Goal: Task Accomplishment & Management: Complete application form

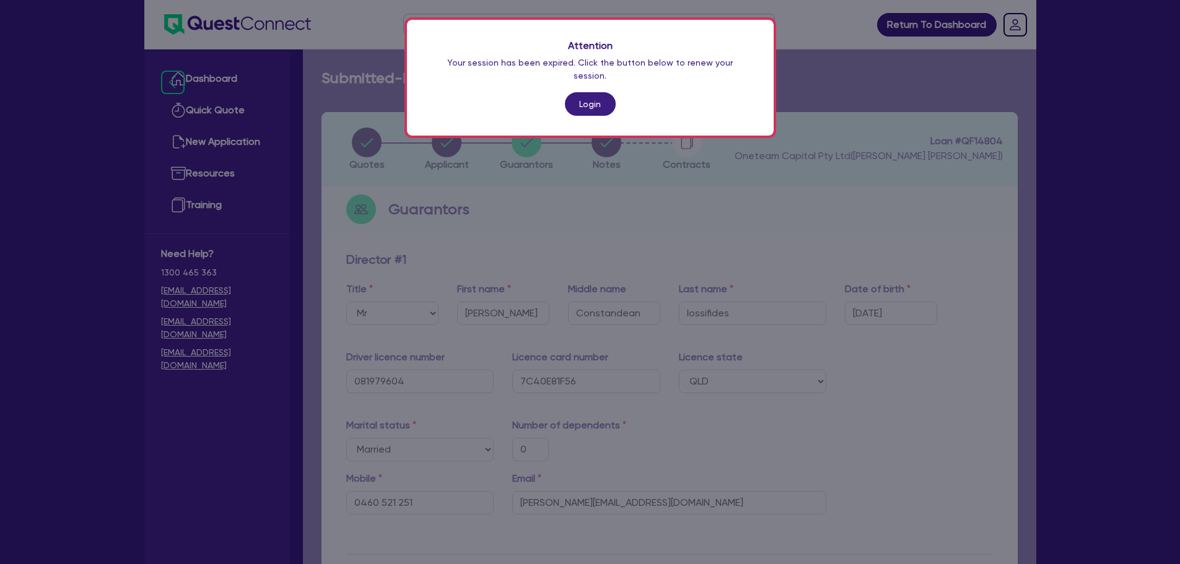
select select "MR"
select select "QLD"
select select "MARRIED"
click at [778, 206] on div "Attention Your session has been expired. Click the button below to renew your s…" at bounding box center [590, 282] width 1180 height 564
click at [593, 92] on link "Login" at bounding box center [590, 104] width 51 height 24
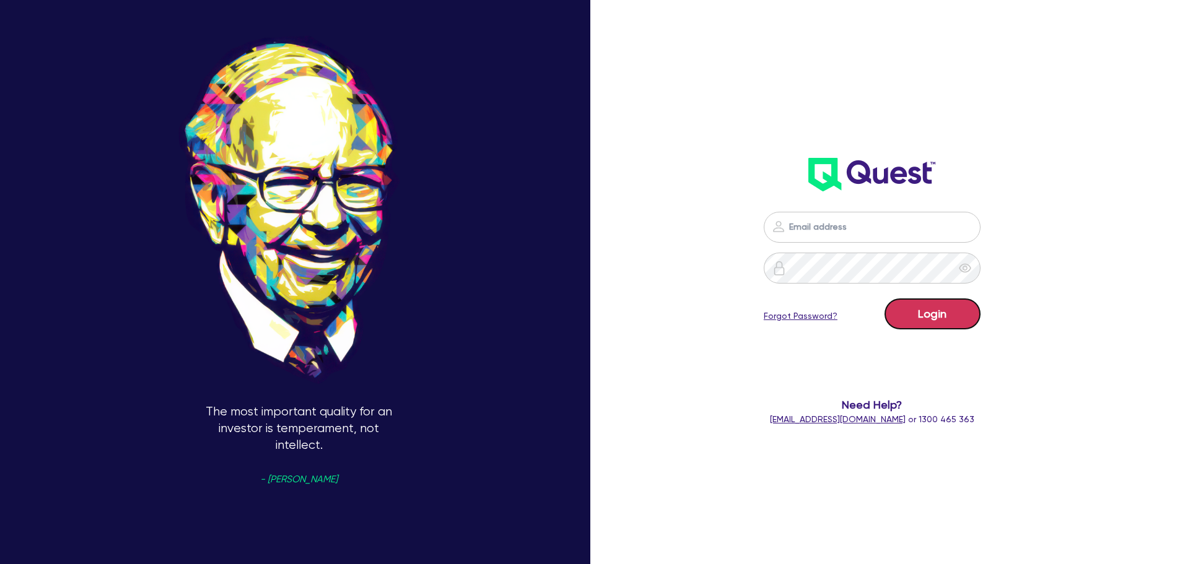
click at [942, 315] on button "Login" at bounding box center [932, 314] width 96 height 31
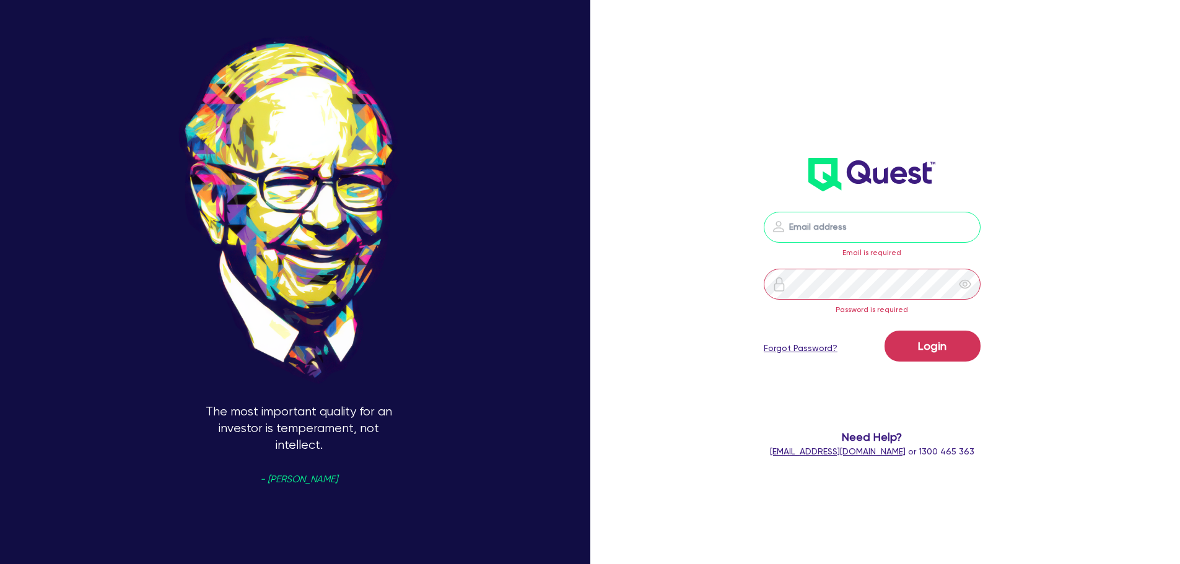
drag, startPoint x: 807, startPoint y: 217, endPoint x: 815, endPoint y: 229, distance: 14.3
click at [807, 217] on input "email" at bounding box center [872, 227] width 217 height 31
type input "[EMAIL_ADDRESS][PERSON_NAME][DOMAIN_NAME]"
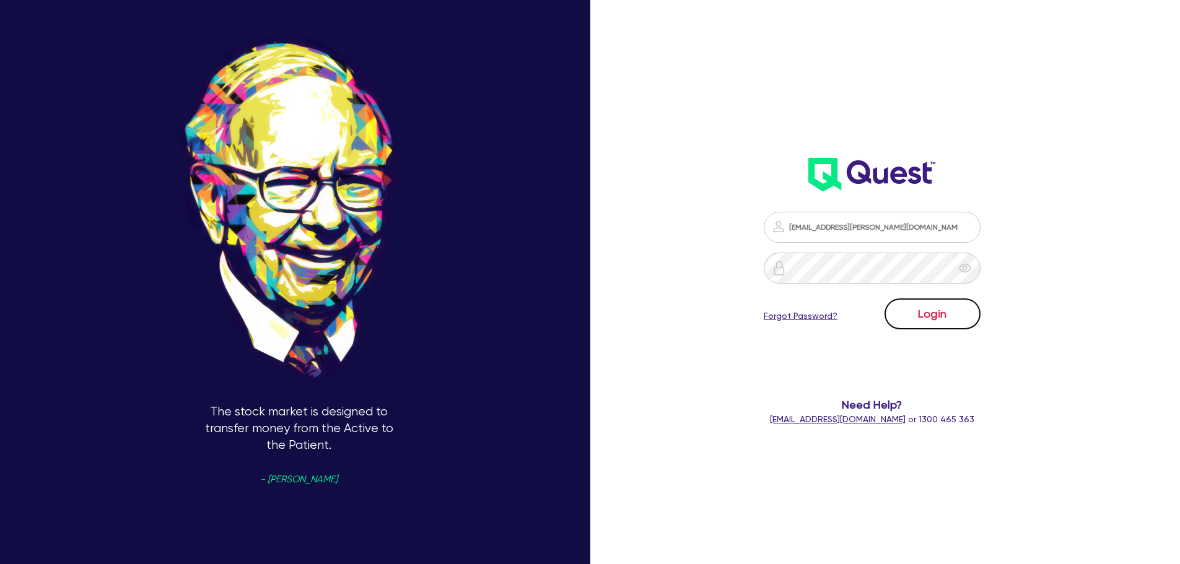
click at [932, 313] on button "Login" at bounding box center [932, 314] width 96 height 31
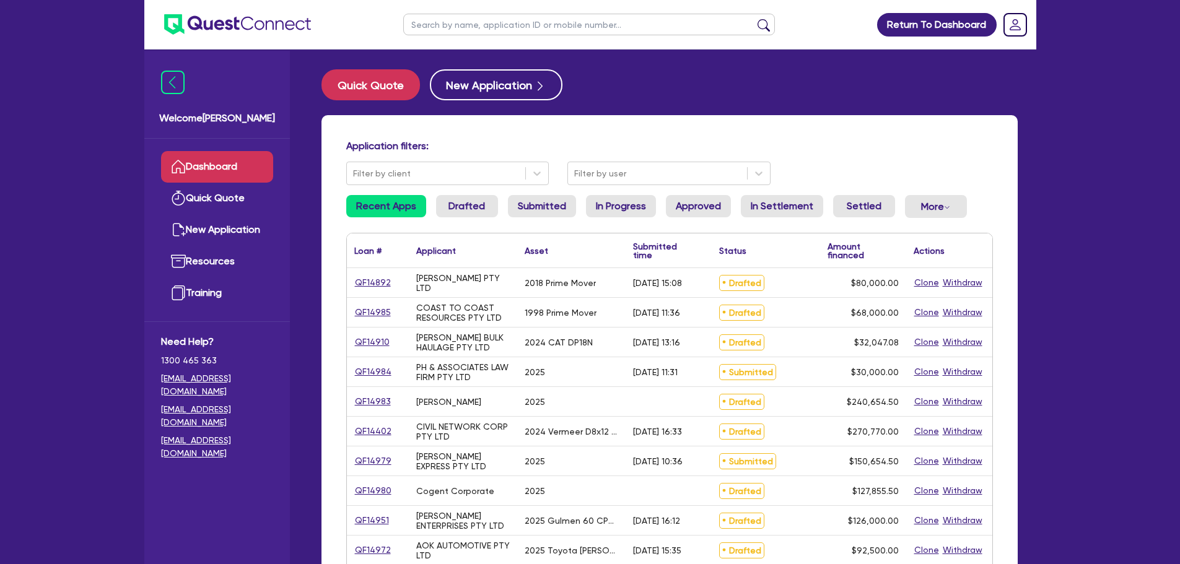
click at [486, 25] on input "text" at bounding box center [589, 25] width 372 height 22
click at [639, 55] on main "Quick Quote New Application Application filters: Filter by client Filter by use…" at bounding box center [669, 509] width 733 height 918
click at [512, 17] on input "text" at bounding box center [589, 25] width 372 height 22
click at [349, 14] on header "Return To Dashboard Edit Profile Logout" at bounding box center [590, 25] width 892 height 50
click at [424, 24] on input "text" at bounding box center [589, 25] width 372 height 22
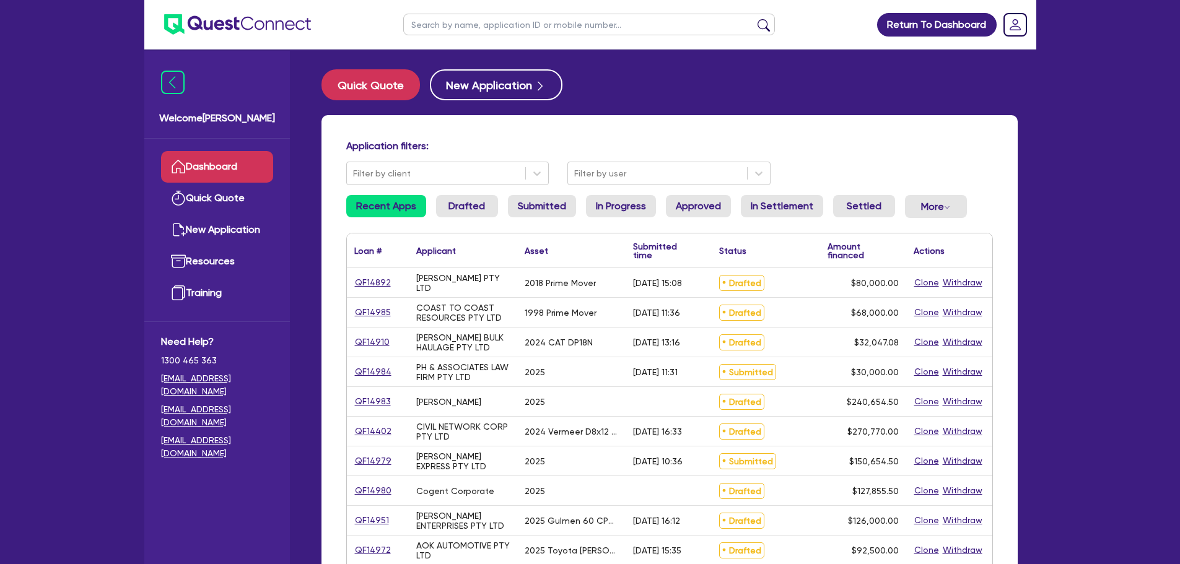
click at [489, 24] on input "text" at bounding box center [589, 25] width 372 height 22
click at [601, 50] on main "Quick Quote New Application Application filters: Filter by client Filter by use…" at bounding box center [669, 509] width 733 height 918
click at [544, 46] on ul at bounding box center [589, 24] width 396 height 49
click at [531, 26] on input "text" at bounding box center [589, 25] width 372 height 22
click at [622, 54] on main "Quick Quote New Application Application filters: Filter by client Filter by use…" at bounding box center [669, 509] width 733 height 918
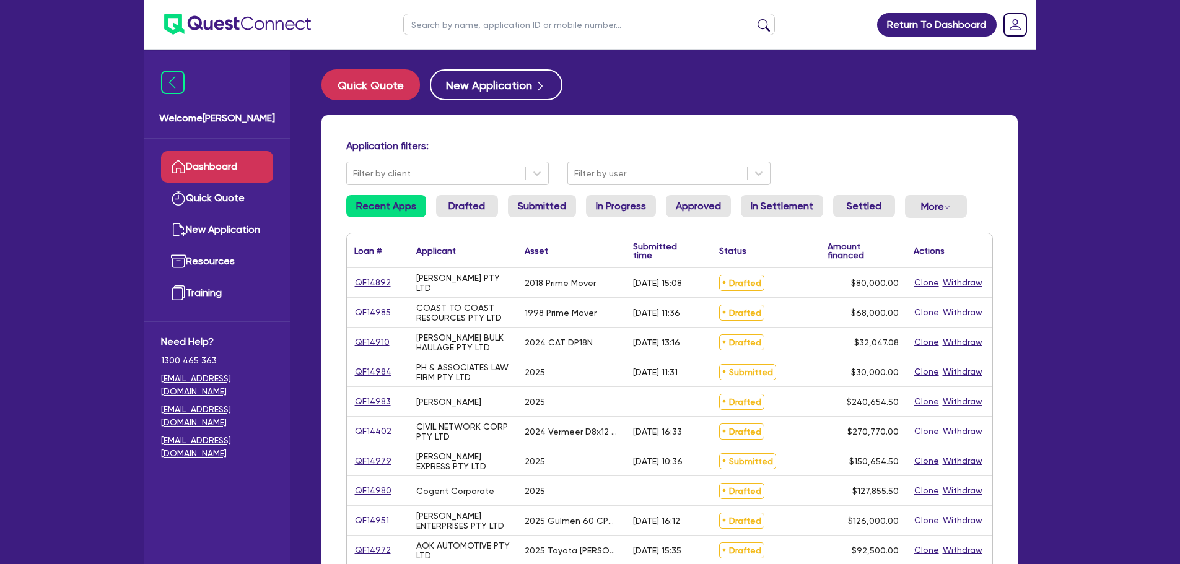
click at [474, 17] on input "text" at bounding box center [589, 25] width 372 height 22
type input "jasu"
click at [754, 19] on button "submit" at bounding box center [764, 27] width 20 height 17
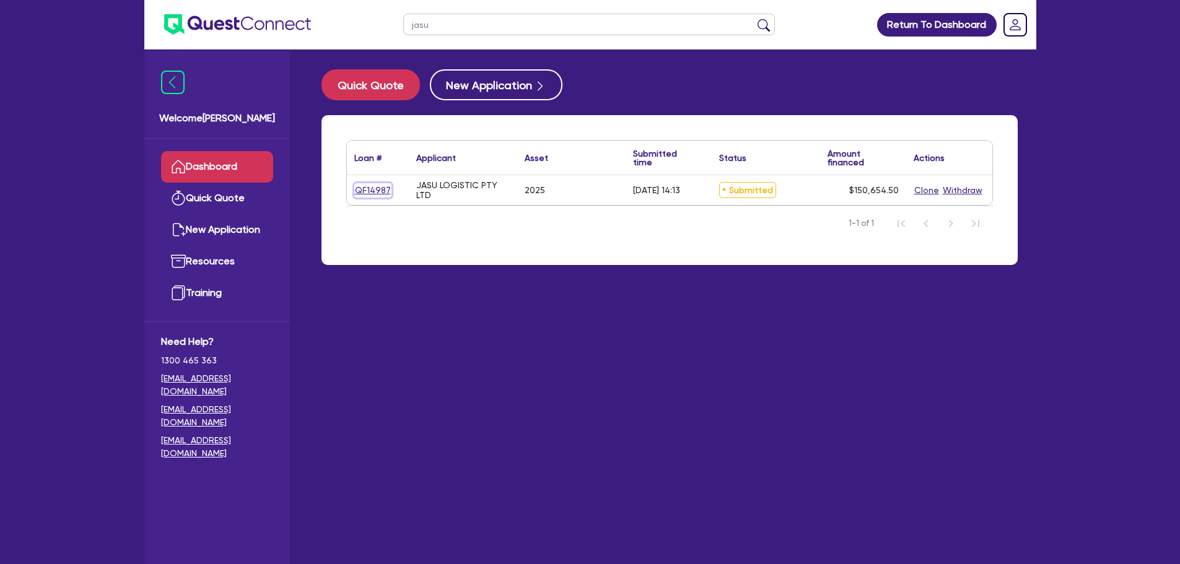
click at [373, 193] on link "QF14987" at bounding box center [372, 190] width 37 height 14
select select "PRIMARY_ASSETS"
select select "TRAILERS"
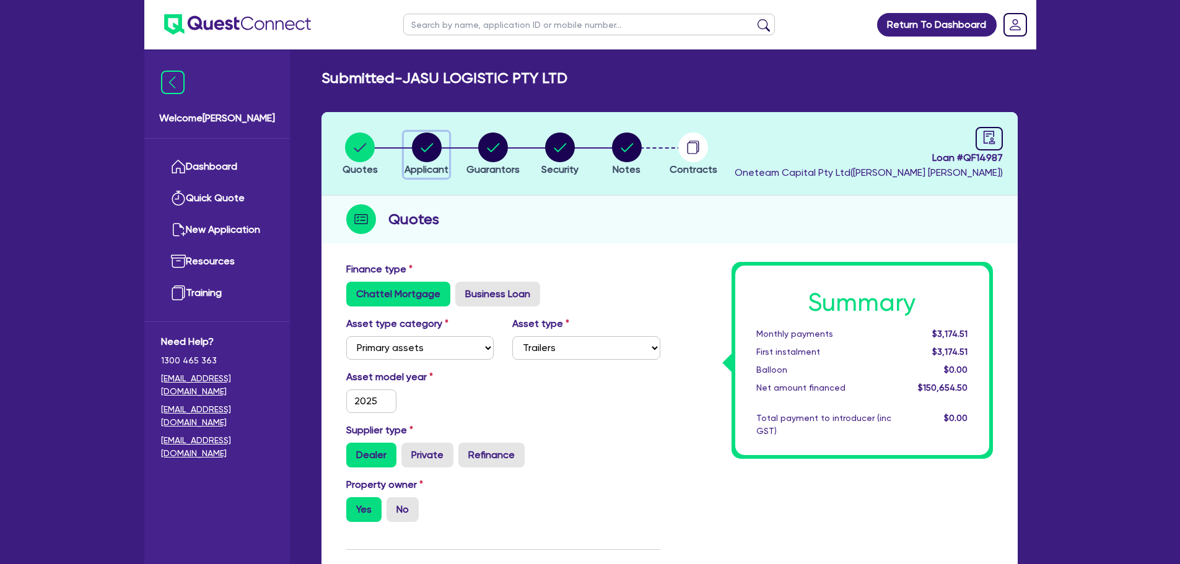
click at [430, 141] on circle "button" at bounding box center [427, 148] width 30 height 30
select select "COMPANY"
select select "TRANSPORT_WAREHOUSING"
select select "TAXI_LUXURY_CAR_SERVICES"
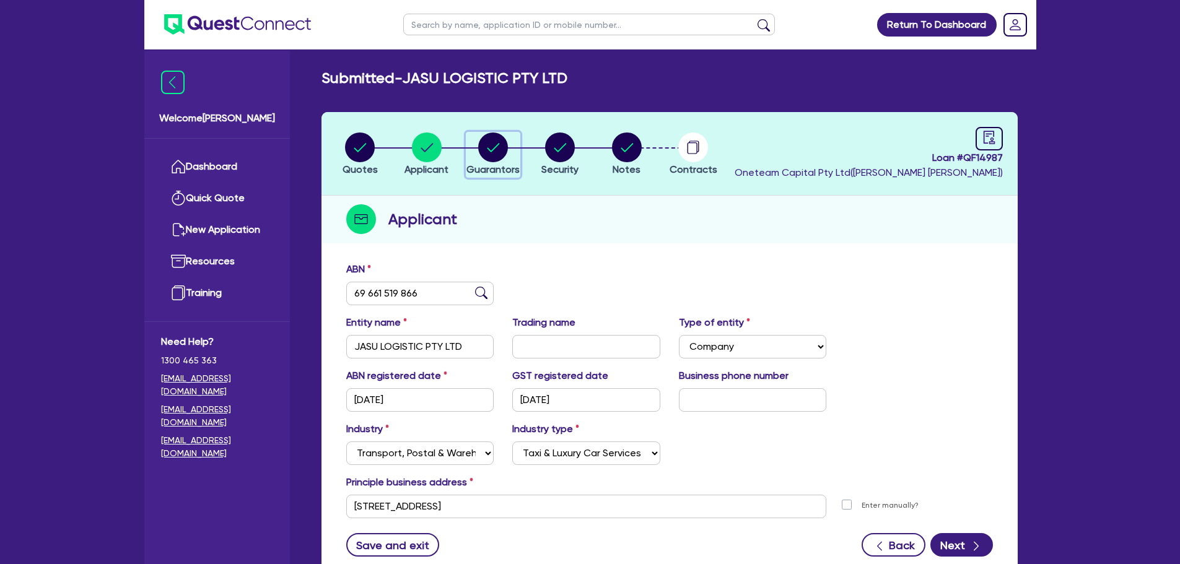
click at [500, 144] on circle "button" at bounding box center [493, 148] width 30 height 30
select select "MR"
select select "SINGLE"
select select "PROPERTY"
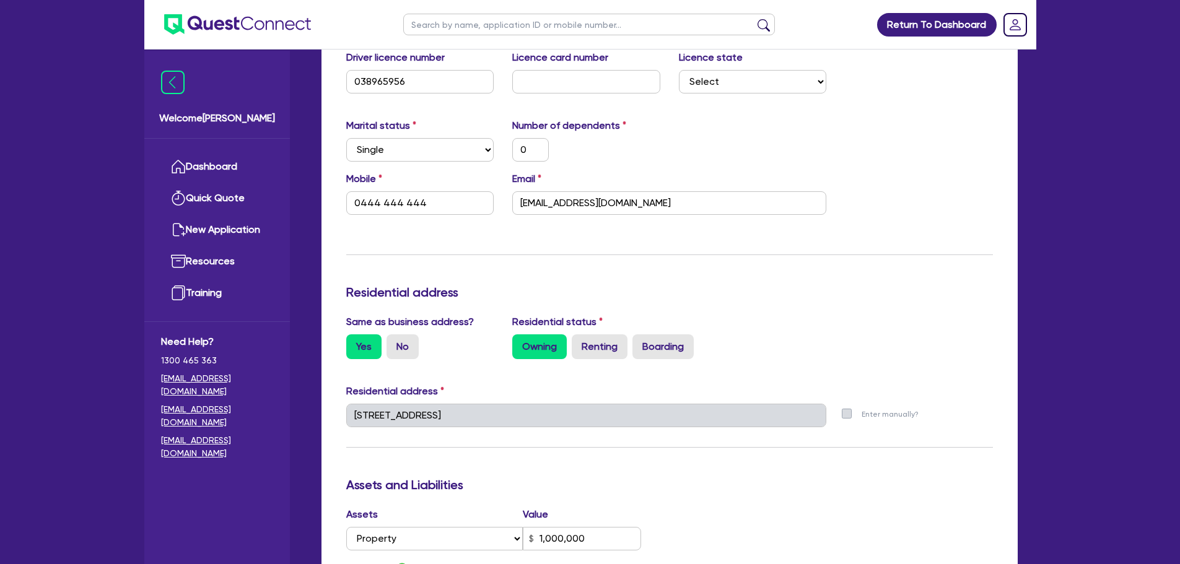
scroll to position [124, 0]
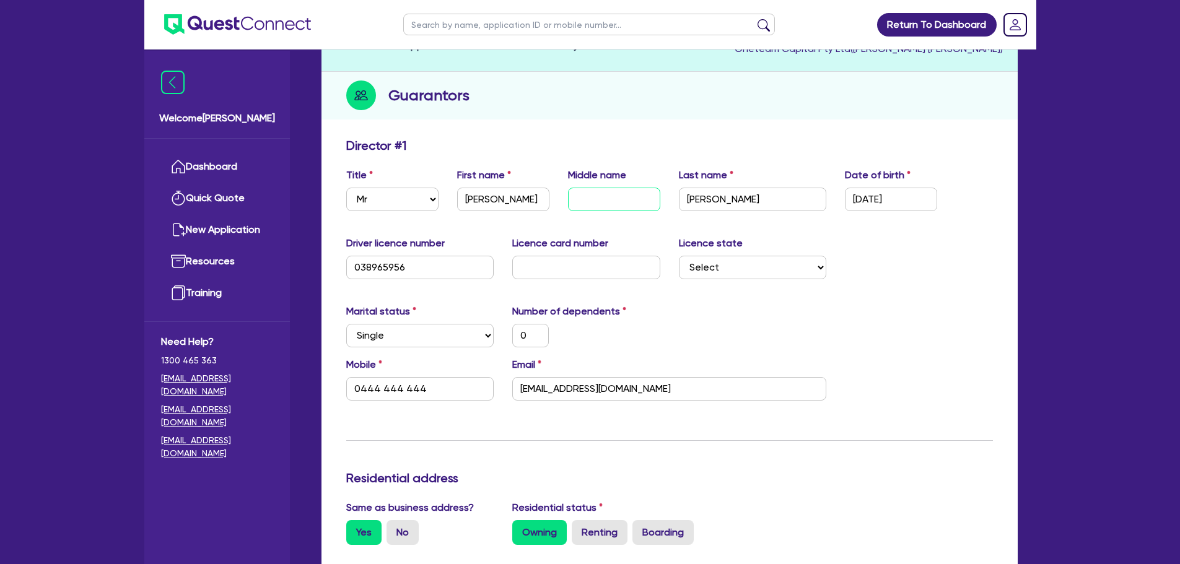
click at [584, 209] on input "text" at bounding box center [614, 200] width 92 height 24
click at [589, 258] on input "text" at bounding box center [586, 268] width 148 height 24
click at [548, 263] on input "text" at bounding box center [586, 268] width 148 height 24
type input "P"
type input "0"
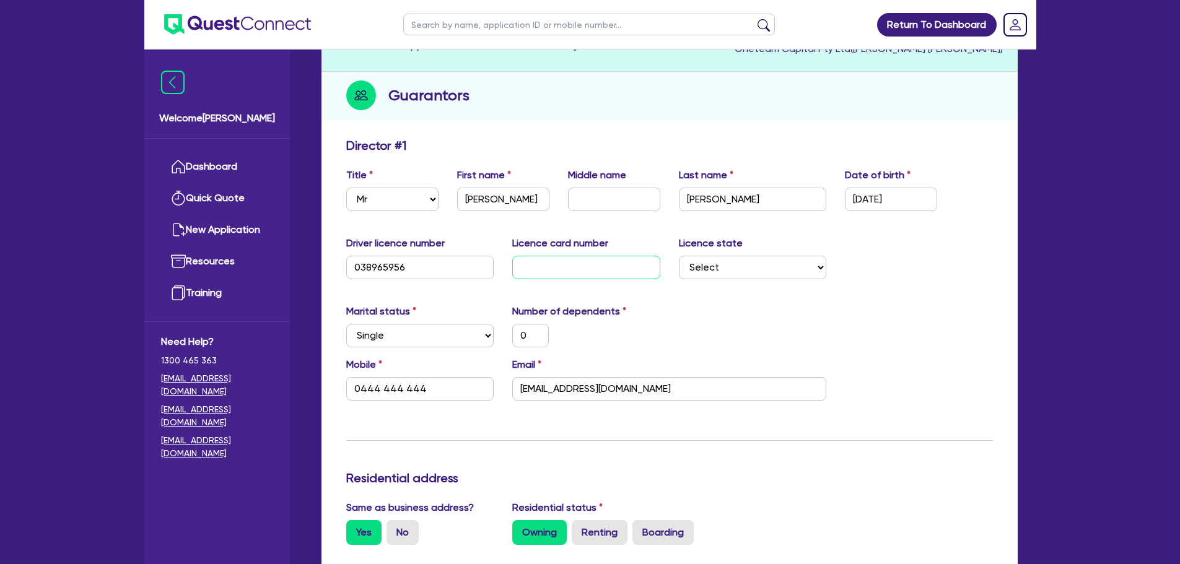
type input "0444 444 444"
type input "1,000,000"
type input "P1"
type input "0"
type input "0444 444 444"
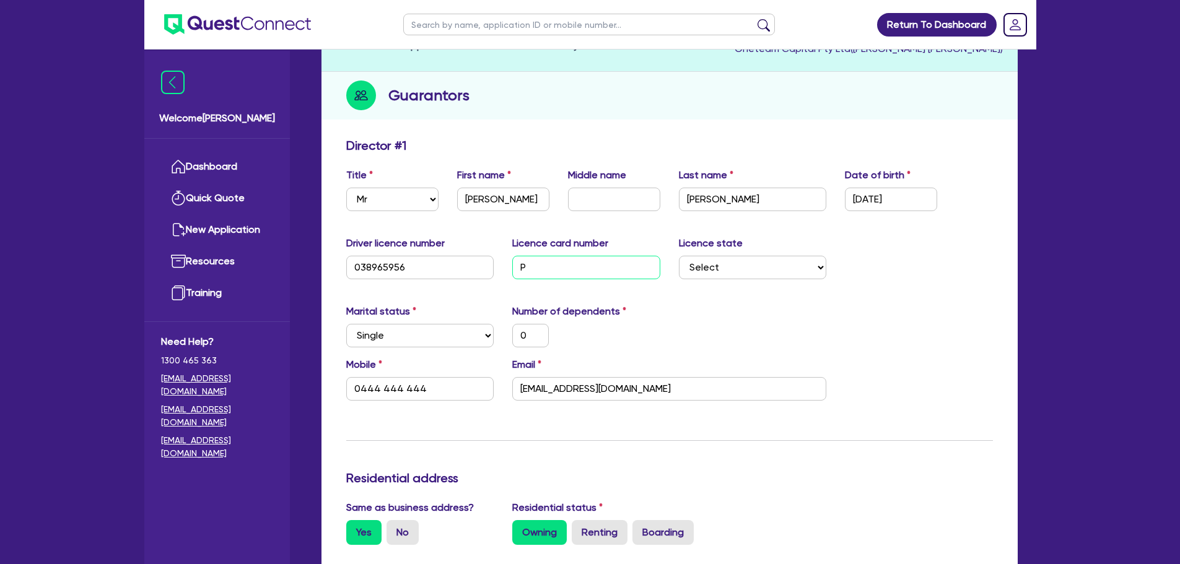
type input "1,000,000"
type input "P11"
type input "0"
type input "0444 444 444"
type input "1,000,000"
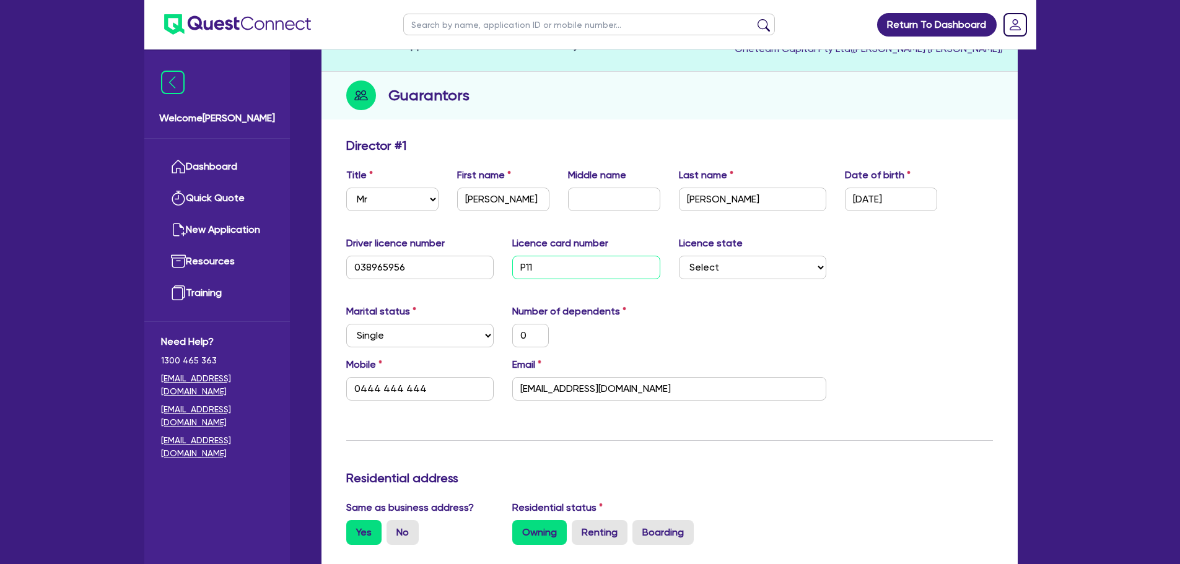
type input "P112"
type input "0"
type input "0444 444 444"
type input "1,000,000"
type input "P1127"
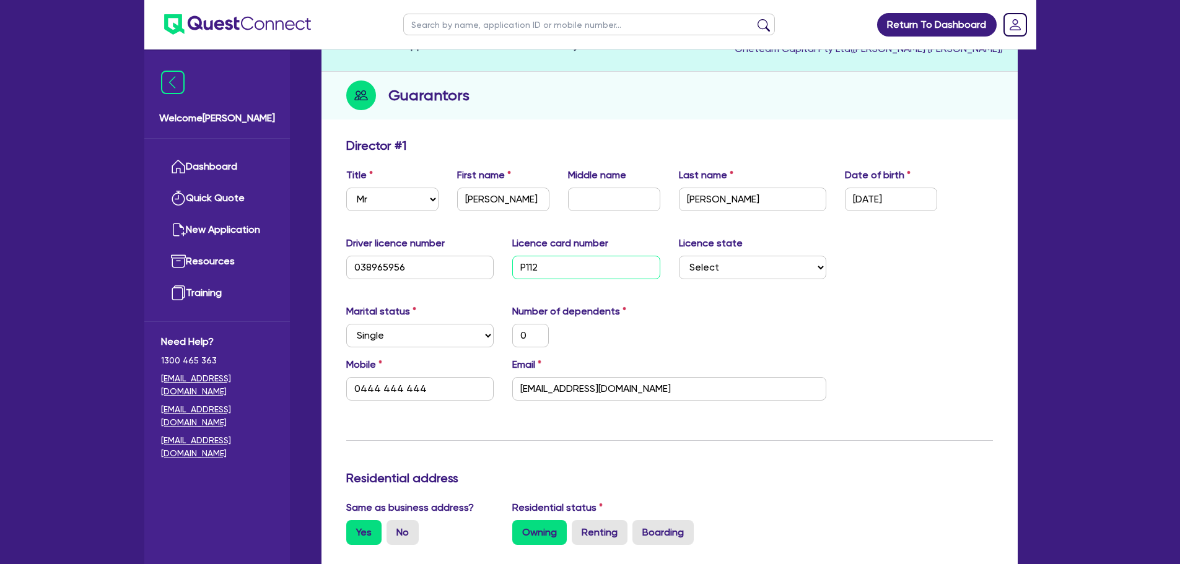
type input "0"
type input "0444 444 444"
type input "1,000,000"
type input "P11278"
type input "0"
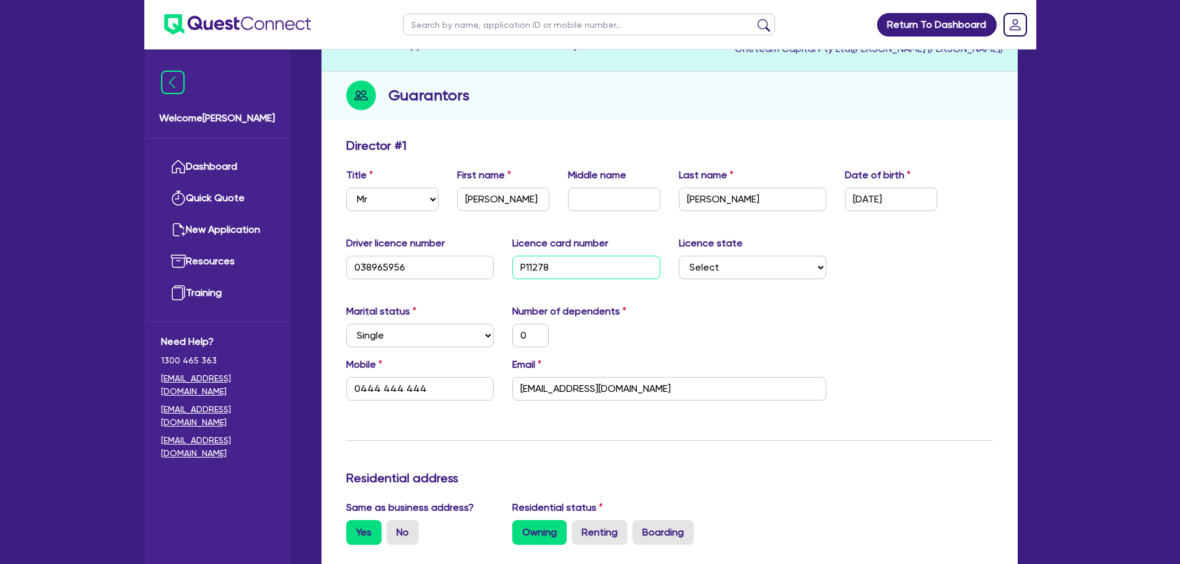
type input "0444 444 444"
type input "1,000,000"
type input "P112784"
type input "0"
type input "0444 444 444"
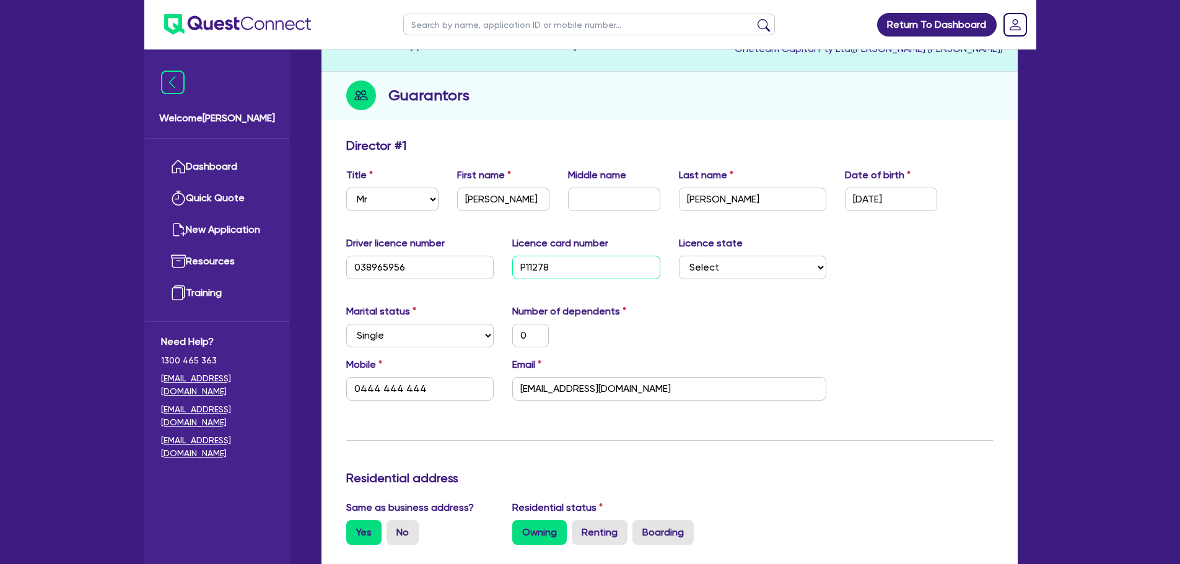
type input "1,000,000"
type input "P11278452"
type input "0"
type input "0444 444 444"
type input "1,000,000"
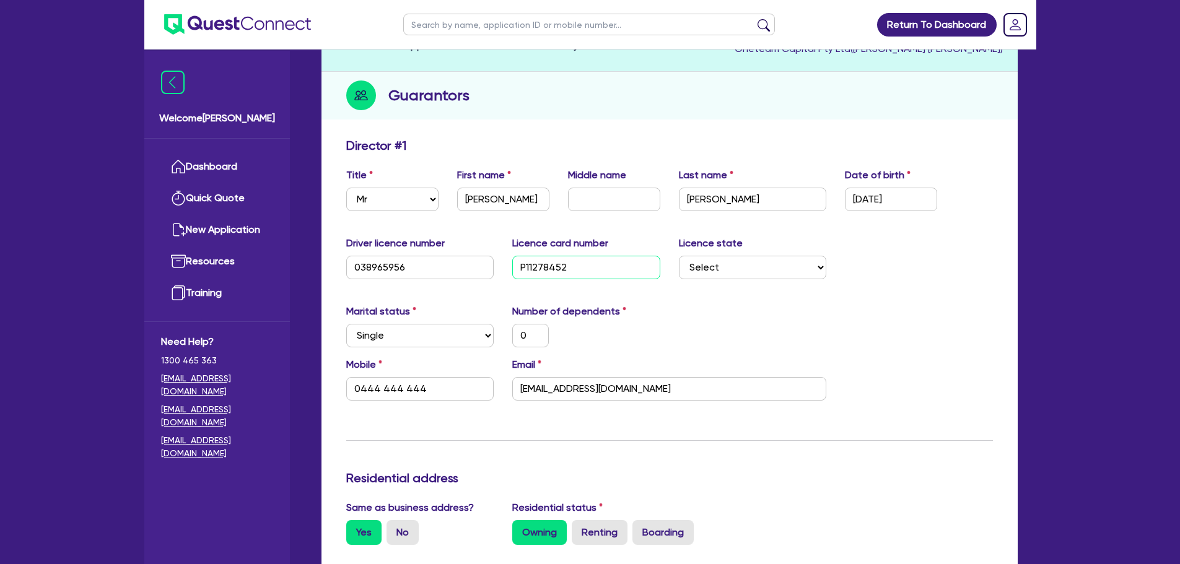
type input "P1127845"
type input "0"
type input "0444 444 444"
type input "1,000,000"
type input "P1127845"
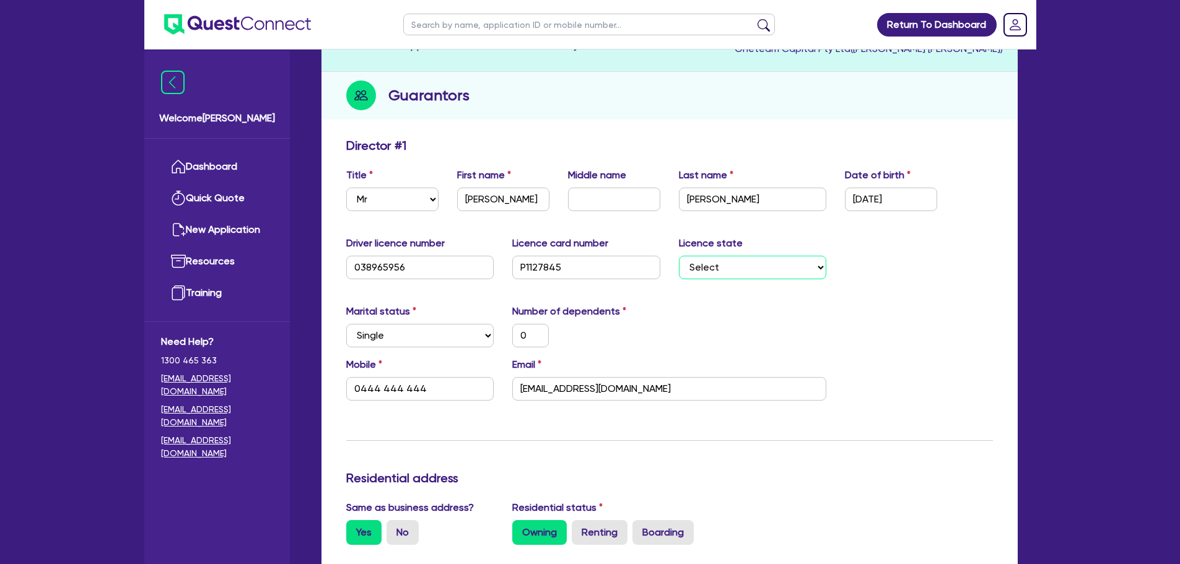
click at [816, 274] on select "Select [GEOGRAPHIC_DATA] [GEOGRAPHIC_DATA] [GEOGRAPHIC_DATA] [GEOGRAPHIC_DATA] …" at bounding box center [753, 268] width 148 height 24
select select "[GEOGRAPHIC_DATA]"
click at [679, 256] on select "Select [GEOGRAPHIC_DATA] [GEOGRAPHIC_DATA] [GEOGRAPHIC_DATA] [GEOGRAPHIC_DATA] …" at bounding box center [753, 268] width 148 height 24
type input "0"
type input "0444 444 444"
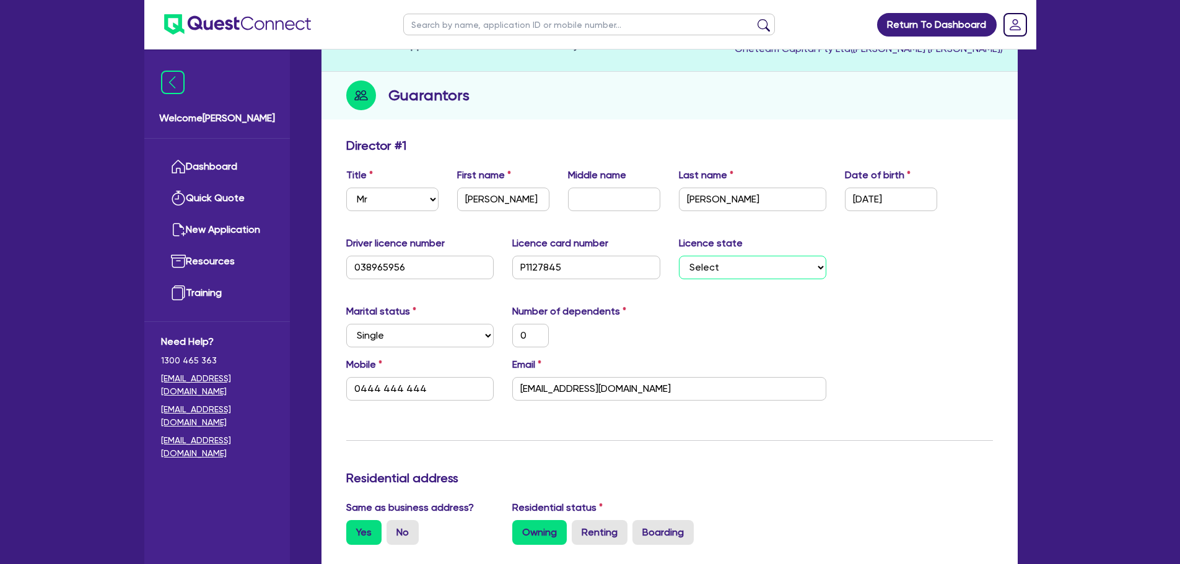
type input "1,000,000"
drag, startPoint x: 803, startPoint y: 264, endPoint x: 798, endPoint y: 272, distance: 8.9
click at [803, 264] on select "Select [GEOGRAPHIC_DATA] [GEOGRAPHIC_DATA] [GEOGRAPHIC_DATA] [GEOGRAPHIC_DATA] …" at bounding box center [753, 268] width 148 height 24
select select "VIC"
click at [679, 256] on select "Select [GEOGRAPHIC_DATA] [GEOGRAPHIC_DATA] [GEOGRAPHIC_DATA] [GEOGRAPHIC_DATA] …" at bounding box center [753, 268] width 148 height 24
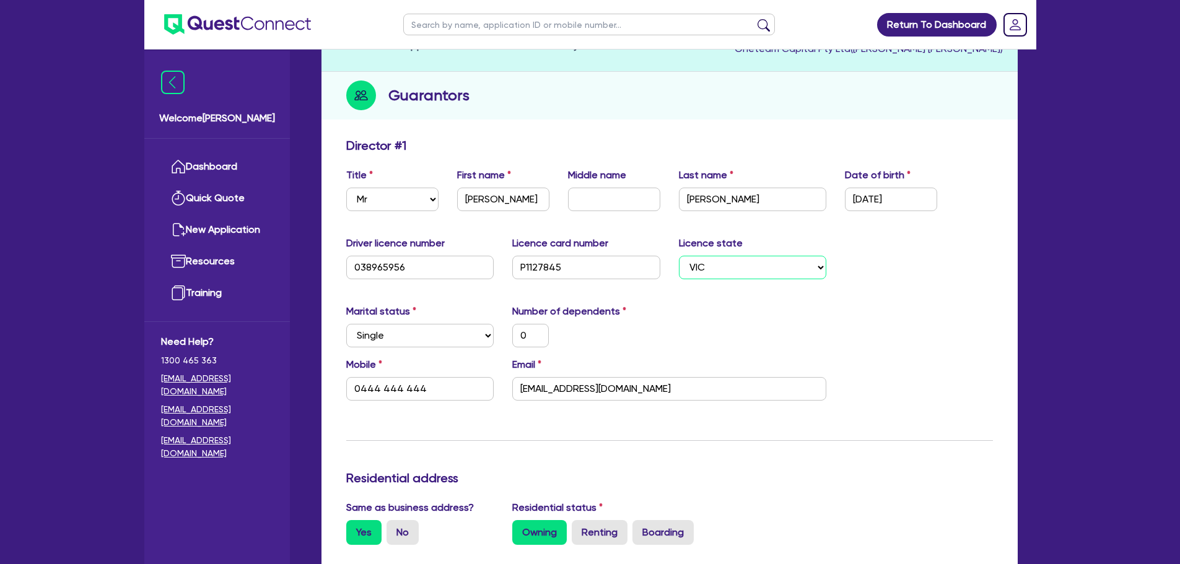
type input "0"
type input "0444 444 444"
type input "1,000,000"
drag, startPoint x: 438, startPoint y: 389, endPoint x: 261, endPoint y: 373, distance: 177.9
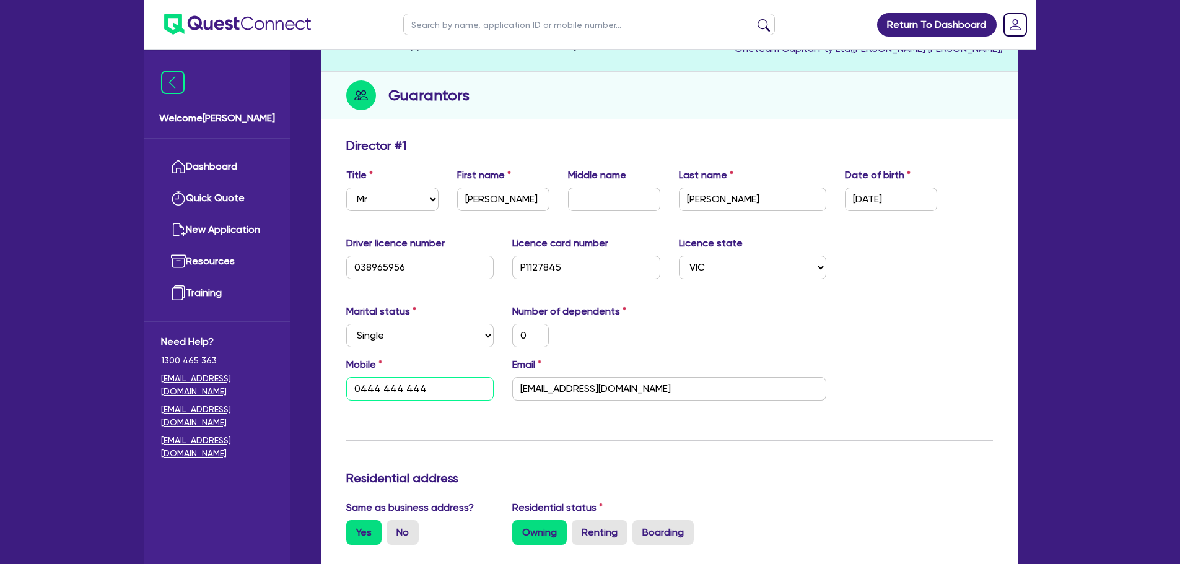
type input "0"
type input "1,000,000"
type input "0"
type input "04"
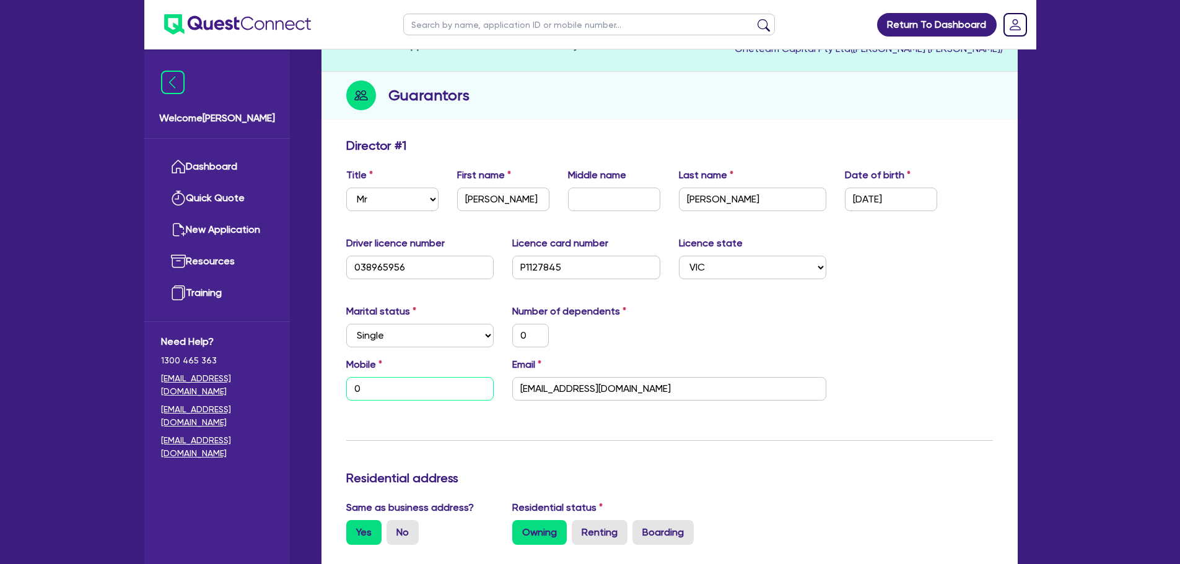
type input "1,000,000"
type input "0"
type input "040"
type input "1,000,000"
type input "0"
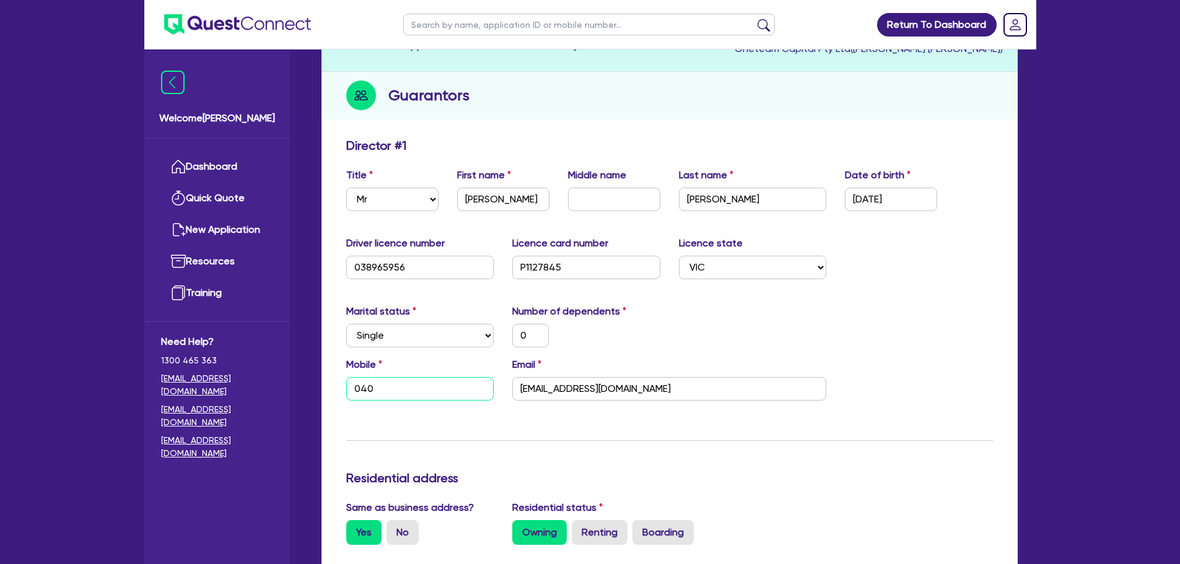
type input "0405"
type input "1,000,000"
type input "0"
type input "0405 1"
type input "1,000,000"
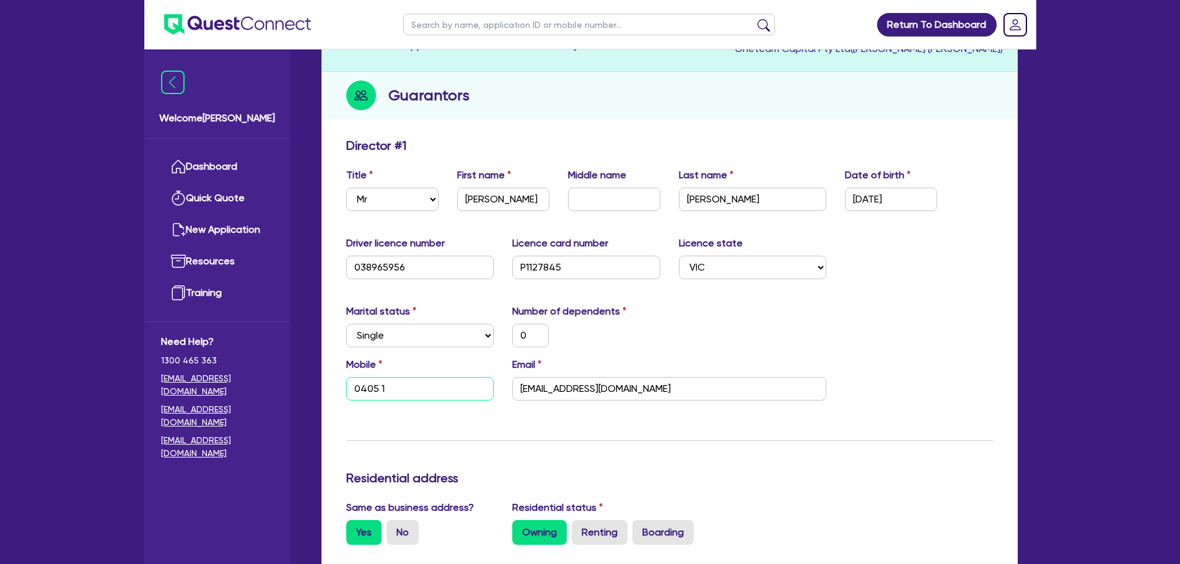
type input "0"
type input "0405 10"
type input "1,000,000"
type input "0"
type input "0405 100"
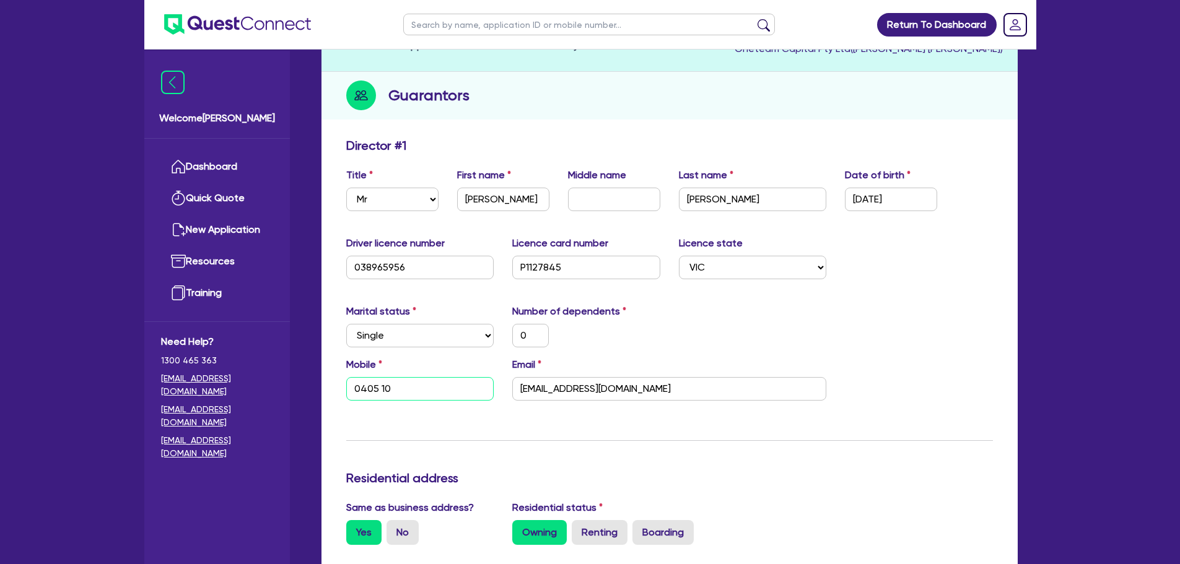
type input "1,000,000"
type input "0"
type input "0405 100 0"
type input "1,000,000"
type input "0"
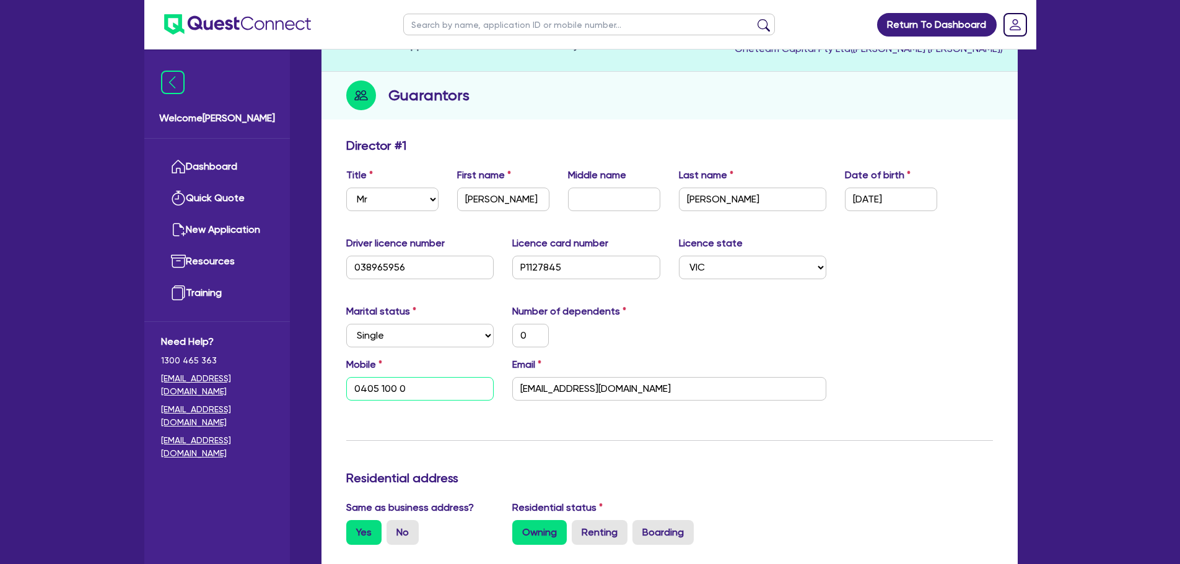
type input "0405 100 06"
type input "1,000,000"
type input "0"
type input "0405 100 061"
type input "1,000,000"
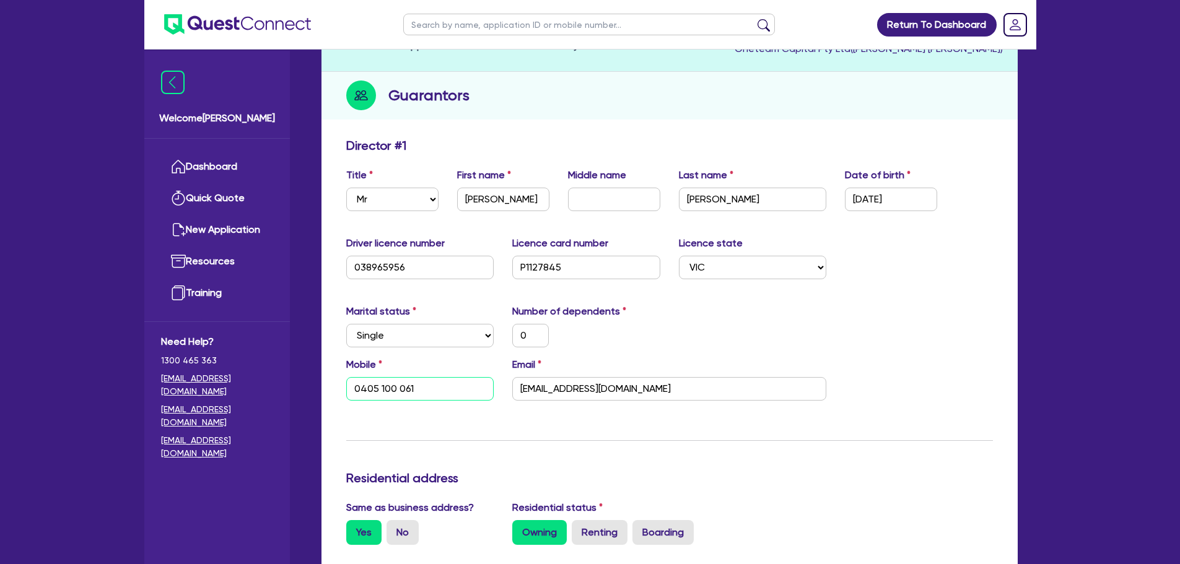
drag, startPoint x: 419, startPoint y: 386, endPoint x: 325, endPoint y: 399, distance: 95.0
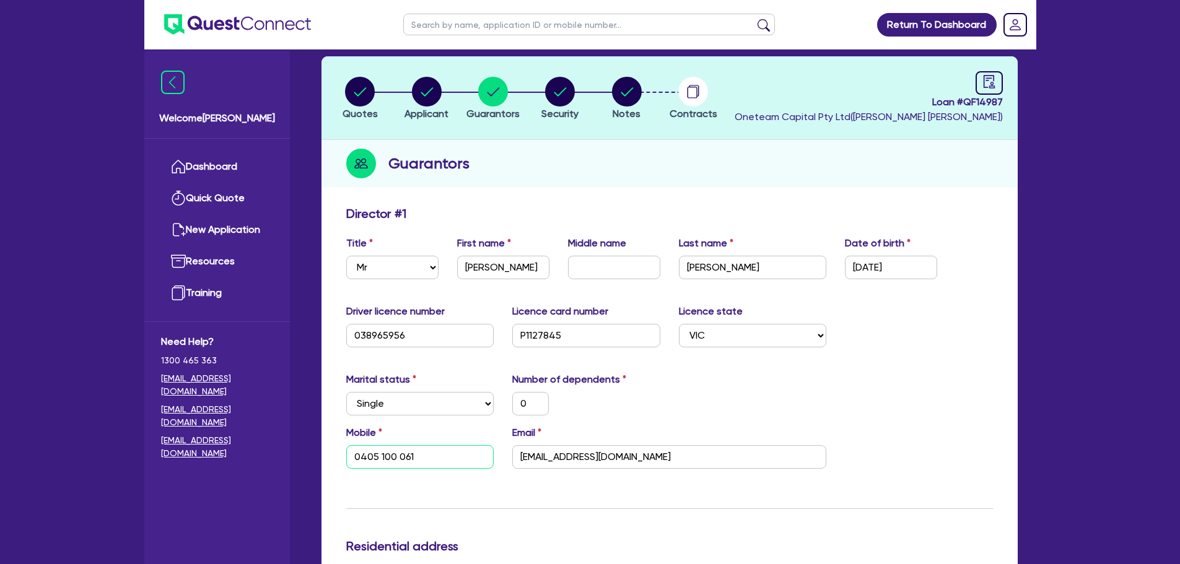
scroll to position [0, 0]
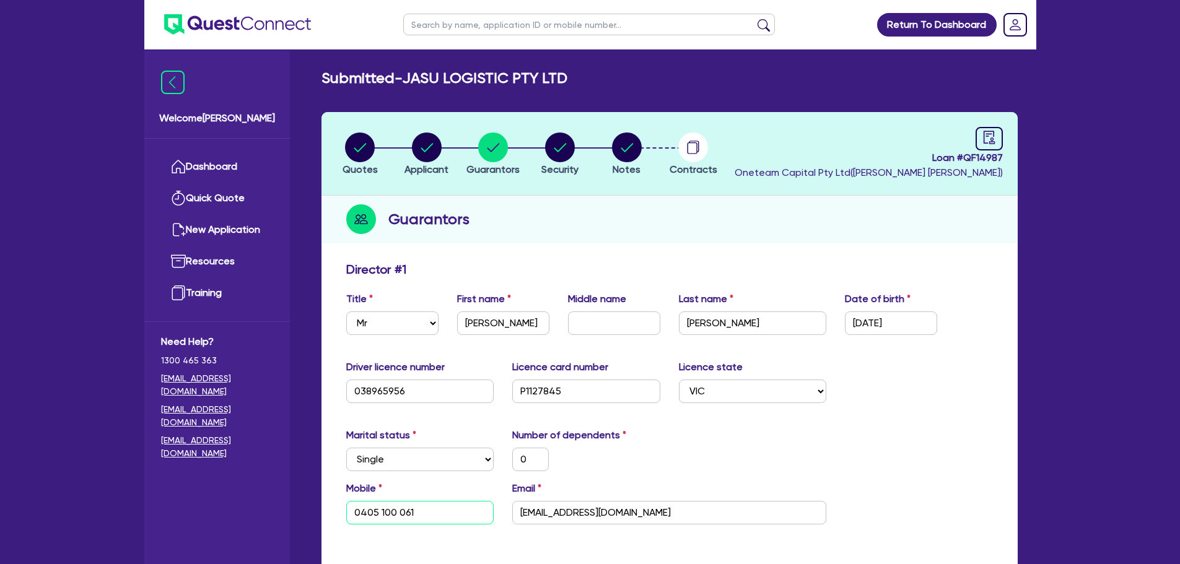
type input "0405 100 061"
click at [418, 143] on circle "button" at bounding box center [427, 148] width 30 height 30
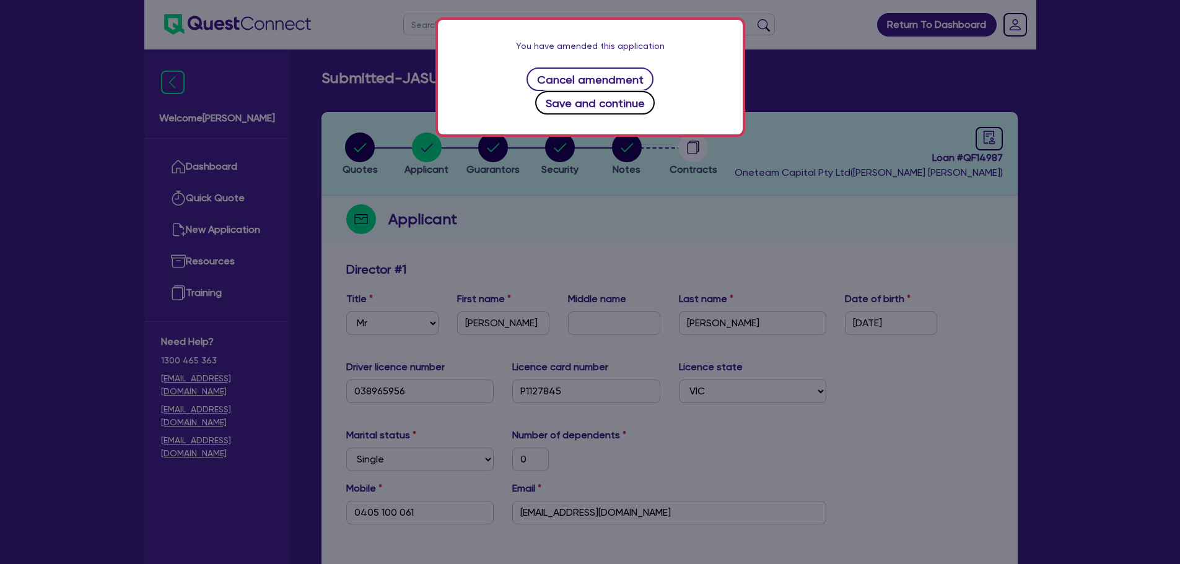
click at [653, 91] on button "Save and continue" at bounding box center [595, 103] width 120 height 24
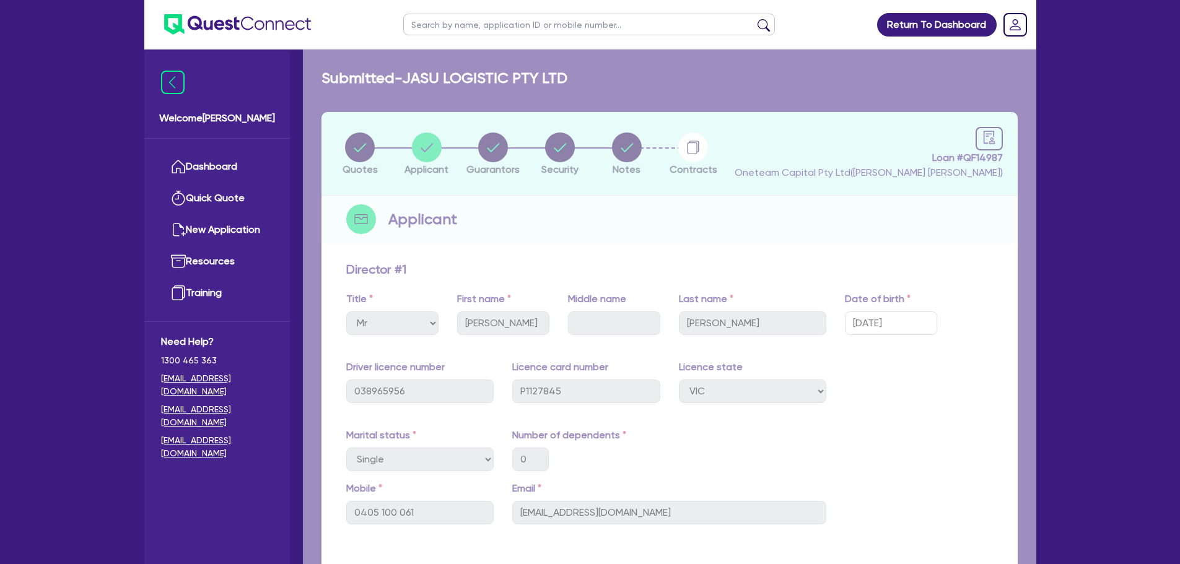
select select "COMPANY"
select select "TRANSPORT_WAREHOUSING"
select select "TAXI_LUXURY_CAR_SERVICES"
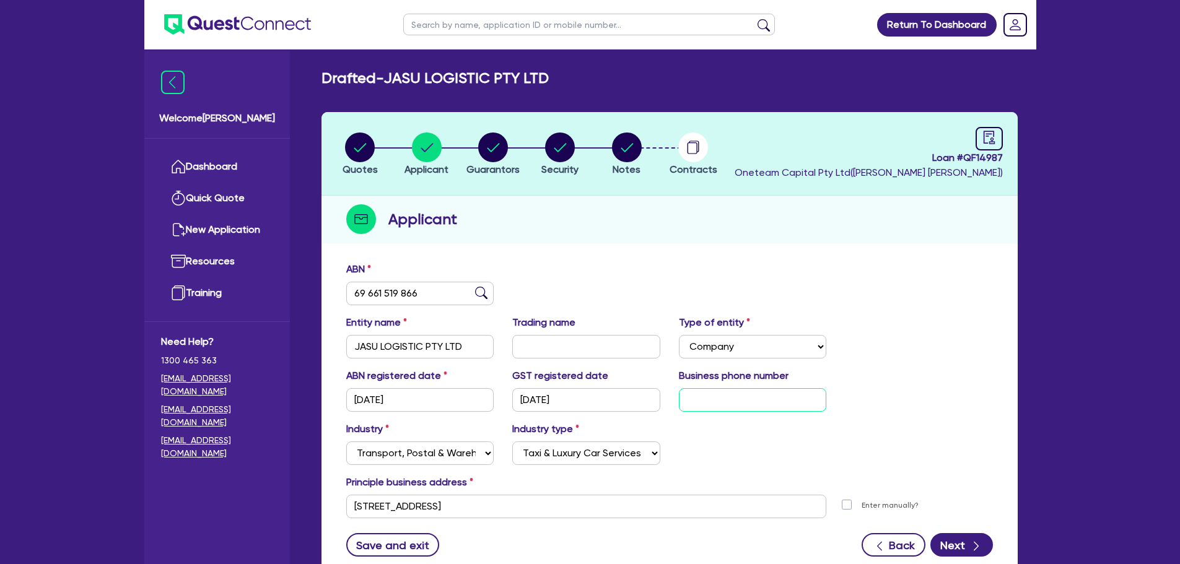
click at [751, 398] on input "text" at bounding box center [753, 400] width 148 height 24
paste input "04 0510 0061"
type input "04 0510 0061"
drag, startPoint x: 478, startPoint y: 502, endPoint x: 329, endPoint y: 520, distance: 149.6
click at [330, 518] on div "ABN 69 661 519 866 Entity name JASU LOGISTIC PTY LTD Trading name Type of entit…" at bounding box center [669, 419] width 696 height 326
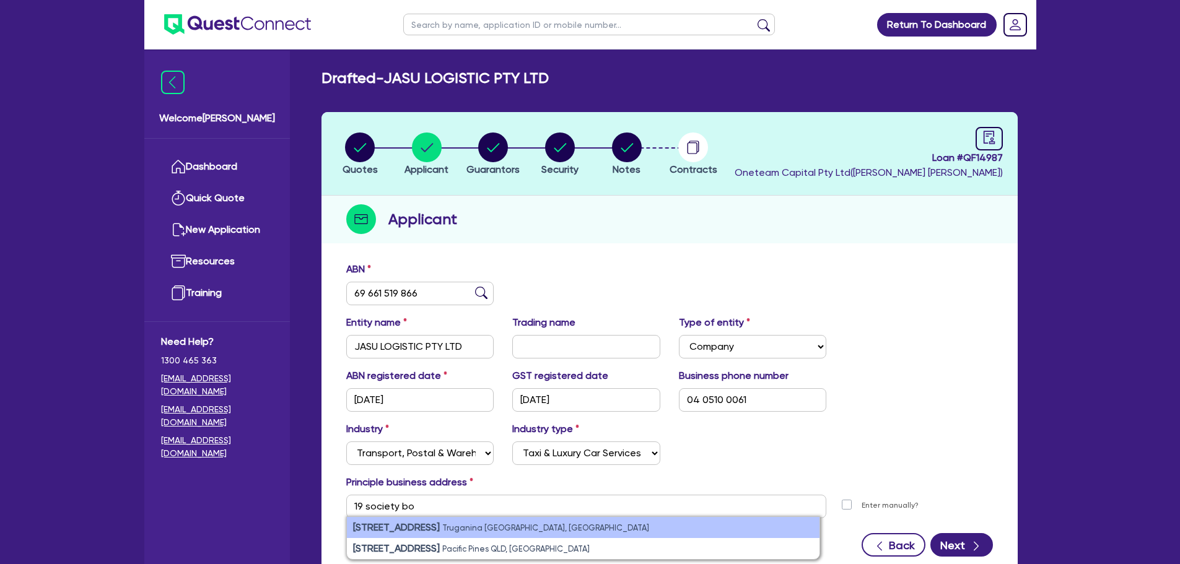
click at [399, 525] on strong "[STREET_ADDRESS]" at bounding box center [396, 527] width 87 height 12
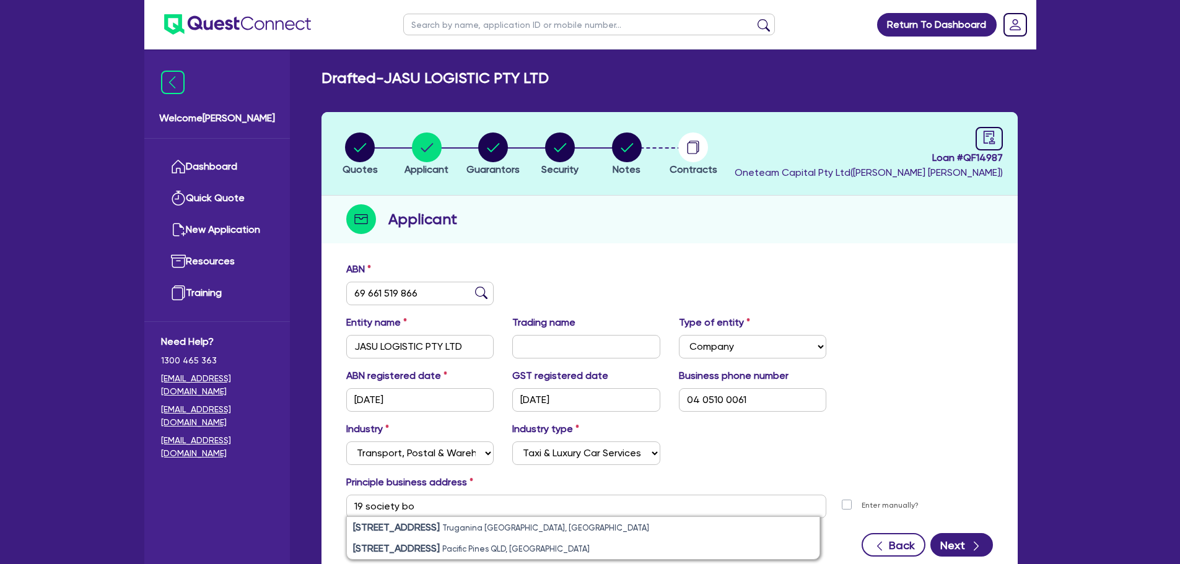
type input "[STREET_ADDRESS]"
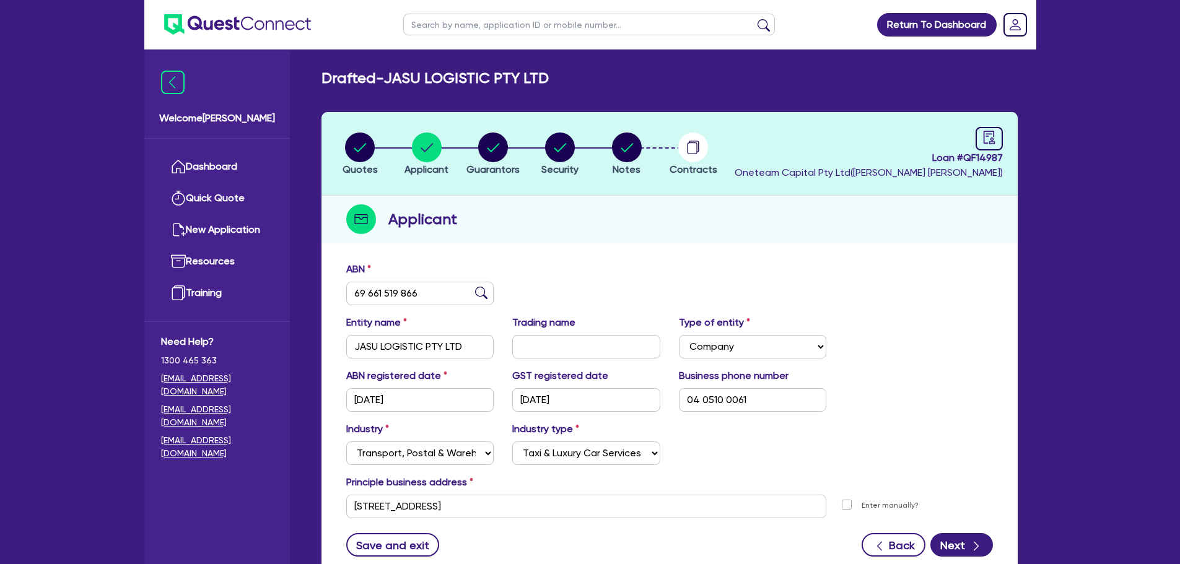
scroll to position [93, 0]
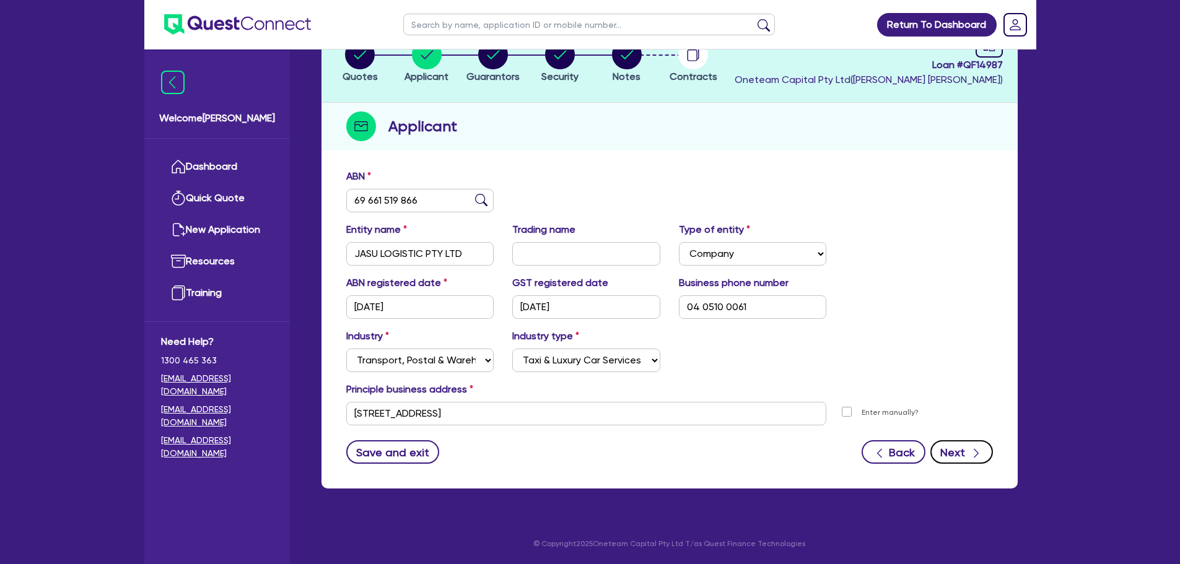
click at [957, 447] on button "Next" at bounding box center [961, 452] width 63 height 24
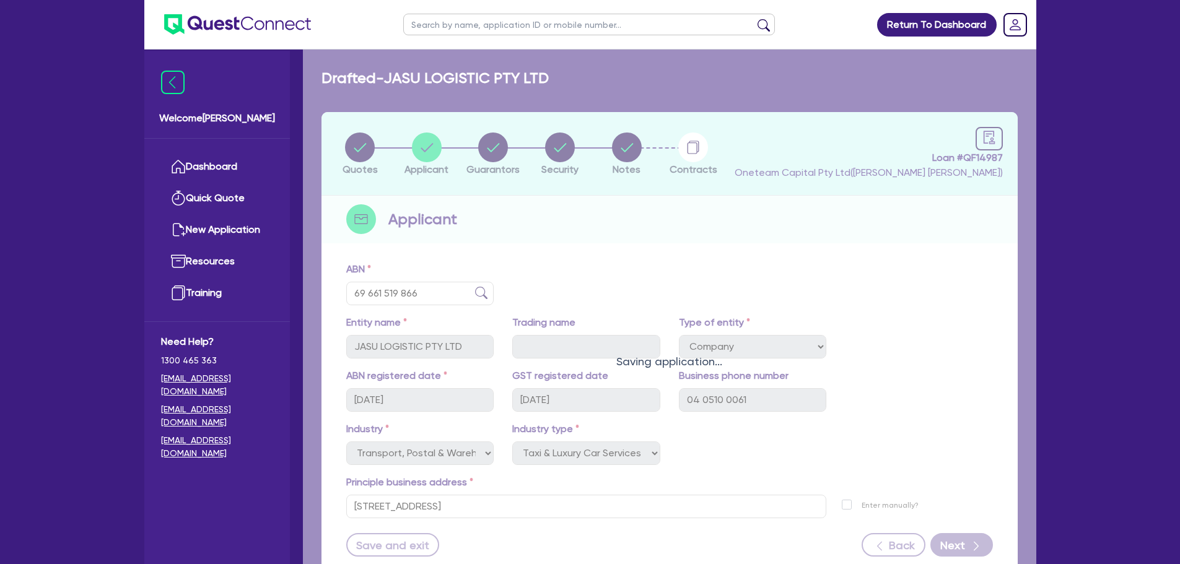
select select "MR"
select select "VIC"
select select "SINGLE"
select select "PROPERTY"
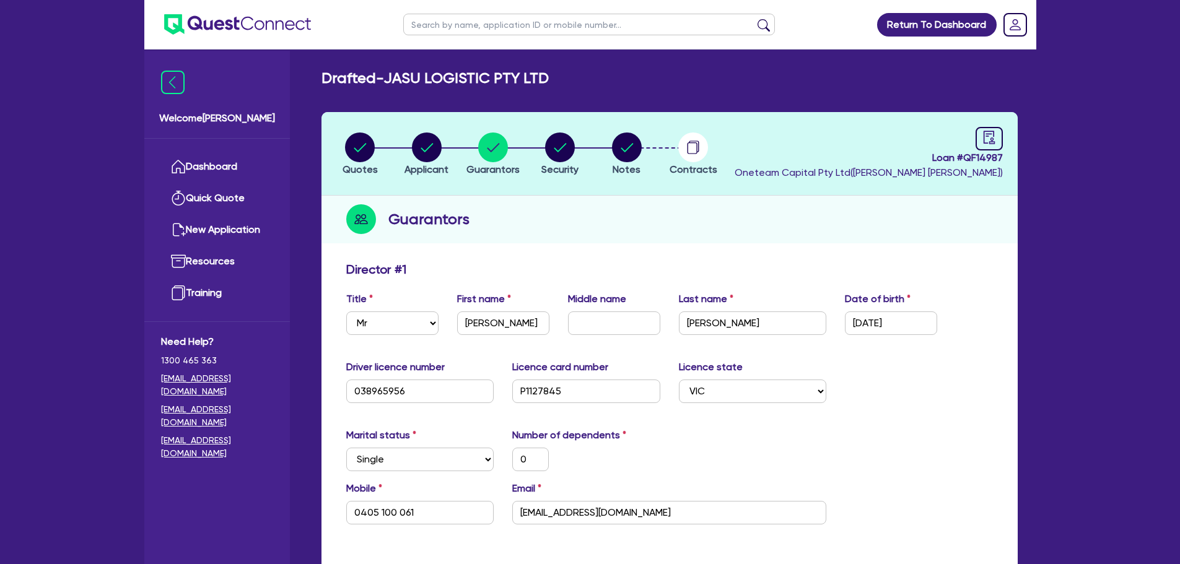
scroll to position [186, 0]
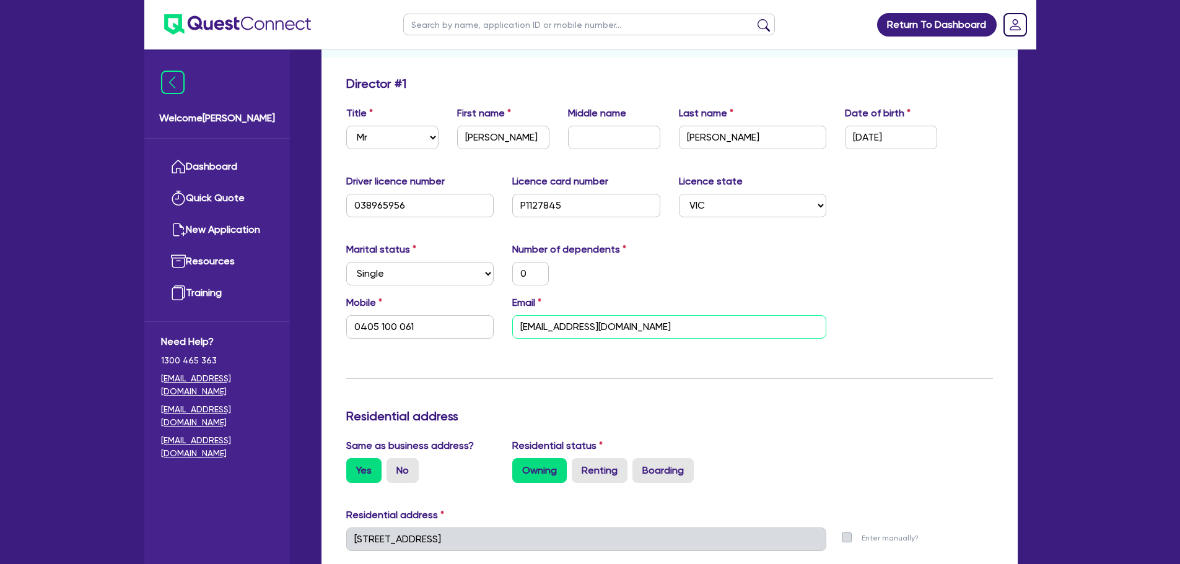
drag, startPoint x: 592, startPoint y: 328, endPoint x: 496, endPoint y: 331, distance: 96.0
click at [496, 327] on div "Mobile [PHONE_NUMBER] Email [EMAIL_ADDRESS][DOMAIN_NAME]" at bounding box center [669, 321] width 665 height 53
type input "0"
type input "0405 100 061"
type input "1,000,000"
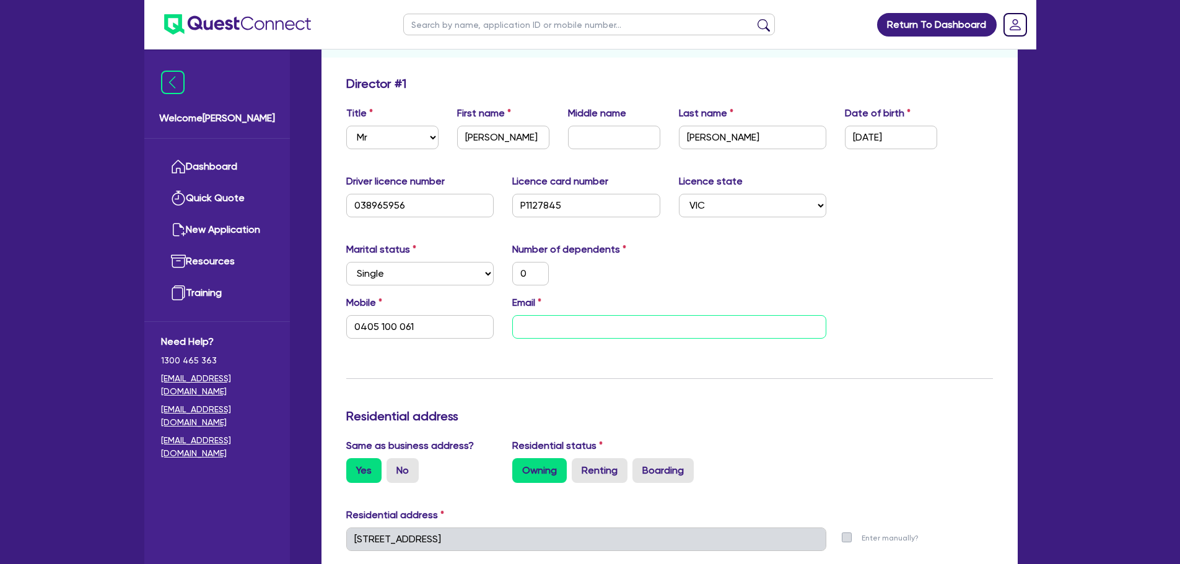
type input "0"
type input "0405 100 061"
type input "j"
type input "1,000,000"
type input "ja"
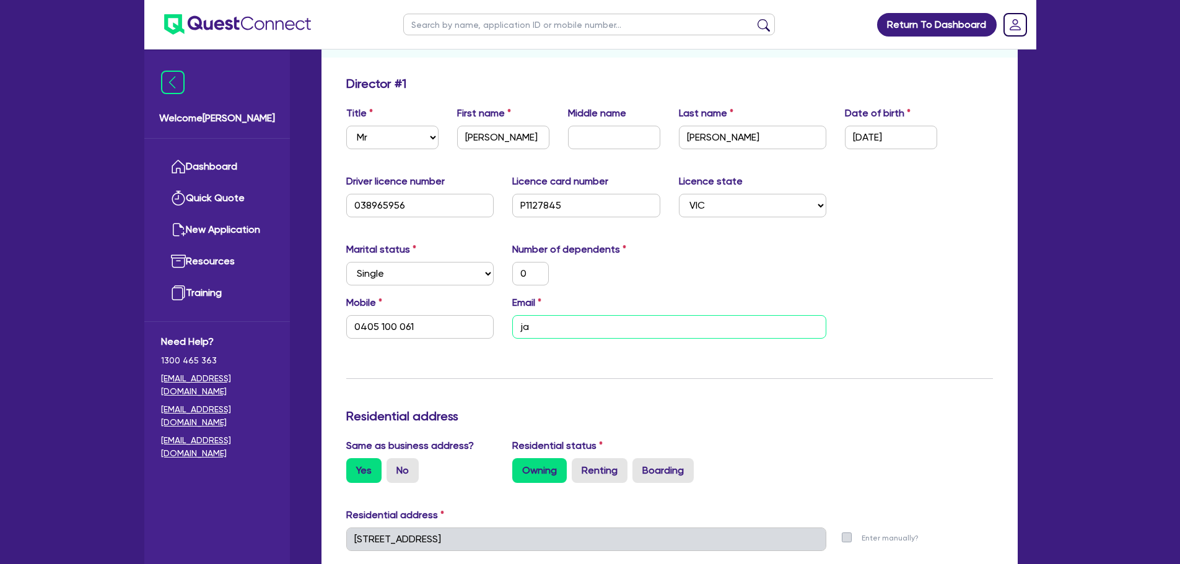
type input "0"
type input "0405 100 061"
type input "1,000,000"
type input "0"
type input "0405 100 061"
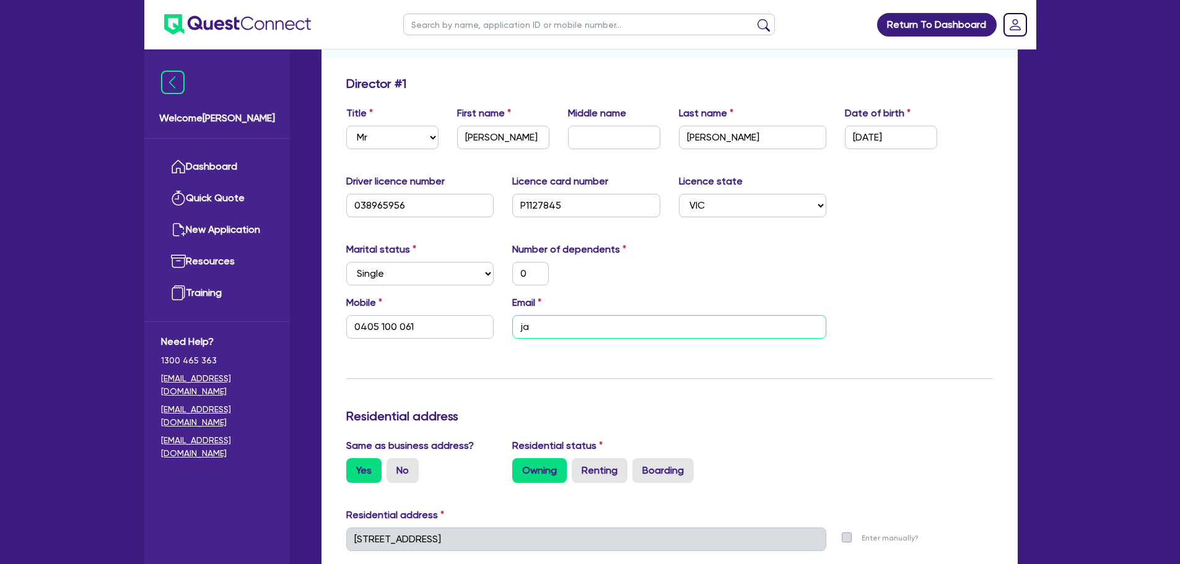
type input "[PERSON_NAME]"
type input "1,000,000"
type input "0"
type input "0405 100 061"
type input "jasu"
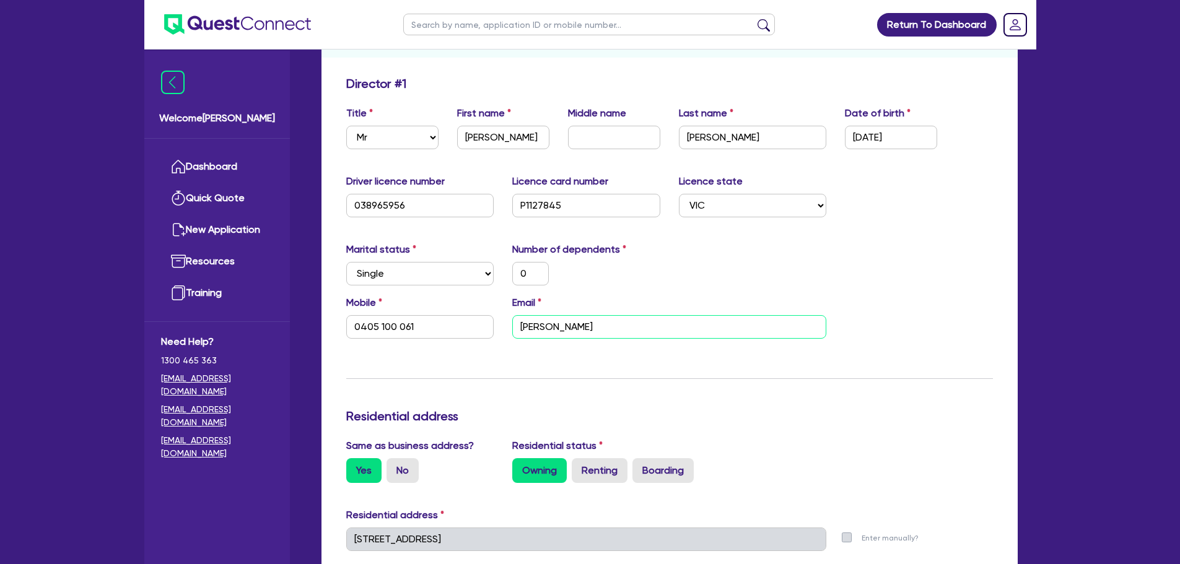
type input "1,000,000"
type input "0"
type input "0405 100 061"
type input "jasul"
type input "1,000,000"
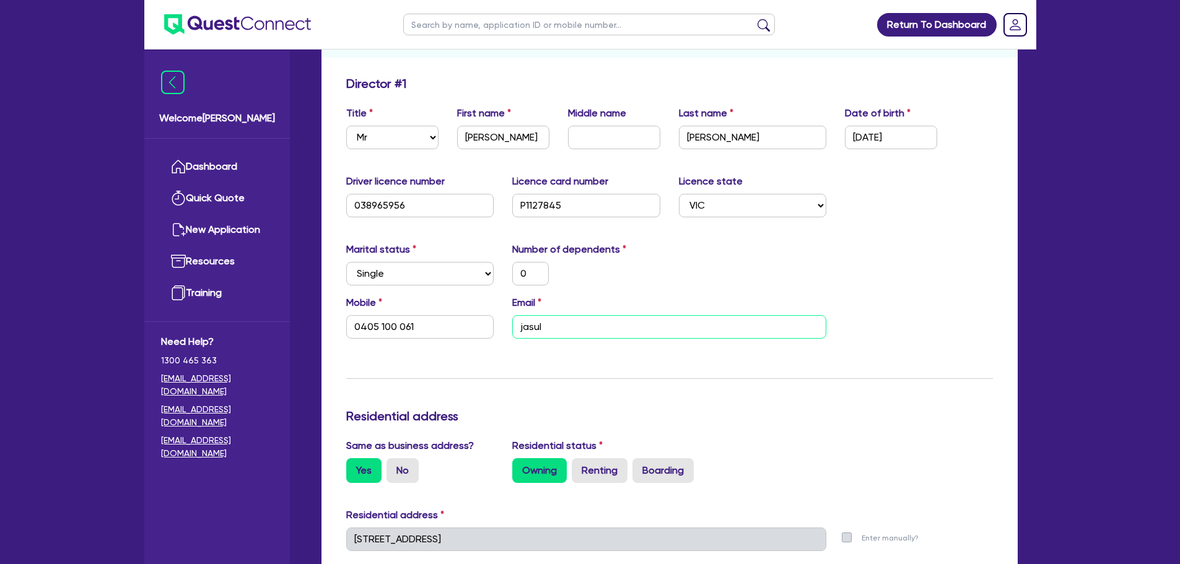
type input "0"
type input "0405 100 061"
type input "jasulo"
type input "1,000,000"
type input "0"
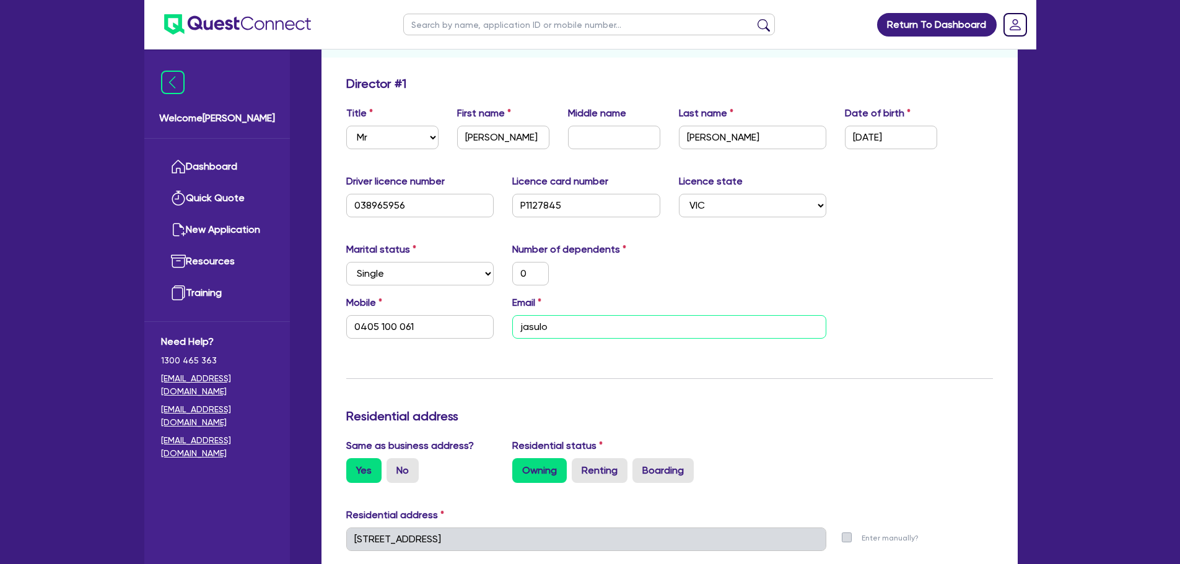
type input "0405 100 061"
type input "jasulog"
type input "1,000,000"
type input "0"
type input "0405 100 061"
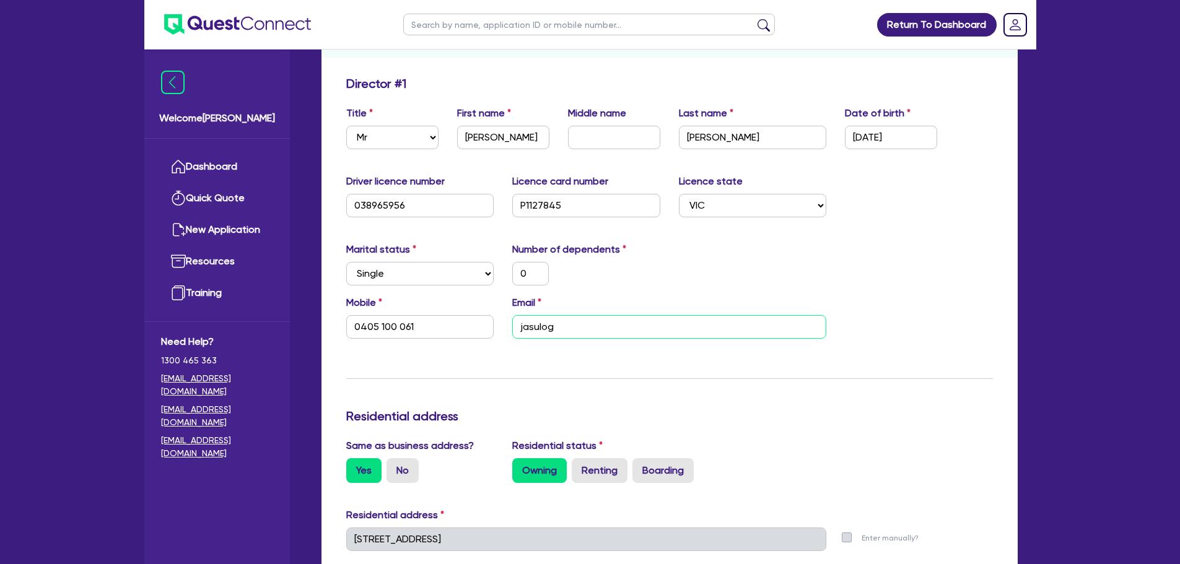
type input "jasulogi"
type input "1,000,000"
type input "0"
type input "0405 100 061"
type input "jasulogis"
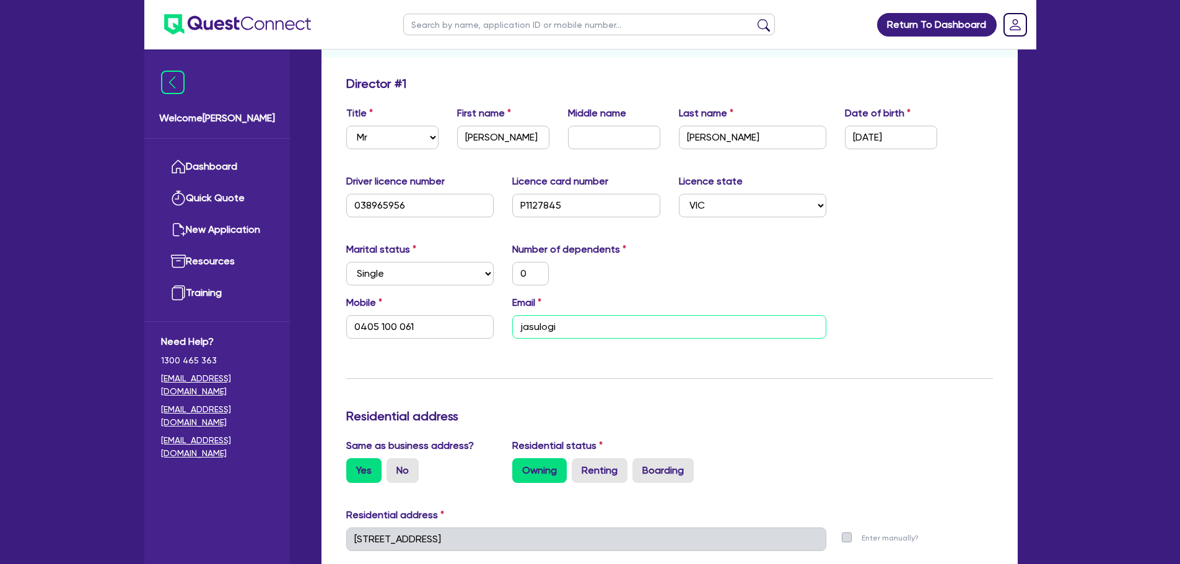
type input "1,000,000"
type input "0"
type input "0405 100 061"
type input "jasulogist"
type input "1,000,000"
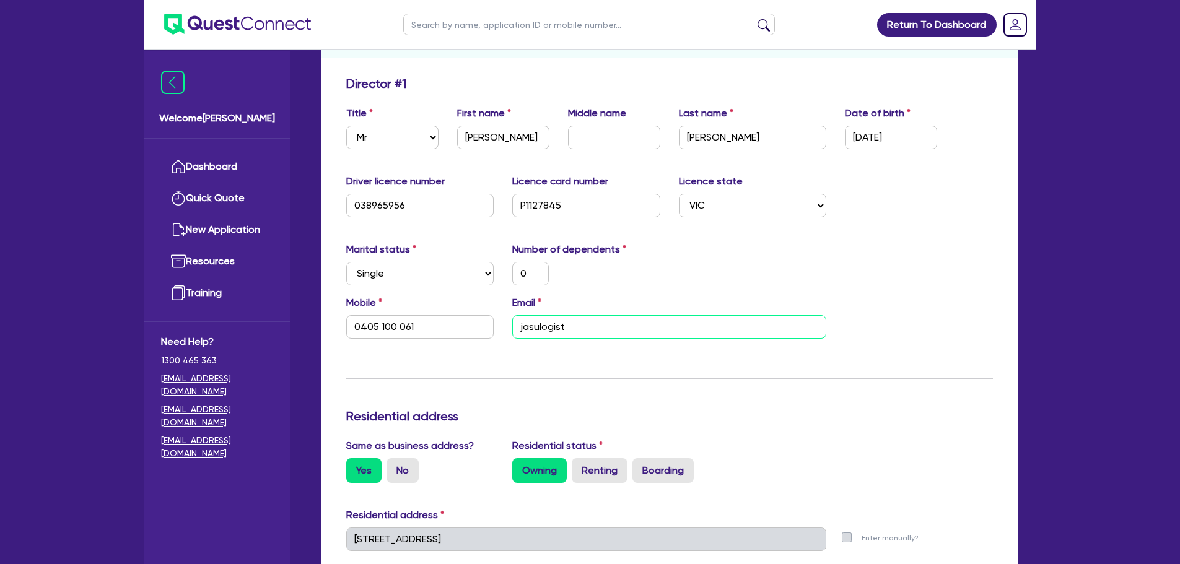
type input "0"
type input "0405 100 061"
type input "jasulogisti"
type input "1,000,000"
type input "0"
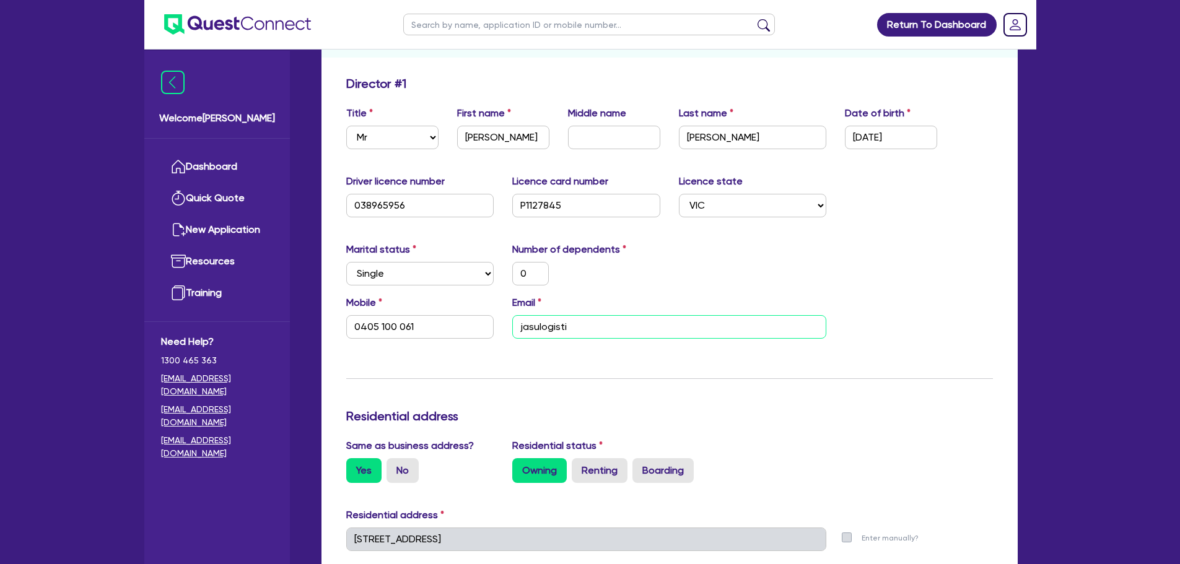
type input "0405 100 061"
type input "jasulogistic"
type input "1,000,000"
type input "0"
type input "0405 100 061"
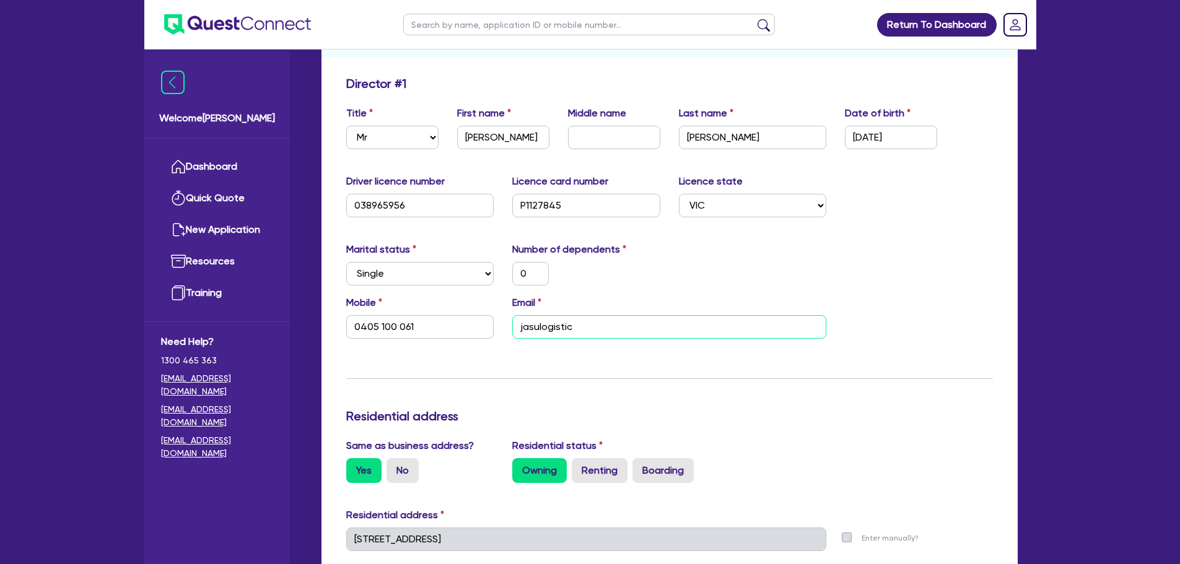
type input "jasulogistic@"
type input "1,000,000"
type input "0"
type input "0405 100 061"
type input "jasulogistic@g"
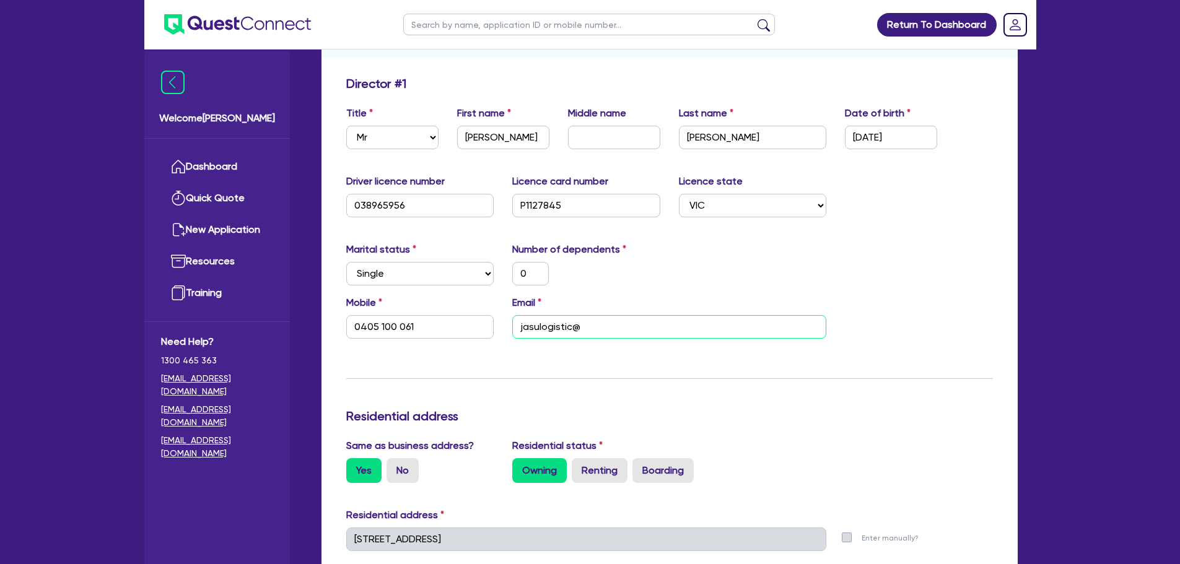
type input "1,000,000"
type input "0"
type input "0405 100 061"
type input "jasulogistic@gm"
type input "1,000,000"
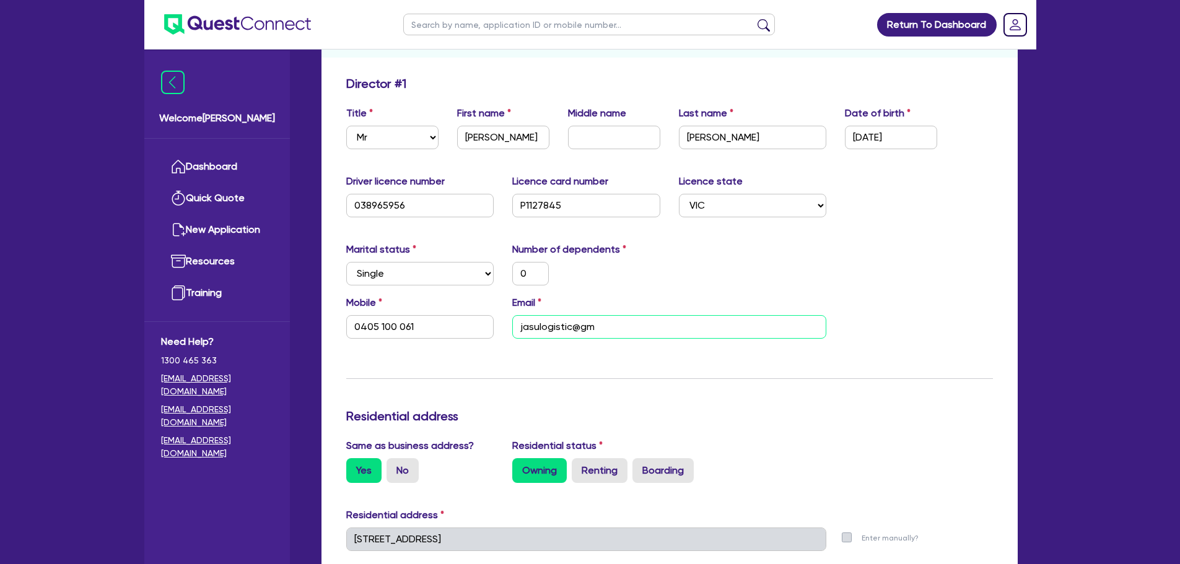
type input "0"
type input "0405 100 061"
type input "jasulogistic@gma"
type input "1,000,000"
type input "0"
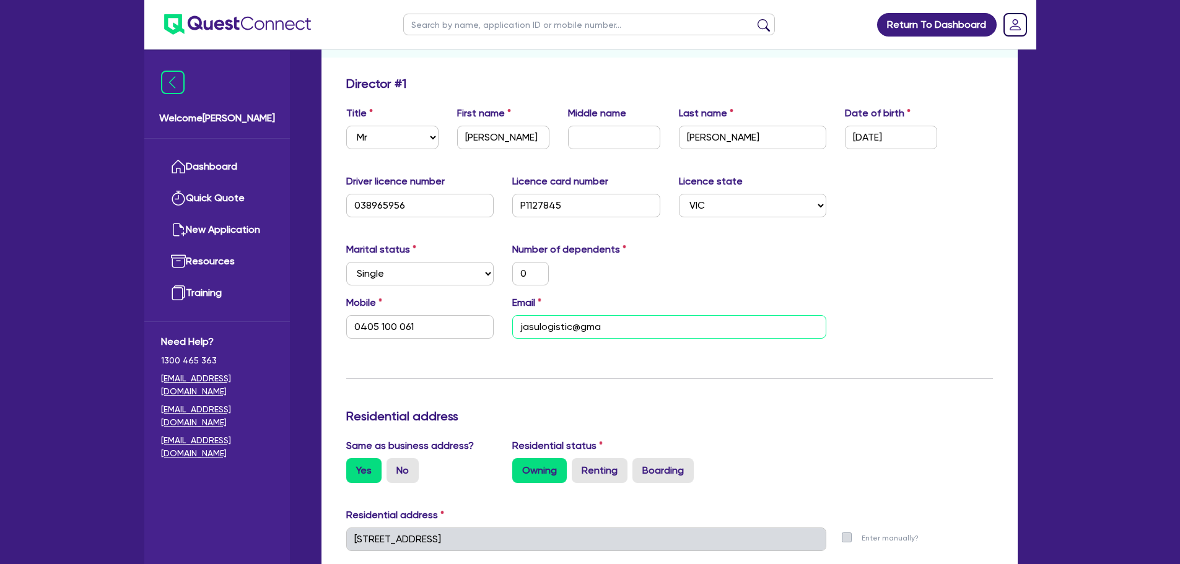
type input "0405 100 061"
type input "jasulogistic@gmai"
type input "1,000,000"
type input "0"
type input "0405 100 061"
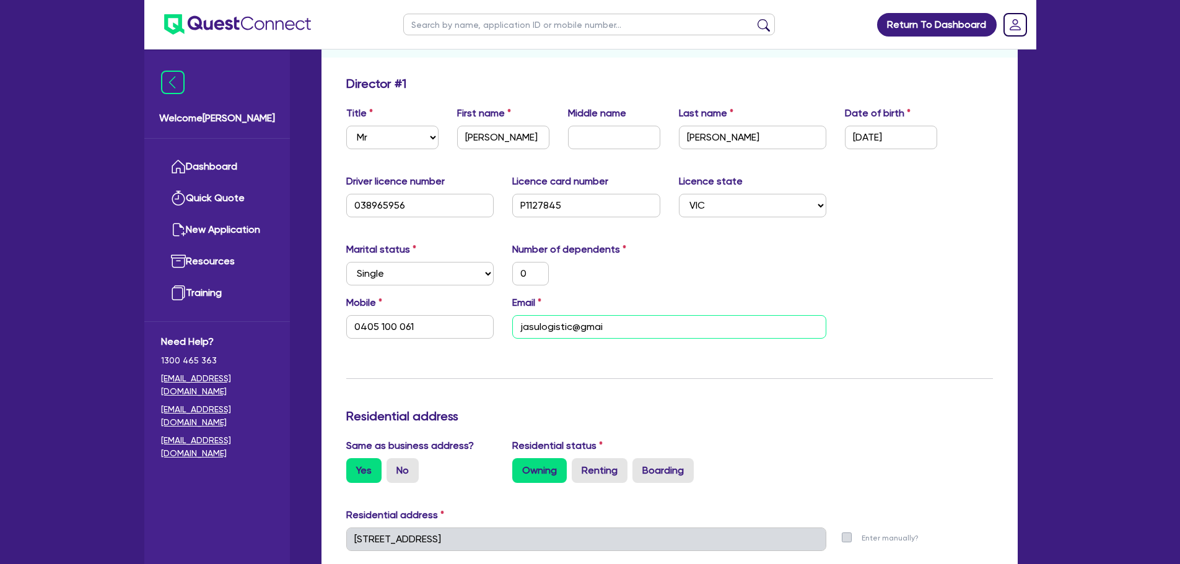
type input "[EMAIL_ADDRESS]"
type input "1,000,000"
type input "0"
type input "0405 100 061"
type input "[EMAIL_ADDRESS]."
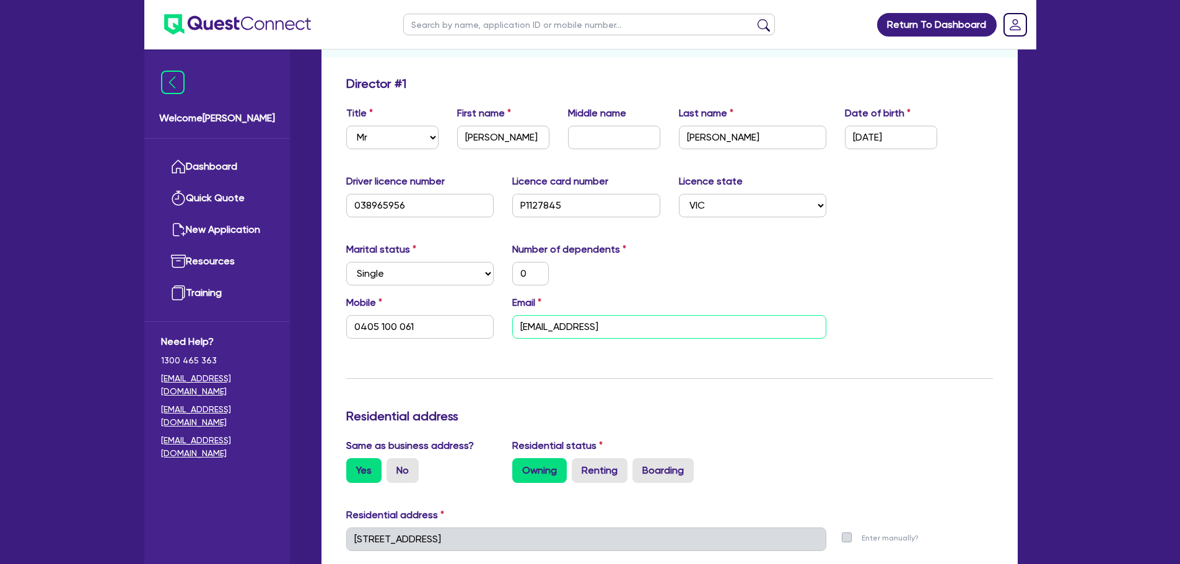
type input "1,000,000"
type input "0"
type input "0405 100 061"
type input "jasulogistic@gmail.c"
type input "1,000,000"
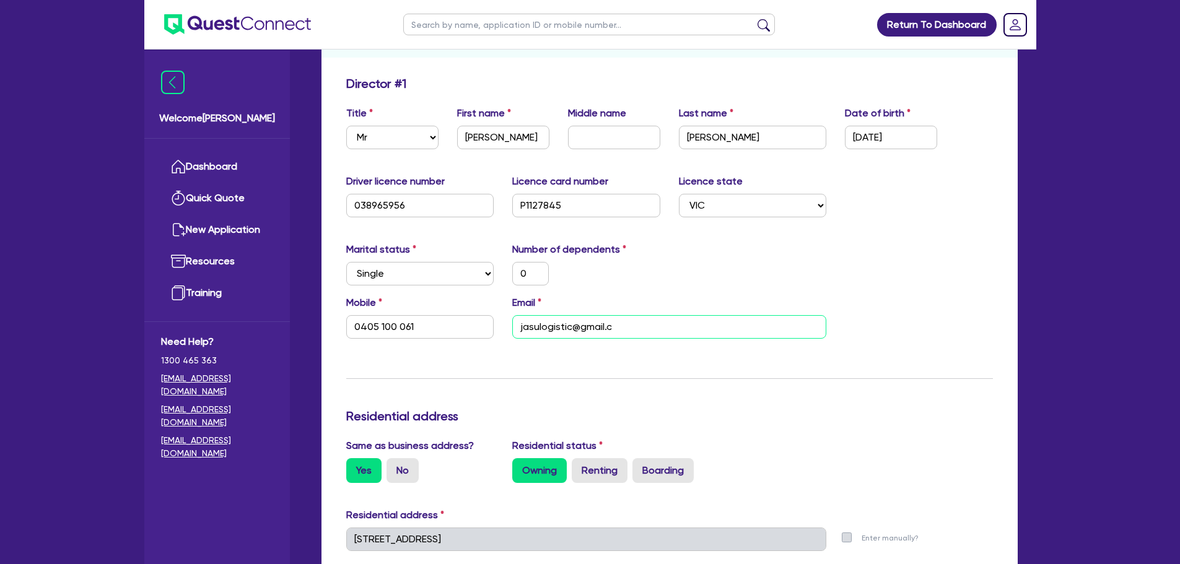
type input "0"
type input "0405 100 061"
type input "[EMAIL_ADDRESS][DOMAIN_NAME]"
type input "1,000,000"
type input "0"
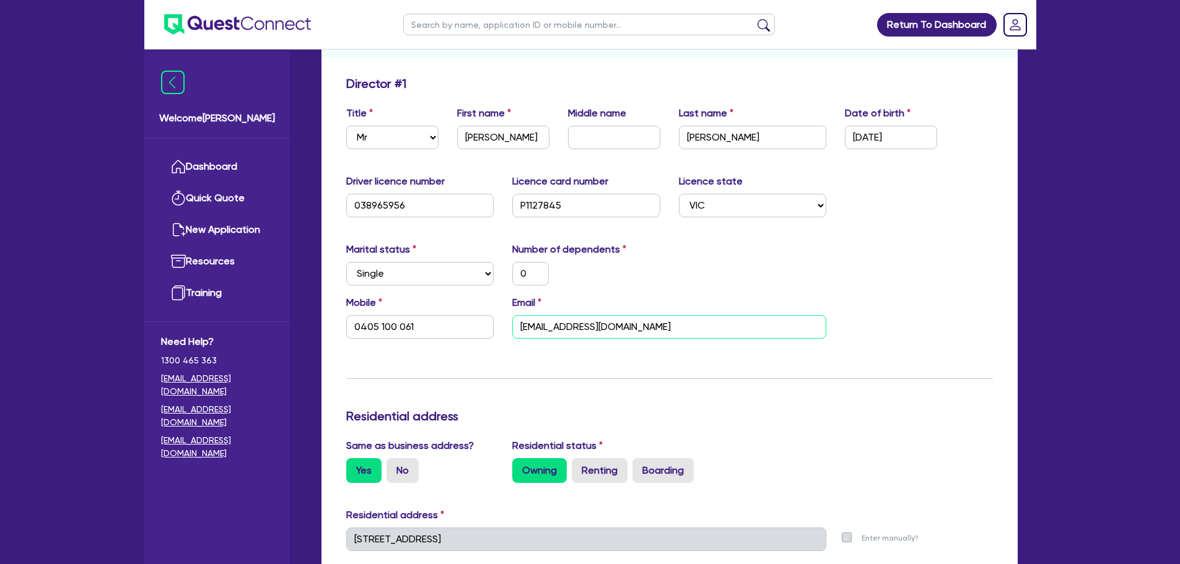
type input "0405 100 061"
type input "[EMAIL_ADDRESS][DOMAIN_NAME]"
type input "1,000,000"
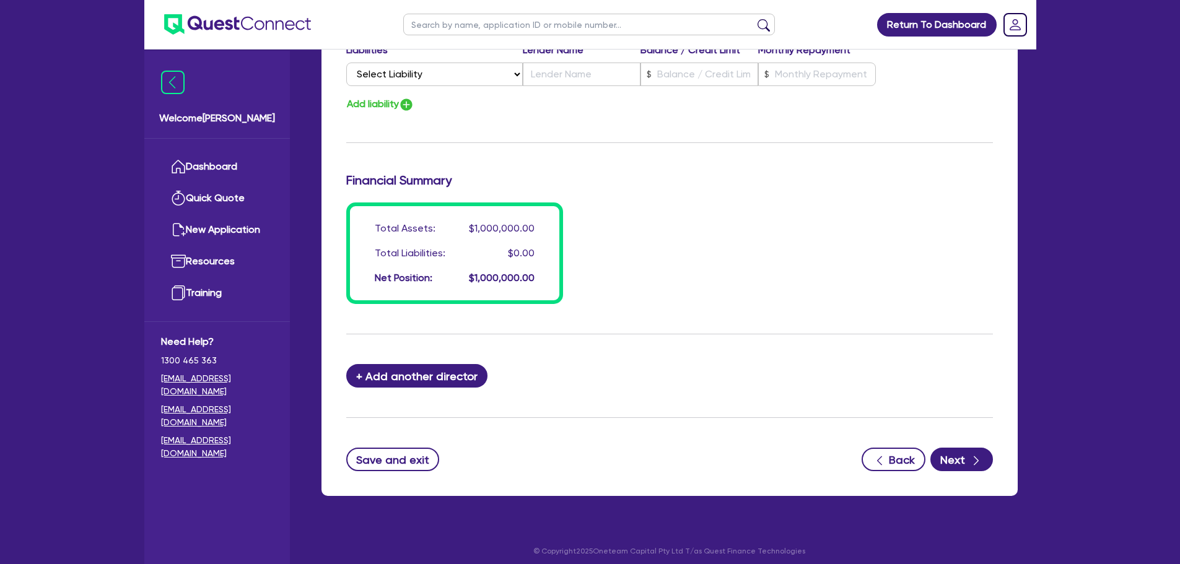
scroll to position [881, 0]
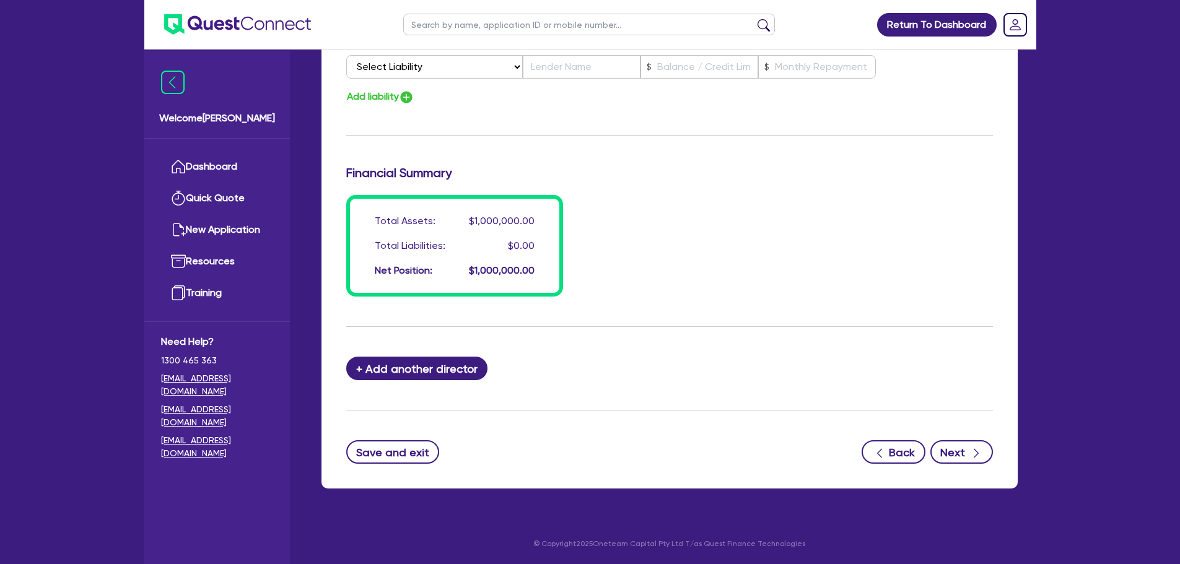
type input "[EMAIL_ADDRESS][DOMAIN_NAME]"
click at [971, 458] on icon "button" at bounding box center [976, 453] width 12 height 12
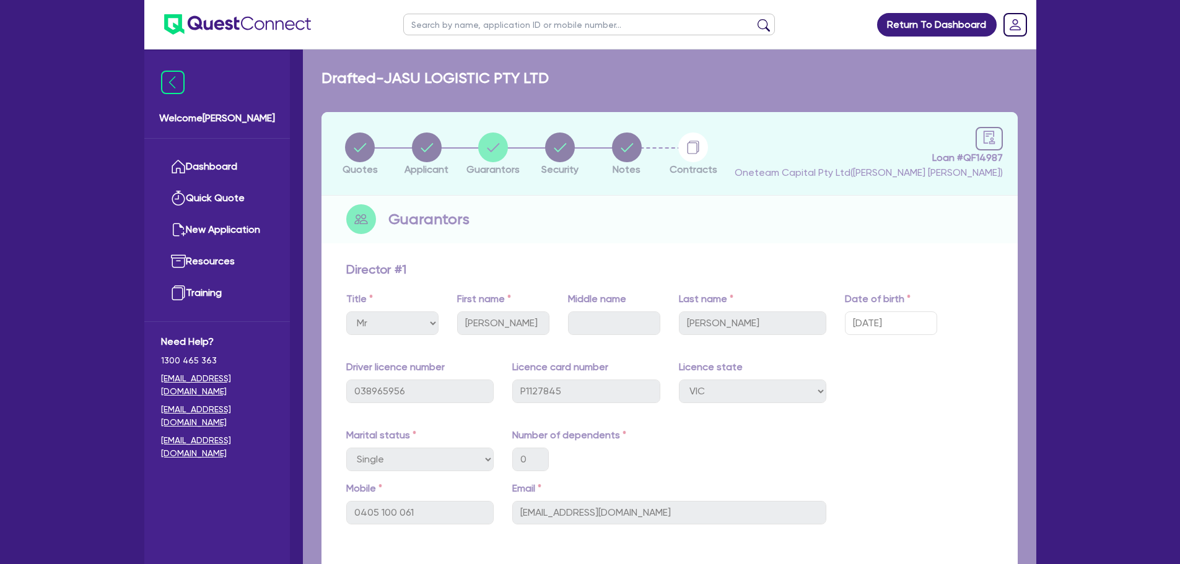
select select "PRIMARY_ASSETS"
select select "TRAILERS"
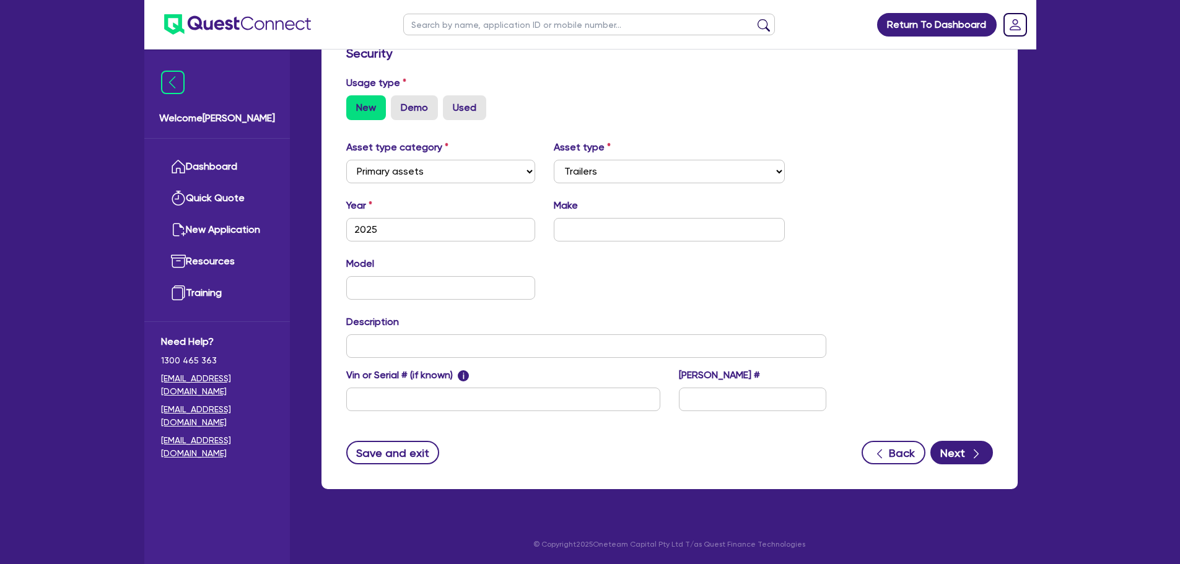
scroll to position [346, 0]
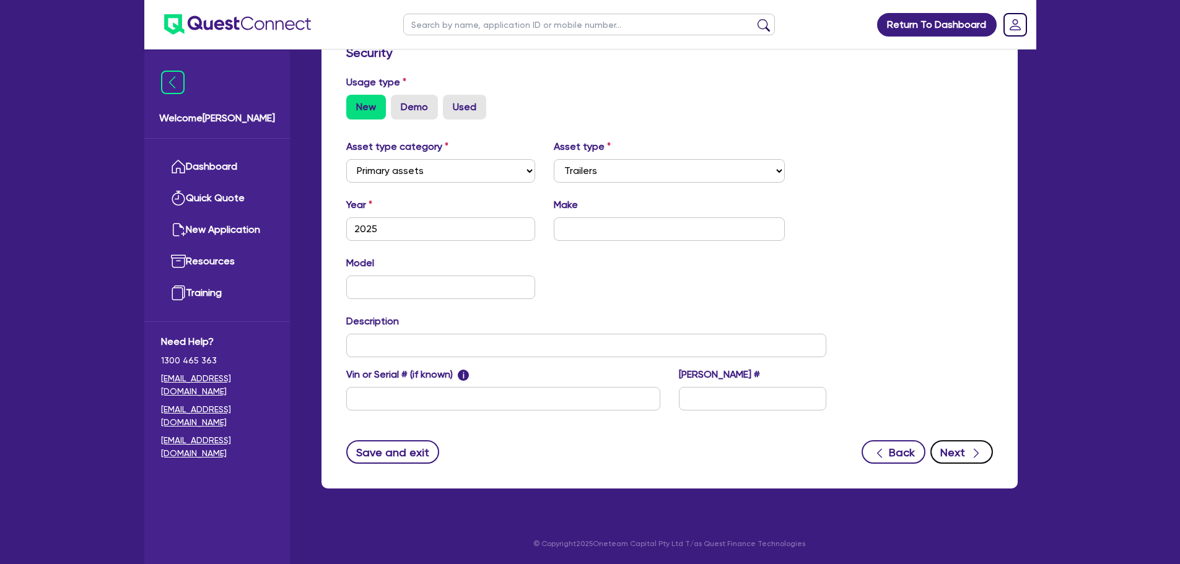
click at [949, 444] on button "Next" at bounding box center [961, 452] width 63 height 24
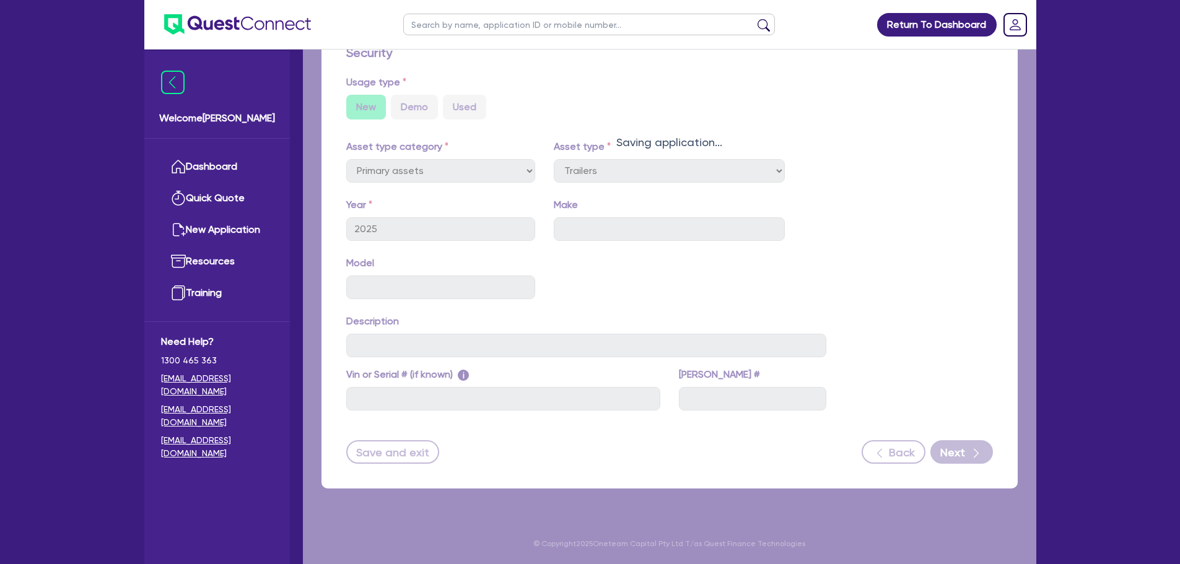
select select "Other"
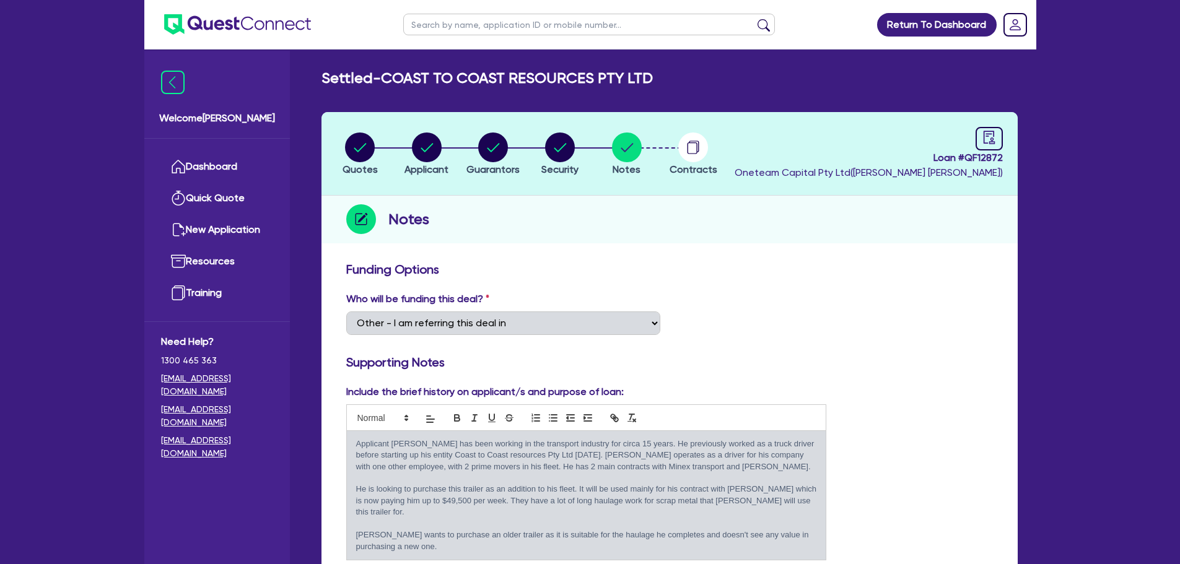
select select "Other"
click at [215, 179] on link "Dashboard" at bounding box center [217, 167] width 112 height 32
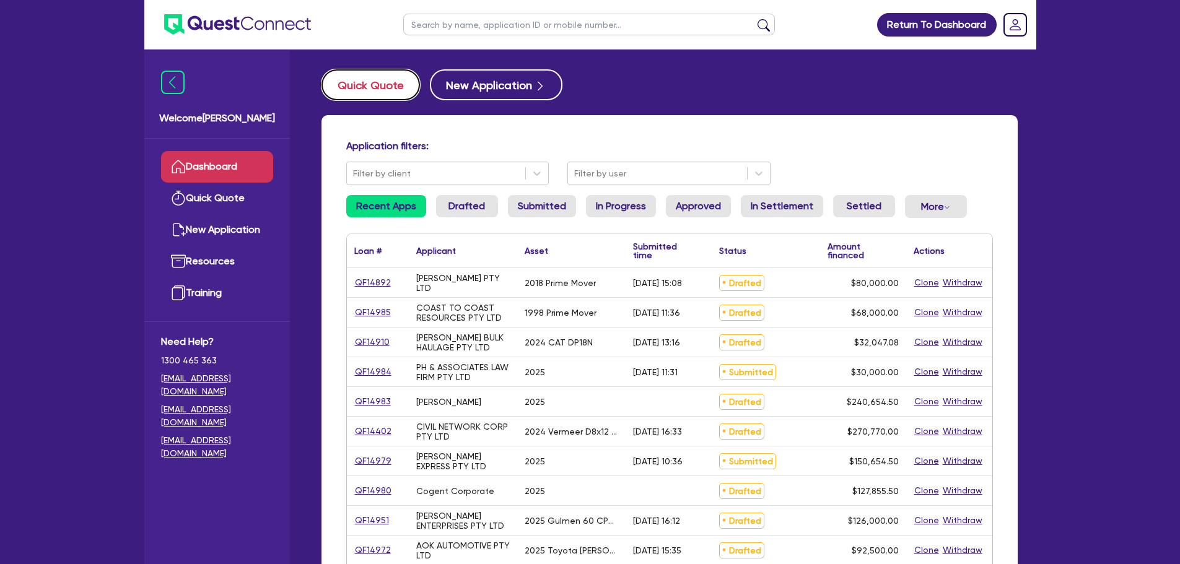
click at [381, 84] on button "Quick Quote" at bounding box center [370, 84] width 98 height 31
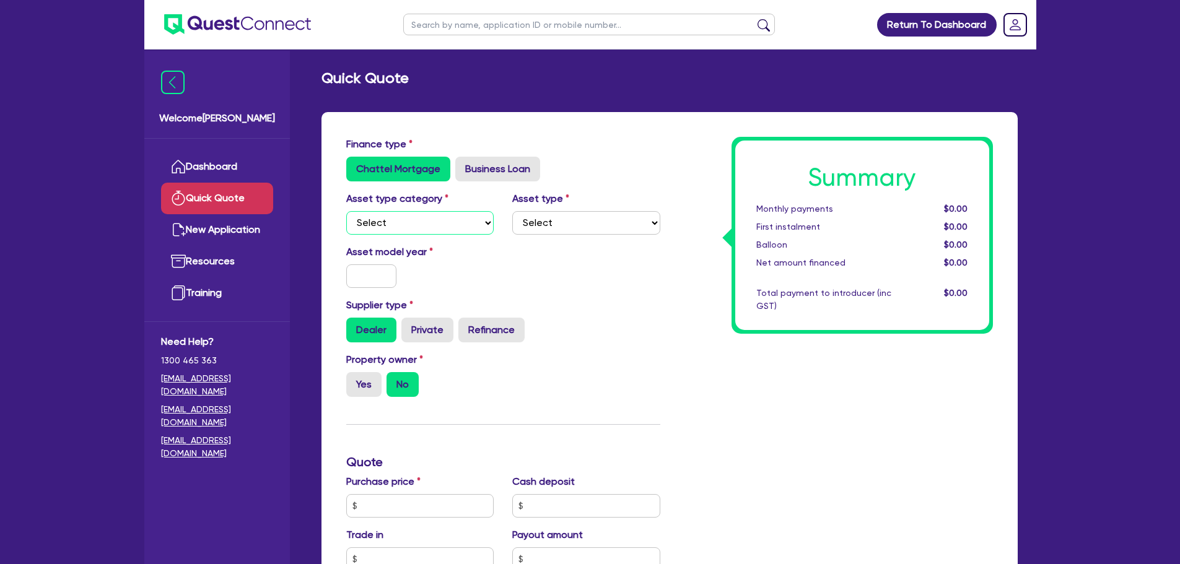
click at [418, 219] on select "Select Cars and light trucks Primary assets Secondary assets Tertiary assets" at bounding box center [420, 223] width 148 height 24
click at [346, 211] on select "Select Cars and light trucks Primary assets Secondary assets Tertiary assets" at bounding box center [420, 223] width 148 height 24
click at [447, 232] on select "Select Cars and light trucks Primary assets Secondary assets Tertiary assets" at bounding box center [420, 223] width 148 height 24
click at [346, 211] on select "Select Cars and light trucks Primary assets Secondary assets Tertiary assets" at bounding box center [420, 223] width 148 height 24
drag, startPoint x: 461, startPoint y: 225, endPoint x: 461, endPoint y: 233, distance: 7.4
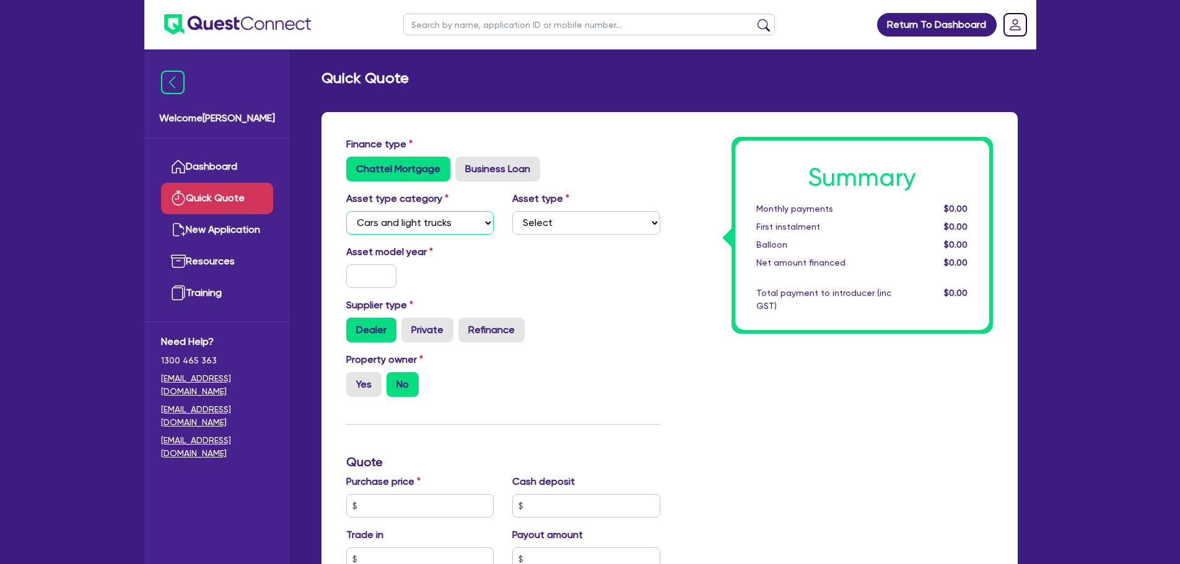
click at [461, 225] on select "Select Cars and light trucks Primary assets Secondary assets Tertiary assets" at bounding box center [420, 223] width 148 height 24
select select "PRIMARY_ASSETS"
click at [346, 211] on select "Select Cars and light trucks Primary assets Secondary assets Tertiary assets" at bounding box center [420, 223] width 148 height 24
click at [569, 233] on select "Select Heavy trucks over 4.5 tonne Trailers Bus and coaches Yellow goods and ex…" at bounding box center [586, 223] width 148 height 24
select select "TRAILERS"
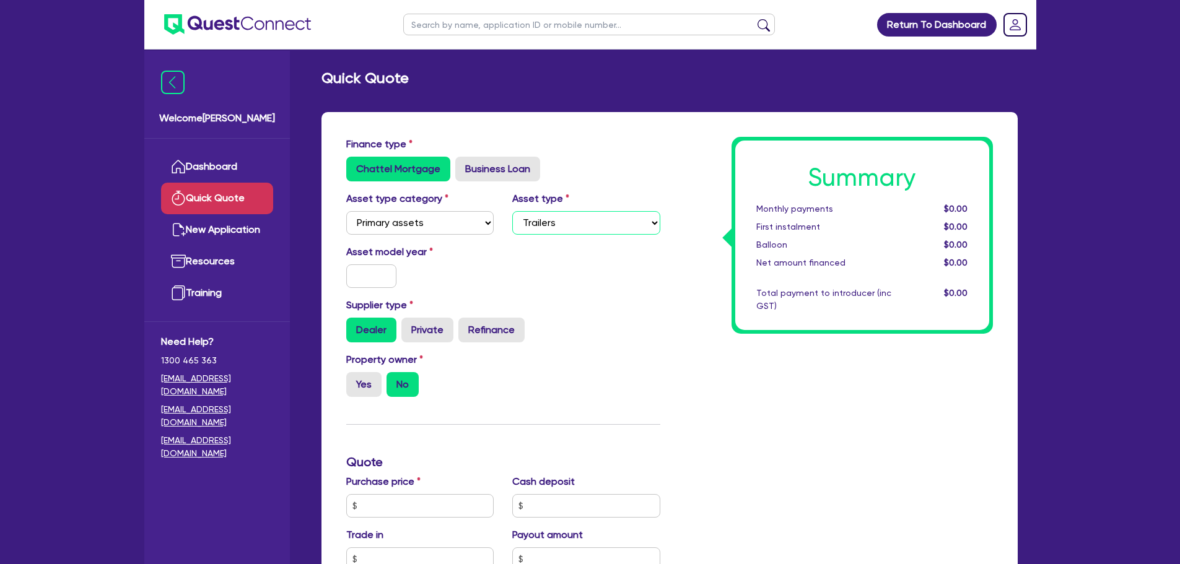
click at [512, 211] on select "Select Heavy trucks over 4.5 tonne Trailers Bus and coaches Yellow goods and ex…" at bounding box center [586, 223] width 148 height 24
click at [393, 279] on input "text" at bounding box center [371, 276] width 51 height 24
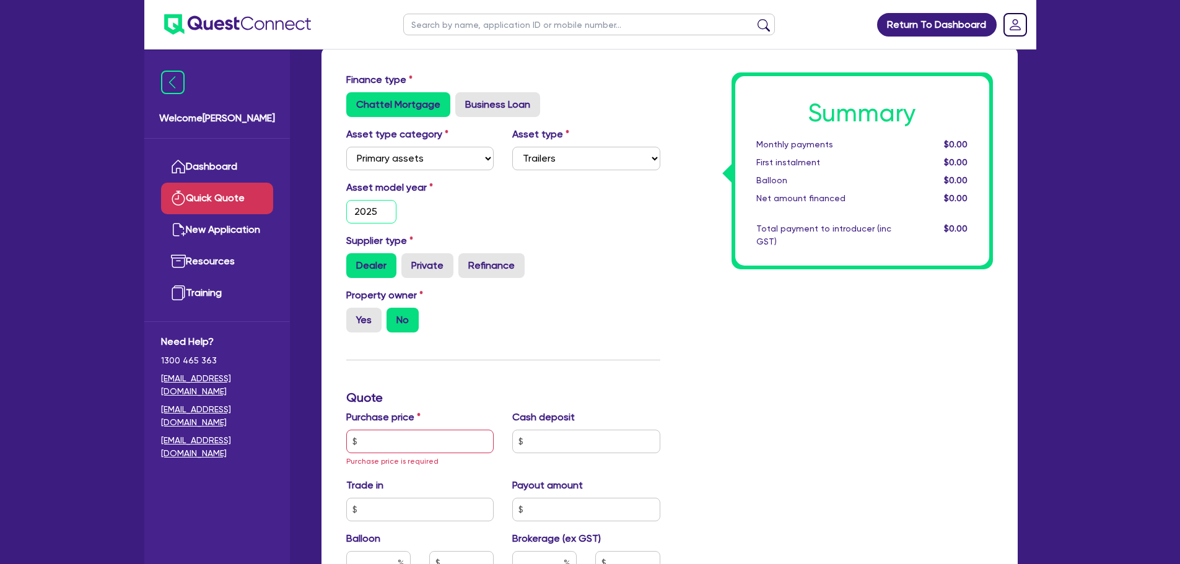
scroll to position [124, 0]
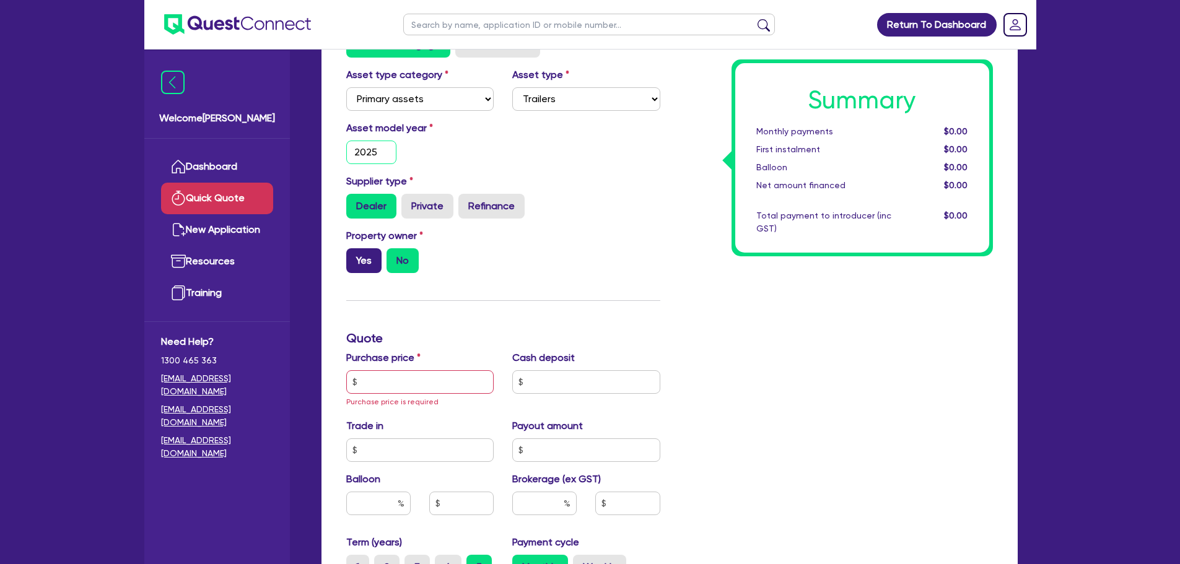
type input "2025"
click at [367, 260] on label "Yes" at bounding box center [363, 260] width 35 height 25
click at [354, 256] on input "Yes" at bounding box center [350, 252] width 8 height 8
radio input "true"
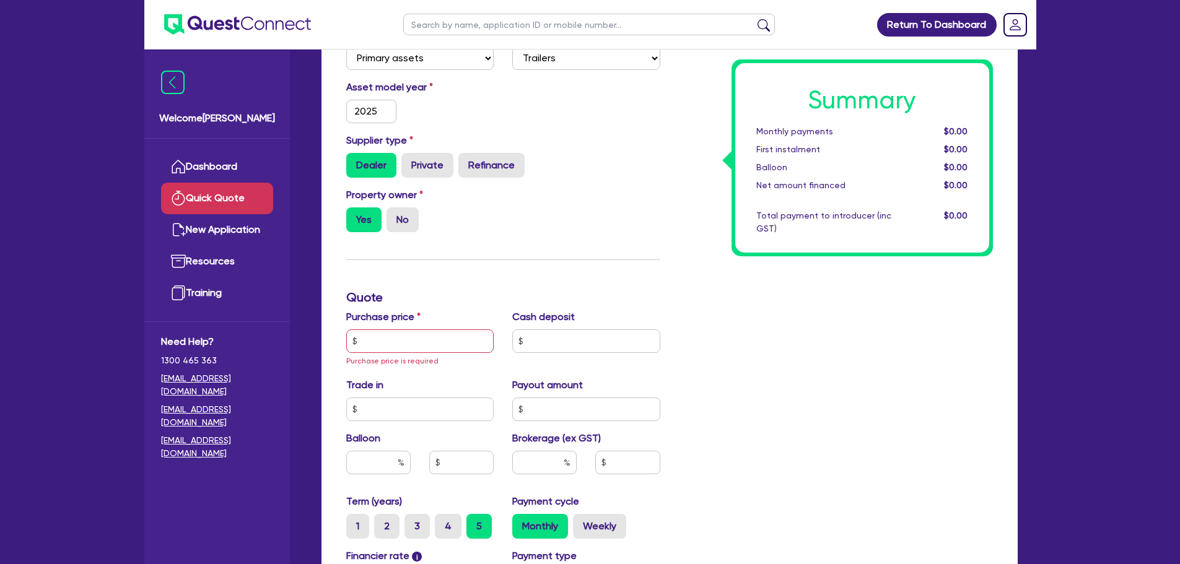
scroll to position [62, 0]
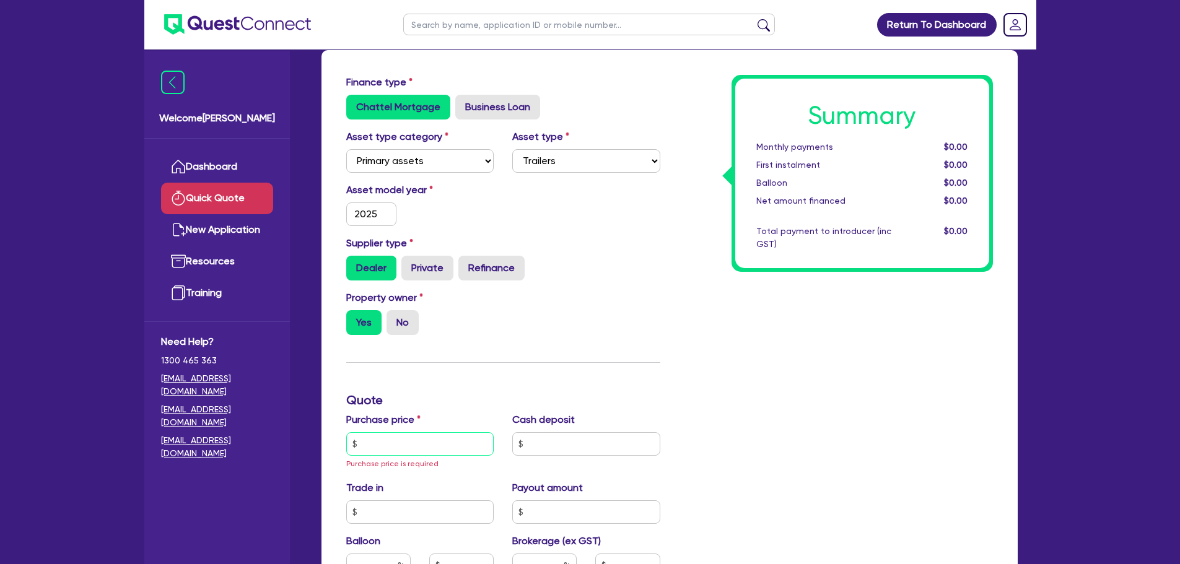
click at [412, 432] on input "text" at bounding box center [420, 444] width 148 height 24
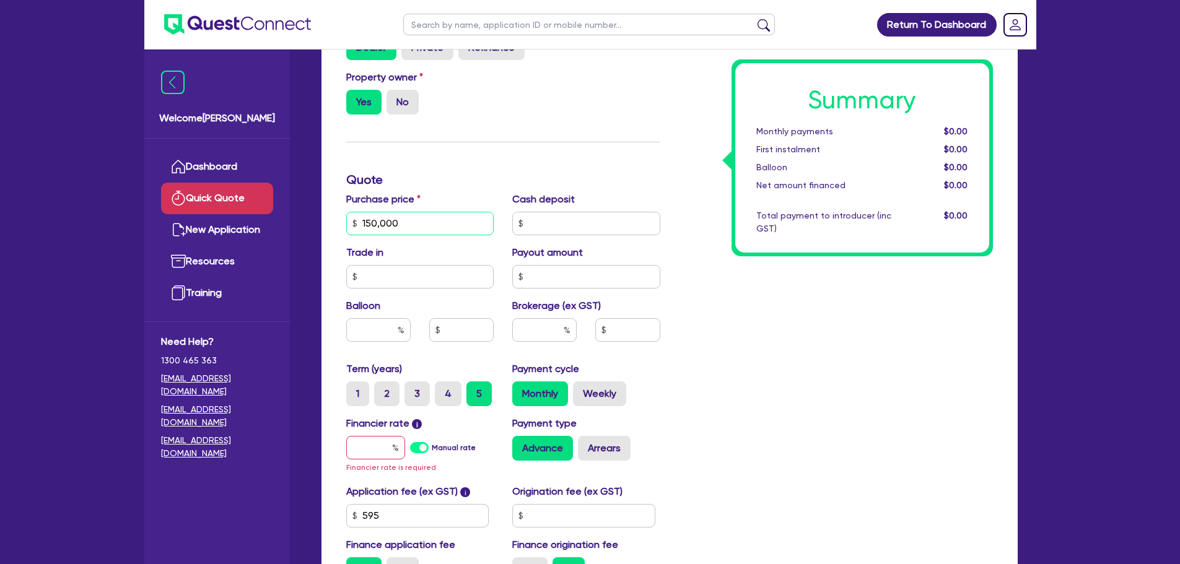
scroll to position [310, 0]
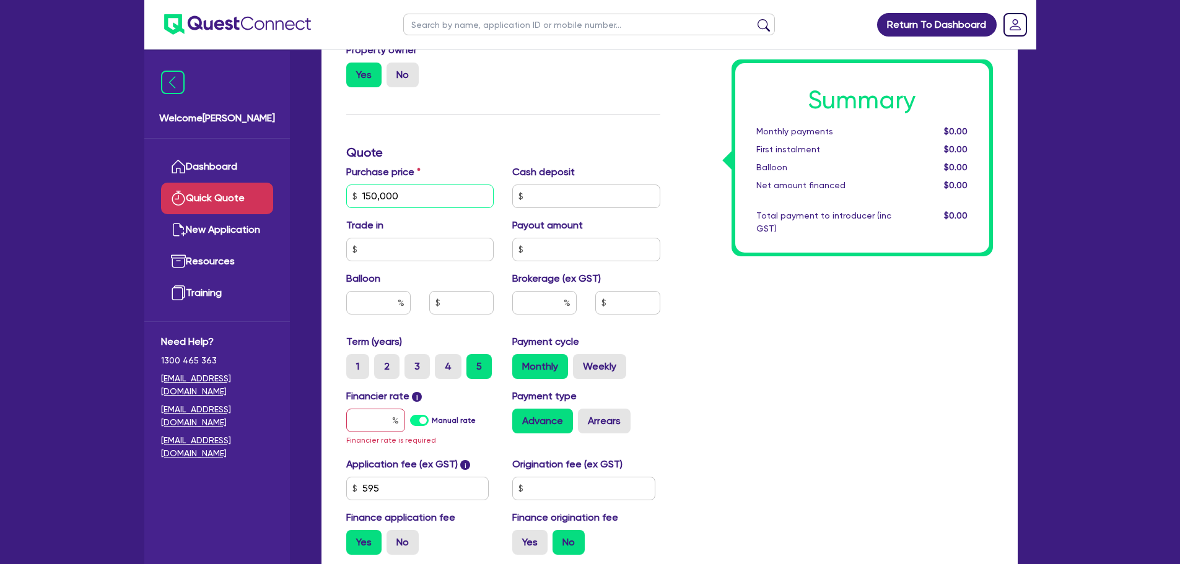
type input "150,000"
click at [374, 422] on input "text" at bounding box center [375, 421] width 59 height 24
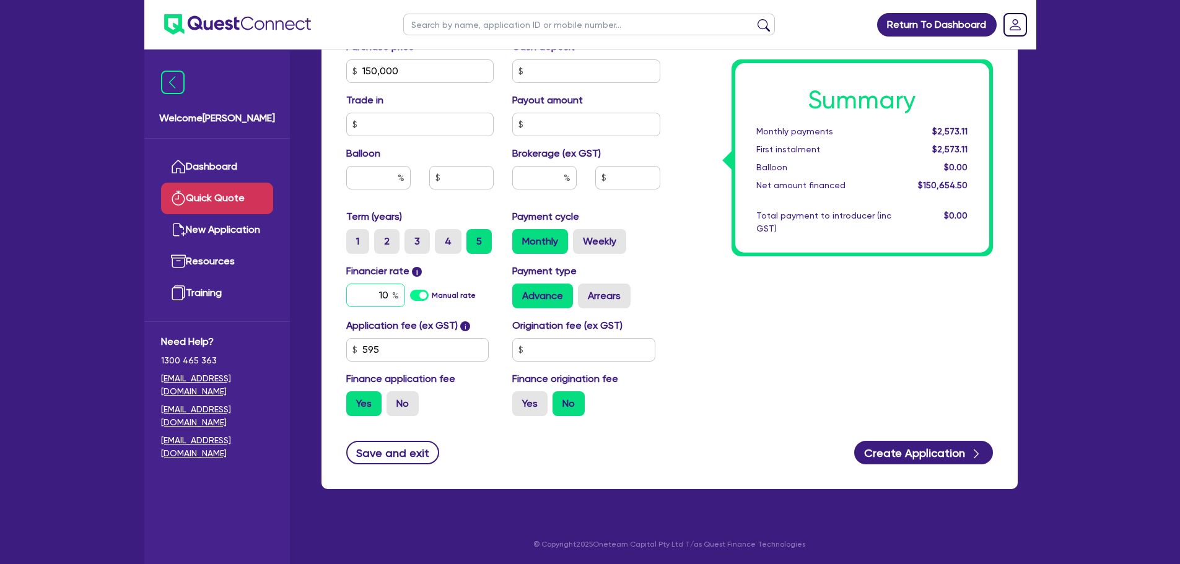
scroll to position [435, 0]
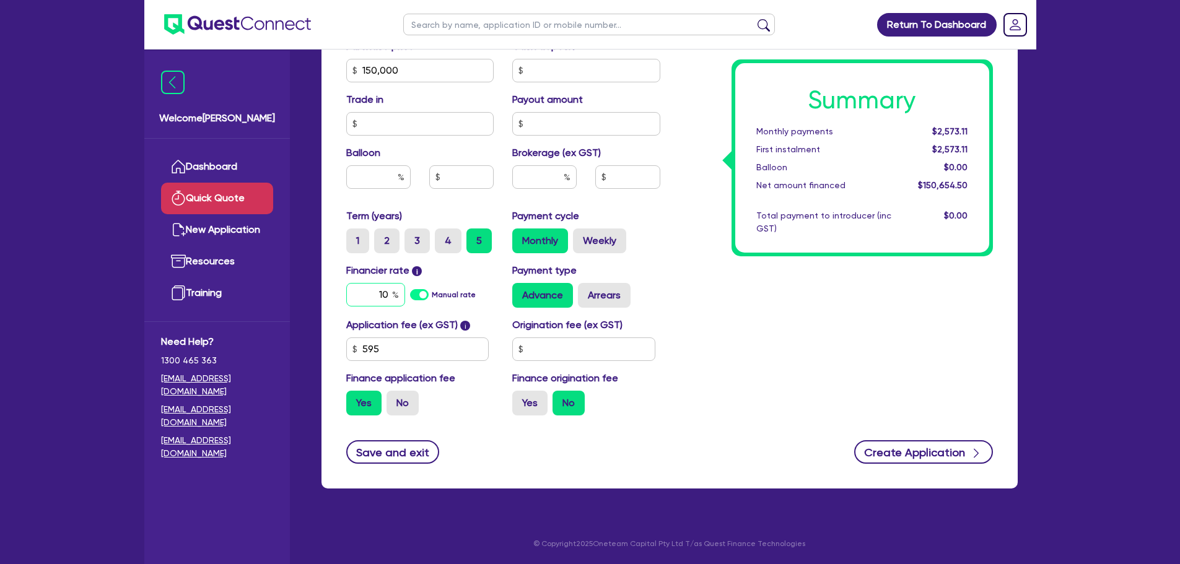
type input "10"
click at [904, 458] on button "Create Application" at bounding box center [923, 452] width 139 height 24
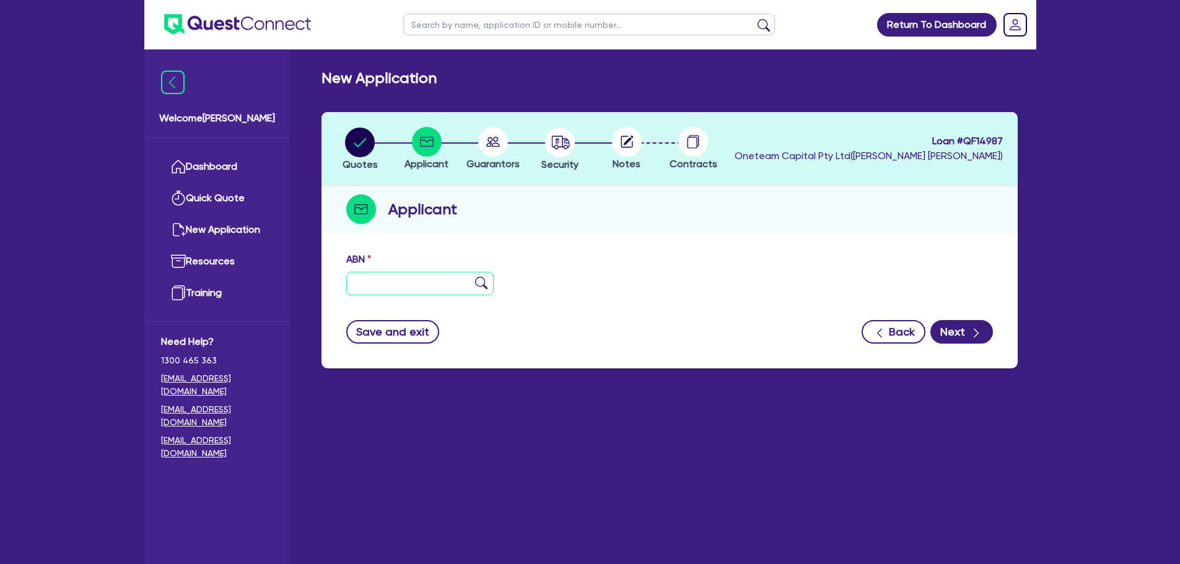
drag, startPoint x: 398, startPoint y: 286, endPoint x: 670, endPoint y: 317, distance: 273.1
click at [396, 286] on input "text" at bounding box center [420, 284] width 148 height 24
click at [450, 291] on input "text" at bounding box center [420, 284] width 148 height 24
drag, startPoint x: 359, startPoint y: 256, endPoint x: 330, endPoint y: 256, distance: 29.1
click at [330, 256] on div "ABN Entity name Trading name Type of entity Select Sole Trader Company Partners…" at bounding box center [669, 307] width 696 height 123
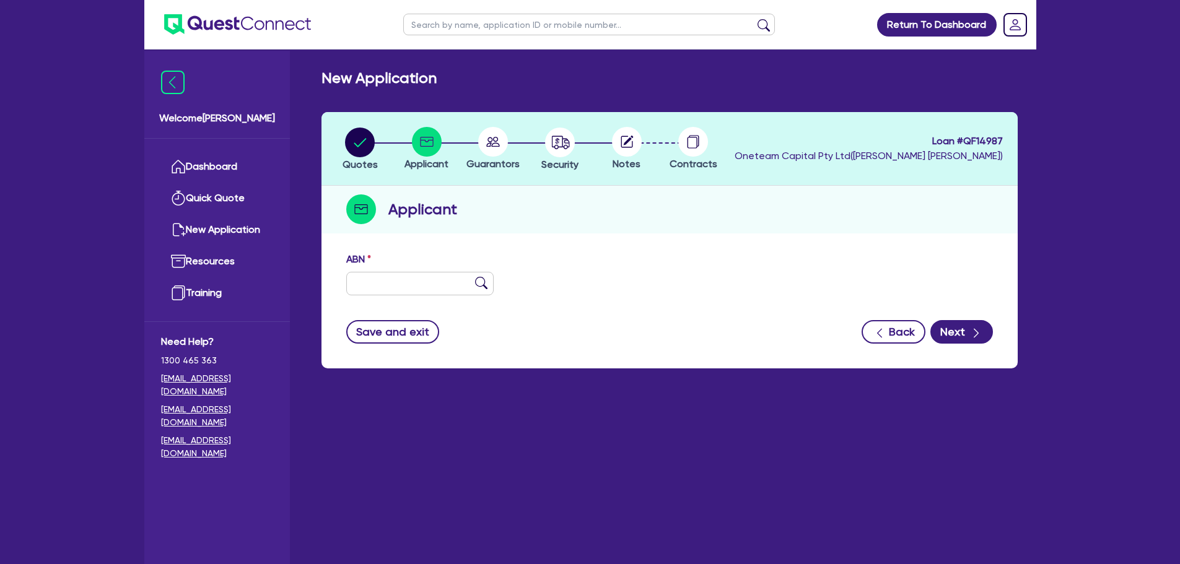
click at [454, 242] on div "Quotes Applicant Guarantors Security Notes Contracts Loan # QF14987 Oneteam Cap…" at bounding box center [669, 240] width 696 height 256
drag, startPoint x: 469, startPoint y: 207, endPoint x: 382, endPoint y: 207, distance: 87.9
click at [382, 207] on div "Applicant" at bounding box center [669, 210] width 696 height 48
click at [408, 234] on div "Quotes Applicant Guarantors Security Notes Contracts Loan # QF14987 Oneteam Cap…" at bounding box center [669, 240] width 696 height 256
drag, startPoint x: 380, startPoint y: 254, endPoint x: 342, endPoint y: 202, distance: 64.7
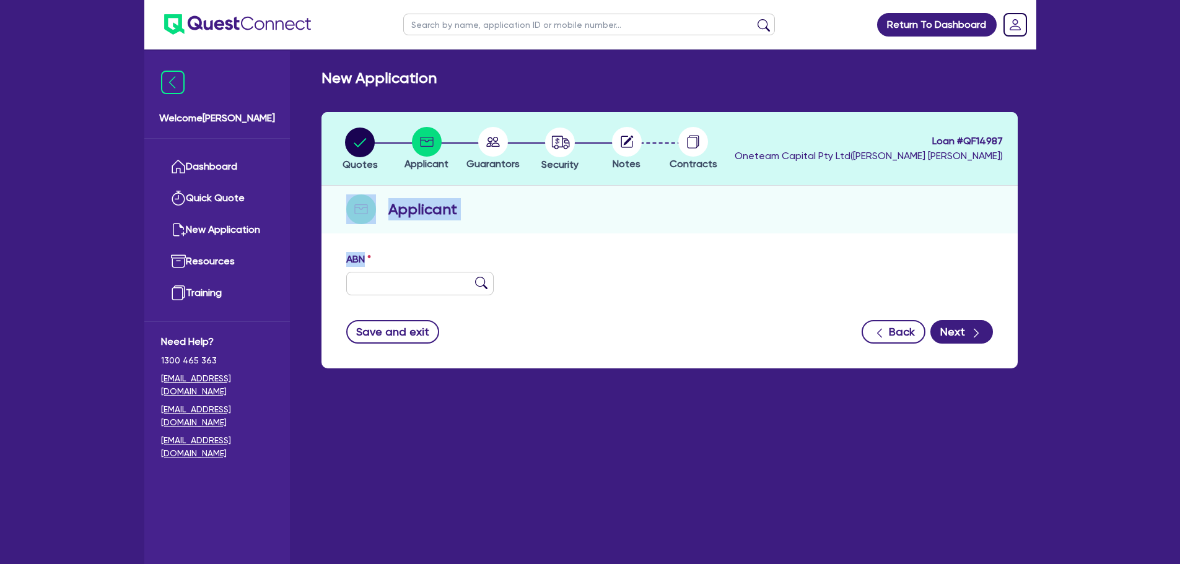
click at [342, 202] on div "Quotes Applicant Guarantors Security Notes Contracts Loan # QF14987 Oneteam Cap…" at bounding box center [669, 240] width 696 height 256
click at [468, 250] on div "ABN Entity name Trading name Type of entity Select Sole Trader Company Partners…" at bounding box center [669, 307] width 696 height 123
click at [416, 281] on input "text" at bounding box center [420, 284] width 148 height 24
type input "69 661 519 866"
type input "JASU LOGISTIC PTY LTD"
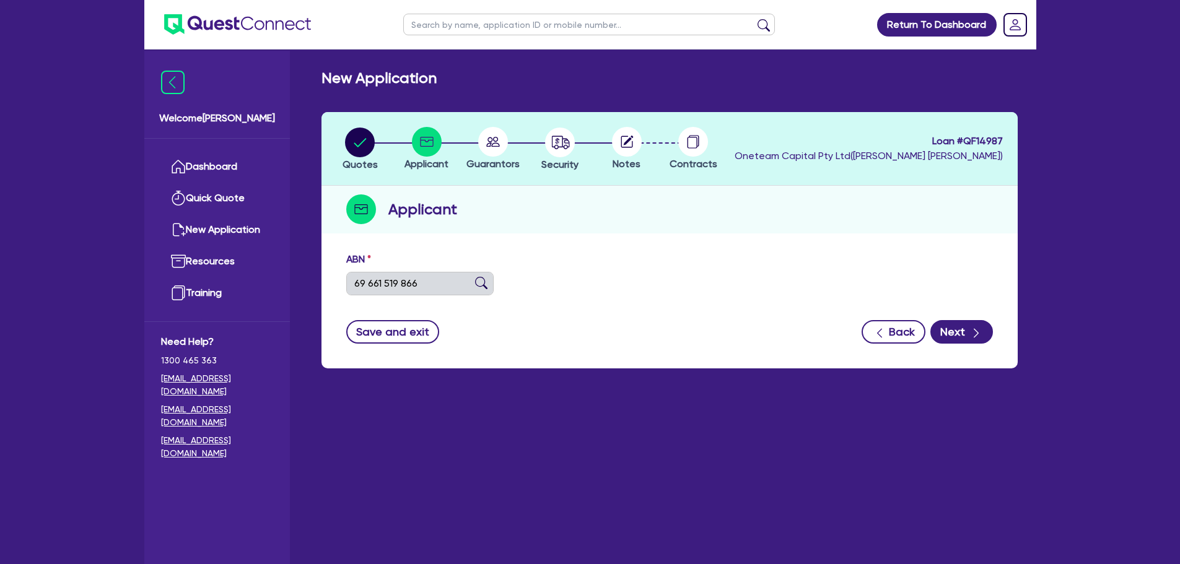
select select "COMPANY"
type input "[DATE]"
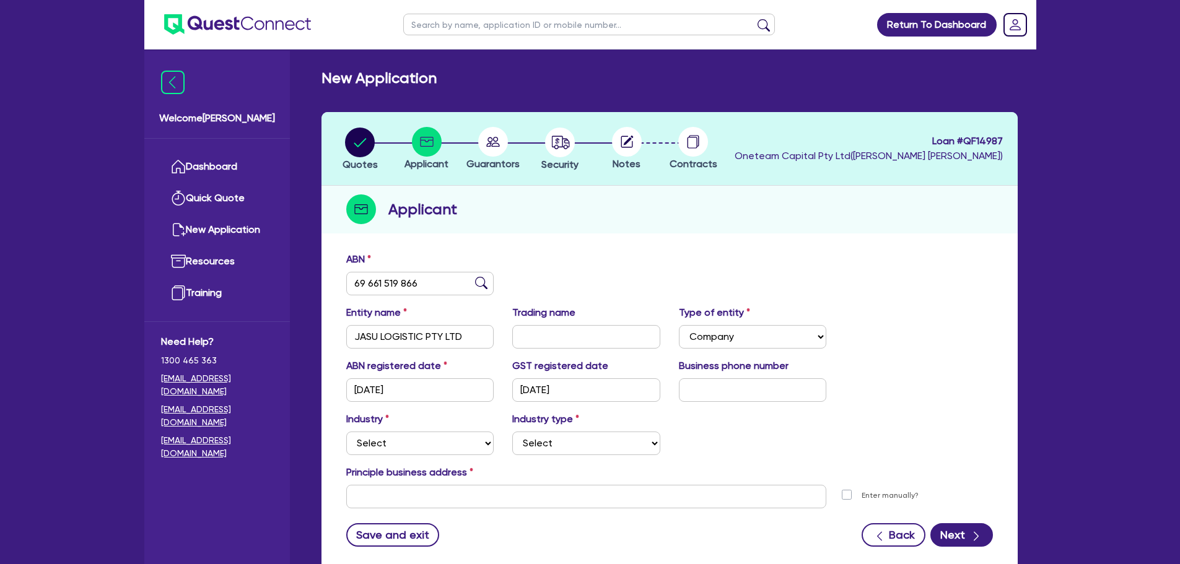
scroll to position [83, 0]
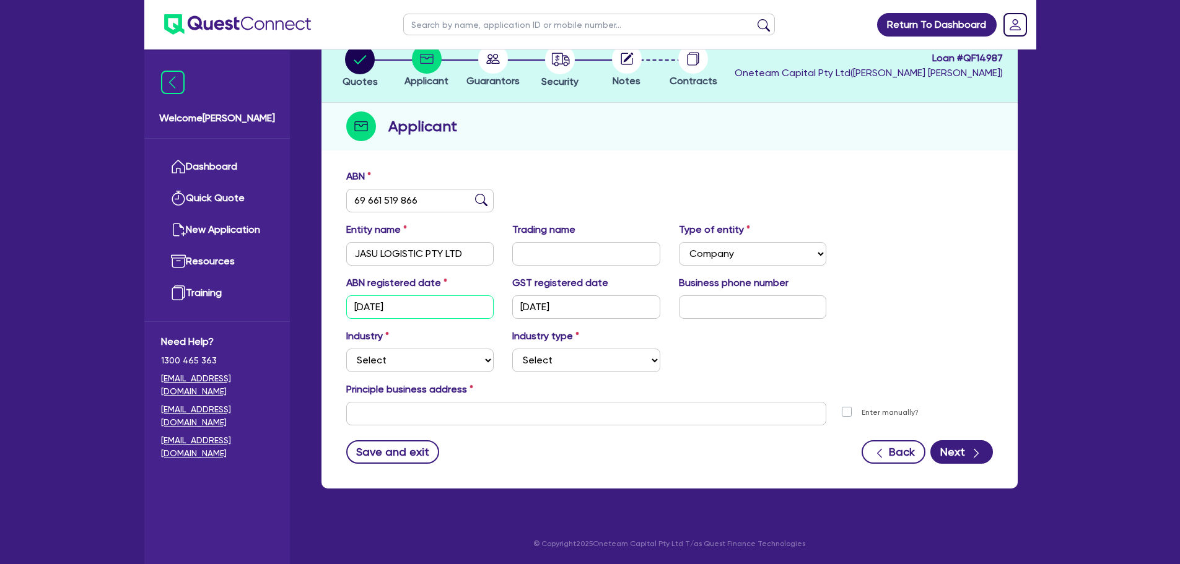
click at [430, 302] on input "[DATE]" at bounding box center [420, 307] width 148 height 24
click at [608, 310] on input "[DATE]" at bounding box center [586, 307] width 148 height 24
click at [468, 359] on select "Select Accomodation & Food Services Administrative & Support Services Agricultu…" at bounding box center [420, 361] width 148 height 24
select select "TRANSPORT_WAREHOUSING"
click at [346, 349] on select "Select Accomodation & Food Services Administrative & Support Services Agricultu…" at bounding box center [420, 361] width 148 height 24
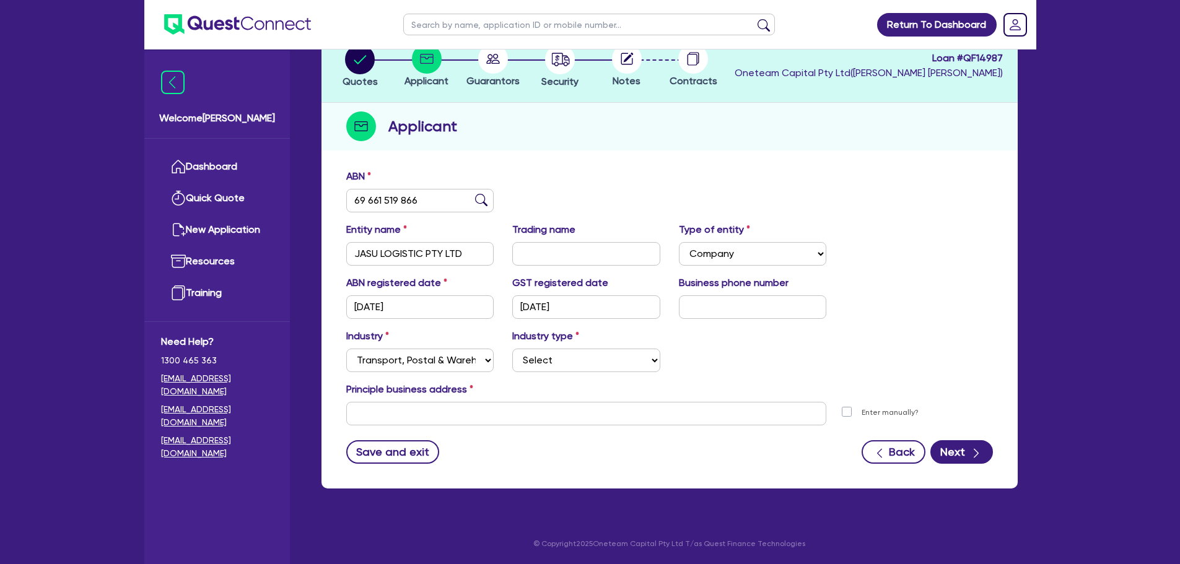
drag, startPoint x: 568, startPoint y: 373, endPoint x: 571, endPoint y: 389, distance: 15.8
click at [568, 372] on div "Industry Select Accomodation & Food Services Administrative & Support Services …" at bounding box center [669, 355] width 665 height 53
drag, startPoint x: 567, startPoint y: 354, endPoint x: 570, endPoint y: 372, distance: 17.7
click at [567, 354] on select "Select Taxi & Luxury Car Services Passengers & Freight Transport Services Posta…" at bounding box center [586, 361] width 148 height 24
select select "TAXI_LUXURY_CAR_SERVICES"
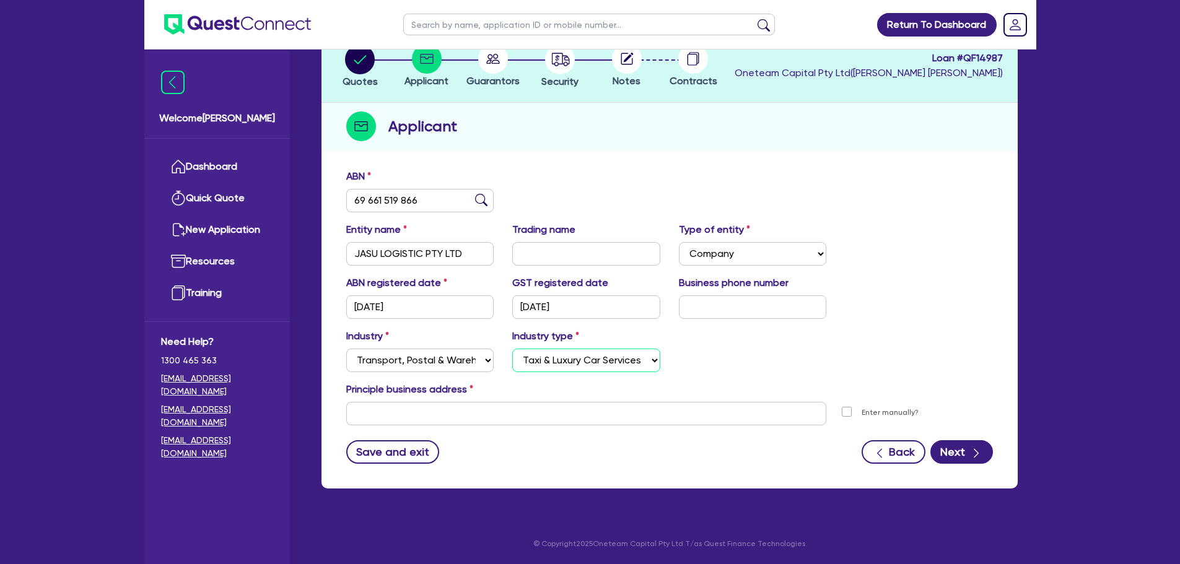
click at [512, 349] on select "Select Taxi & Luxury Car Services Passengers & Freight Transport Services Posta…" at bounding box center [586, 361] width 148 height 24
click at [487, 419] on input "text" at bounding box center [586, 414] width 481 height 24
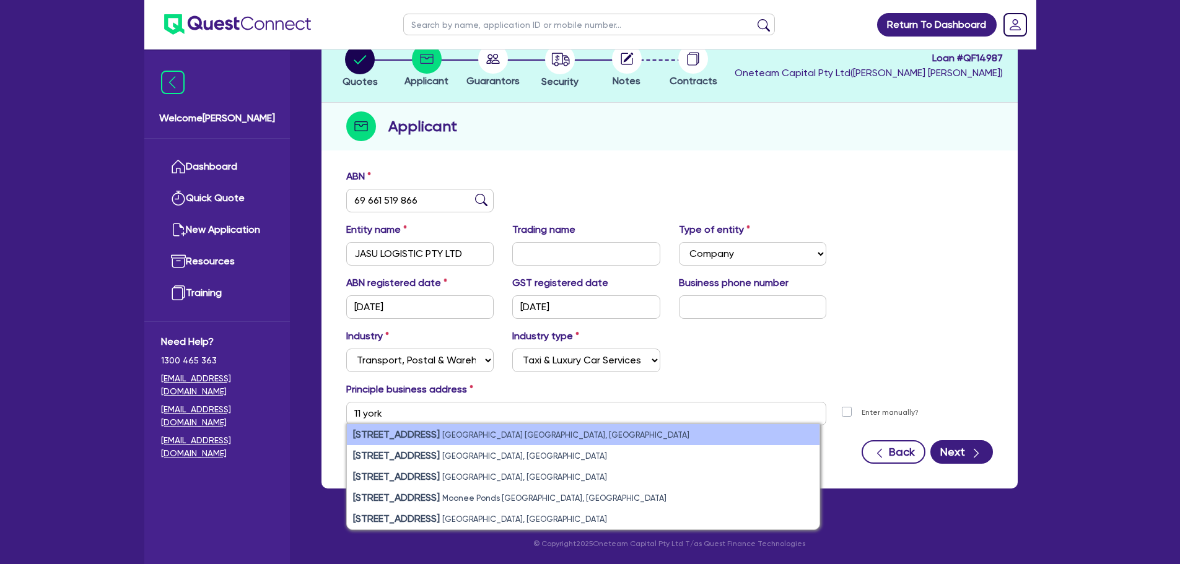
click at [532, 425] on li "11 York Street Sydney NSW, Australia" at bounding box center [583, 434] width 473 height 21
type input "[STREET_ADDRESS]"
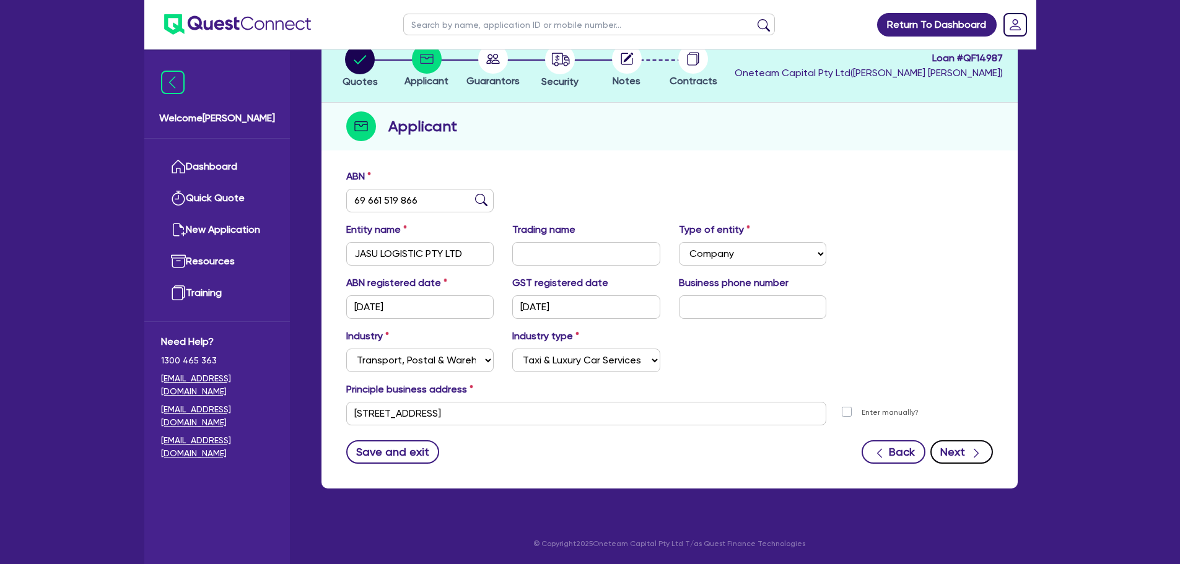
click at [971, 453] on icon "button" at bounding box center [976, 453] width 12 height 12
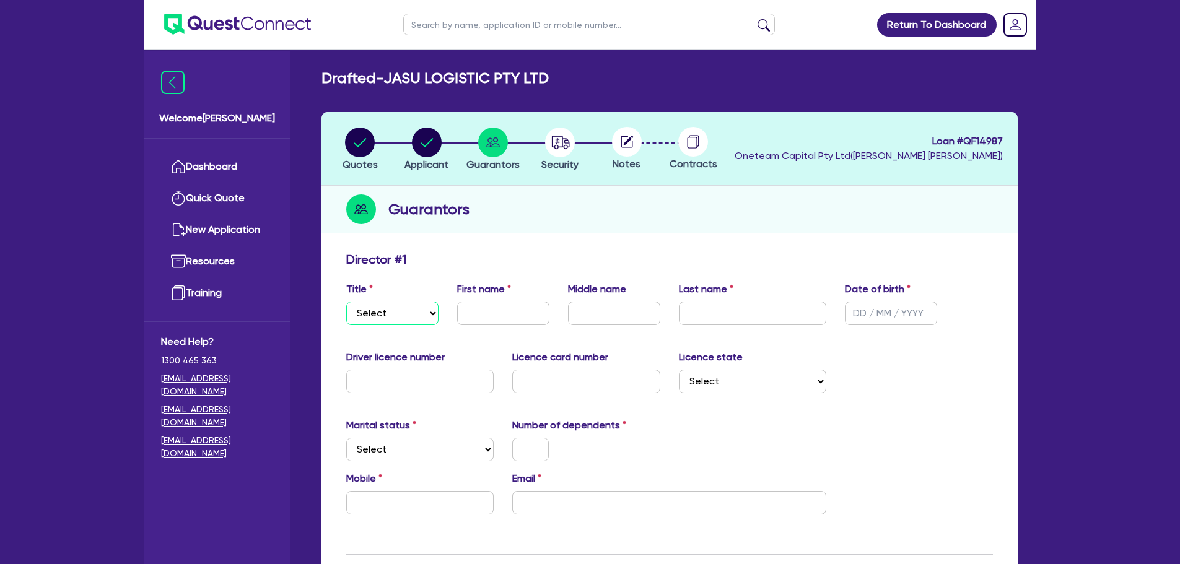
click at [427, 316] on select "Select Mr Mrs Ms Miss Dr" at bounding box center [392, 314] width 92 height 24
select select "MR"
click at [346, 302] on select "Select Mr Mrs Ms Miss Dr" at bounding box center [392, 314] width 92 height 24
click at [492, 308] on input "text" at bounding box center [503, 314] width 92 height 24
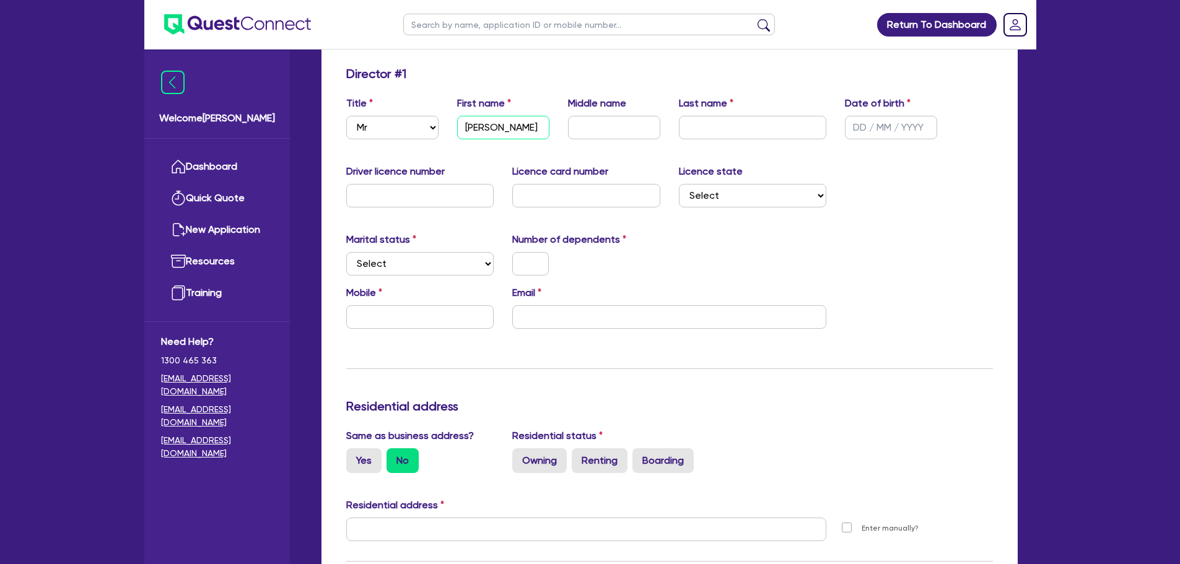
type input "[PERSON_NAME]"
click at [735, 135] on input "text" at bounding box center [753, 128] width 148 height 24
type input "[PERSON_NAME]"
drag, startPoint x: 864, startPoint y: 126, endPoint x: 832, endPoint y: 175, distance: 57.7
click at [864, 126] on input "text" at bounding box center [891, 128] width 92 height 24
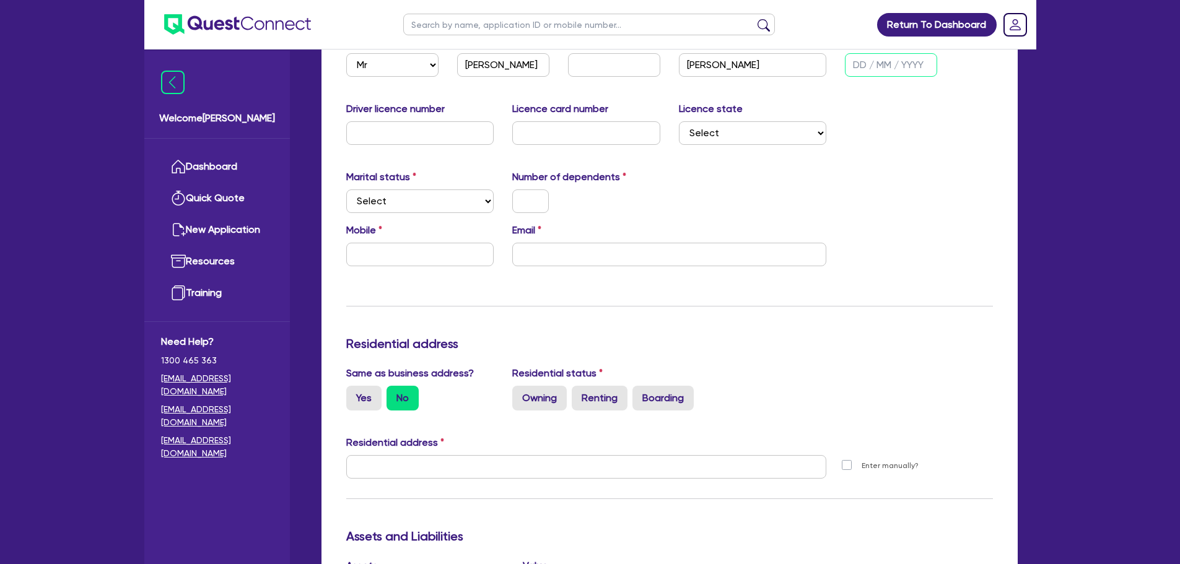
scroll to position [248, 0]
click at [575, 259] on input "email" at bounding box center [669, 255] width 314 height 24
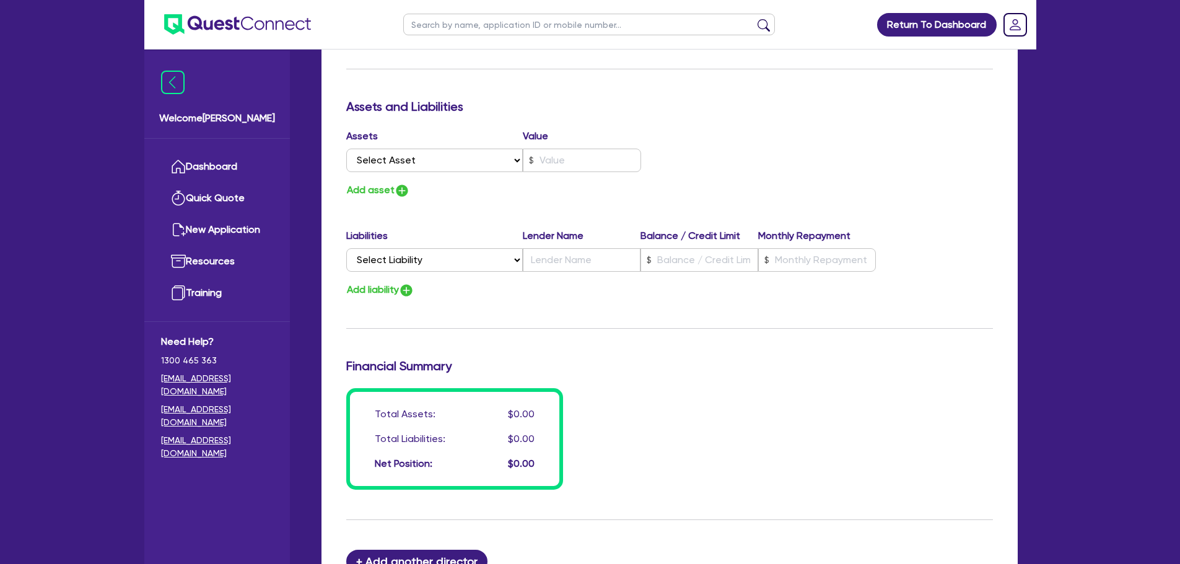
scroll to position [681, 0]
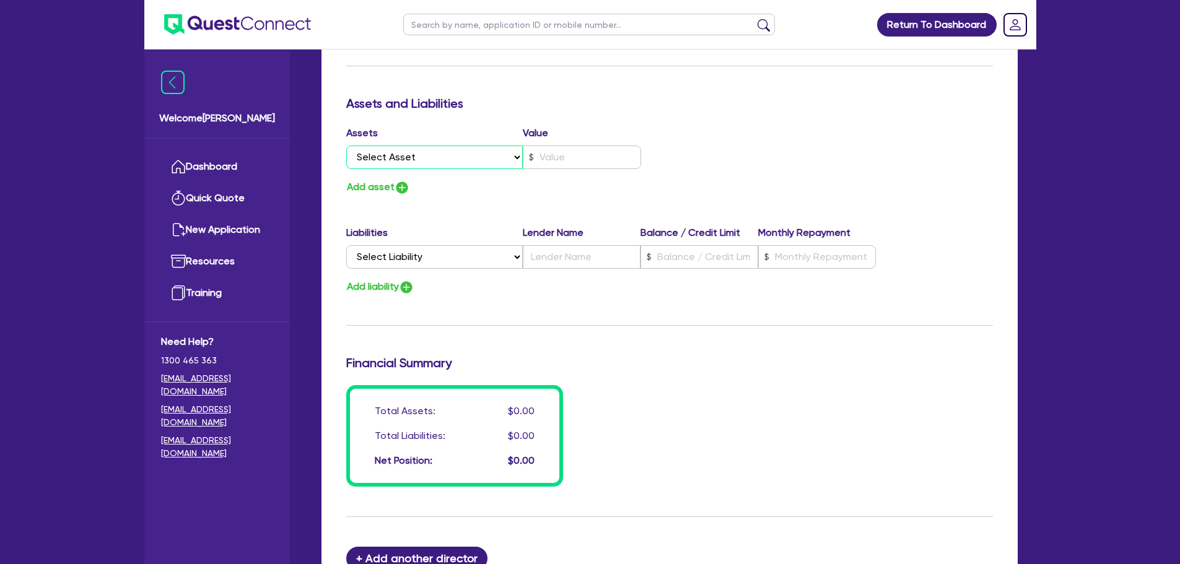
drag, startPoint x: 482, startPoint y: 150, endPoint x: 489, endPoint y: 167, distance: 18.1
click at [482, 150] on select "Select Asset Cash Property Investment property Vehicle Truck Trailer Equipment …" at bounding box center [434, 158] width 177 height 24
select select "PROPERTY"
click at [346, 146] on select "Select Asset Cash Property Investment property Vehicle Truck Trailer Equipment …" at bounding box center [434, 158] width 177 height 24
click at [576, 155] on input "text" at bounding box center [582, 158] width 118 height 24
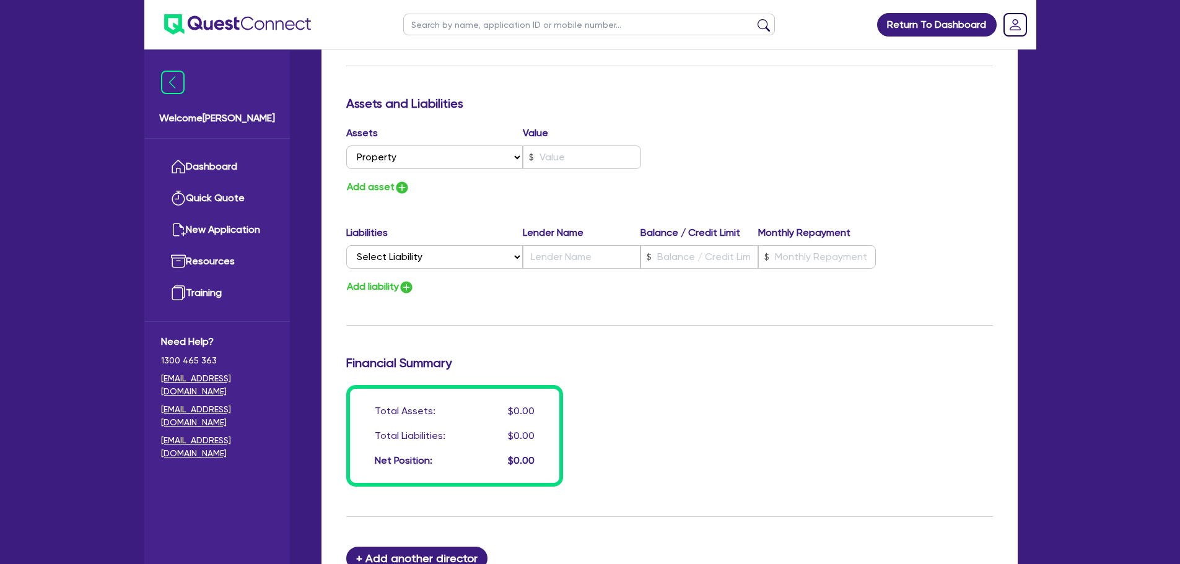
click at [570, 207] on div "Update residential status for Director #1 Boarding is only acceptable when the …" at bounding box center [669, 29] width 647 height 916
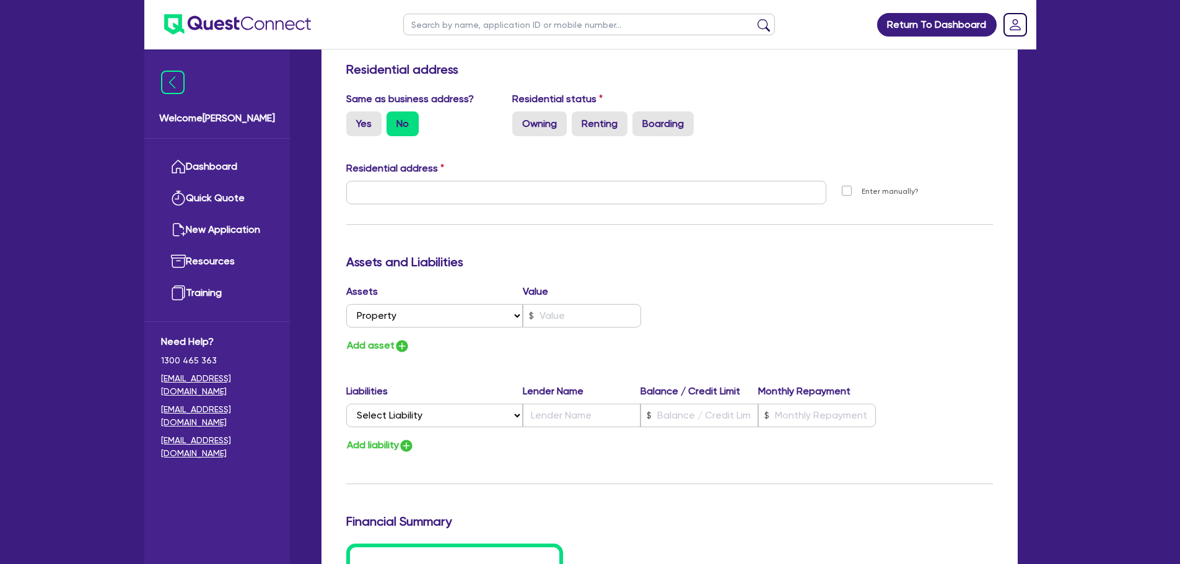
scroll to position [624, 0]
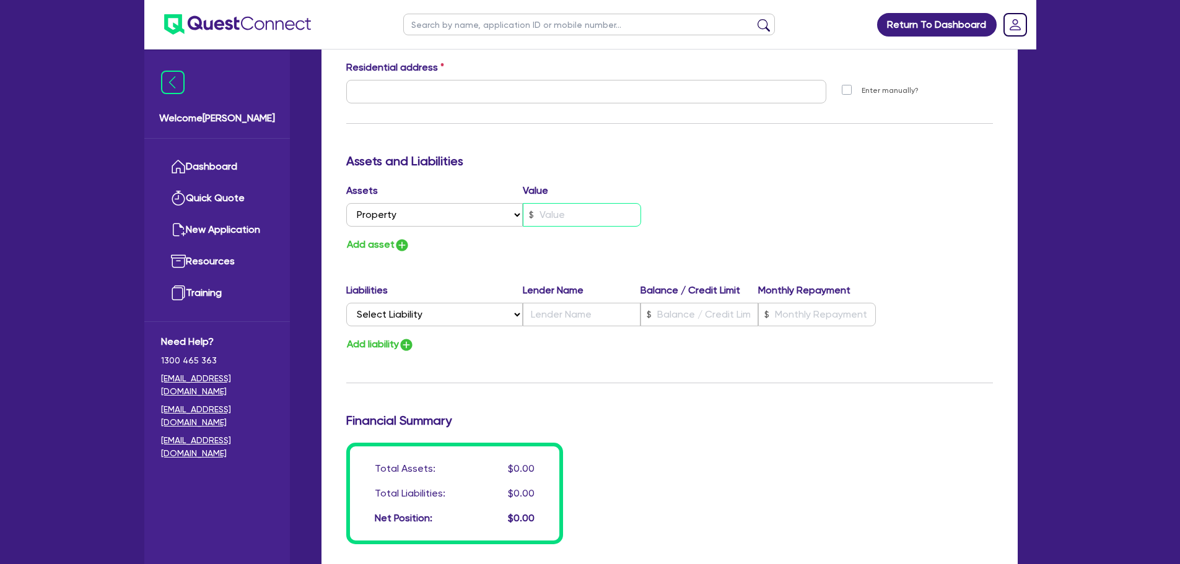
click at [564, 209] on input "text" at bounding box center [582, 215] width 118 height 24
type input "1,000,000"
click at [746, 249] on div "Assets Value Select Asset Cash Property Investment property Vehicle Truck Trail…" at bounding box center [669, 218] width 665 height 70
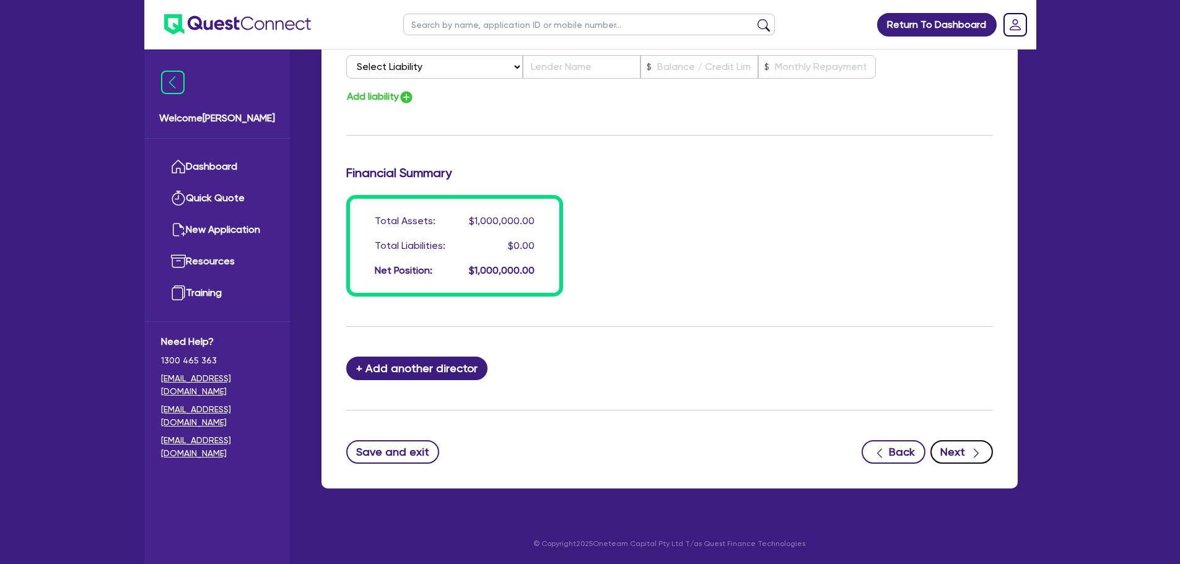
click at [984, 462] on button "Next" at bounding box center [961, 452] width 63 height 24
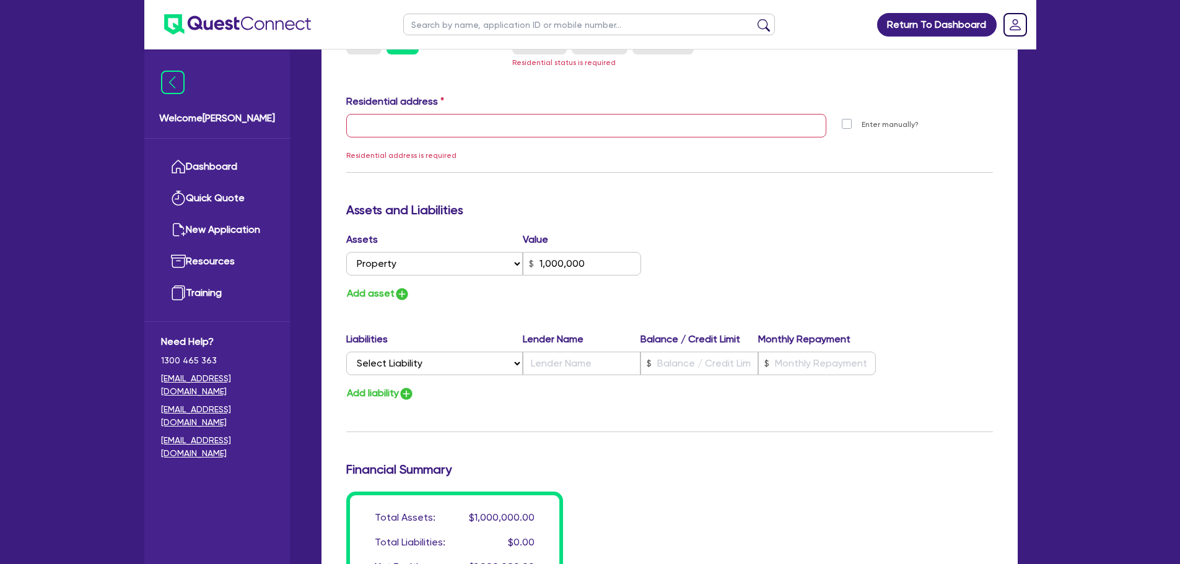
scroll to position [574, 0]
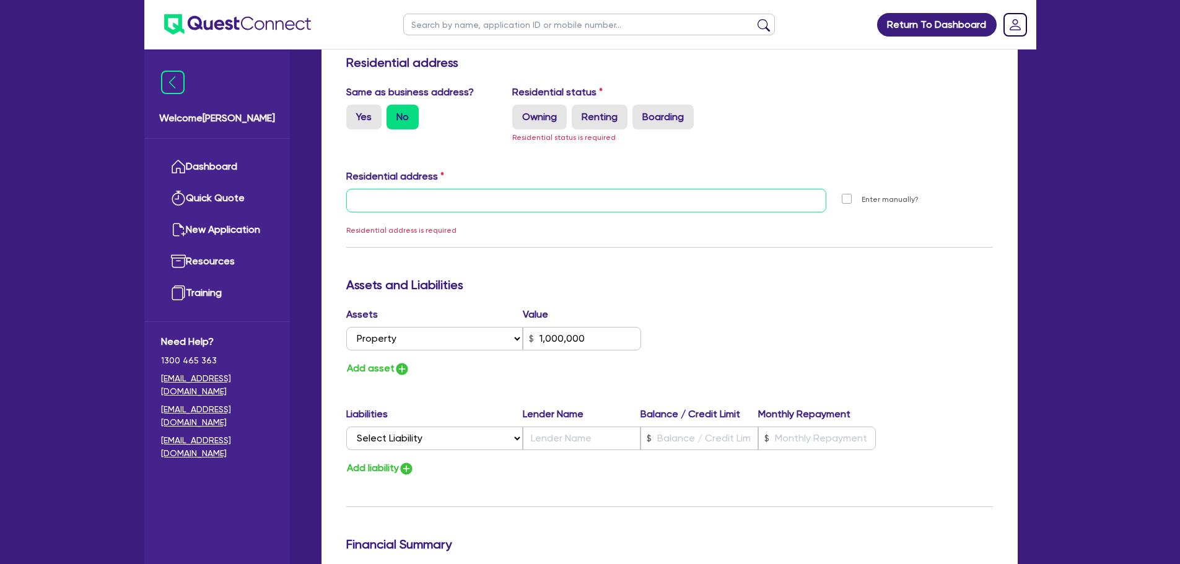
click at [394, 204] on input "text" at bounding box center [586, 201] width 481 height 24
type input "11"
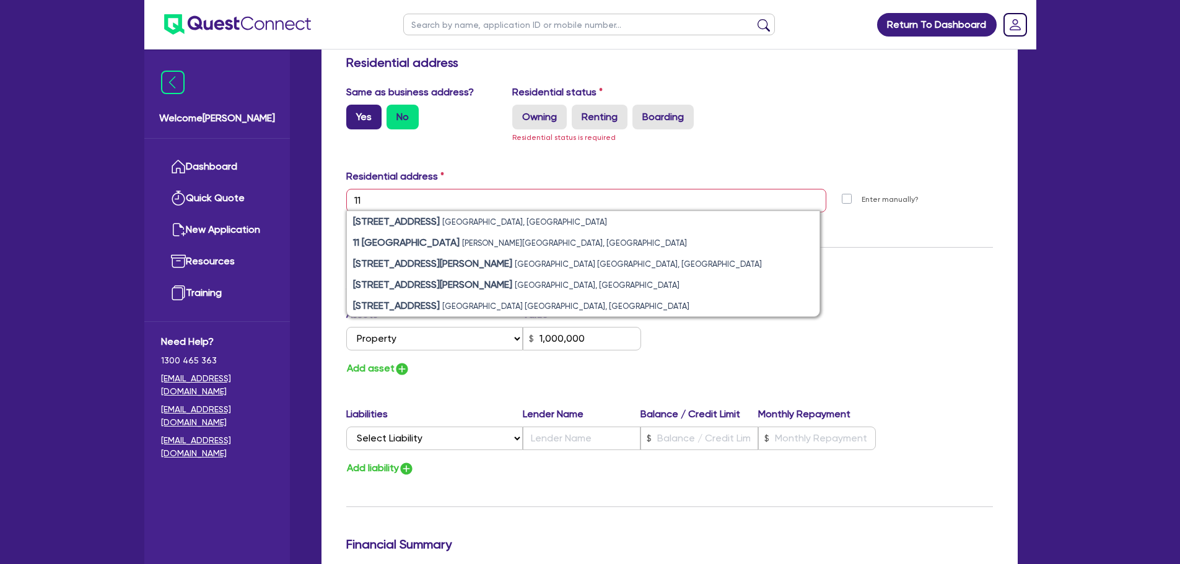
click at [365, 119] on label "Yes" at bounding box center [363, 117] width 35 height 25
click at [354, 113] on input "Yes" at bounding box center [350, 109] width 8 height 8
radio input "true"
type input "[STREET_ADDRESS]"
type input "1,000,000"
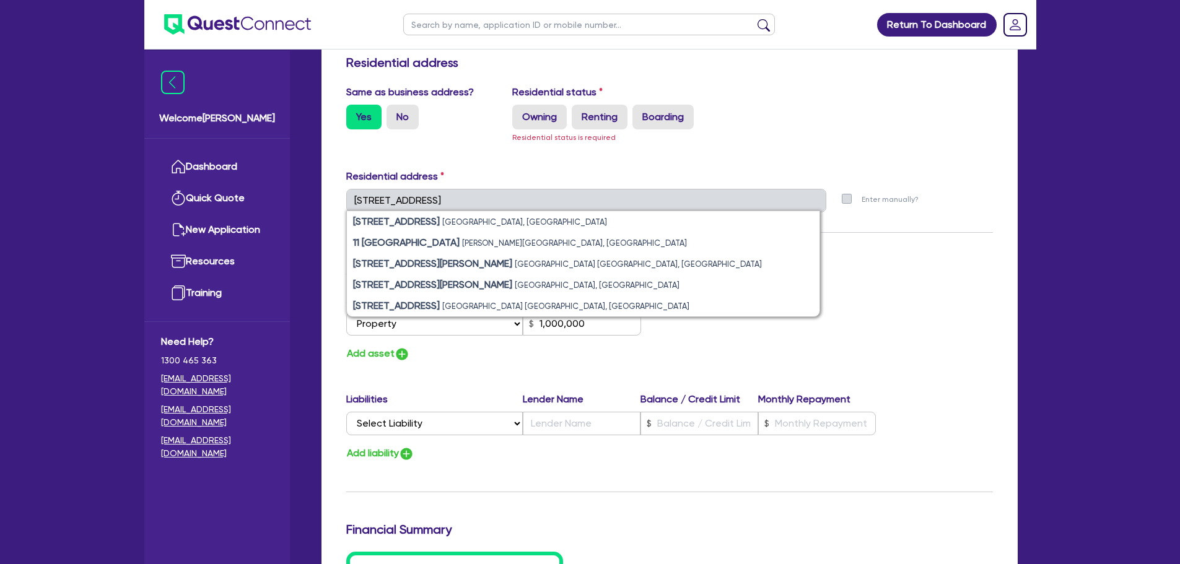
drag, startPoint x: 1044, startPoint y: 157, endPoint x: 1018, endPoint y: 170, distance: 29.4
click at [1044, 157] on div "Return To Dashboard Edit Profile Logout Welcome Rob Dashboard Quick Quote New A…" at bounding box center [590, 196] width 910 height 1541
click at [909, 177] on div "Residential address" at bounding box center [669, 179] width 665 height 20
click at [609, 111] on label "Renting" at bounding box center [600, 117] width 56 height 25
click at [580, 111] on input "Renting" at bounding box center [576, 109] width 8 height 8
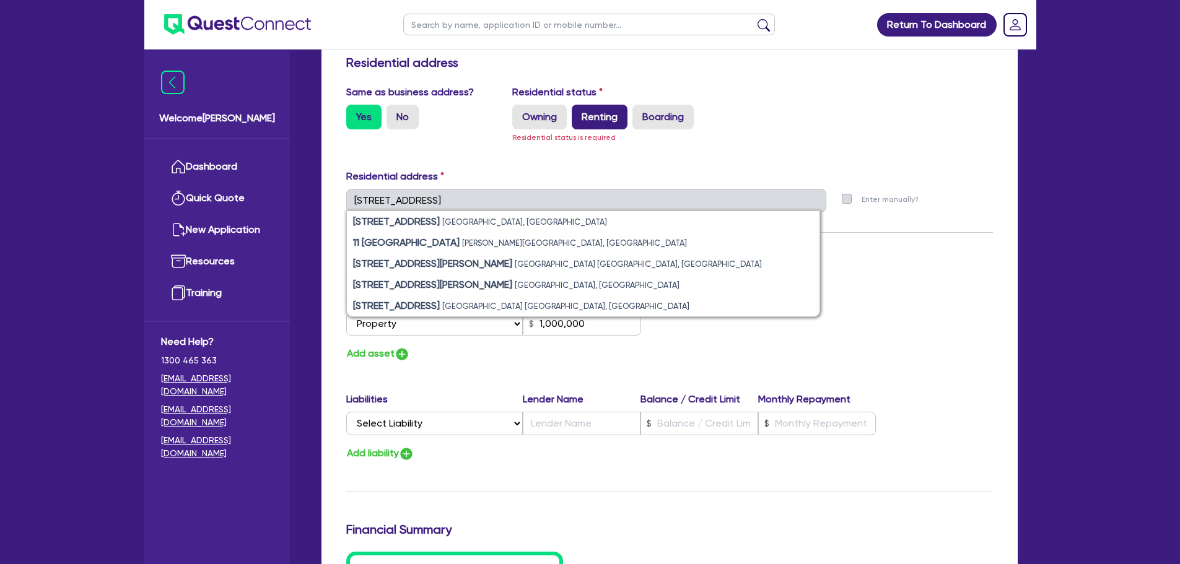
radio input "true"
type input "1,000,000"
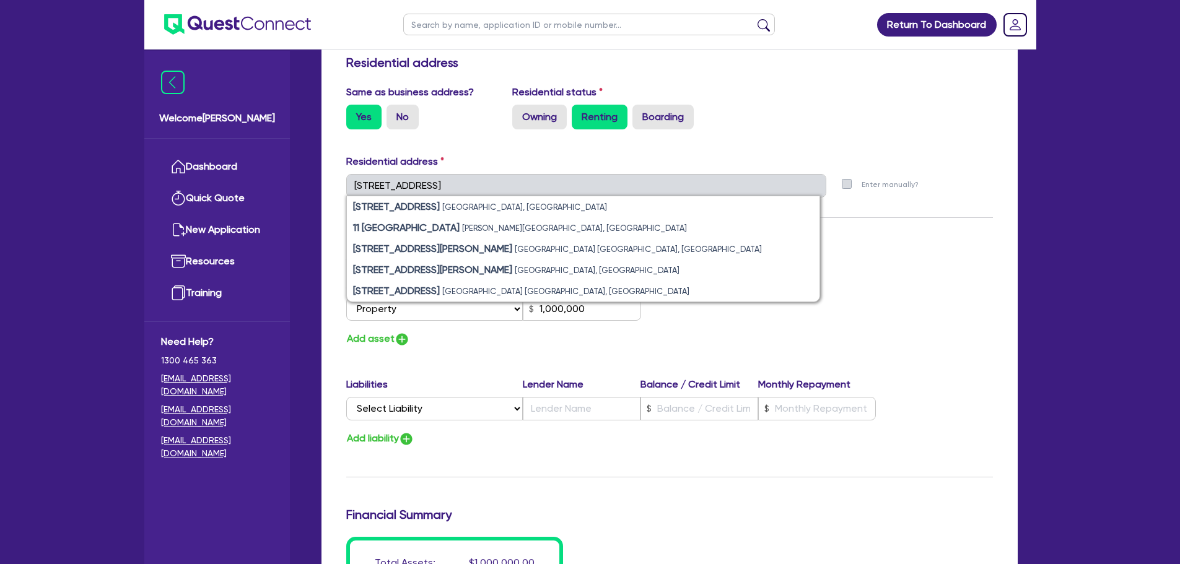
click at [489, 121] on div "Yes No" at bounding box center [420, 117] width 148 height 25
click at [527, 108] on label "Owning" at bounding box center [539, 117] width 55 height 25
click at [520, 108] on input "Owning" at bounding box center [516, 109] width 8 height 8
radio input "true"
type input "1,000,000"
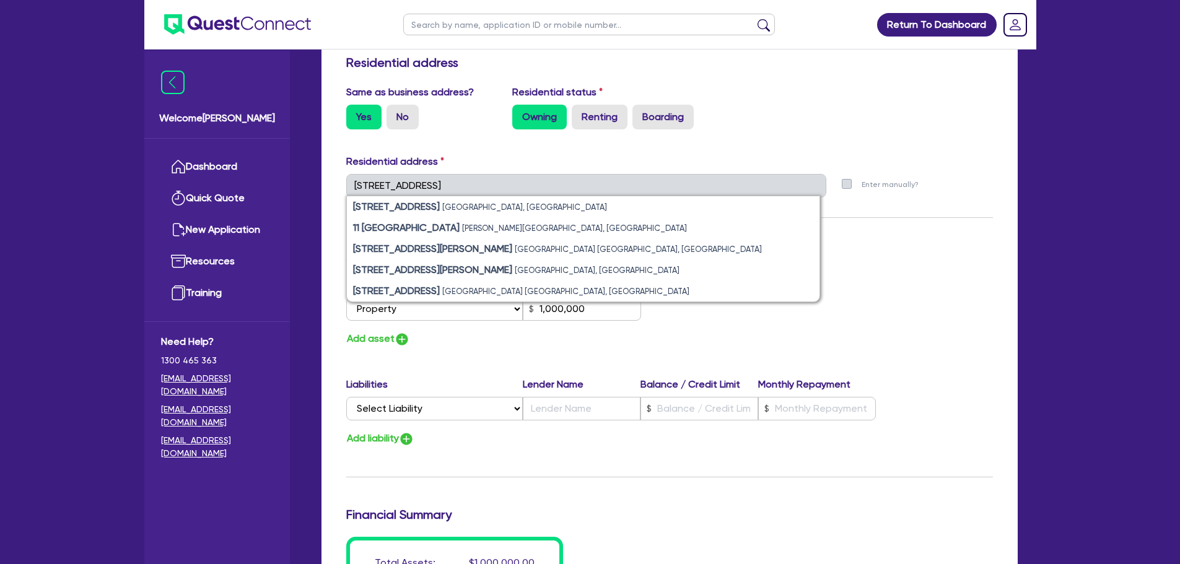
click at [719, 121] on div "Owning Renting Boarding" at bounding box center [669, 117] width 314 height 25
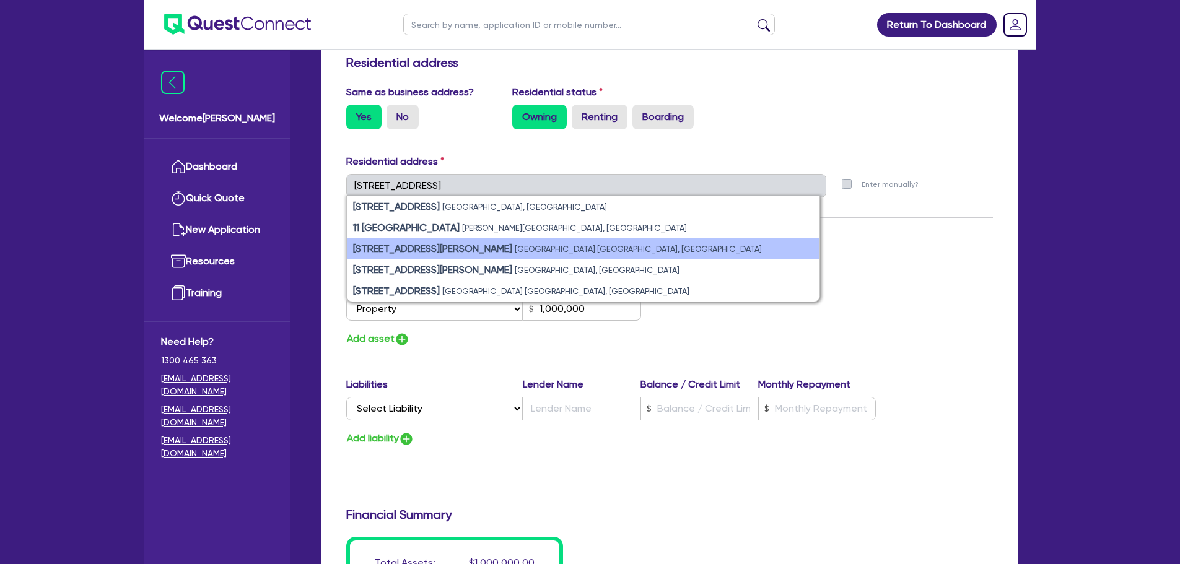
click at [553, 257] on li "11 Rose Lane Melbourne VIC, Australia" at bounding box center [583, 248] width 473 height 21
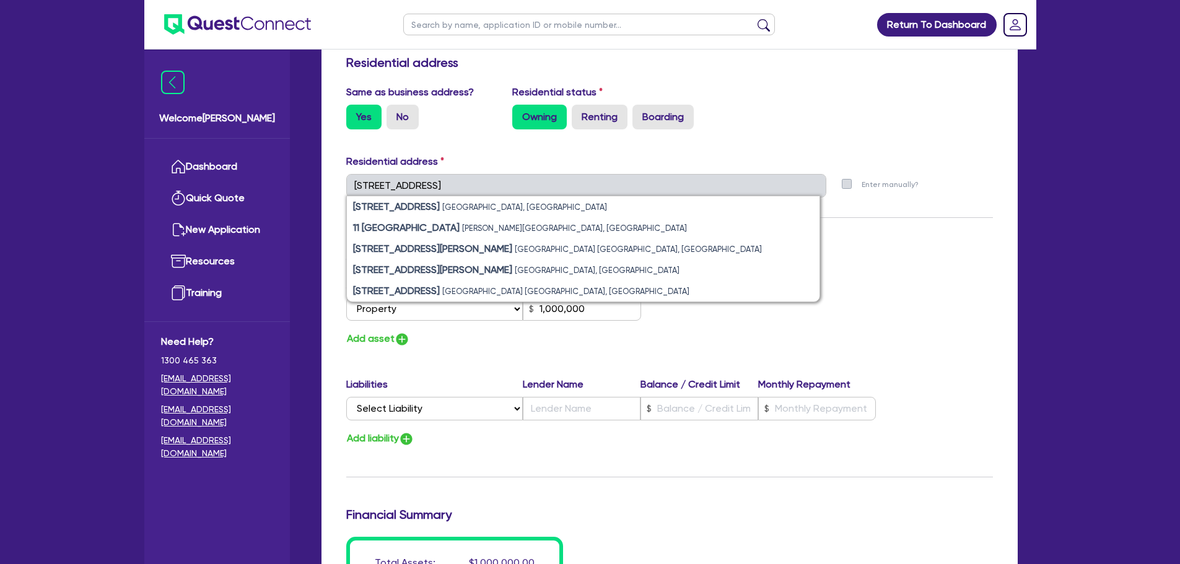
type input "11 Rose Ln Melbourne VIC 3000"
type input "1,000,000"
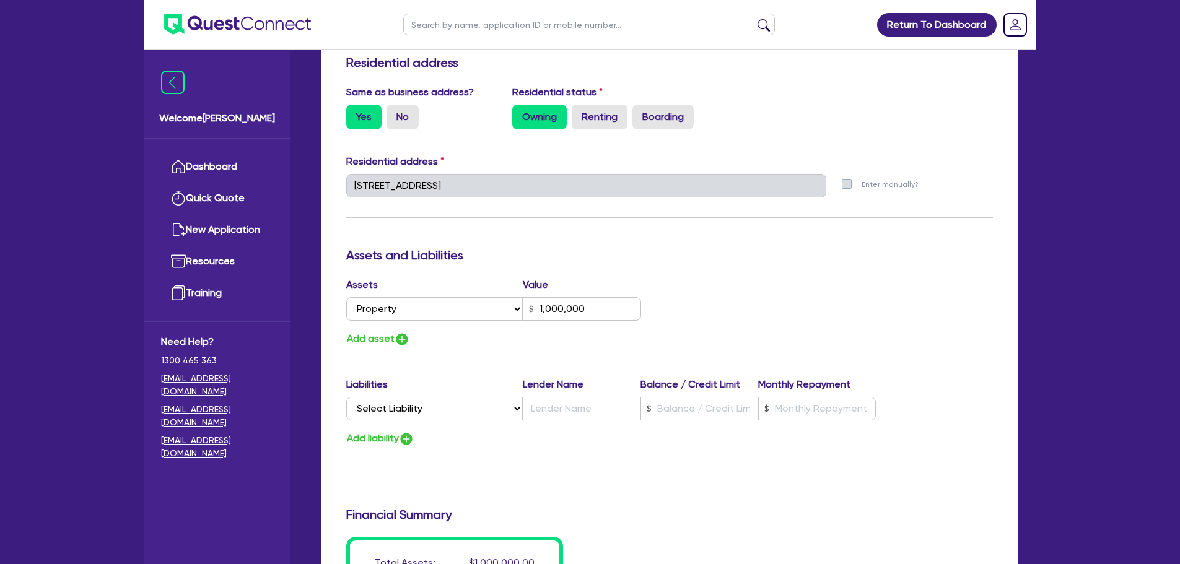
click at [520, 232] on div "Update residential status for Director #1 Boarding is only acceptable when the …" at bounding box center [669, 158] width 647 height 961
click at [352, 107] on input "Yes" at bounding box center [350, 109] width 8 height 8
click at [397, 111] on label "No" at bounding box center [402, 117] width 32 height 25
click at [395, 111] on input "No" at bounding box center [390, 109] width 8 height 8
radio input "true"
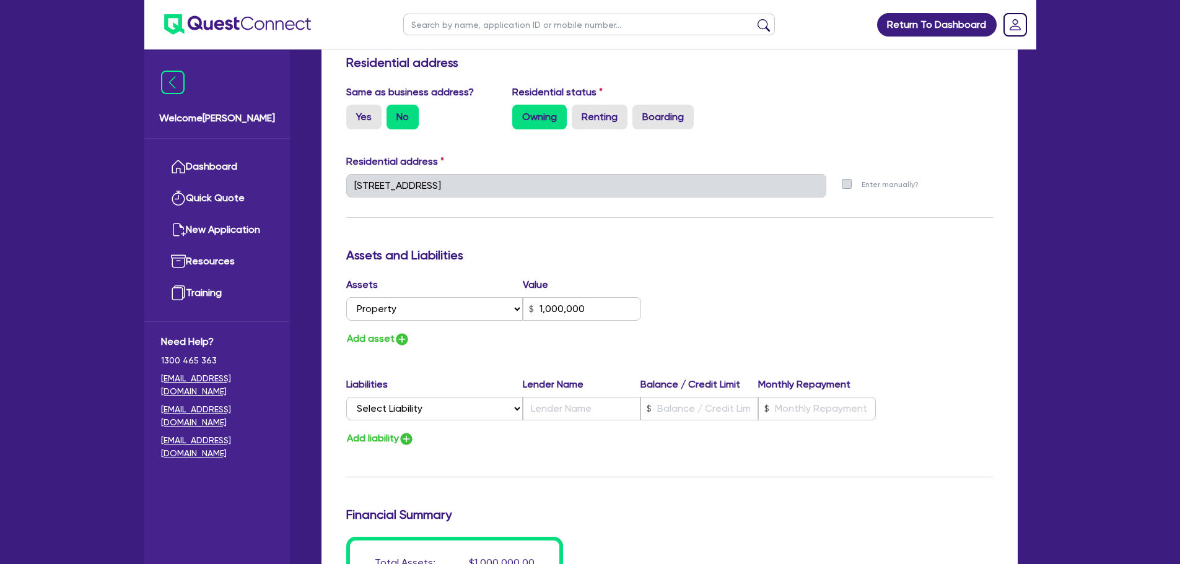
type input "1,000,000"
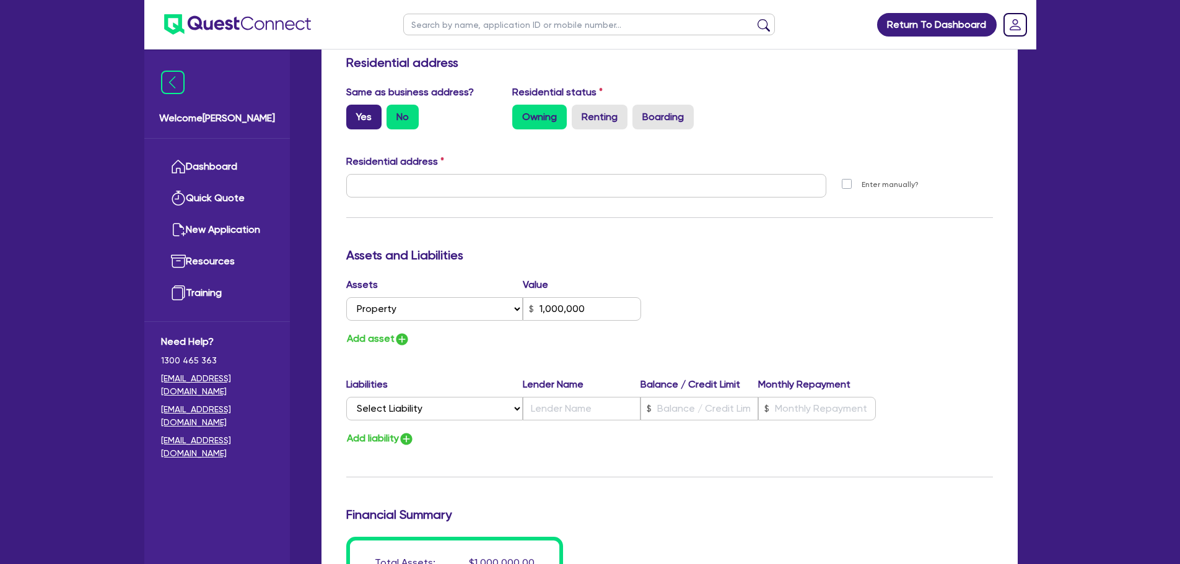
click at [373, 120] on label "Yes" at bounding box center [363, 117] width 35 height 25
click at [354, 113] on input "Yes" at bounding box center [350, 109] width 8 height 8
radio input "true"
type input "[STREET_ADDRESS]"
type input "1,000,000"
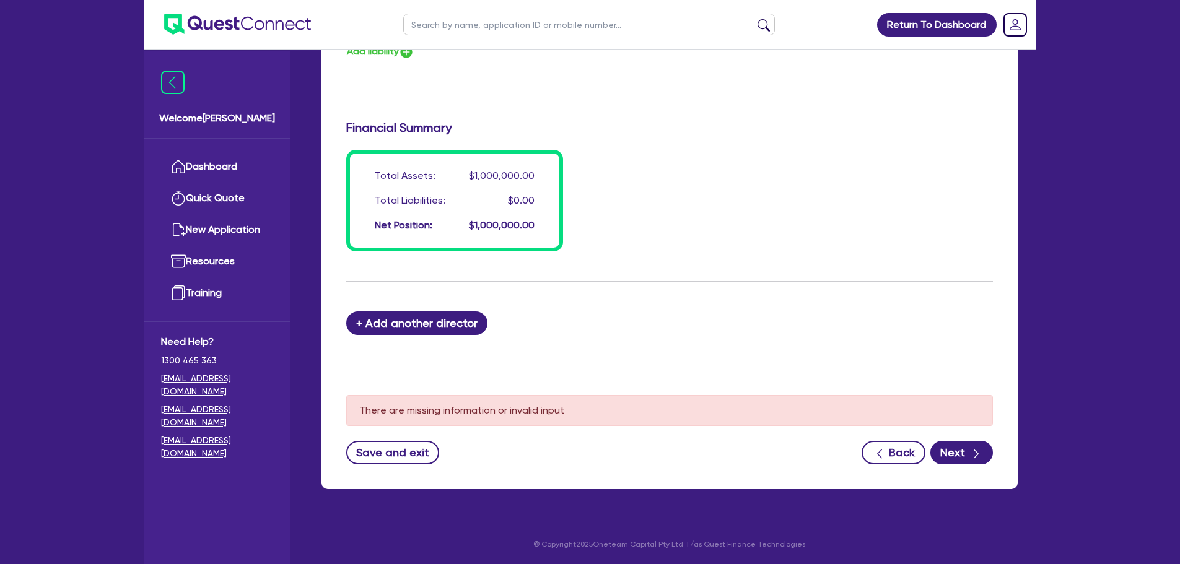
scroll to position [962, 0]
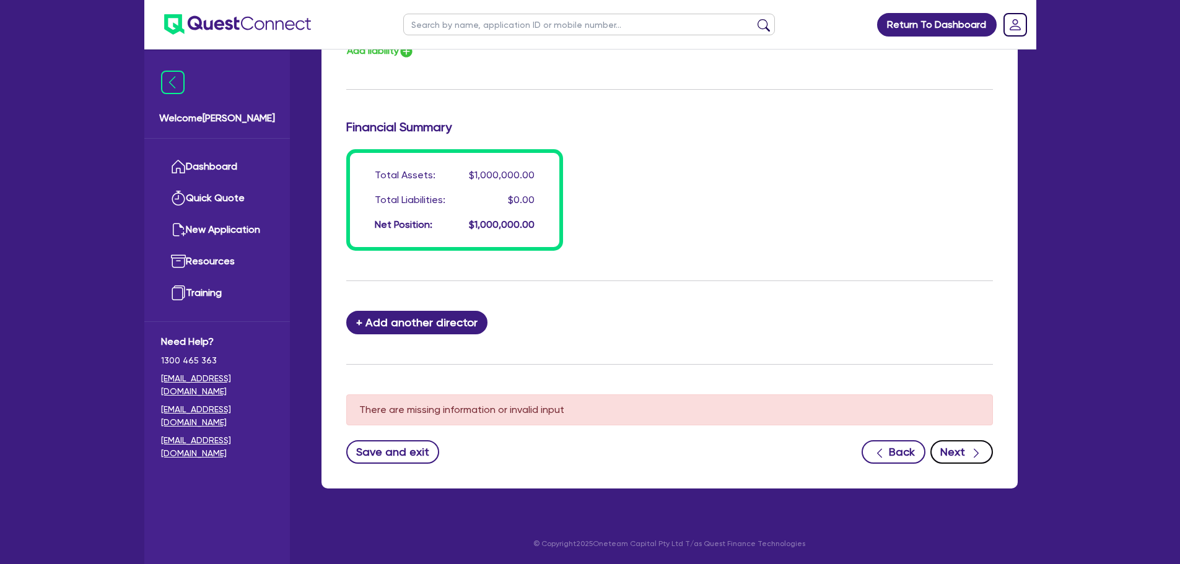
click at [971, 458] on icon "button" at bounding box center [976, 453] width 12 height 12
click at [953, 451] on button "Next" at bounding box center [961, 452] width 63 height 24
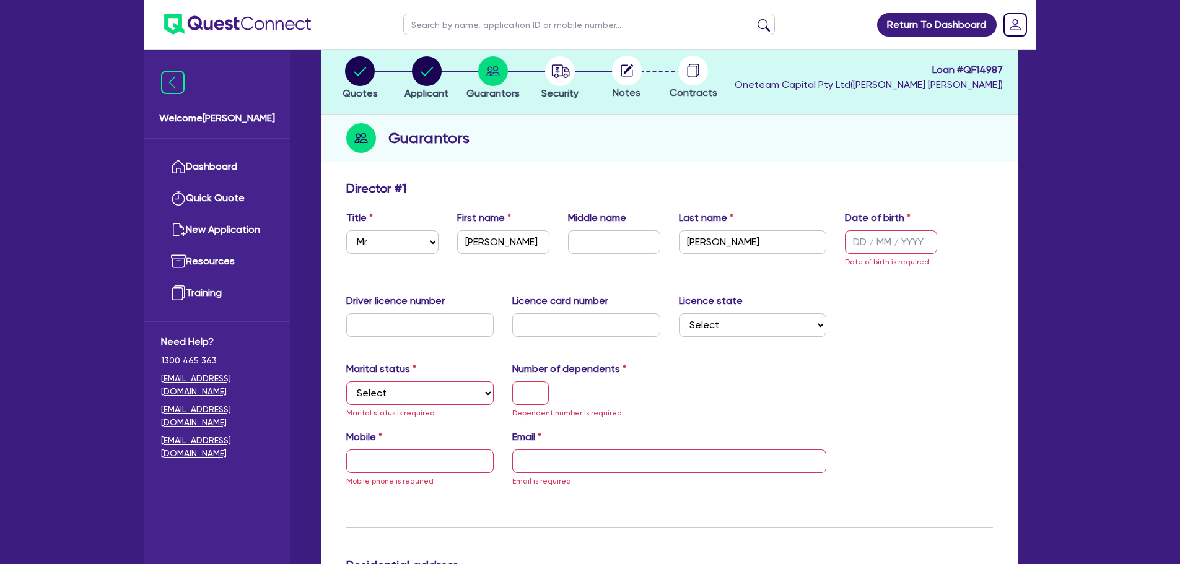
scroll to position [186, 0]
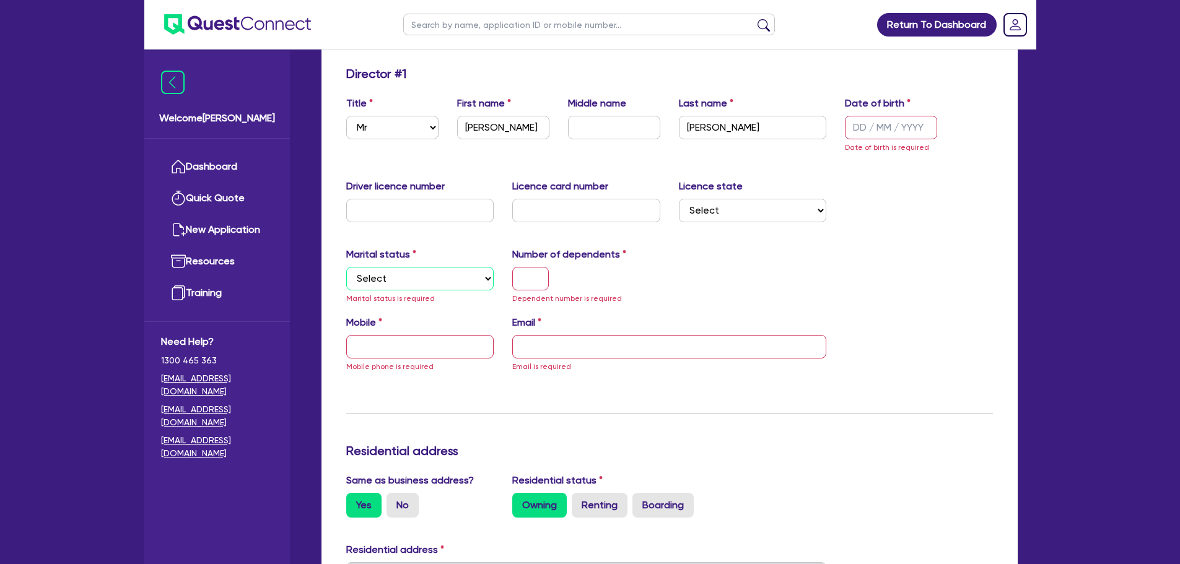
click at [412, 284] on select "Select Single Married De Facto / Partner" at bounding box center [420, 279] width 148 height 24
select select "SINGLE"
click at [346, 267] on select "Select Single Married De Facto / Partner" at bounding box center [420, 279] width 148 height 24
type input "1,000,000"
click at [534, 290] on input "text" at bounding box center [530, 279] width 37 height 24
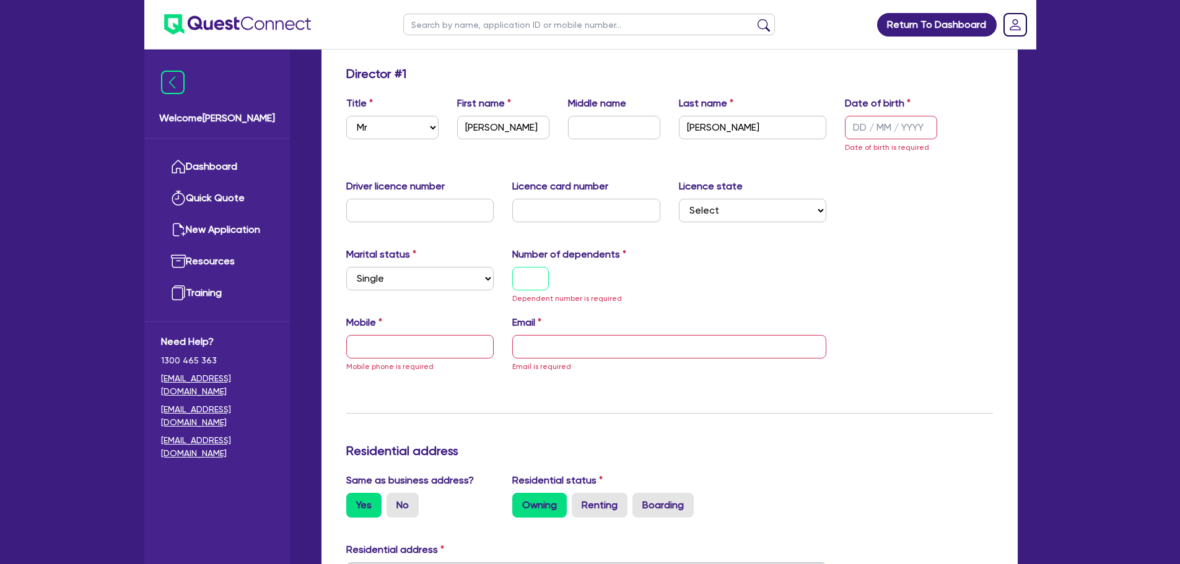
type input "0"
type input "1,000,000"
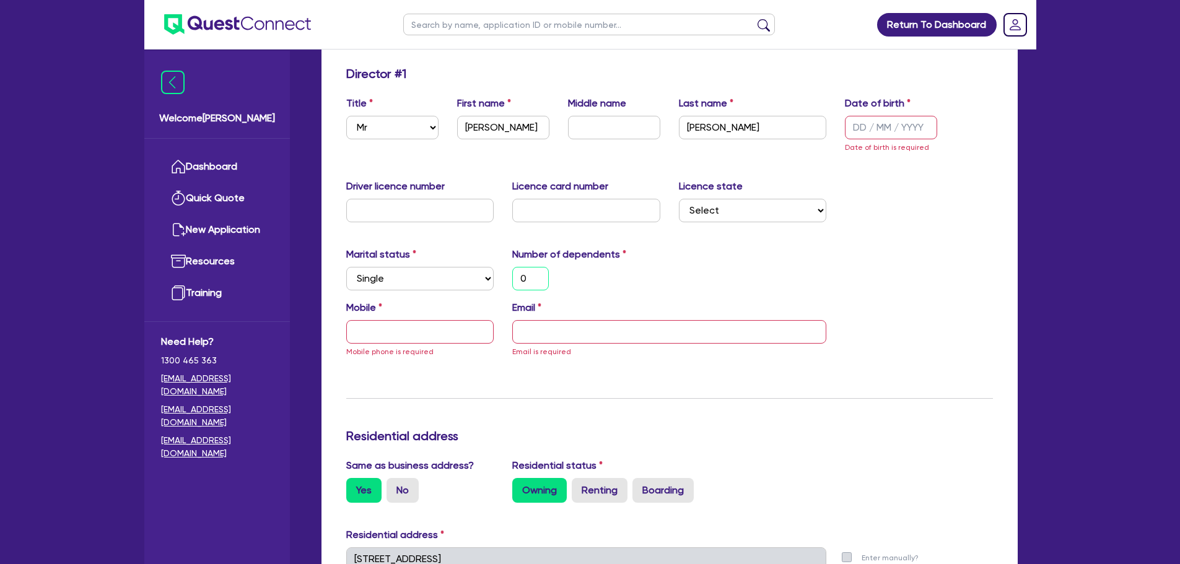
type input "0"
click at [400, 327] on input "text" at bounding box center [420, 332] width 148 height 24
click at [891, 130] on input "text" at bounding box center [891, 128] width 92 height 24
type input "1 / /"
type input "0"
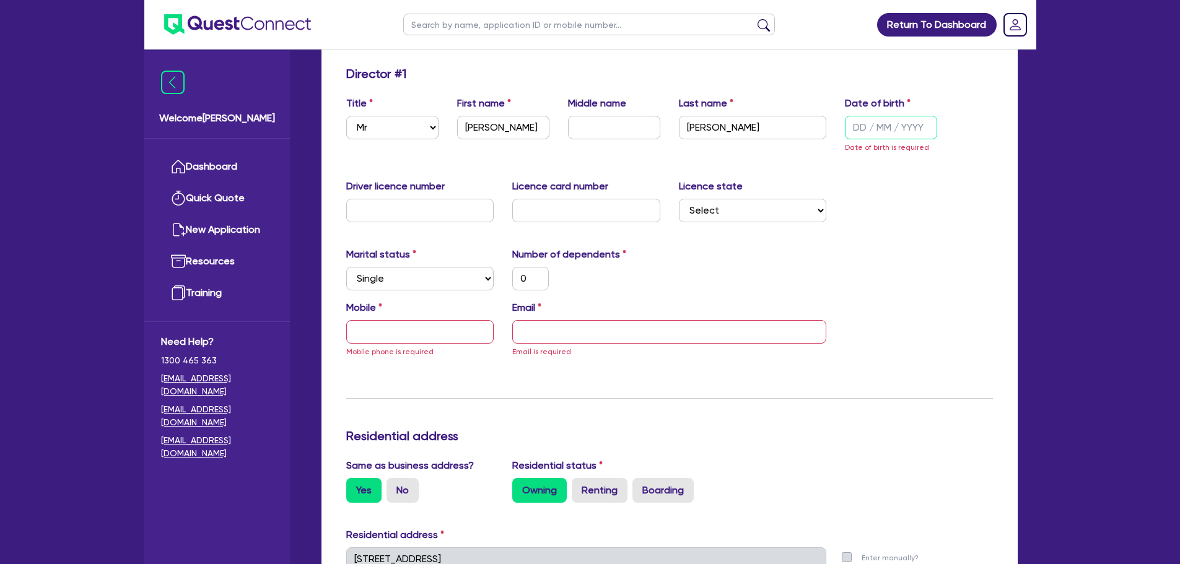
type input "1,000,000"
type input "12/ /"
type input "0"
type input "1,000,000"
type input "12/0 /"
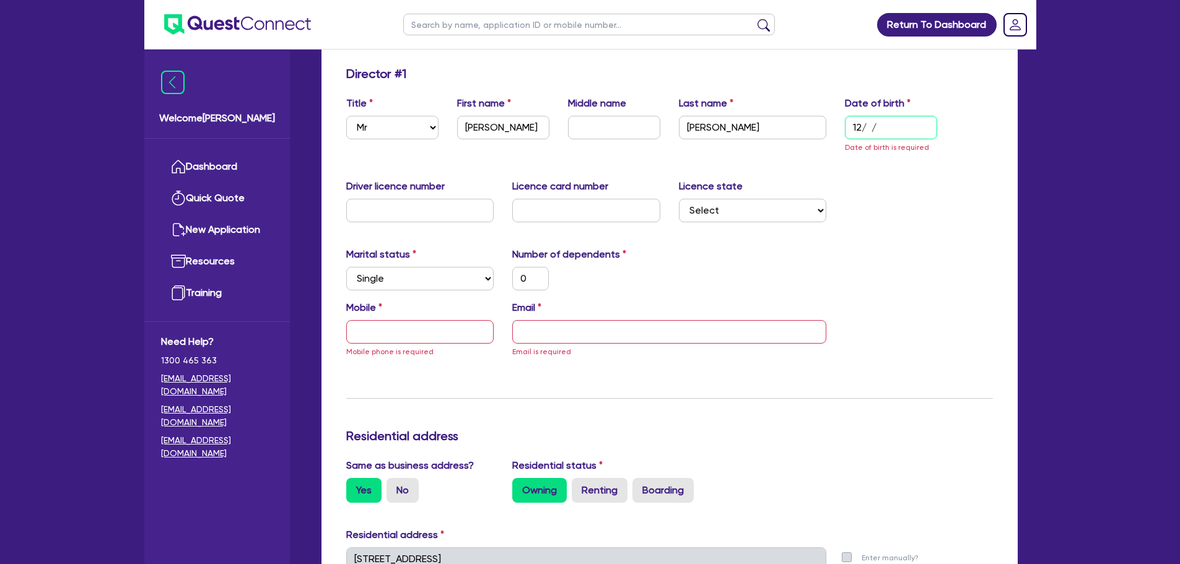
type input "0"
type input "1,000,000"
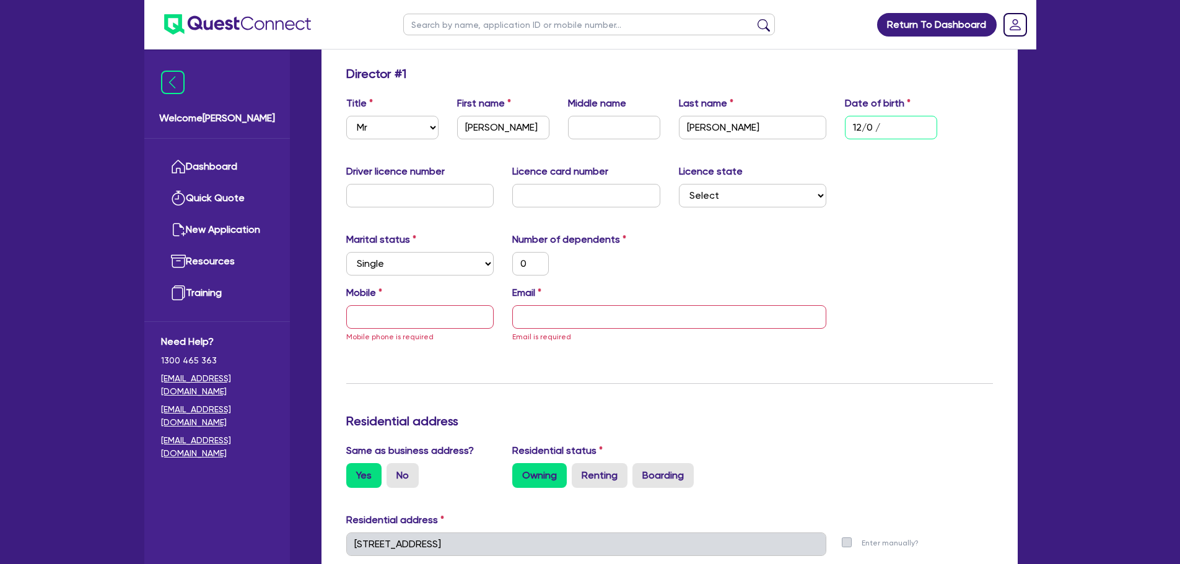
type input "12/08/"
type input "0"
type input "1,000,000"
type input "12/08/1"
type input "0"
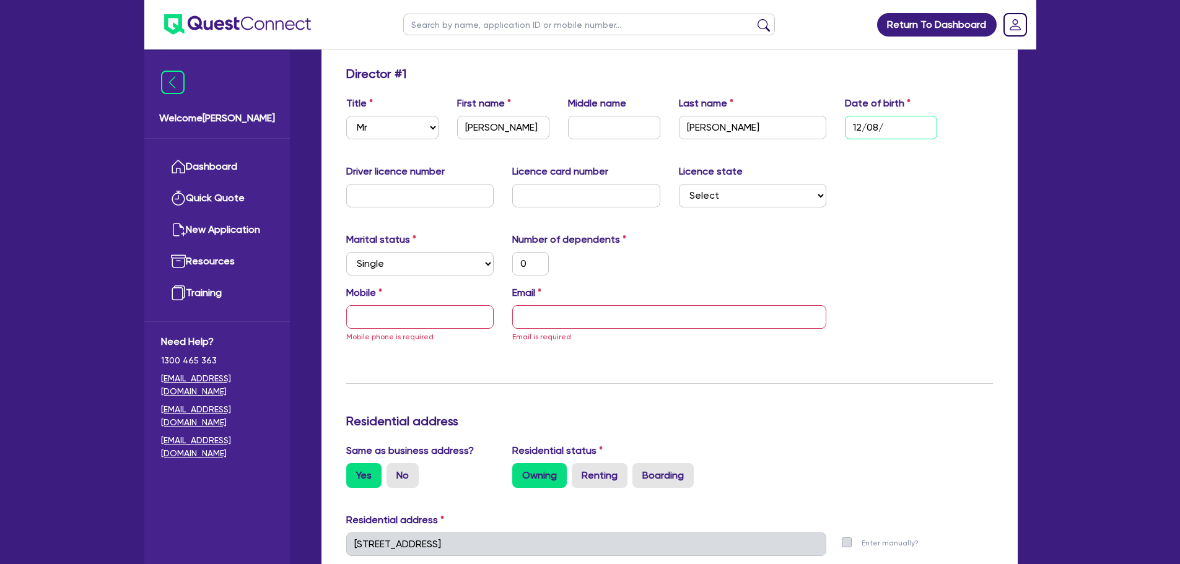
type input "1,000,000"
type input "12/08/19"
type input "0"
type input "1,000,000"
type input "12/08/198"
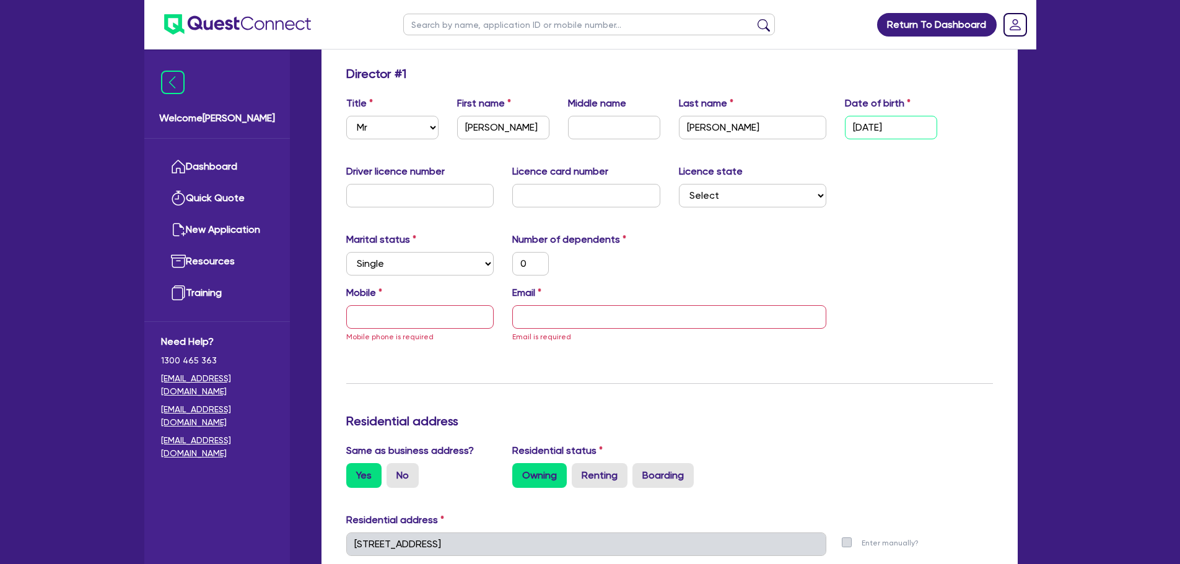
type input "0"
type input "1,000,000"
type input "[DATE]"
type input "0"
type input "1,000,000"
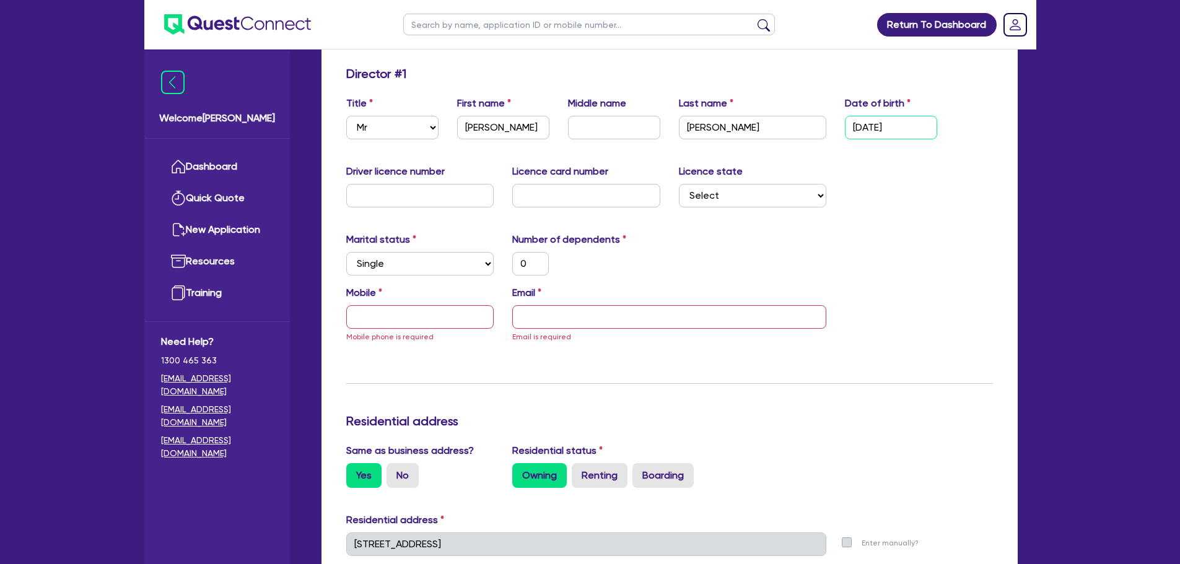
type input "[DATE]"
click at [388, 206] on input "text" at bounding box center [420, 196] width 148 height 24
type input "0"
type input "1,000,000"
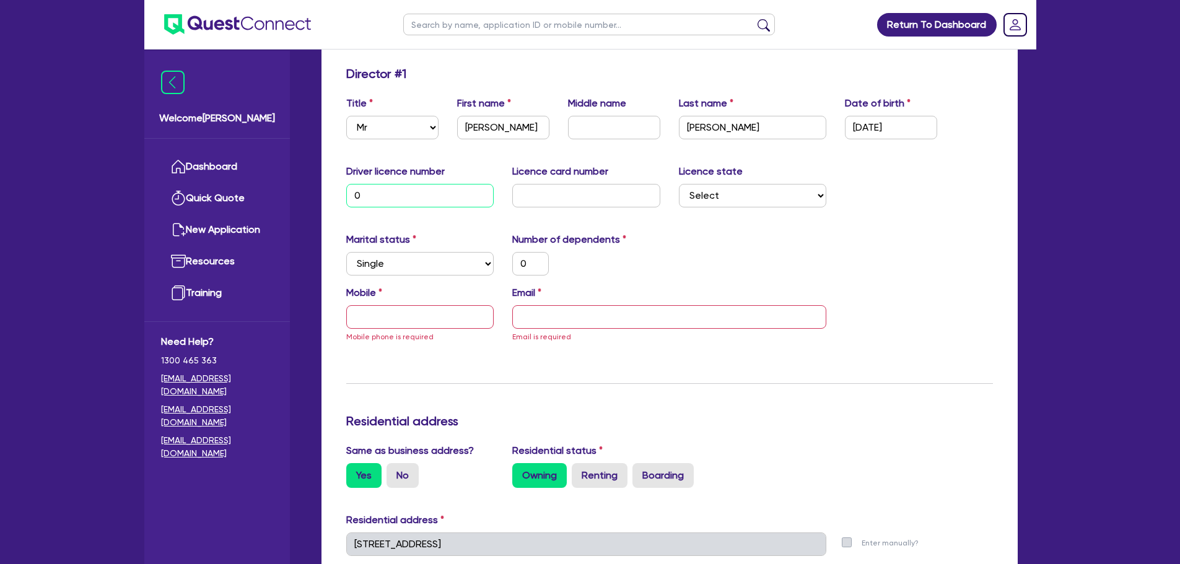
type input "03"
type input "0"
type input "1,000,000"
type input "038"
type input "0"
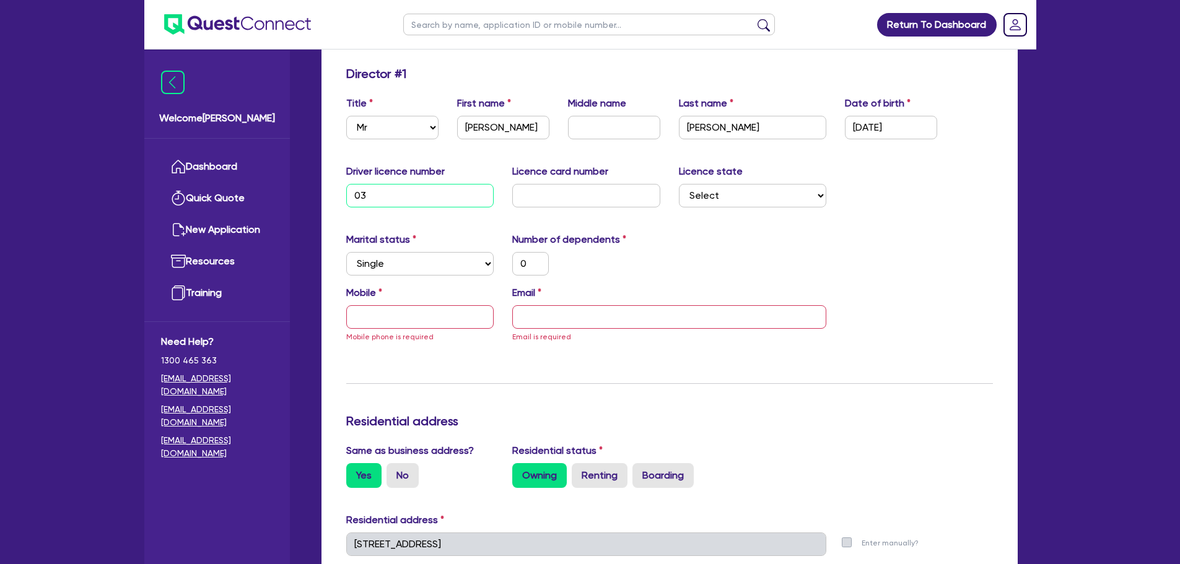
type input "1,000,000"
type input "0389"
type input "0"
type input "1,000,000"
type input "03896"
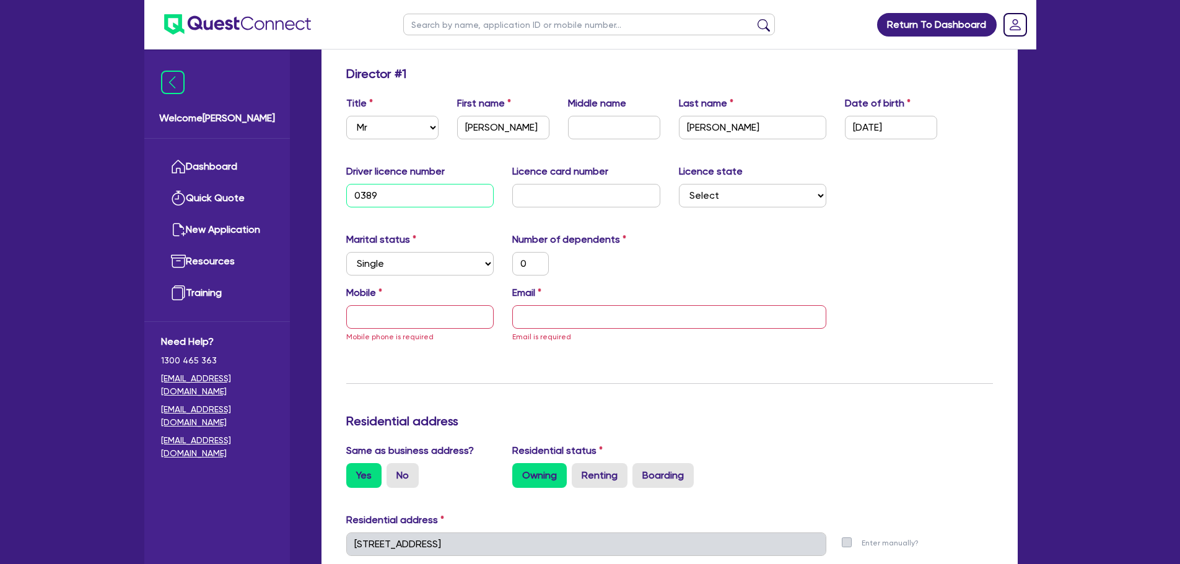
type input "0"
type input "1,000,000"
type input "038965"
type input "0"
type input "1,000,000"
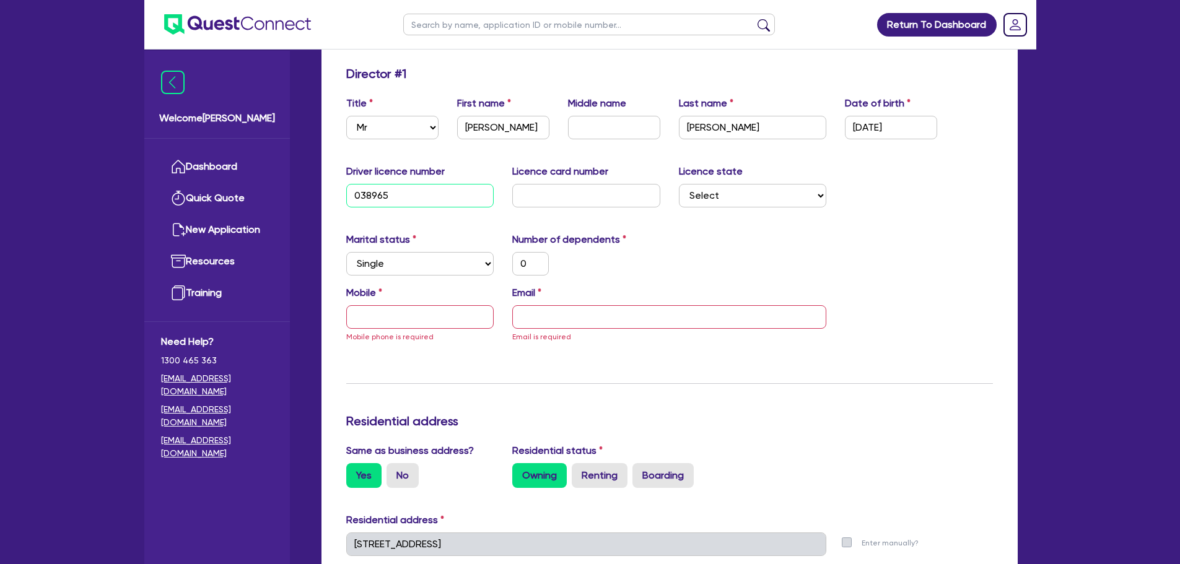
type input "0389659"
type input "0"
type input "1,000,000"
type input "03896595"
type input "0"
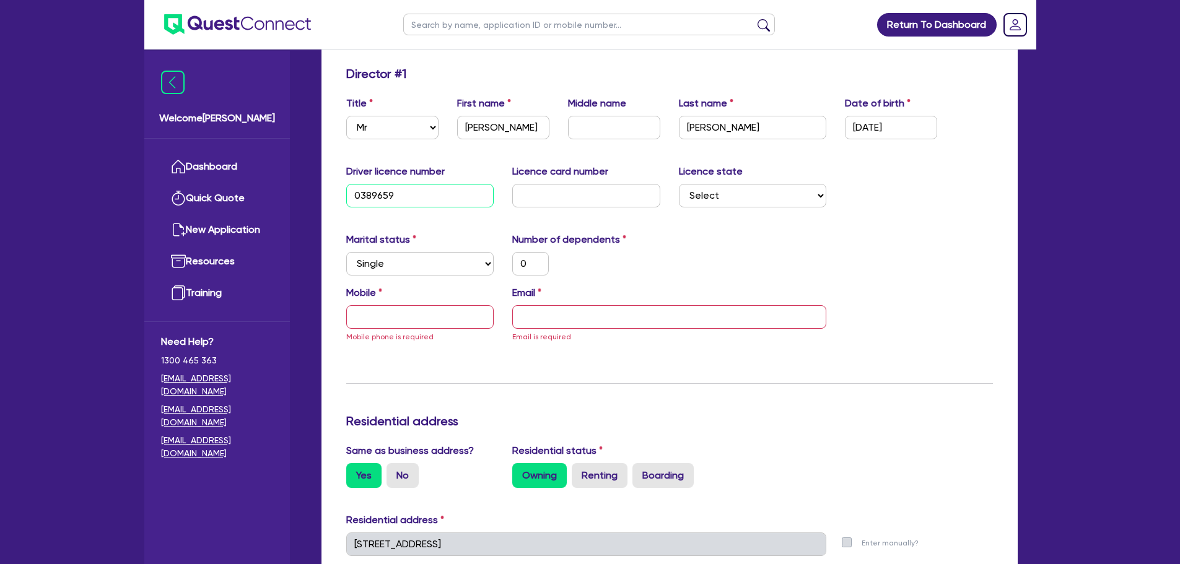
type input "1,000,000"
type input "038965956"
type input "0"
type input "1,000,000"
type input "038965956"
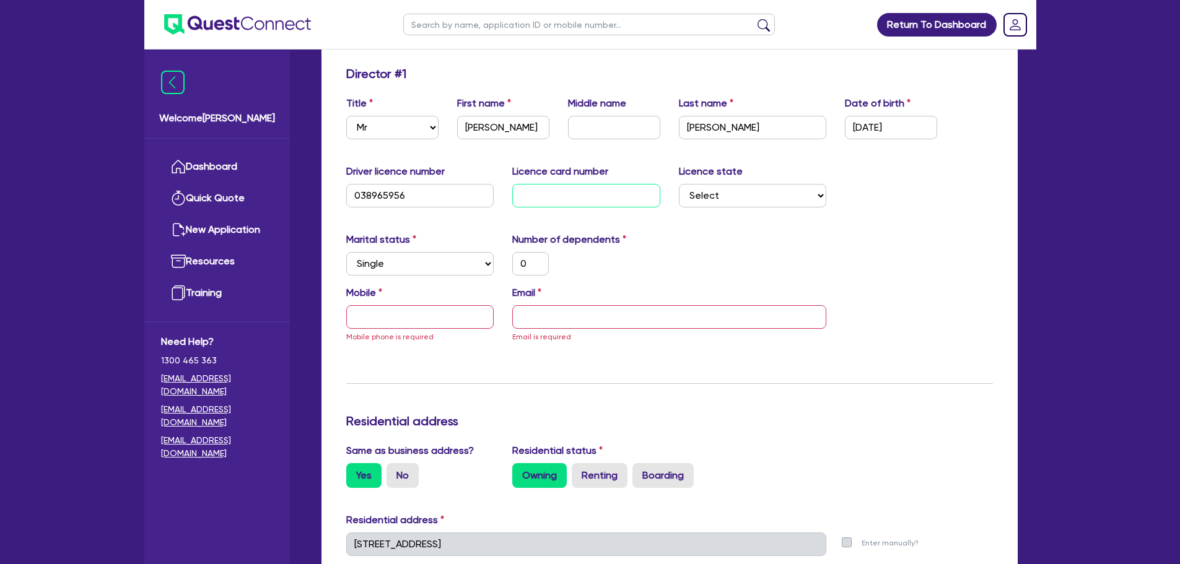
click at [546, 196] on input "text" at bounding box center [586, 196] width 148 height 24
drag, startPoint x: 643, startPoint y: 388, endPoint x: 554, endPoint y: 343, distance: 99.4
click at [642, 388] on div "Update residential status for Director #1 Boarding is only acceptable when the …" at bounding box center [669, 531] width 647 height 931
click at [458, 269] on select "Select Single Married De Facto / Partner" at bounding box center [420, 264] width 148 height 24
click at [637, 283] on div "Marital status Select Single Married De Facto / Partner Number of dependents 0" at bounding box center [669, 258] width 665 height 53
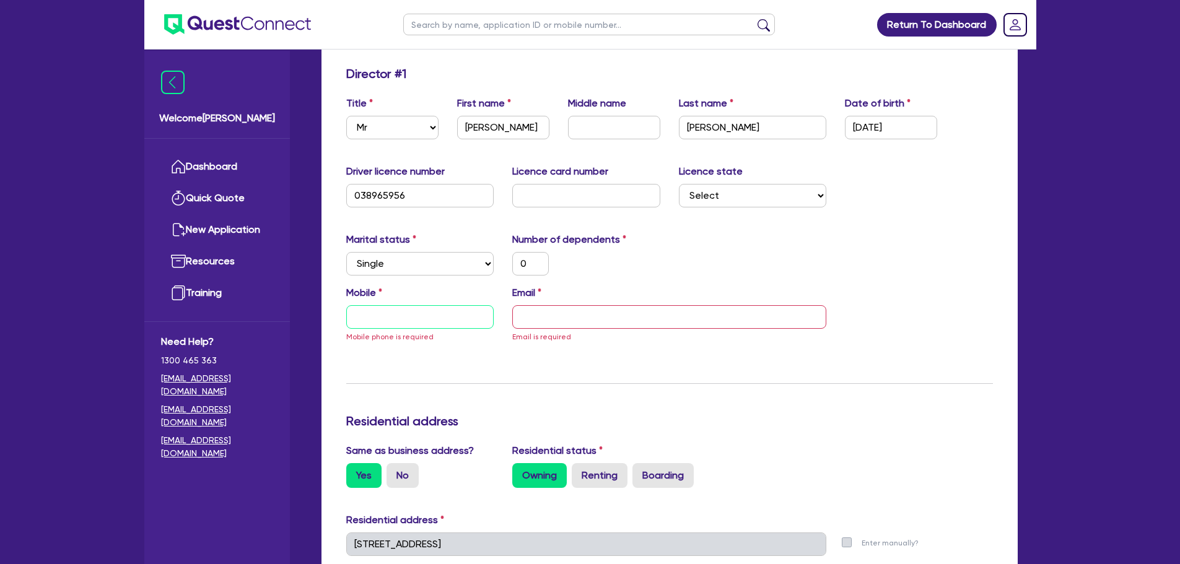
click at [391, 321] on input "text" at bounding box center [420, 317] width 148 height 24
click at [628, 269] on div "0" at bounding box center [586, 264] width 167 height 24
click at [487, 322] on input "text" at bounding box center [420, 317] width 148 height 24
type input "0"
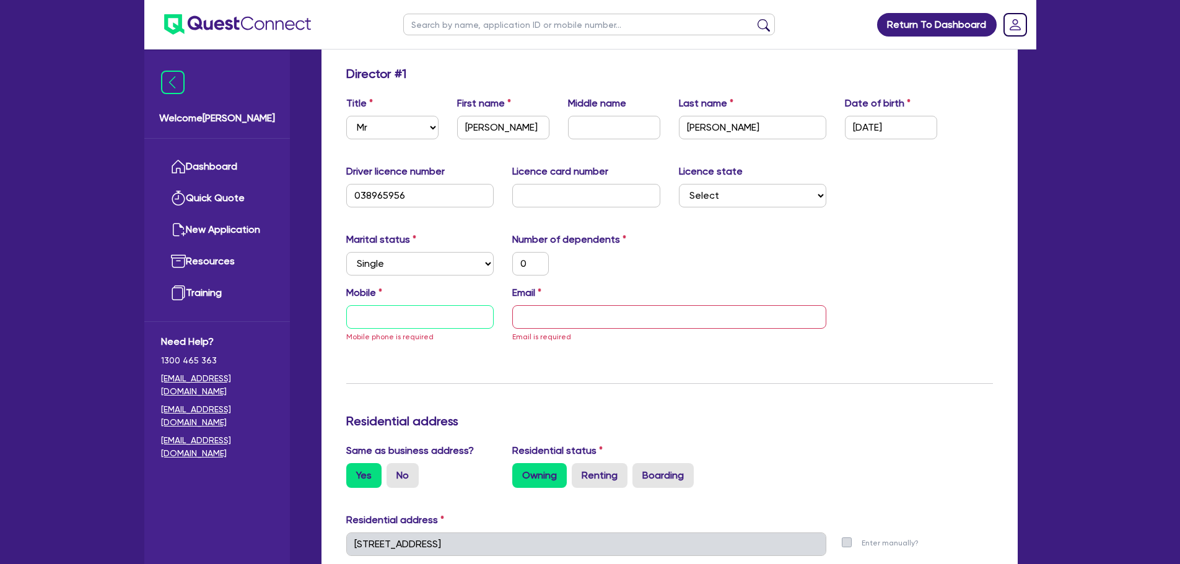
type input "1,000,000"
type input "0"
type input "04"
type input "1,000,000"
type input "0"
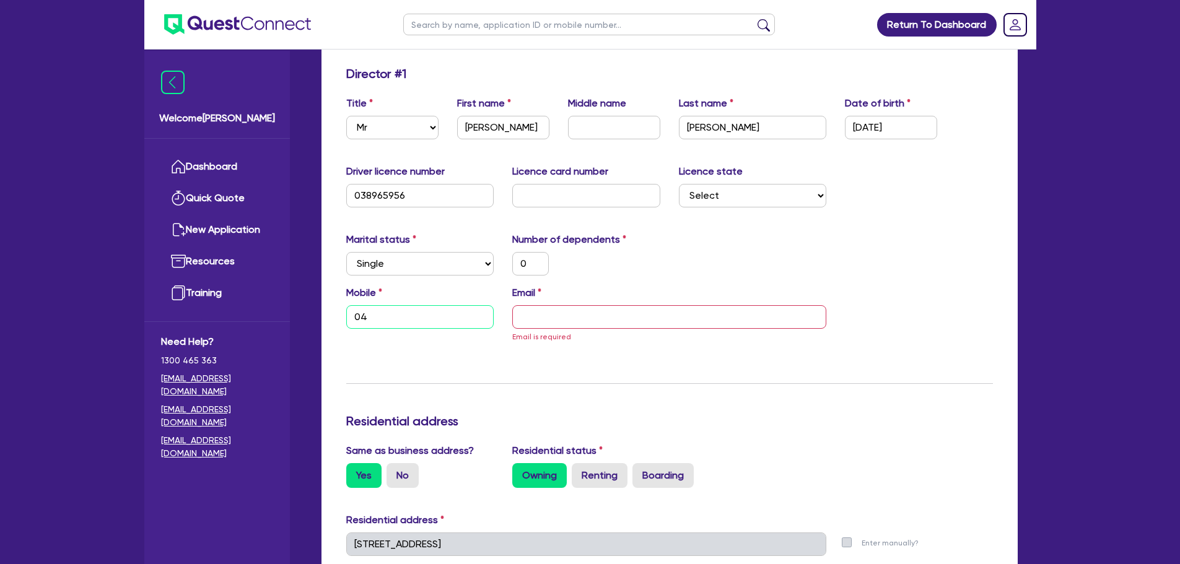
type input "044"
type input "1,000,000"
type input "0"
type input "0444"
type input "1,000,000"
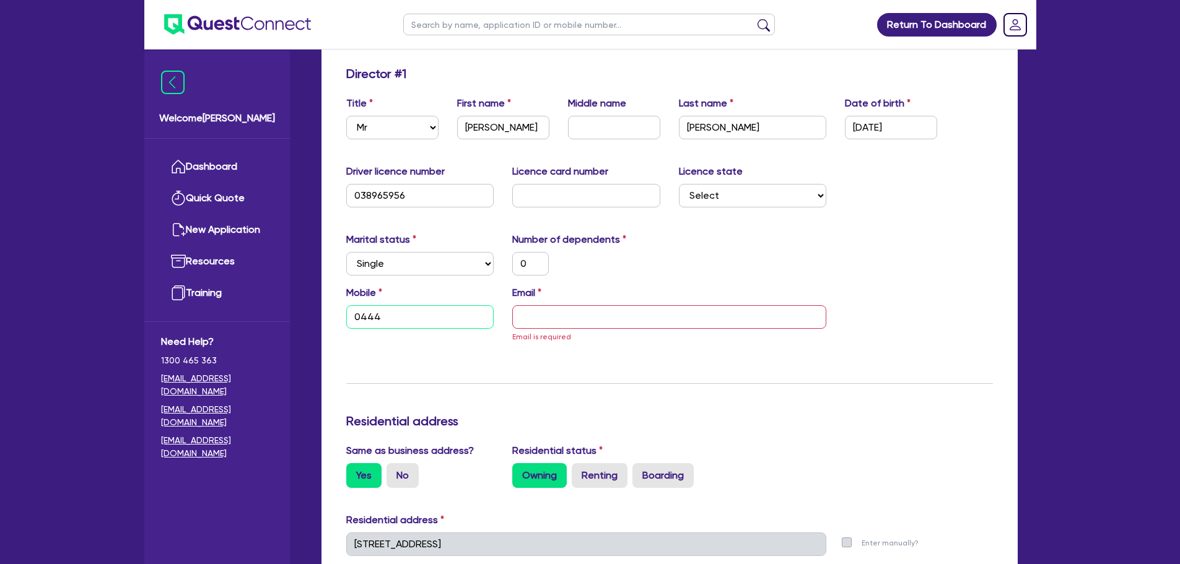
type input "0"
type input "0444 4"
type input "1,000,000"
type input "0"
type input "0444 44"
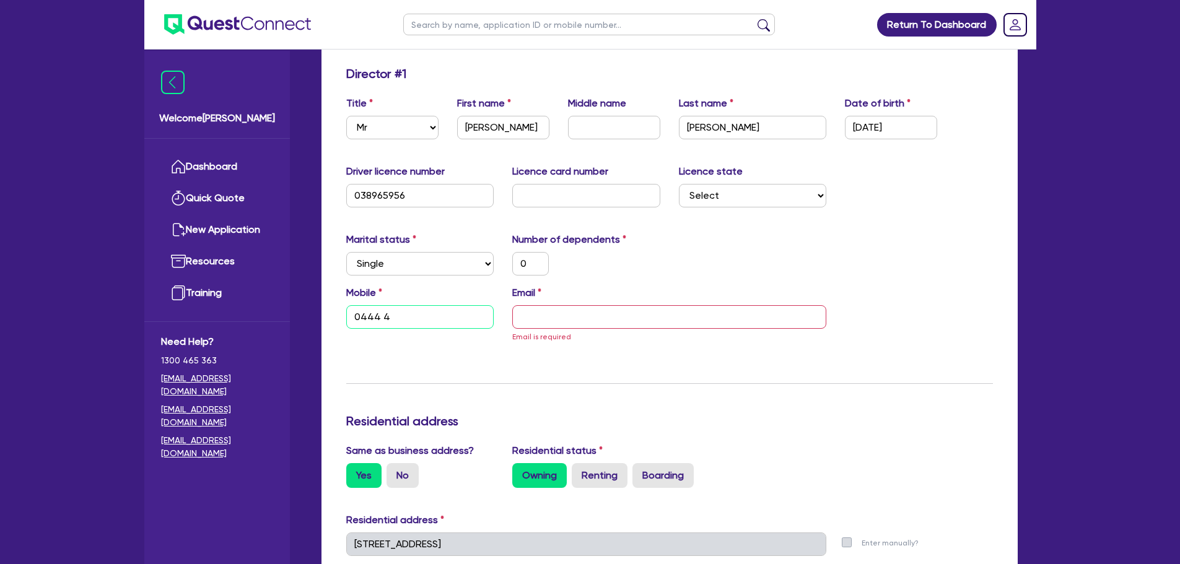
type input "1,000,000"
type input "0"
type input "0444 444"
type input "1,000,000"
type input "0"
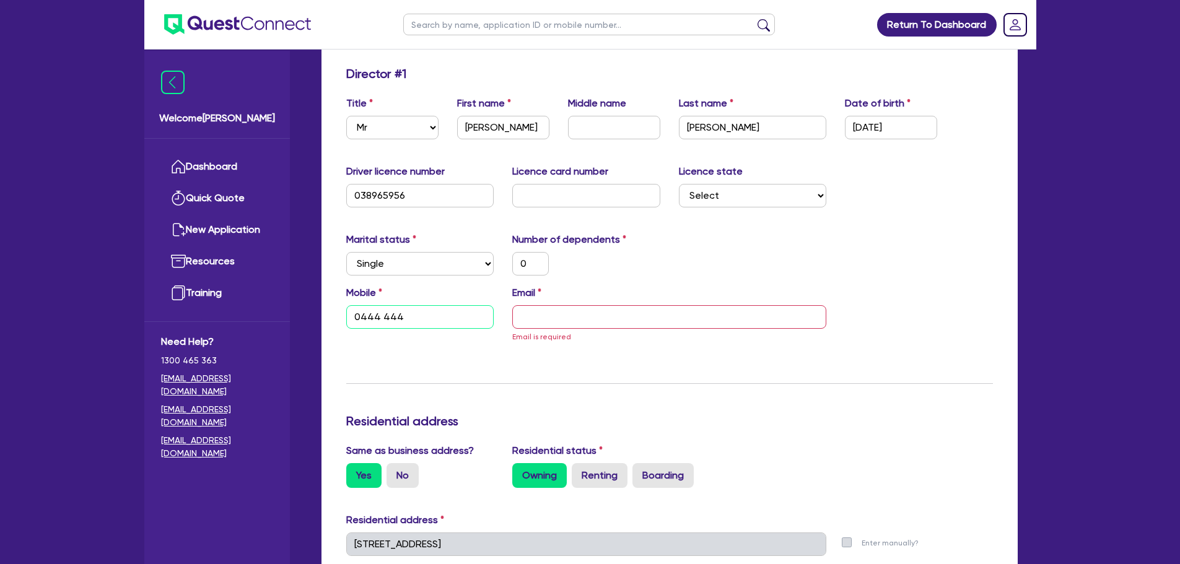
type input "0444 444 4"
type input "1,000,000"
type input "0"
type input "0444 444 44"
type input "1,000,000"
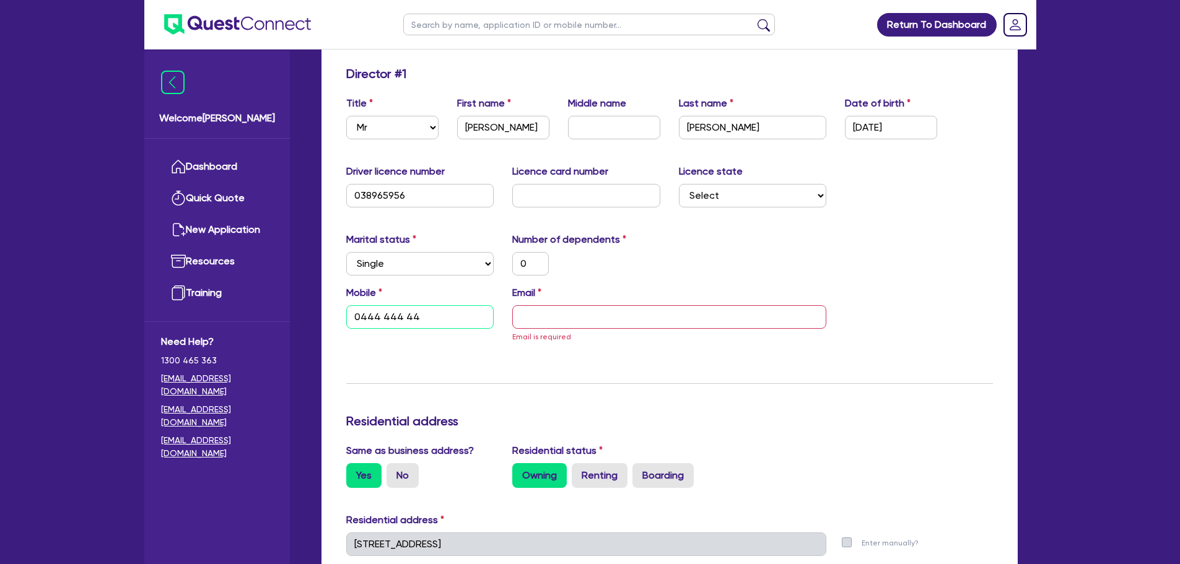
type input "0"
type input "0444 444 444"
type input "1,000,000"
type input "0444 444 444"
click at [565, 315] on input "email" at bounding box center [669, 317] width 314 height 24
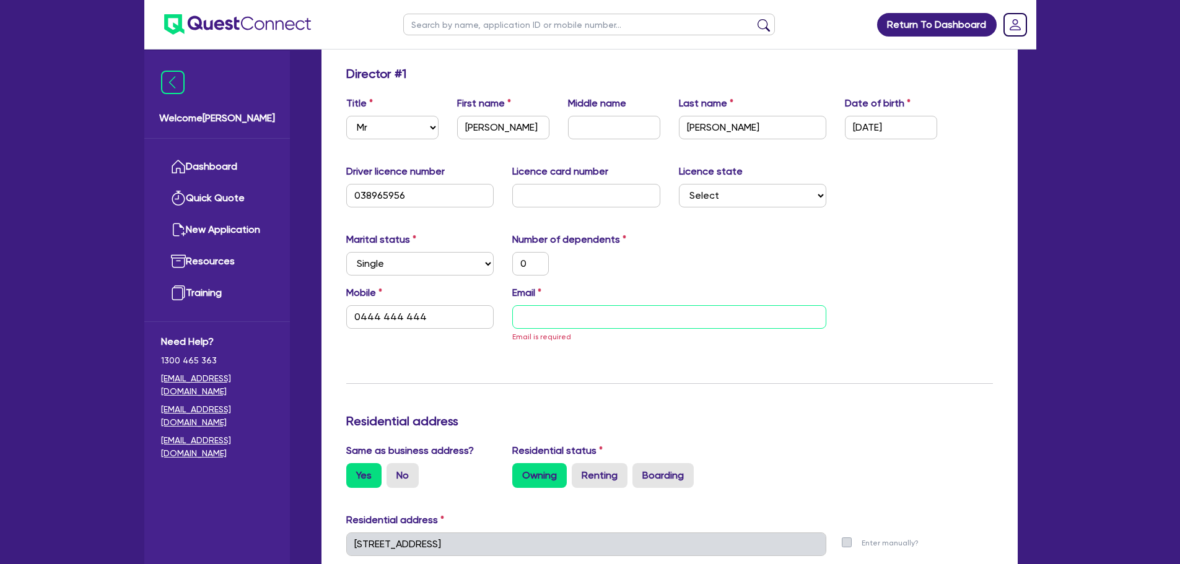
click at [570, 311] on input "email" at bounding box center [669, 317] width 314 height 24
type input "0"
type input "0444 444 444"
type input "t"
type input "1,000,000"
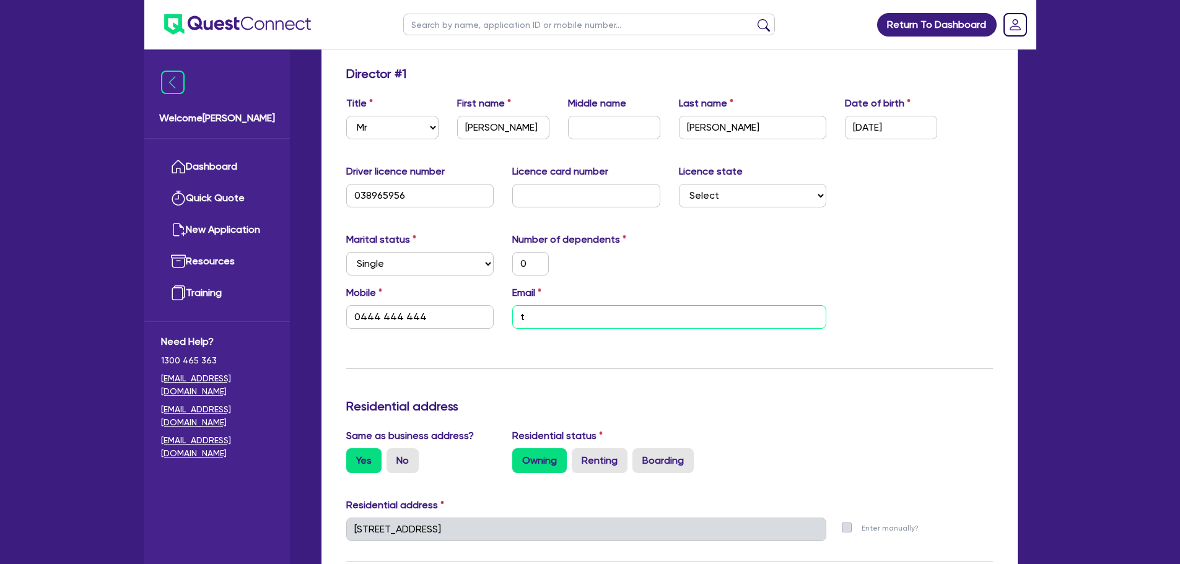
type input "0"
type input "0444 444 444"
type input "tb"
type input "1,000,000"
type input "0"
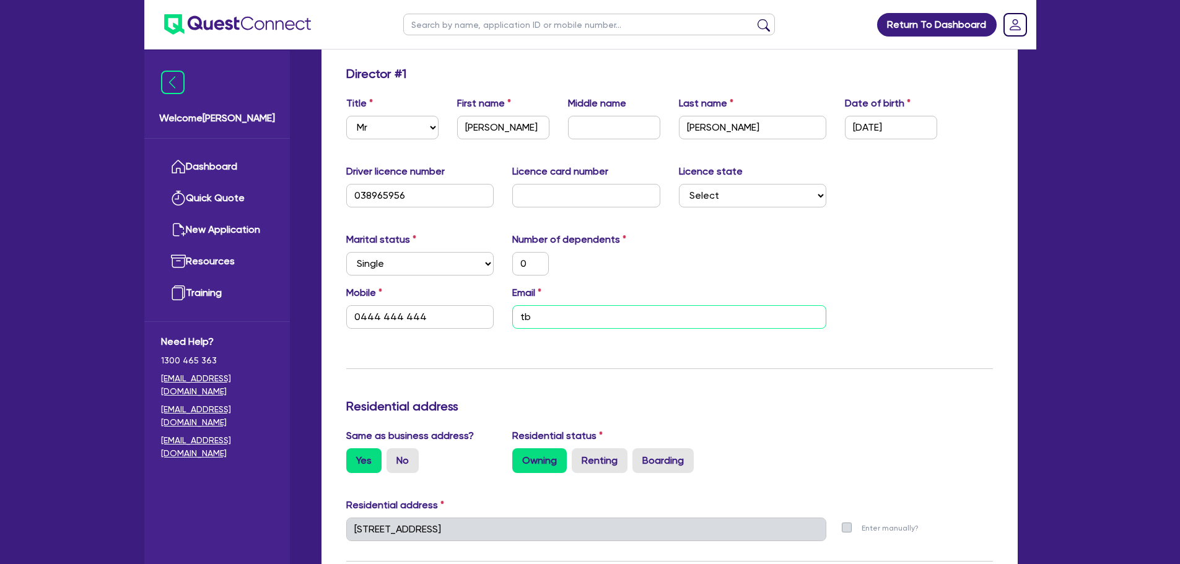
type input "0444 444 444"
type input "tbc"
type input "1,000,000"
type input "0"
type input "0444 444 444"
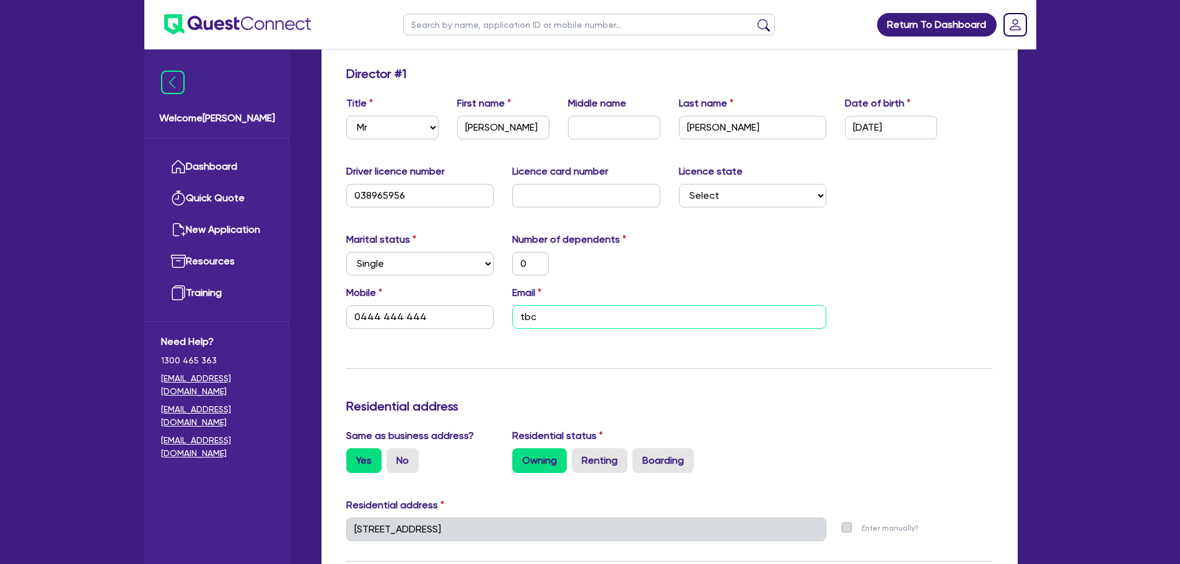
type input "tbc2"
type input "1,000,000"
type input "0"
type input "0444 444 444"
type input "tbc"
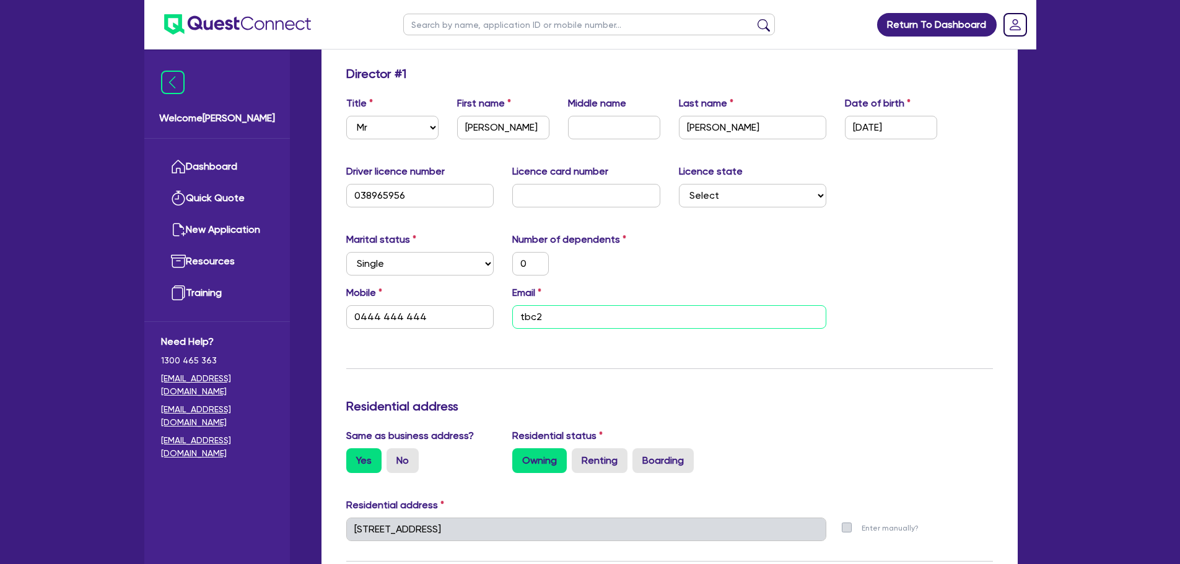
type input "1,000,000"
type input "0"
type input "0444 444 444"
type input "tbc@"
type input "1,000,000"
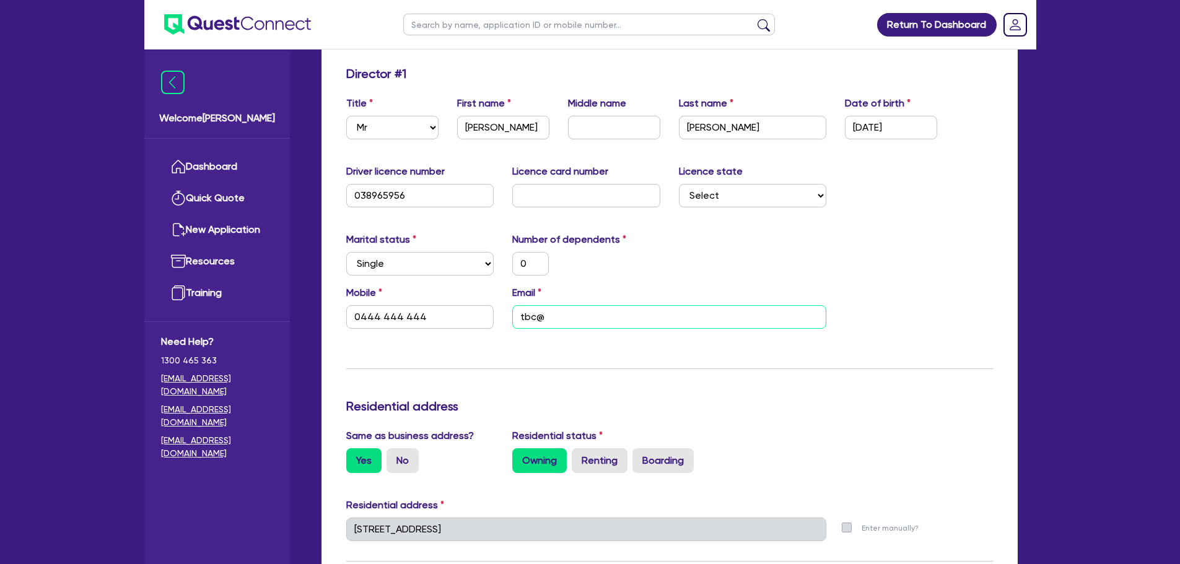
type input "tbc@"
click at [561, 317] on input "tbc@" at bounding box center [669, 317] width 314 height 24
type input "0"
type input "0444 444 444"
type input "tbc@T"
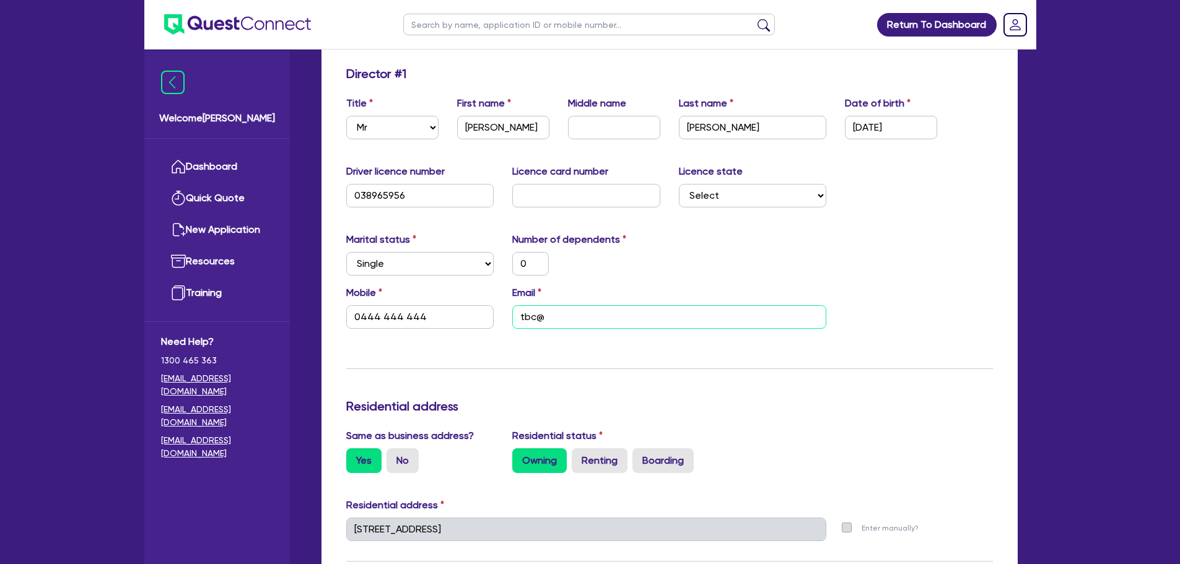
type input "1,000,000"
type input "0"
type input "0444 444 444"
type input "tbc@Tb"
type input "1,000,000"
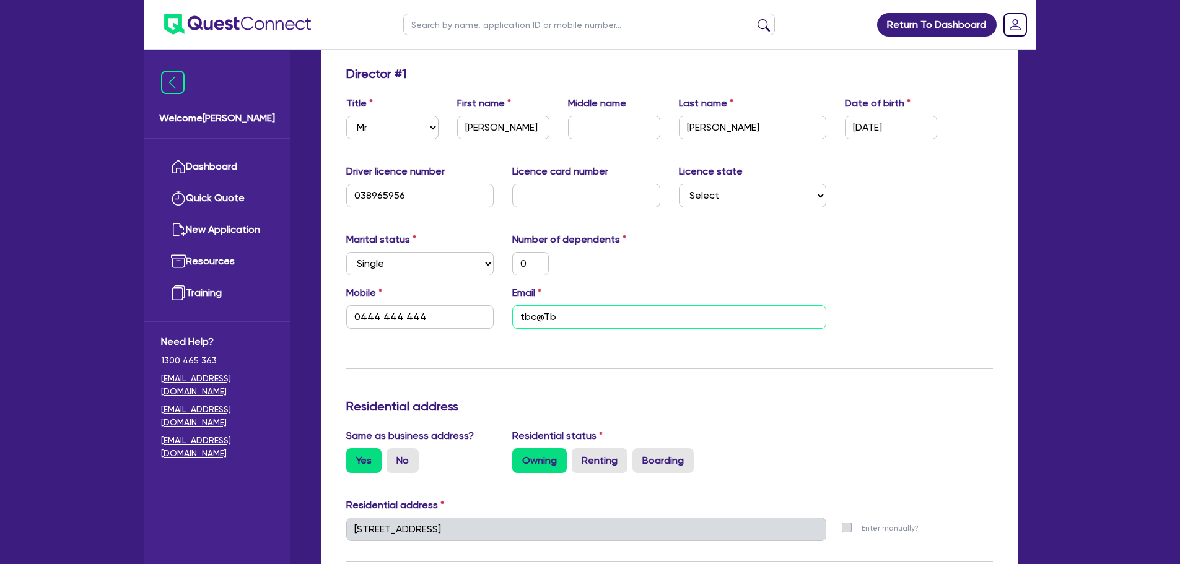
type input "0"
type input "0444 444 444"
type input "tbc@Tbc"
type input "1,000,000"
type input "0"
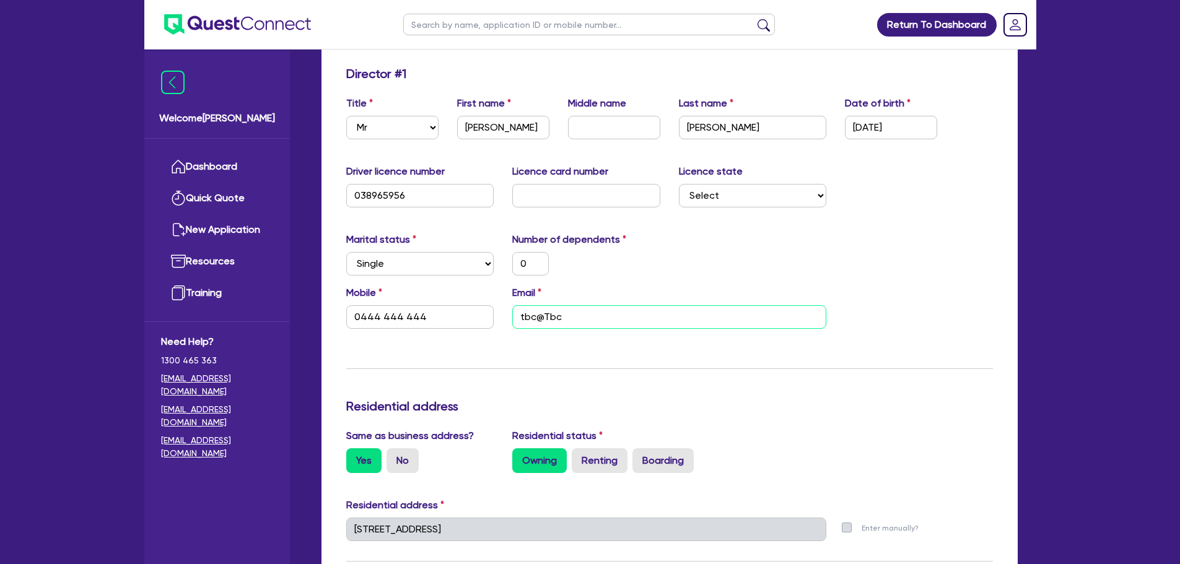
type input "0444 444 444"
type input "tbc@Tb"
type input "1,000,000"
type input "0"
type input "0444 444 444"
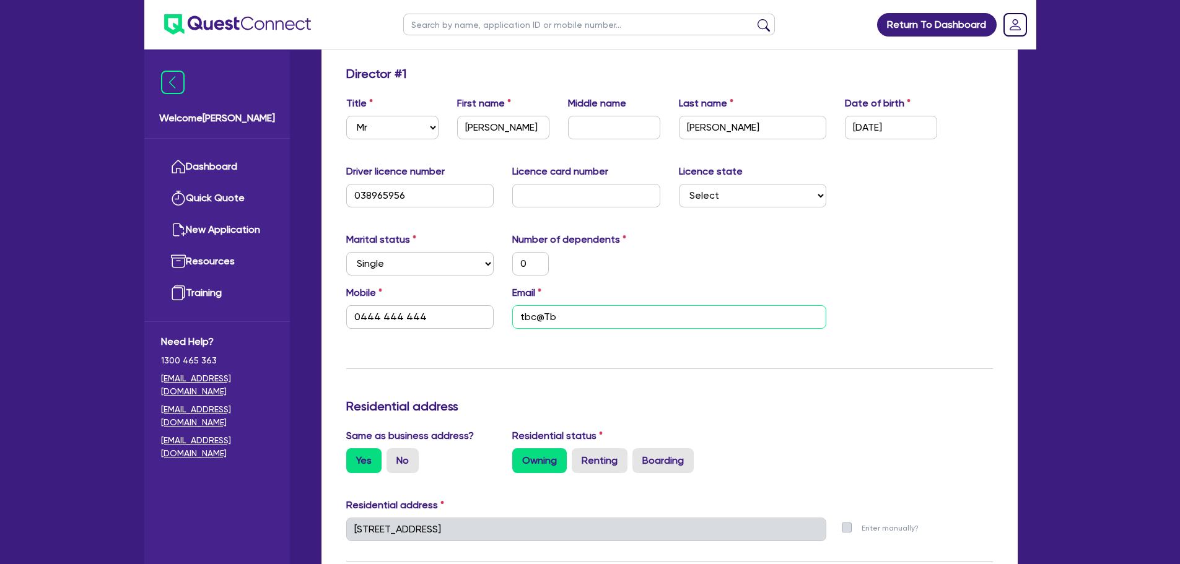
type input "tbc@T"
type input "1,000,000"
type input "0"
type input "0444 444 444"
type input "tbc@"
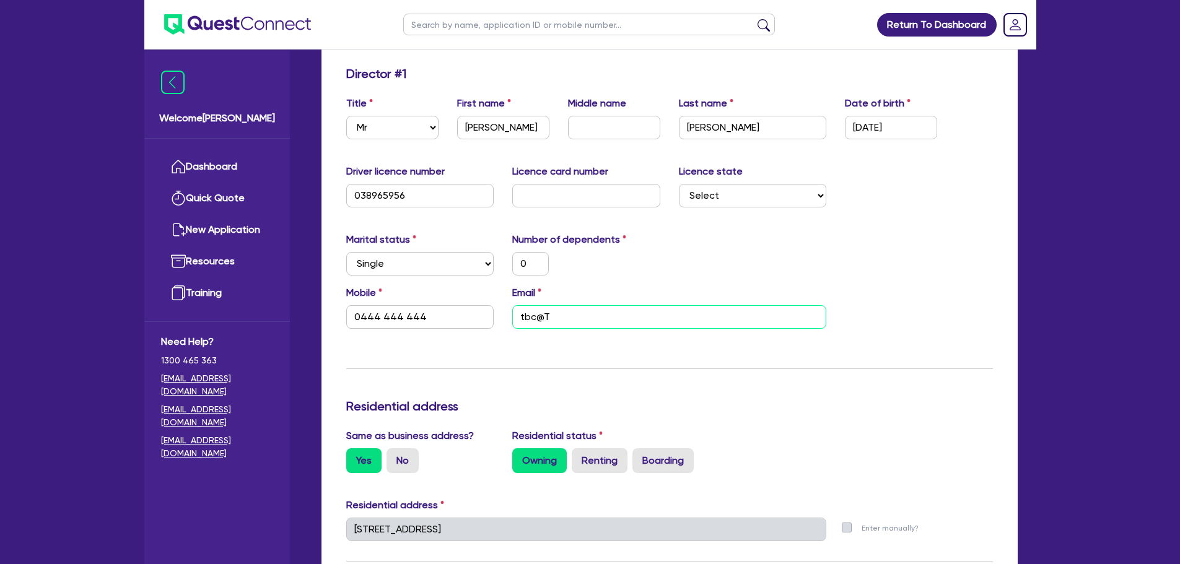
type input "1,000,000"
type input "0"
type input "0444 444 444"
type input "tbc"
type input "1,000,000"
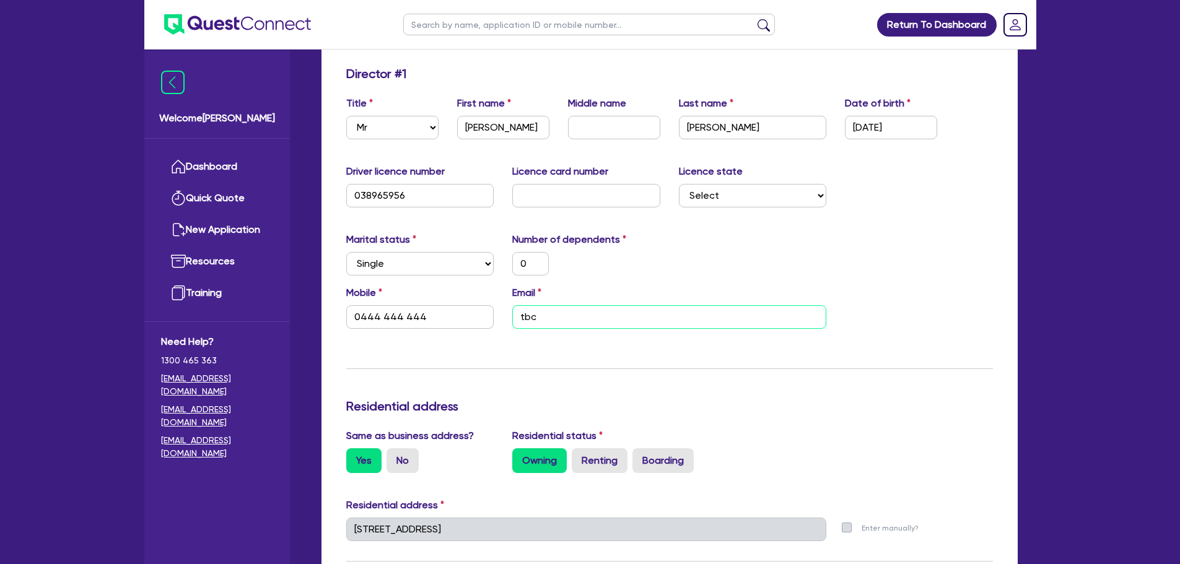
type input "0"
type input "0444 444 444"
type input "tbc@"
type input "1,000,000"
type input "0"
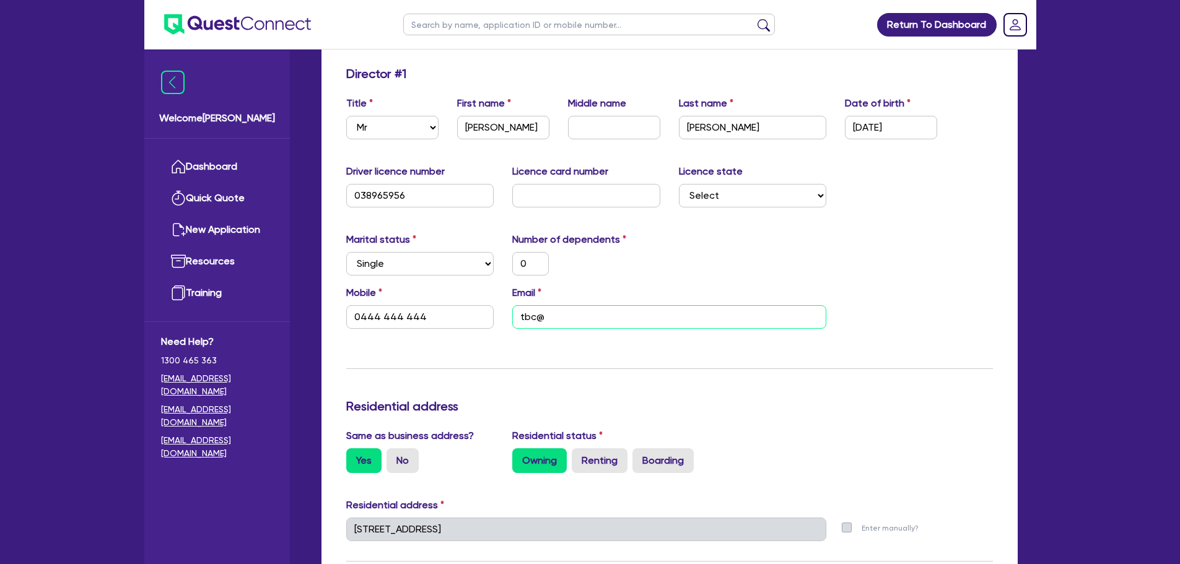
type input "0444 444 444"
type input "tbc@t"
type input "1,000,000"
type input "0"
type input "0444 444 444"
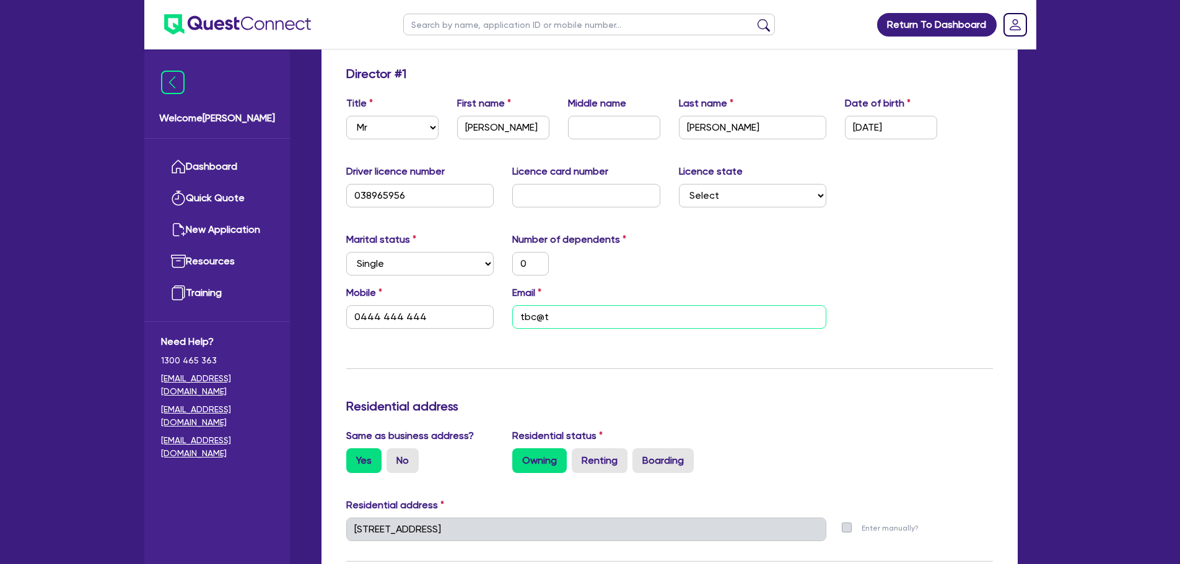
type input "tbc@"
type input "1,000,000"
type input "0"
type input "0444 444 444"
type input "tbc@t"
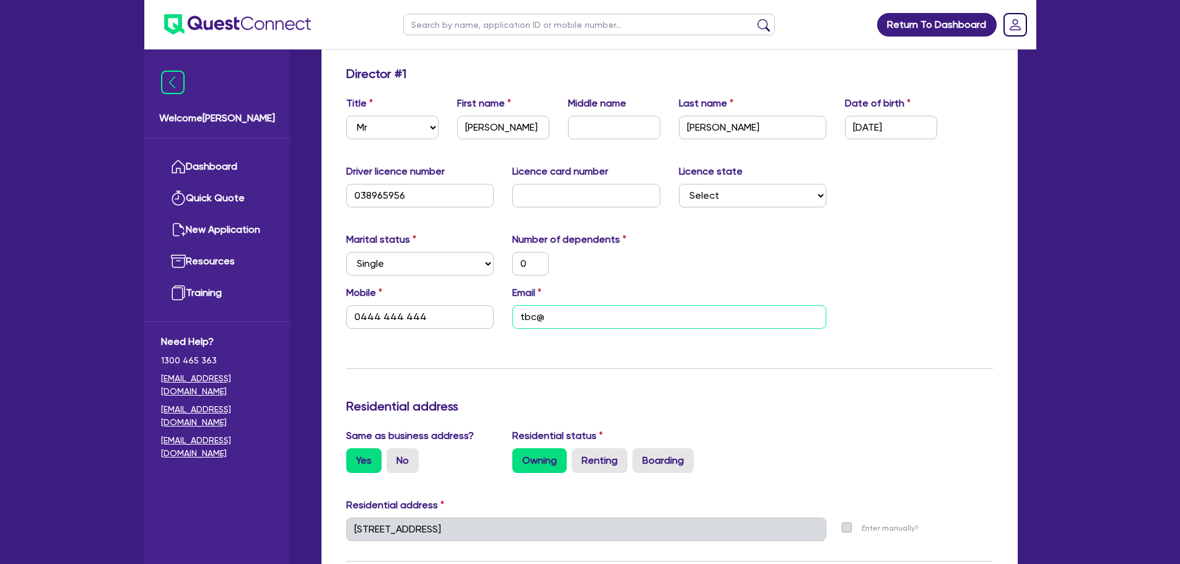
type input "1,000,000"
type input "0"
type input "0444 444 444"
type input "tbc@tb"
type input "1,000,000"
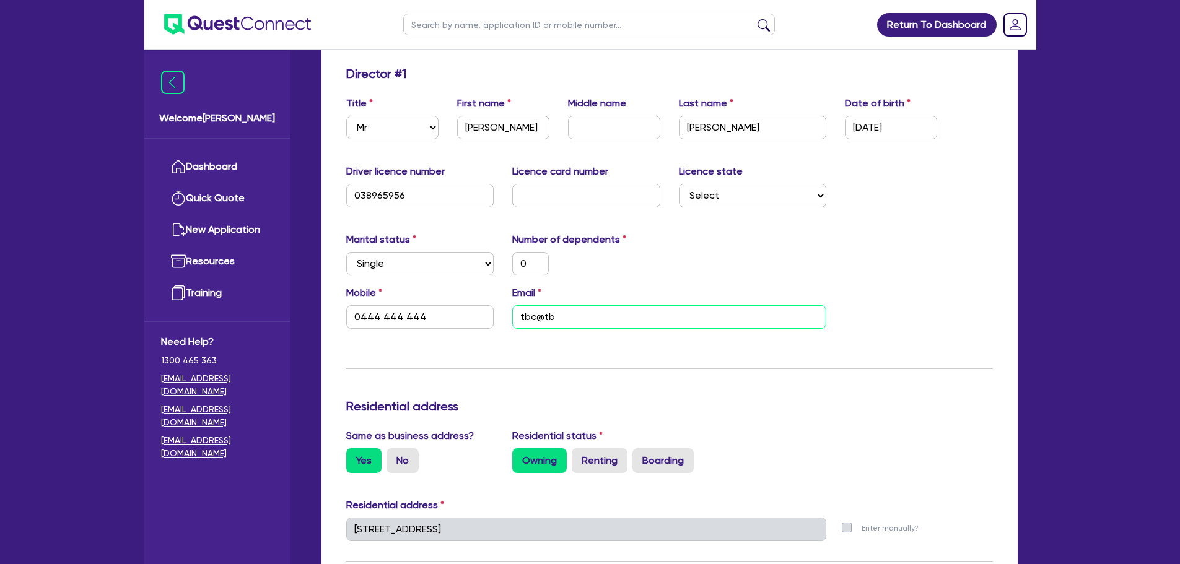
type input "0"
type input "0444 444 444"
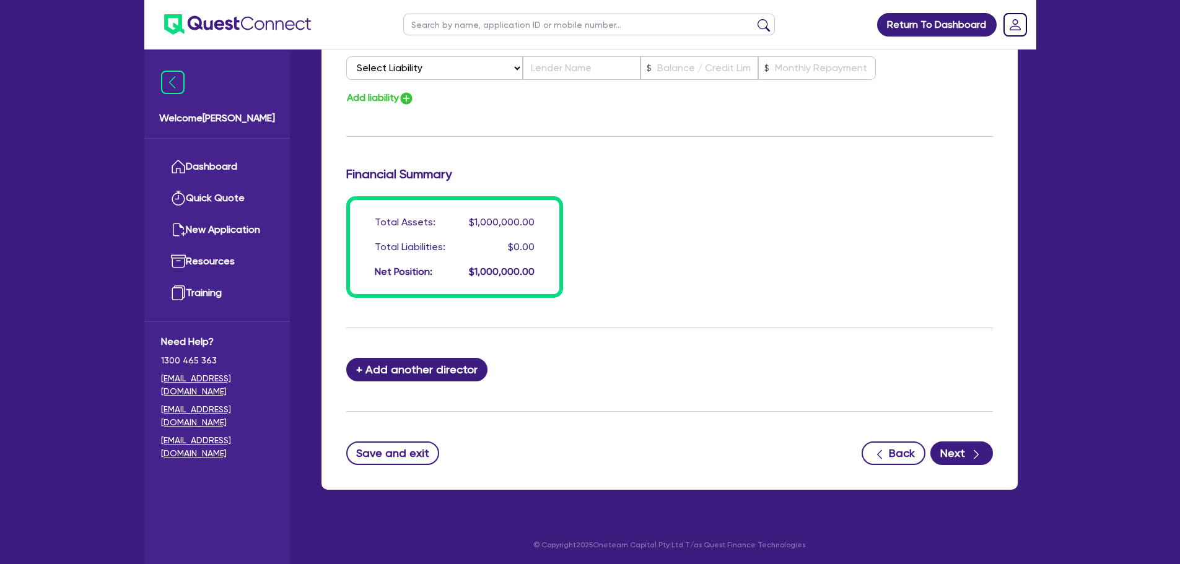
scroll to position [871, 0]
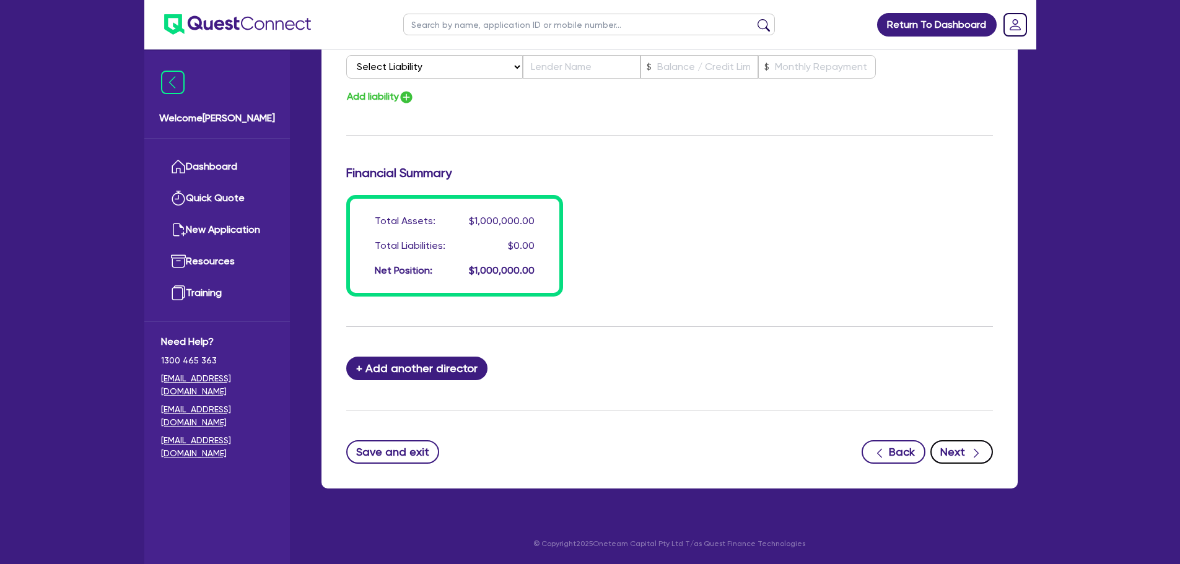
click at [949, 450] on button "Next" at bounding box center [961, 452] width 63 height 24
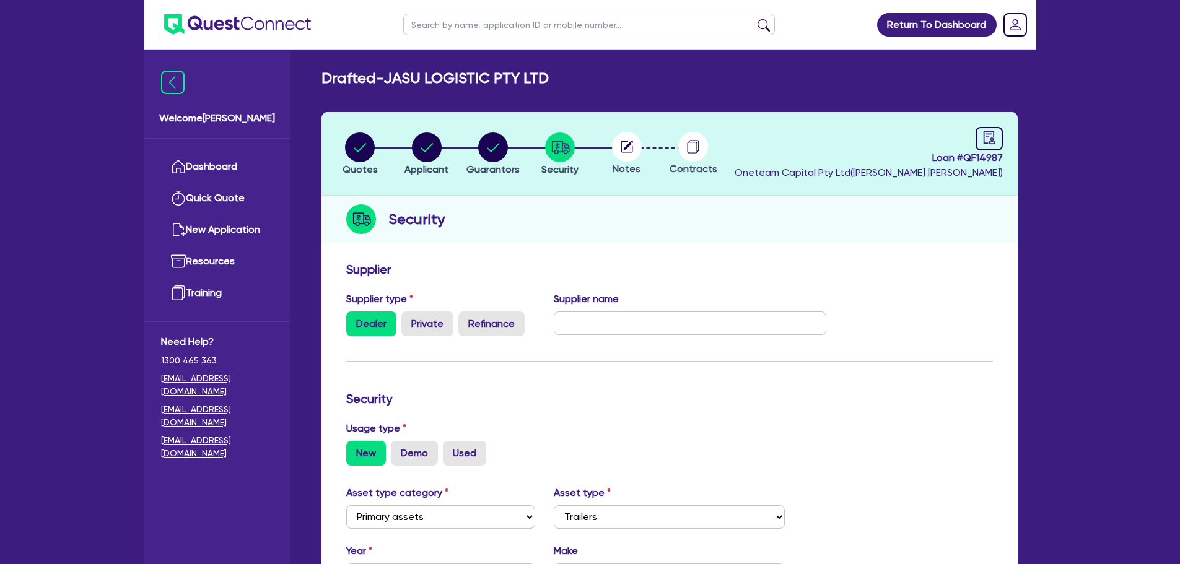
drag, startPoint x: 648, startPoint y: 289, endPoint x: 547, endPoint y: 211, distance: 128.0
click at [547, 211] on div "Security" at bounding box center [669, 220] width 696 height 48
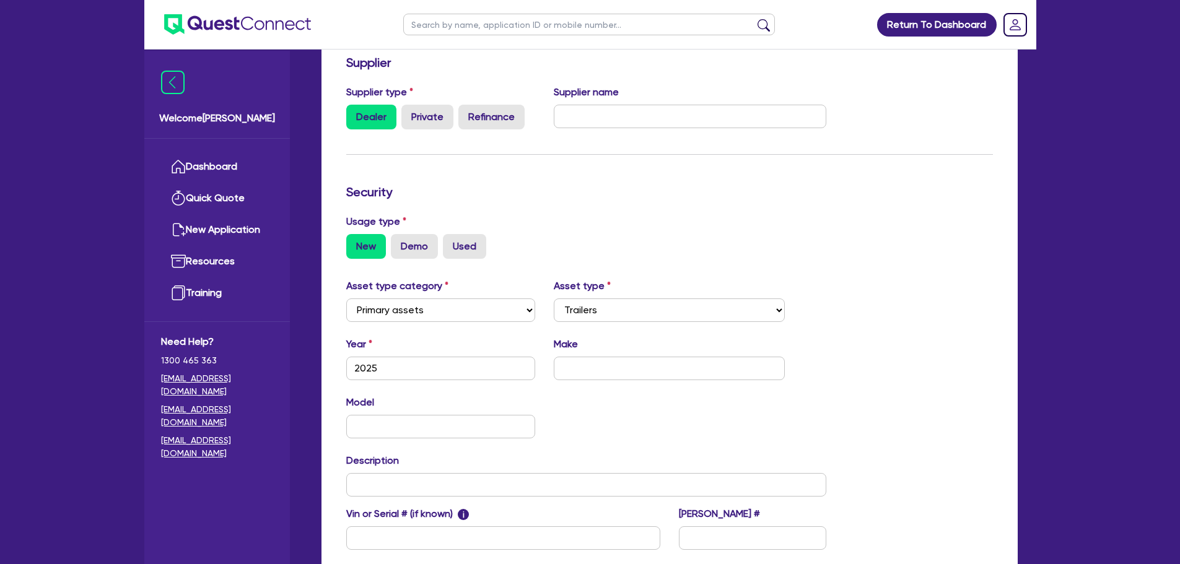
scroll to position [346, 0]
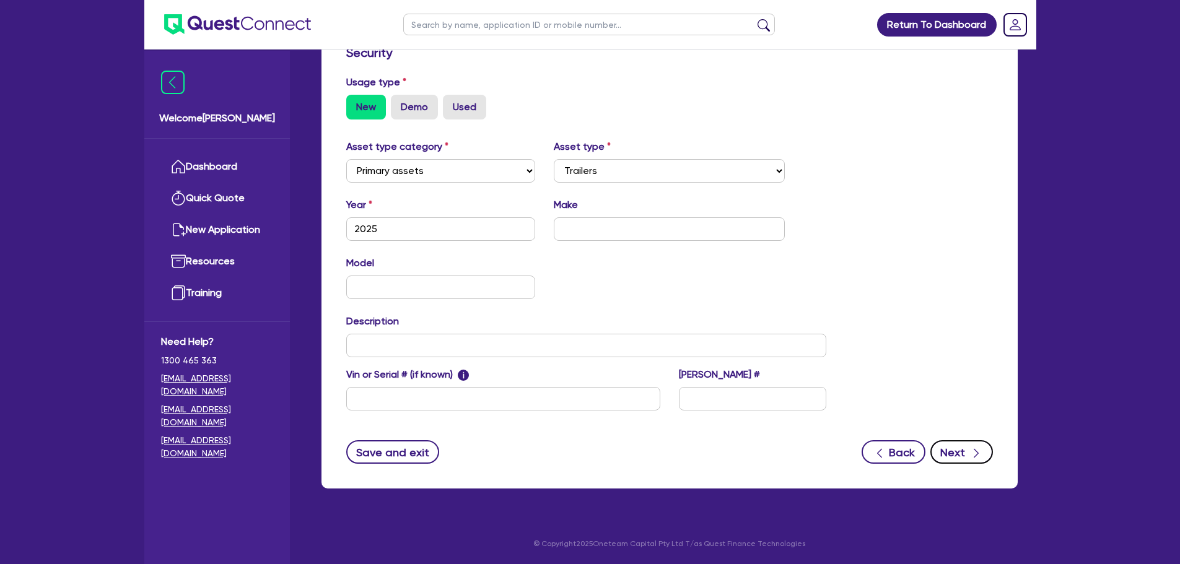
click at [980, 456] on icon "button" at bounding box center [976, 453] width 12 height 12
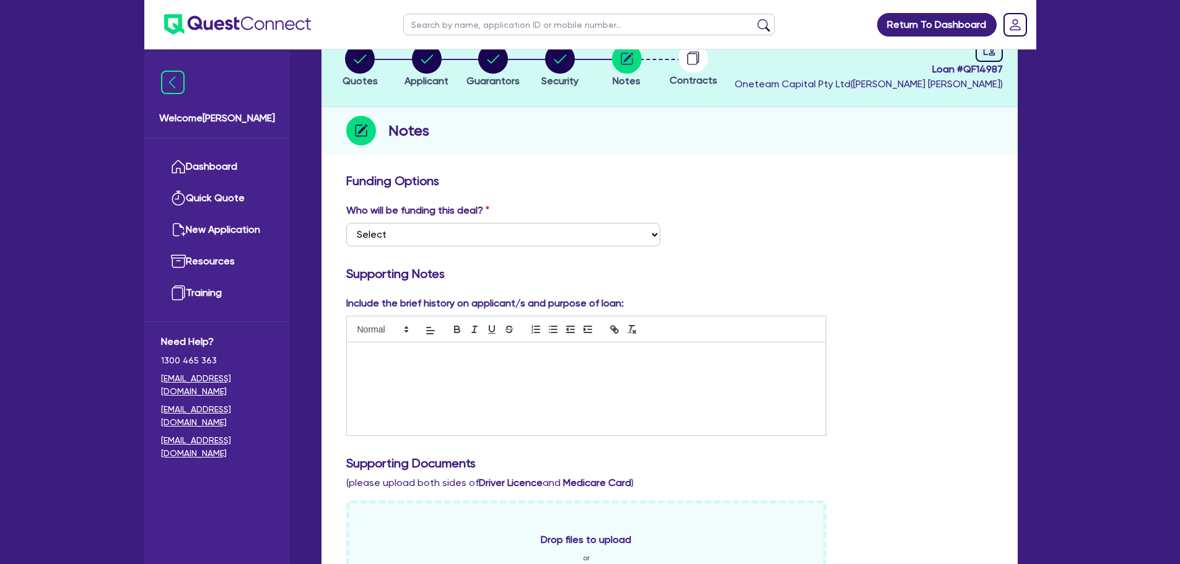
scroll to position [186, 0]
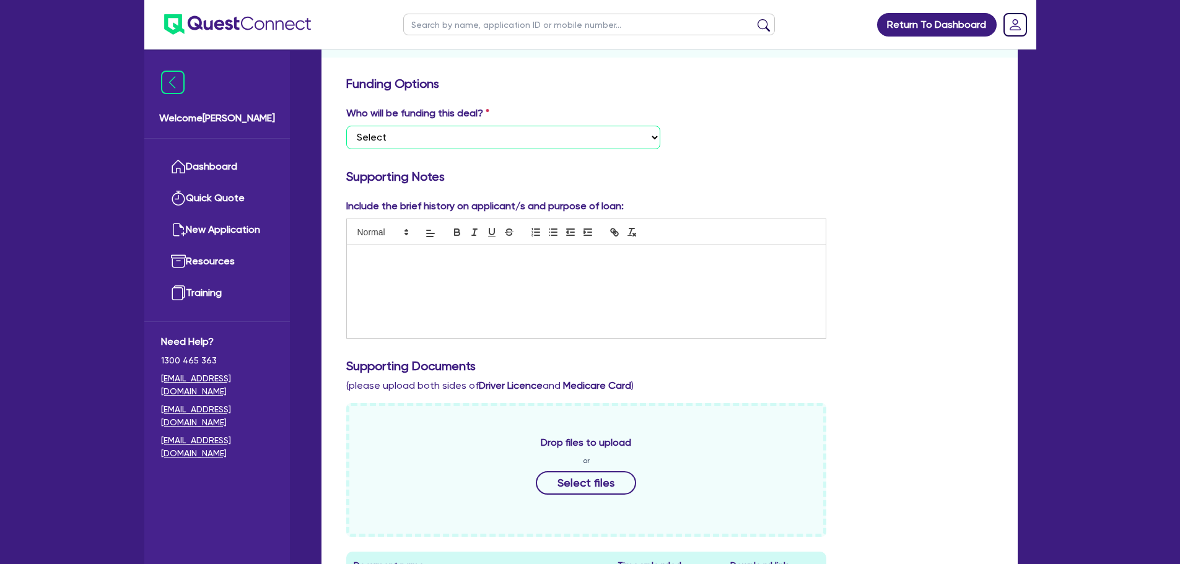
click at [530, 126] on select "Select I want Quest to fund 100% I will fund 100% I will co-fund with Quest Oth…" at bounding box center [503, 138] width 314 height 24
click at [346, 126] on select "Select I want Quest to fund 100% I will fund 100% I will co-fund with Quest Oth…" at bounding box center [503, 138] width 314 height 24
drag, startPoint x: 642, startPoint y: 294, endPoint x: 661, endPoint y: 317, distance: 30.4
click at [642, 294] on div at bounding box center [586, 291] width 479 height 93
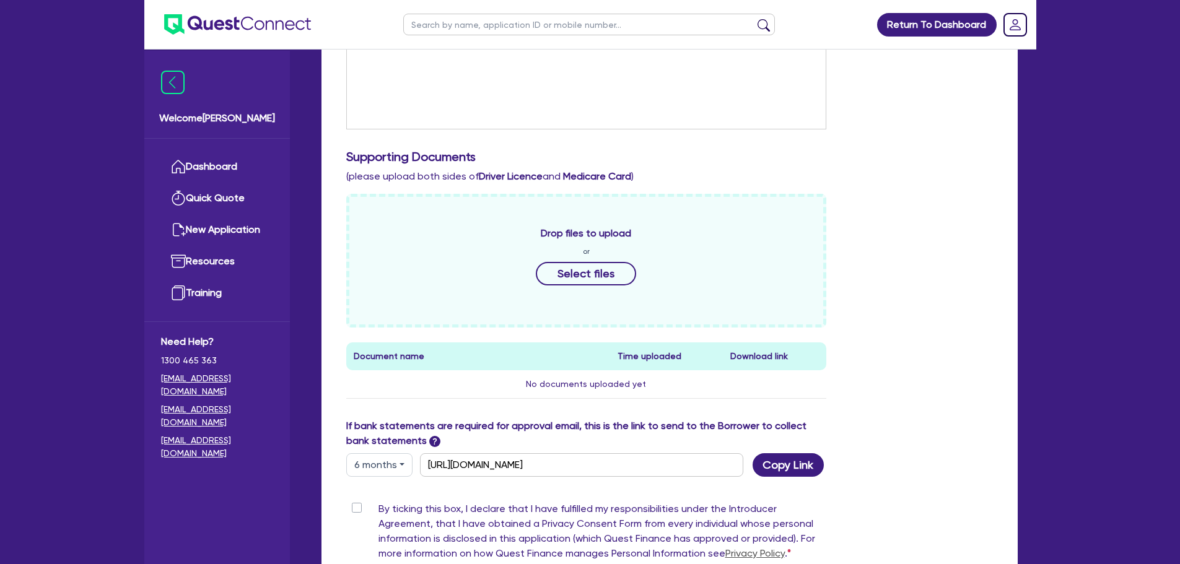
scroll to position [495, 0]
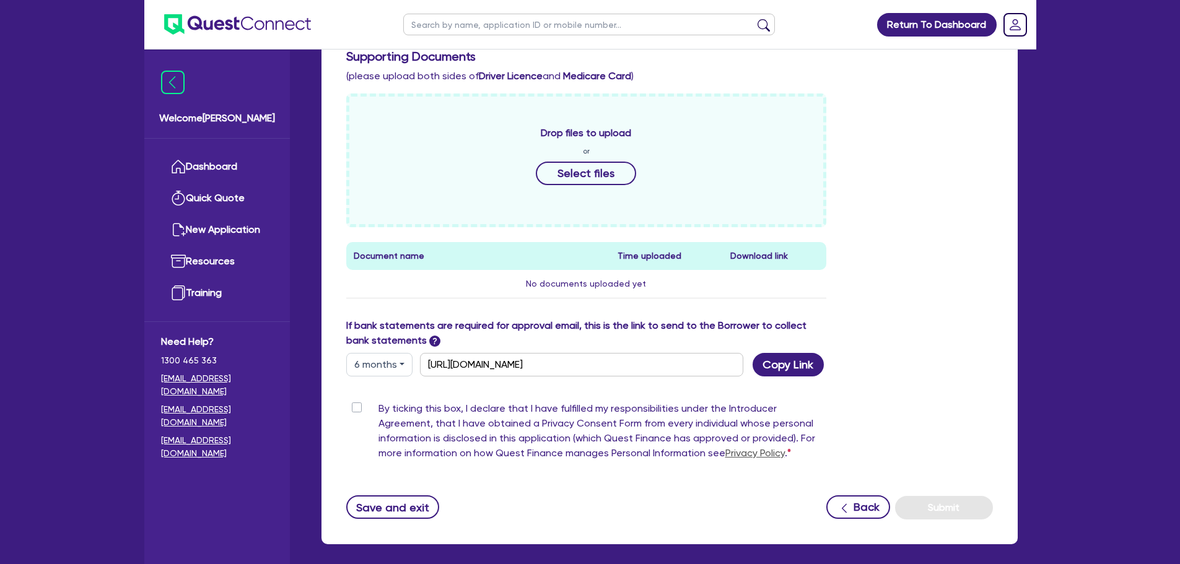
click at [378, 404] on label "By ticking this box, I declare that I have fulfilled my responsibilities under …" at bounding box center [602, 433] width 448 height 64
click at [353, 404] on input "By ticking this box, I declare that I have fulfilled my responsibilities under …" at bounding box center [351, 407] width 10 height 12
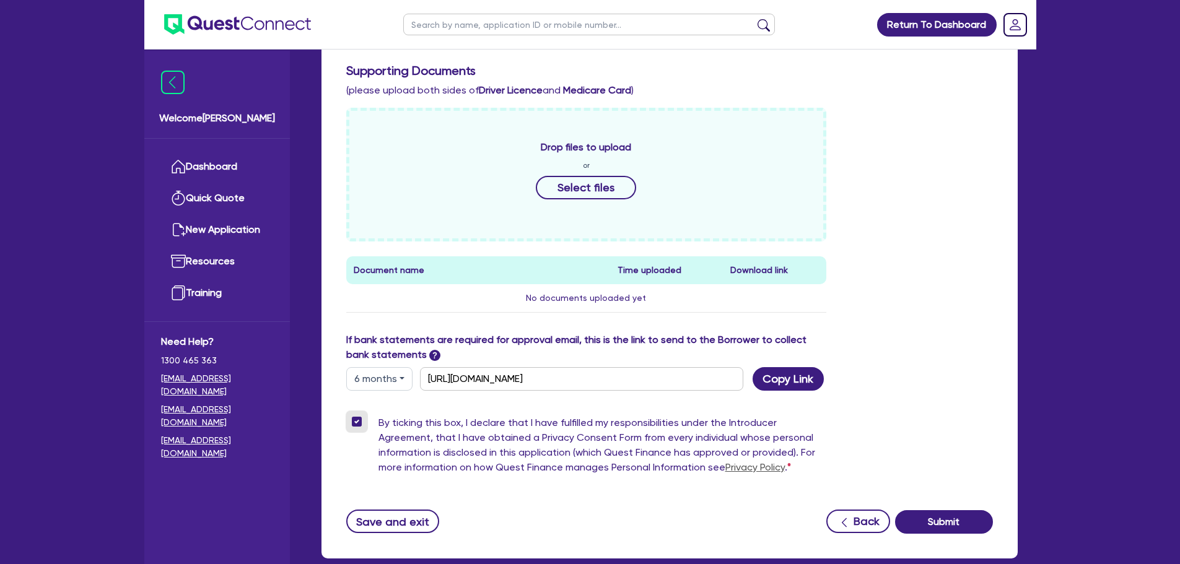
scroll to position [551, 0]
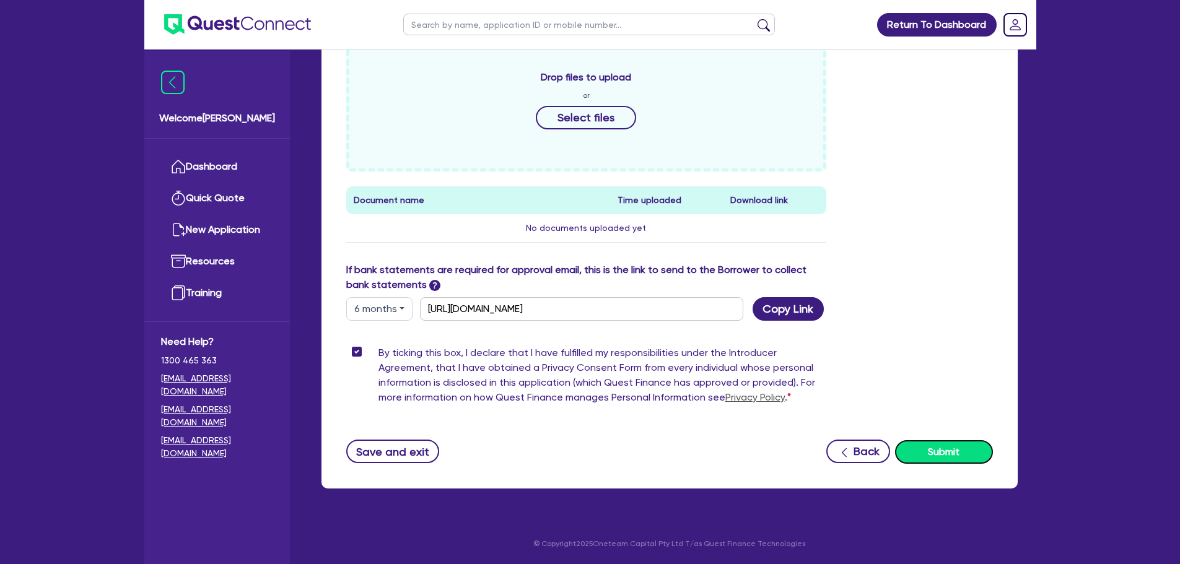
click at [951, 455] on button "Submit" at bounding box center [944, 452] width 98 height 24
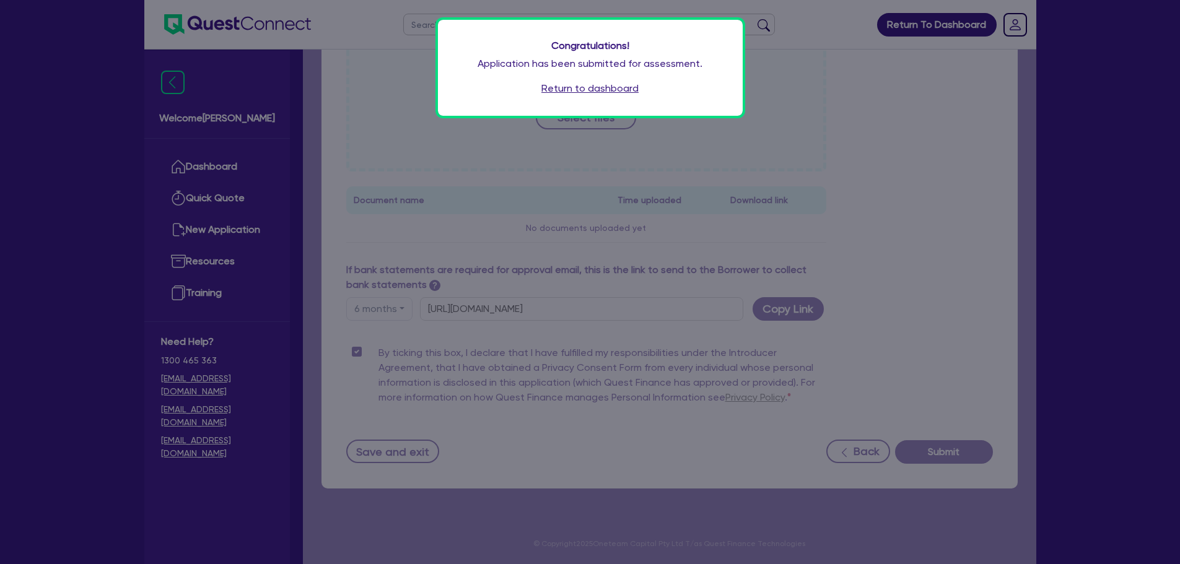
click at [577, 82] on link "Return to dashboard" at bounding box center [589, 88] width 97 height 15
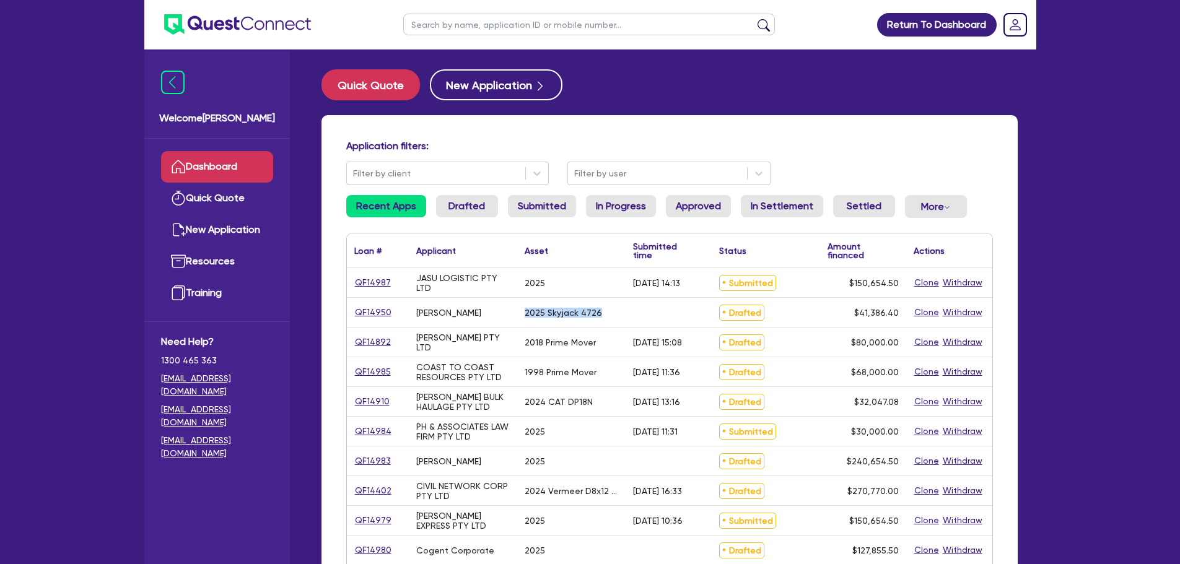
drag, startPoint x: 608, startPoint y: 315, endPoint x: 529, endPoint y: 313, distance: 78.7
click at [518, 308] on div "2025 Skyjack 4726" at bounding box center [571, 312] width 108 height 29
click at [563, 338] on div "2018 Prime Mover" at bounding box center [560, 343] width 71 height 10
click at [493, 77] on button "New Application" at bounding box center [496, 84] width 133 height 31
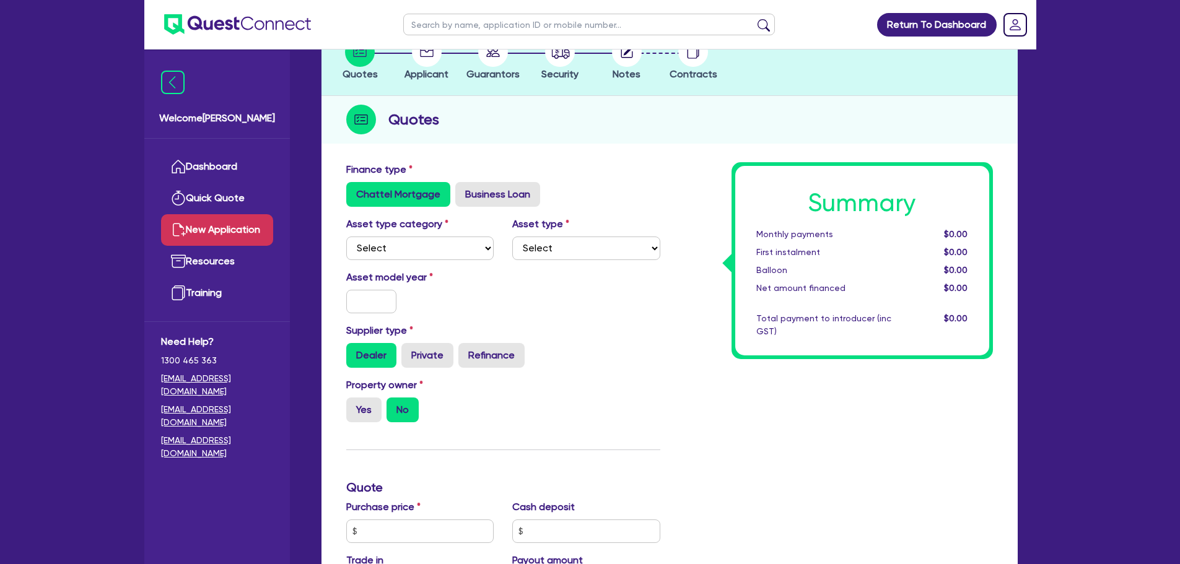
scroll to position [186, 0]
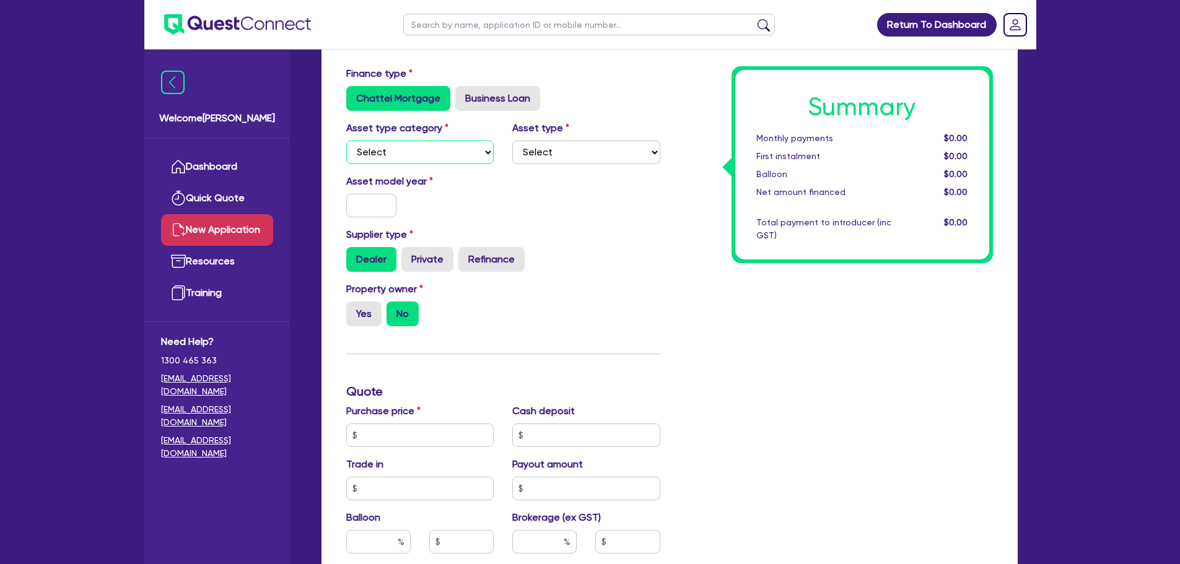
click at [466, 143] on select "Select Cars and light trucks Primary assets Secondary assets Tertiary assets" at bounding box center [420, 153] width 148 height 24
click at [346, 141] on select "Select Cars and light trucks Primary assets Secondary assets Tertiary assets" at bounding box center [420, 153] width 148 height 24
drag, startPoint x: 435, startPoint y: 149, endPoint x: 442, endPoint y: 162, distance: 14.7
click at [435, 149] on select "Select Cars and light trucks Primary assets Secondary assets Tertiary assets" at bounding box center [420, 153] width 148 height 24
click at [346, 141] on select "Select Cars and light trucks Primary assets Secondary assets Tertiary assets" at bounding box center [420, 153] width 148 height 24
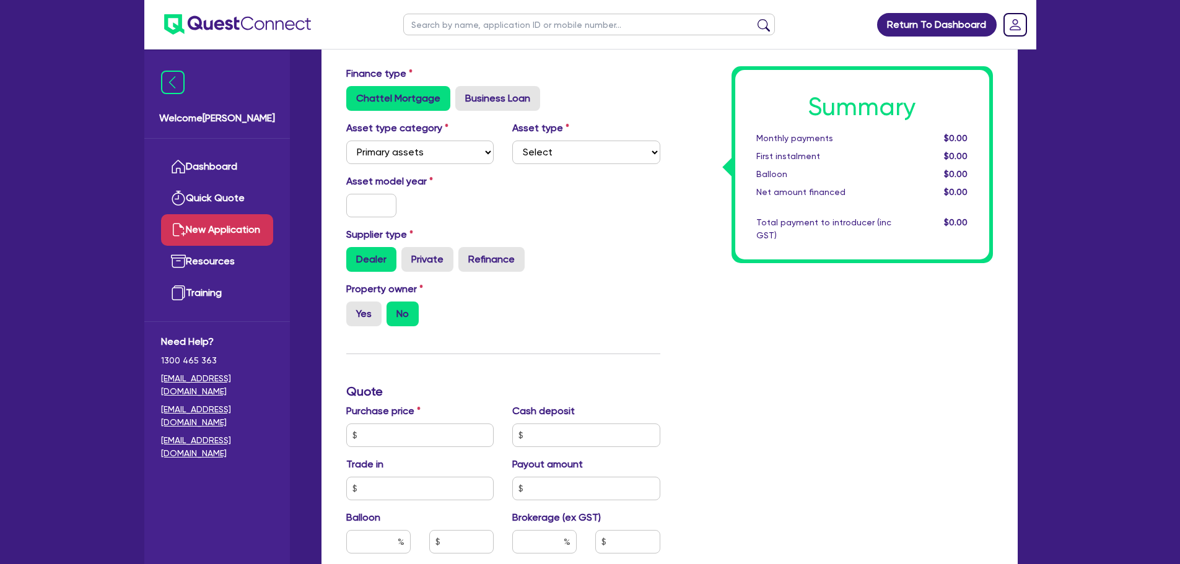
click at [550, 172] on div "Asset type category Select Cars and light trucks Primary assets Secondary asset…" at bounding box center [503, 147] width 333 height 53
click at [560, 150] on select "Select Heavy trucks over 4.5 tonne Trailers Bus and coaches Yellow goods and ex…" at bounding box center [586, 153] width 148 height 24
click at [464, 148] on select "Select Cars and light trucks Primary assets Secondary assets Tertiary assets" at bounding box center [420, 153] width 148 height 24
select select "CARS_AND_LIGHT_TRUCKS"
click at [346, 141] on select "Select Cars and light trucks Primary assets Secondary assets Tertiary assets" at bounding box center [420, 153] width 148 height 24
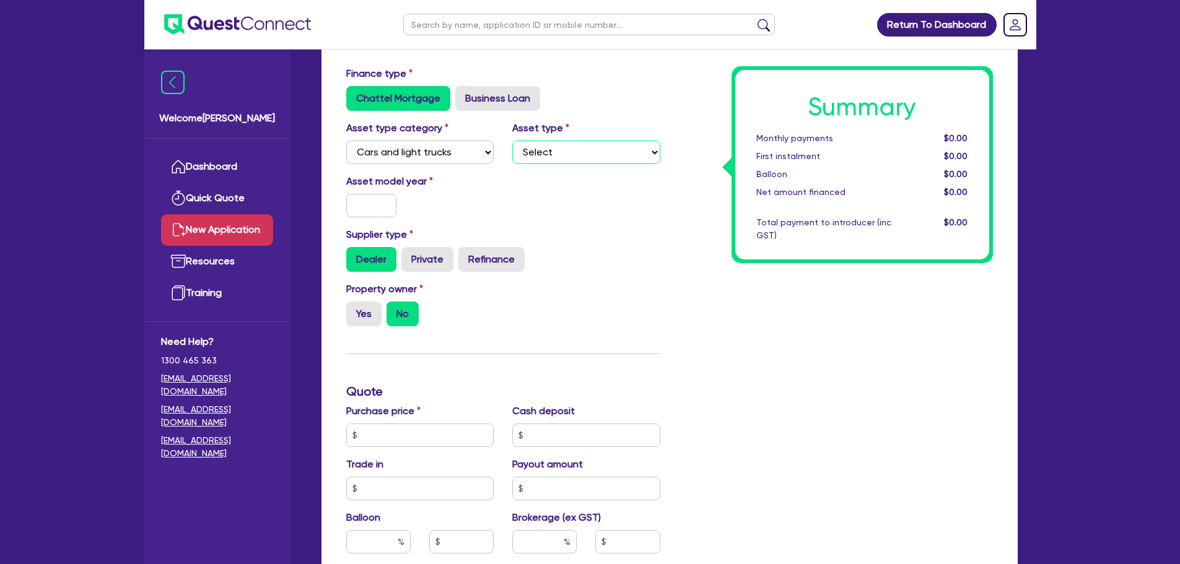
drag, startPoint x: 570, startPoint y: 147, endPoint x: 566, endPoint y: 162, distance: 16.1
click at [570, 147] on select "Select Passenger vehicles Vans and utes Light trucks up to 4.5 tonne" at bounding box center [586, 153] width 148 height 24
select select "PASSENGER_VEHICLES"
click at [512, 141] on select "Select Passenger vehicles Vans and utes Light trucks up to 4.5 tonne" at bounding box center [586, 153] width 148 height 24
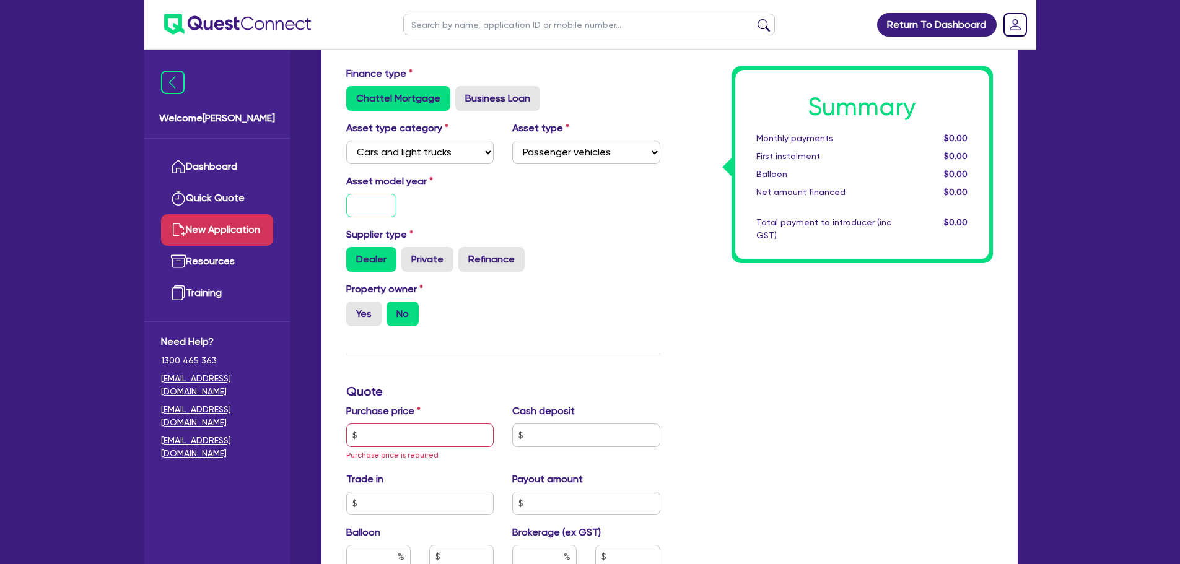
click at [357, 204] on input "text" at bounding box center [371, 206] width 51 height 24
type input "2025"
click at [593, 282] on div "Property owner Yes No" at bounding box center [503, 309] width 333 height 55
click at [363, 305] on label "Yes" at bounding box center [363, 314] width 35 height 25
click at [354, 305] on input "Yes" at bounding box center [350, 306] width 8 height 8
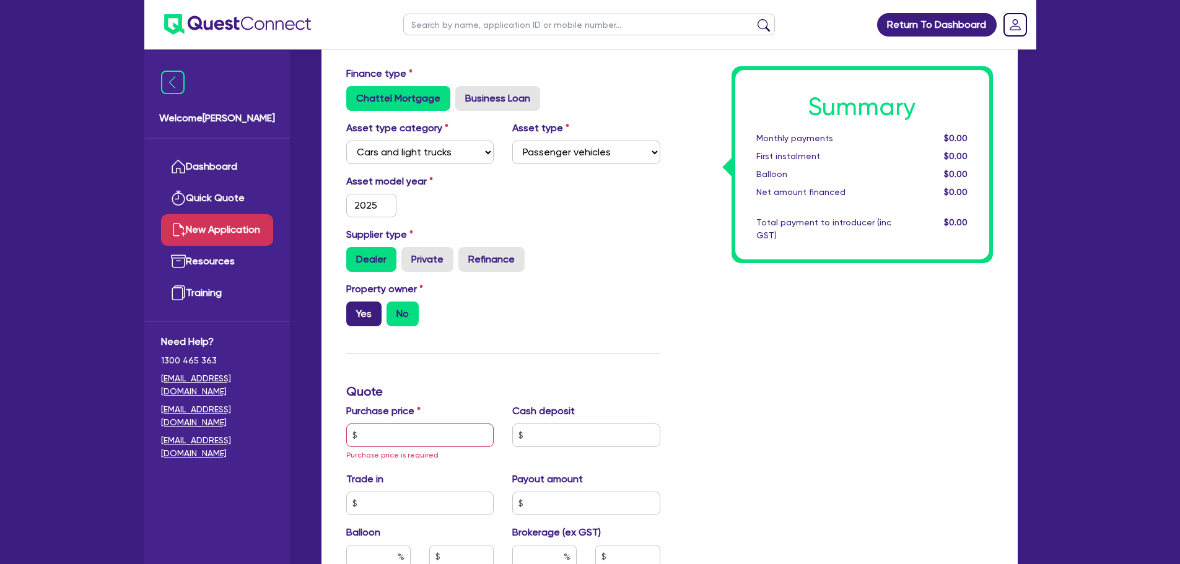
radio input "true"
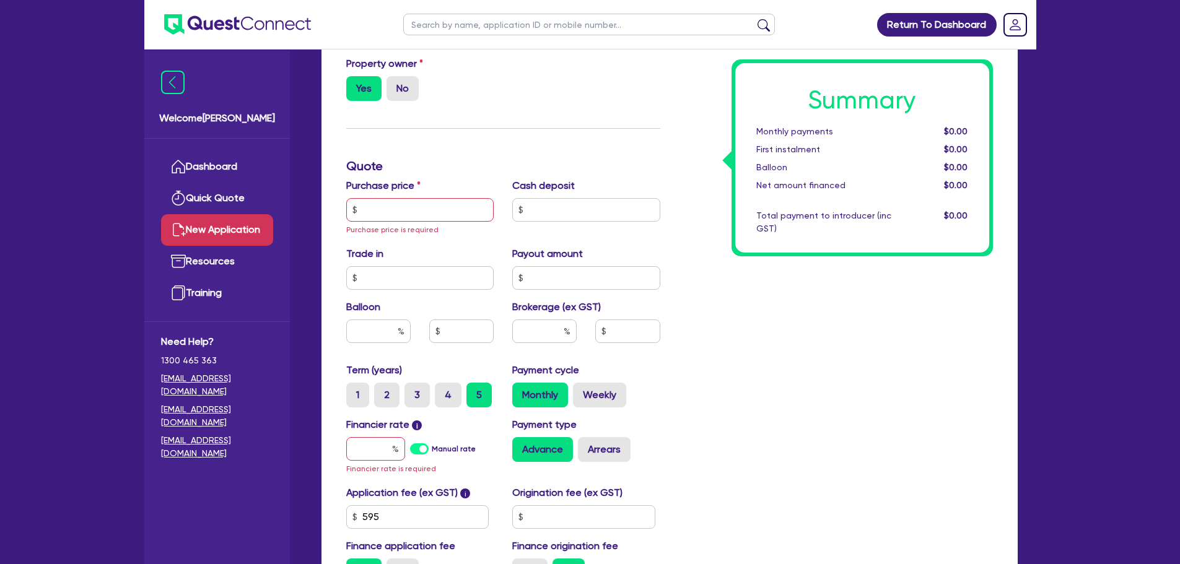
scroll to position [557, 0]
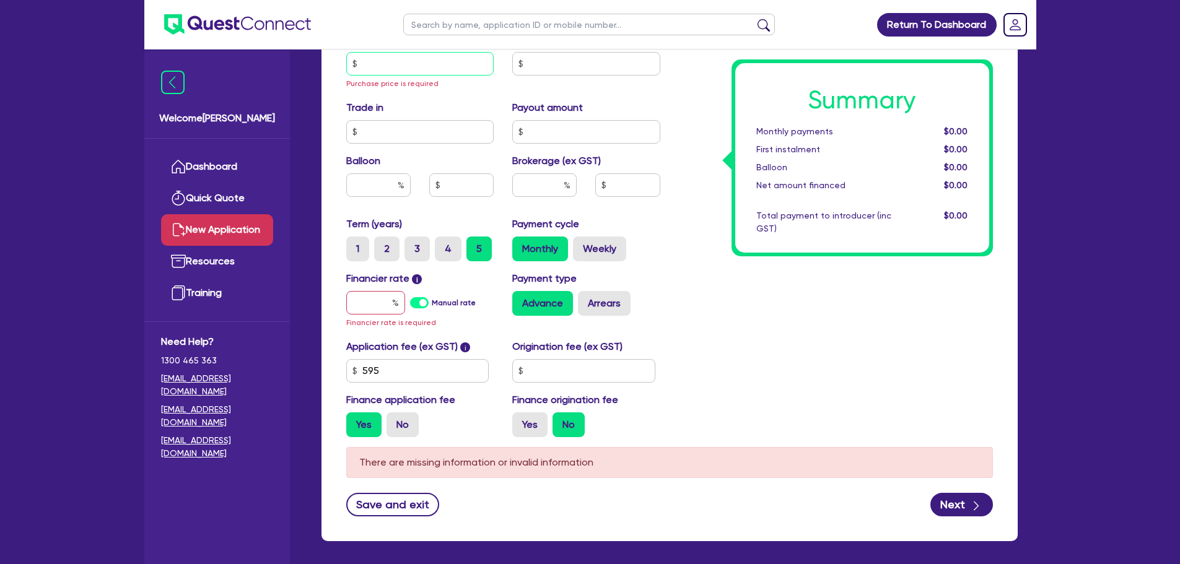
click at [410, 63] on input "text" at bounding box center [420, 64] width 148 height 24
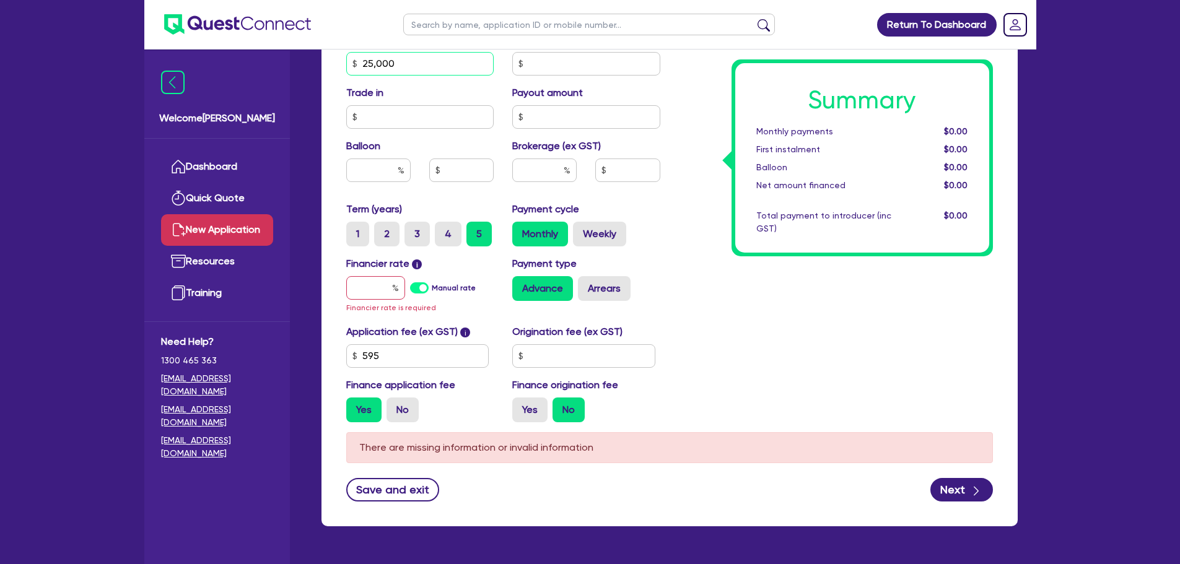
type input "25,000"
click at [370, 294] on input "text" at bounding box center [375, 288] width 59 height 24
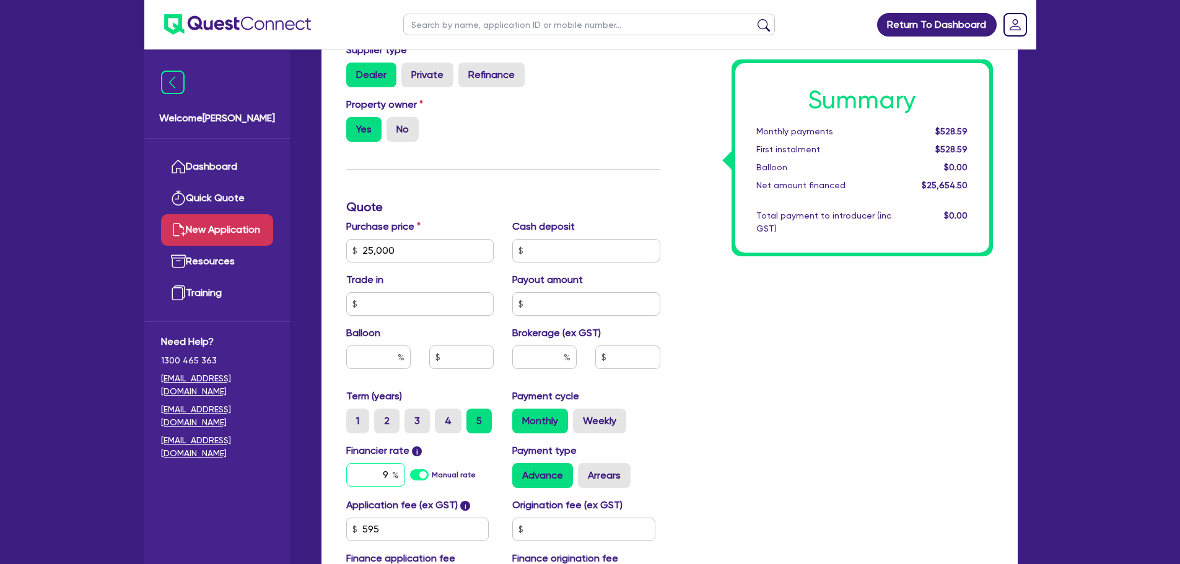
scroll to position [551, 0]
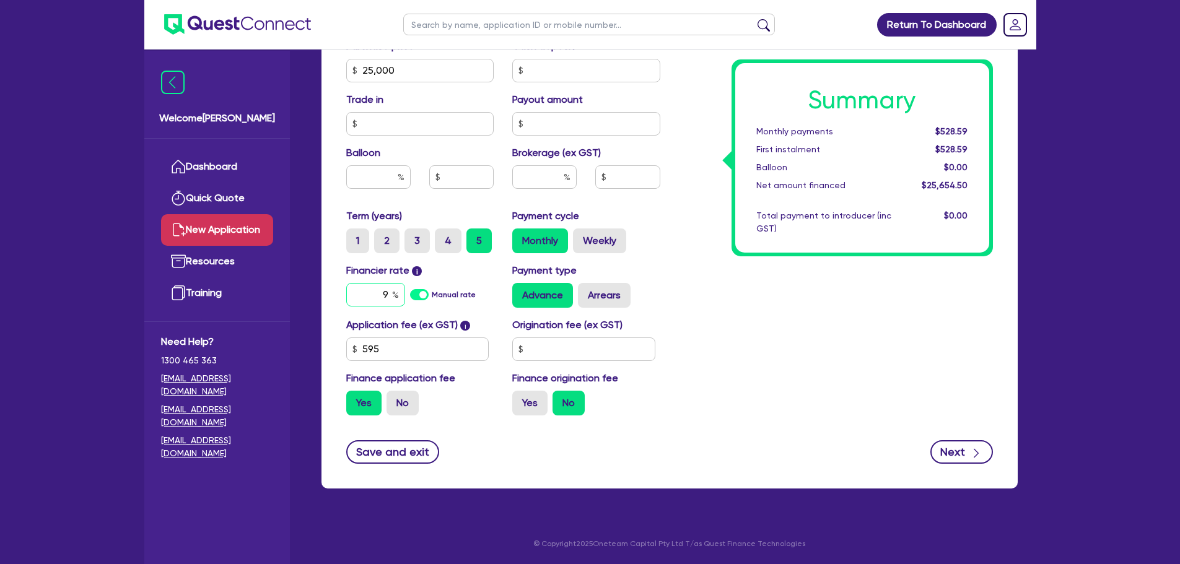
type input "9"
click at [946, 447] on button "Next" at bounding box center [961, 452] width 63 height 24
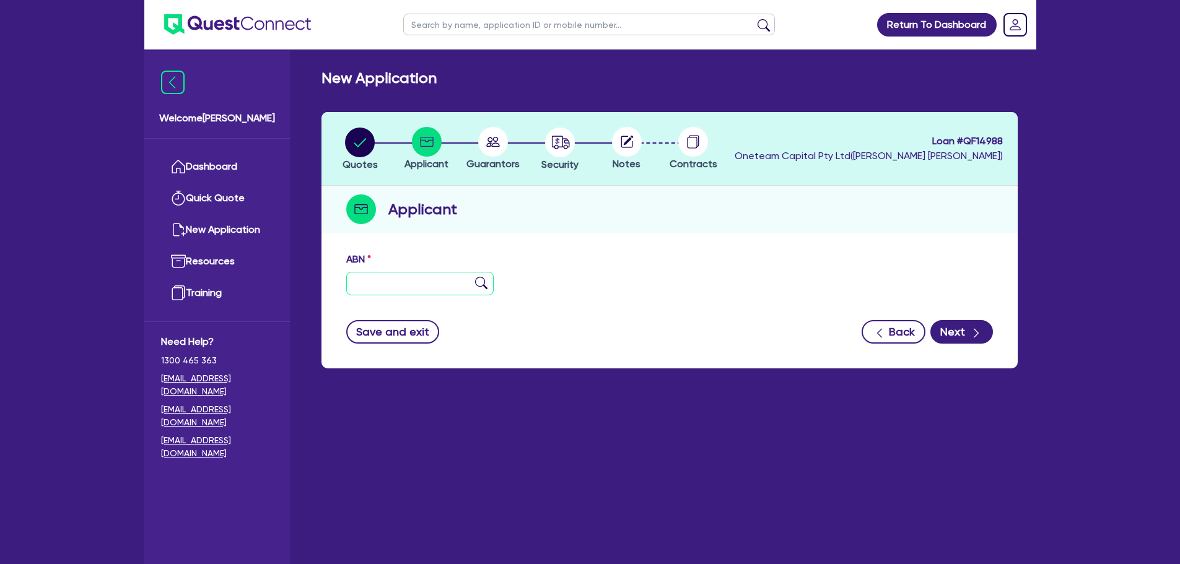
click at [395, 282] on input "text" at bounding box center [420, 284] width 148 height 24
type input "11 111 111 111"
click at [482, 285] on img at bounding box center [481, 283] width 12 height 12
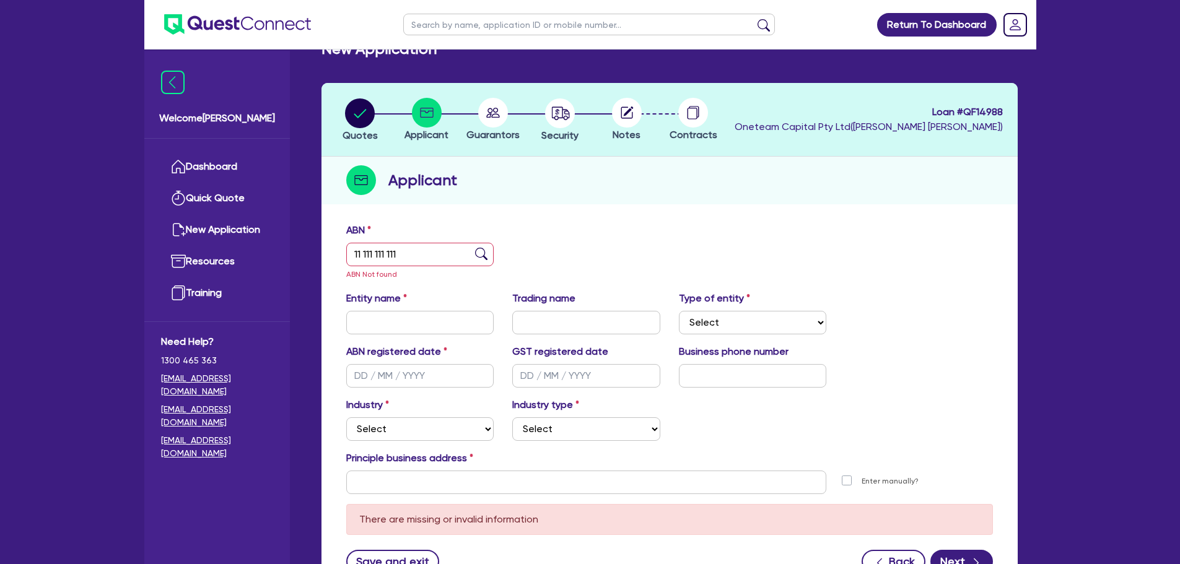
scroll to position [62, 0]
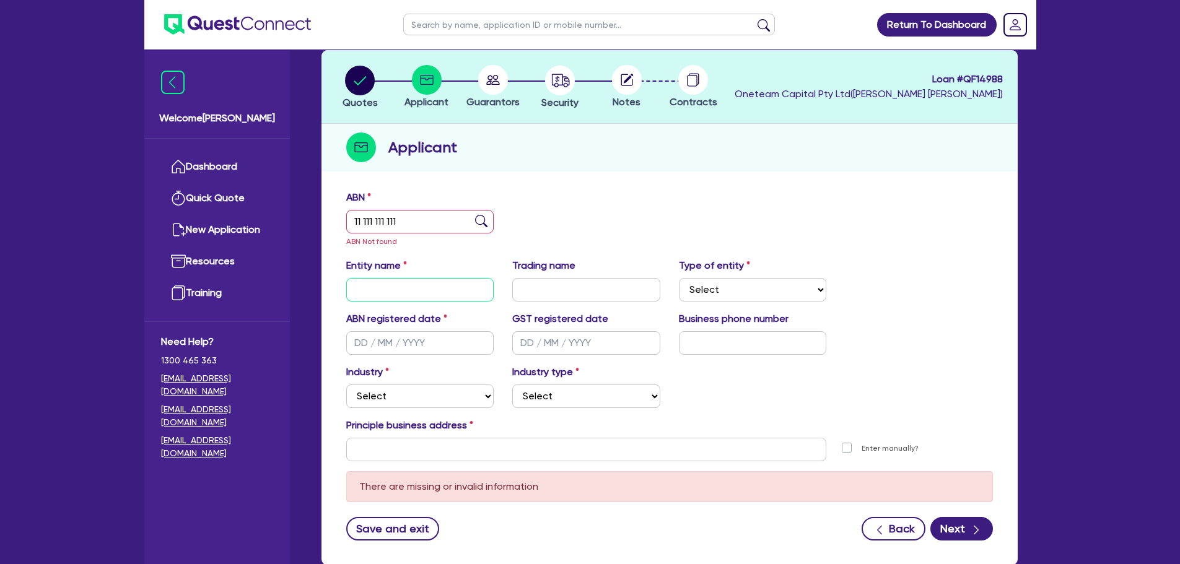
click at [421, 294] on input "text" at bounding box center [420, 290] width 148 height 24
type input "Tom Woodlock"
click at [718, 349] on input "text" at bounding box center [753, 343] width 148 height 24
click at [705, 338] on input "text" at bounding box center [753, 343] width 148 height 24
paste input "04 2272 7797"
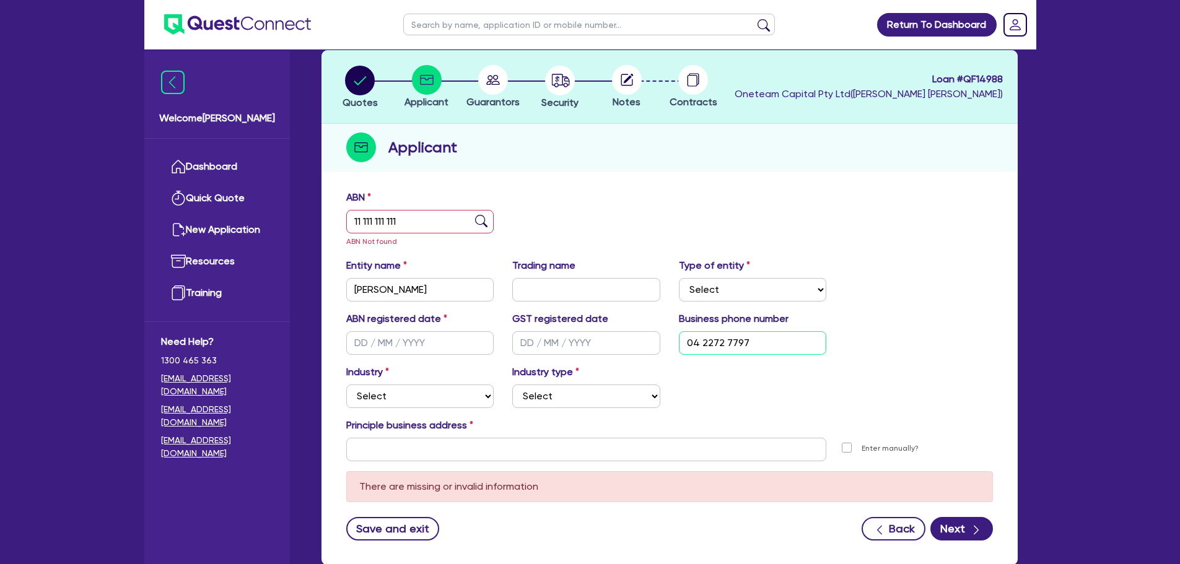
type input "04 2272 7797"
click at [753, 276] on div "Type of entity Select Sole Trader Company Partnership Trust" at bounding box center [753, 279] width 167 height 43
click at [746, 291] on select "Select Sole Trader Company Partnership Trust" at bounding box center [753, 290] width 148 height 24
select select "SOLE_TRADER"
click at [679, 278] on select "Select Sole Trader Company Partnership Trust" at bounding box center [753, 290] width 148 height 24
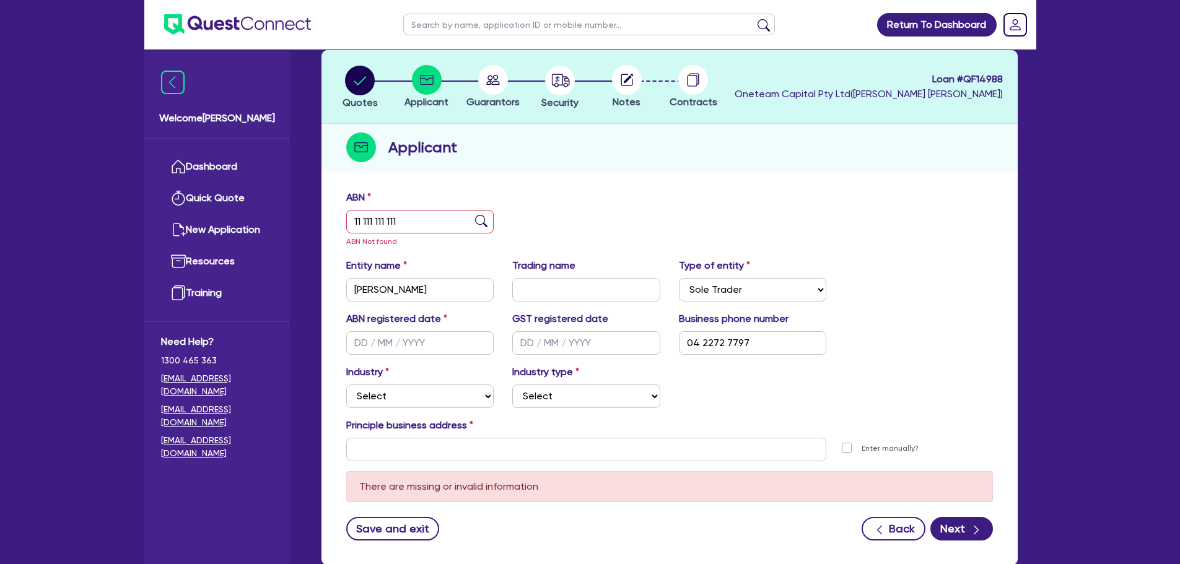
click at [762, 227] on div "ABN 11 111 111 111 ABN Not found" at bounding box center [669, 224] width 665 height 68
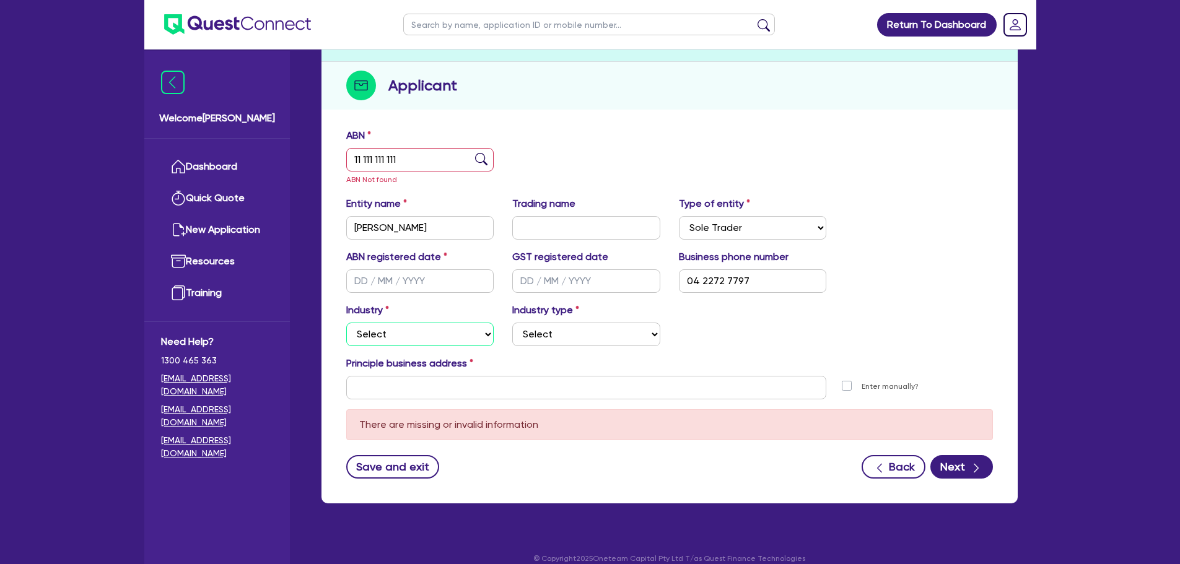
click at [372, 342] on select "Select Accomodation & Food Services Administrative & Support Services Agricultu…" at bounding box center [420, 335] width 148 height 24
drag, startPoint x: 423, startPoint y: 337, endPoint x: 465, endPoint y: 323, distance: 44.5
click at [423, 336] on select "Select Accomodation & Food Services Administrative & Support Services Agricultu…" at bounding box center [420, 335] width 148 height 24
select select "HEALTH_BEAUTY"
click at [346, 323] on select "Select Accomodation & Food Services Administrative & Support Services Agricultu…" at bounding box center [420, 335] width 148 height 24
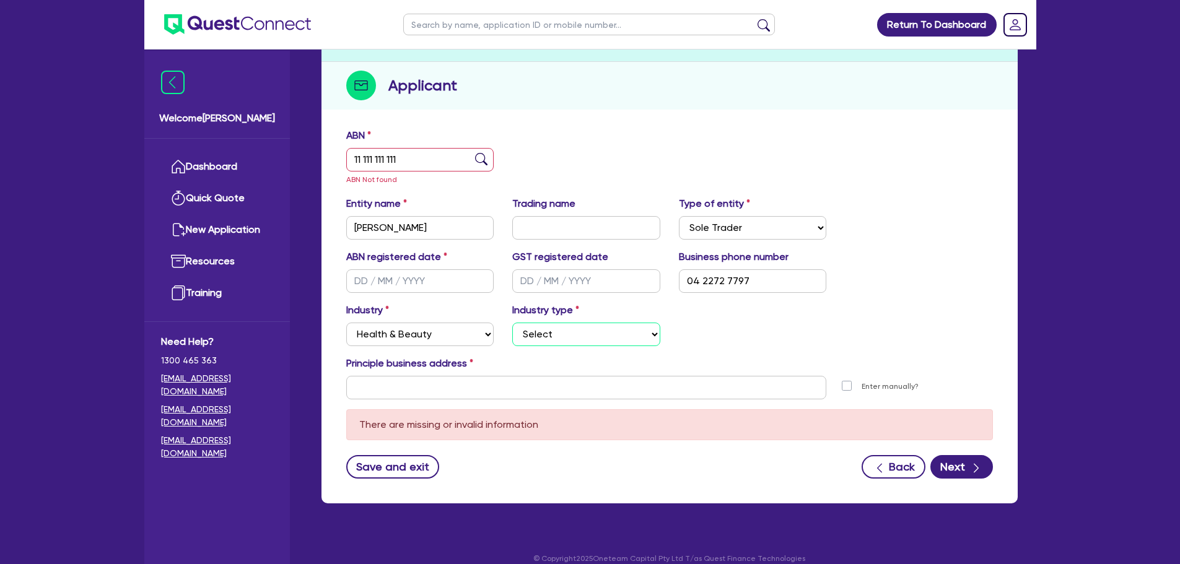
click at [580, 336] on select "Select Chiropractic, Osteopathic Services Cosmetics Supplies Day Spas, Health R…" at bounding box center [586, 335] width 148 height 24
select select "HAIR_BEAUTY_SALONS"
click at [512, 323] on select "Select Chiropractic, Osteopathic Services Cosmetics Supplies Day Spas, Health R…" at bounding box center [586, 335] width 148 height 24
click at [533, 395] on input "text" at bounding box center [586, 388] width 481 height 24
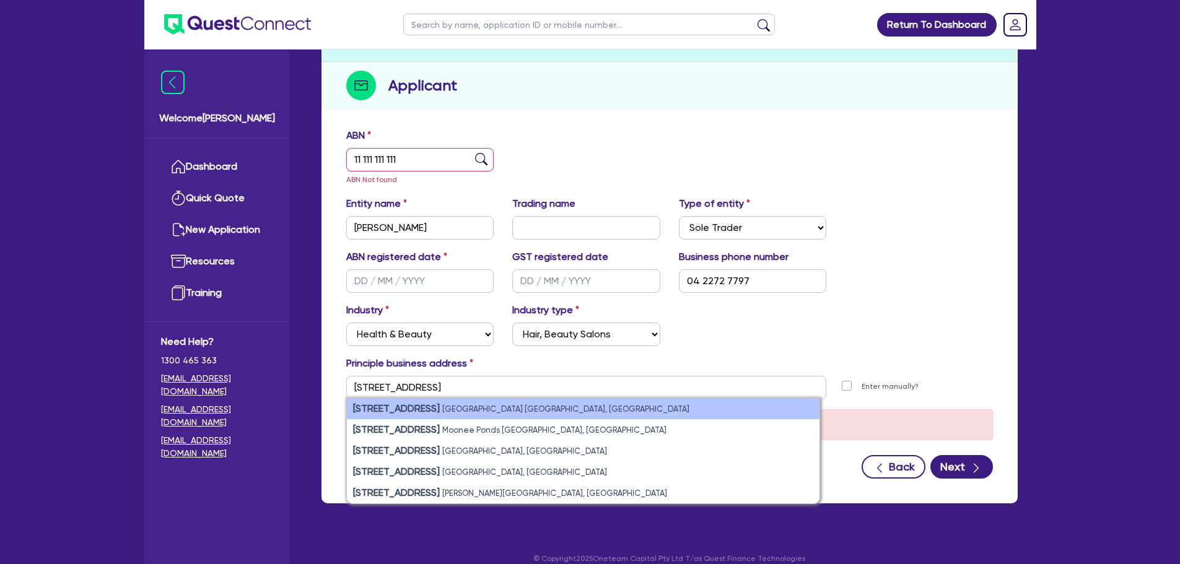
click at [517, 412] on li "11 York St Sydney NSW, Australia" at bounding box center [583, 408] width 473 height 21
type input "[STREET_ADDRESS]"
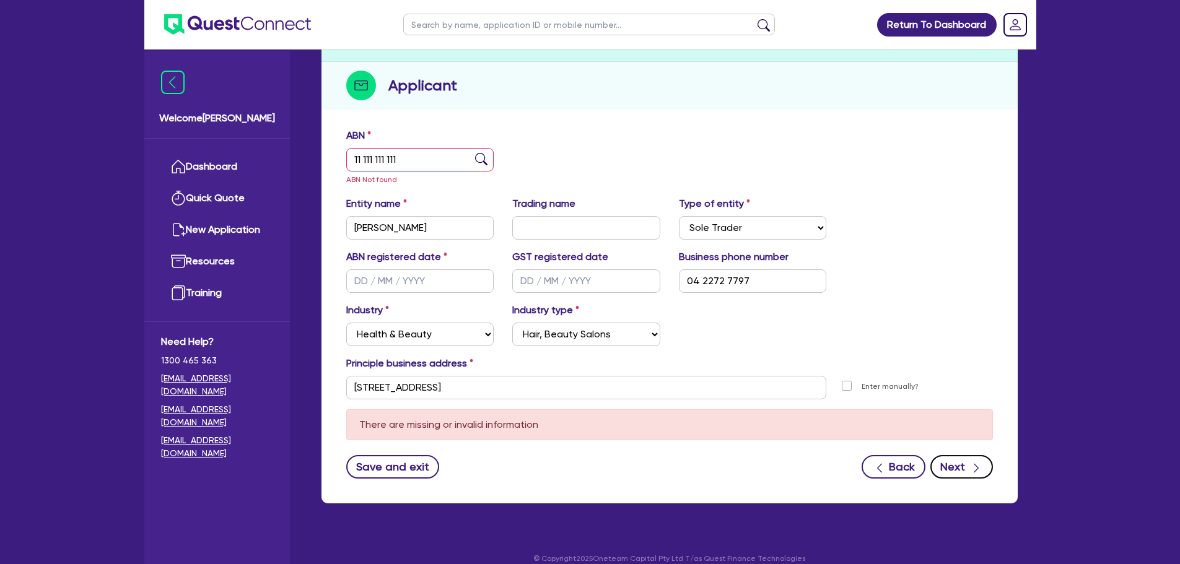
click at [978, 471] on icon "button" at bounding box center [976, 468] width 12 height 12
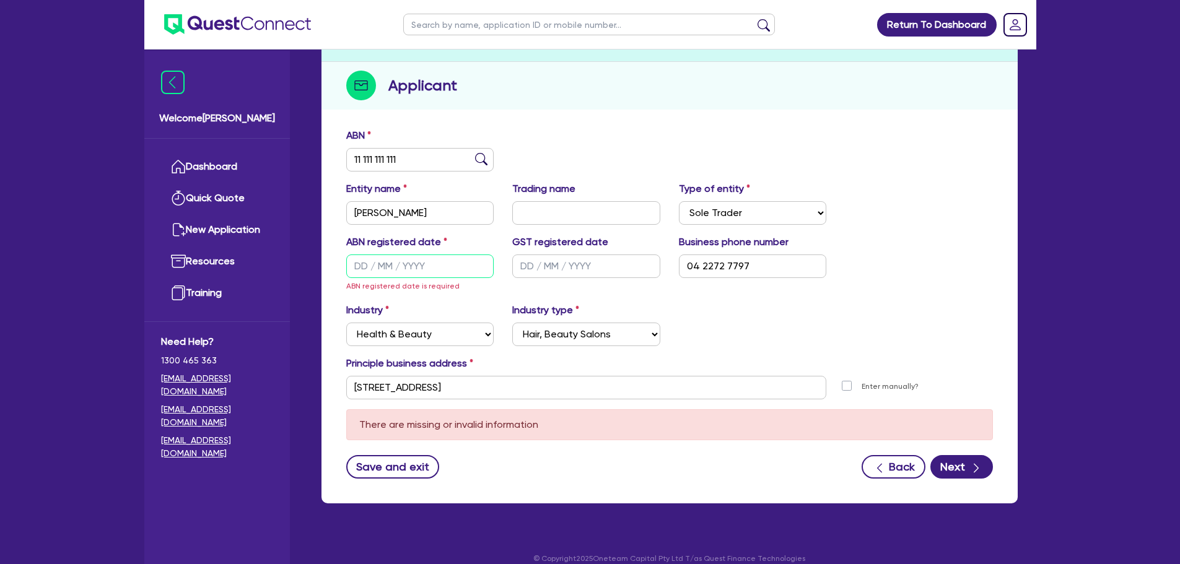
click at [383, 263] on input "text" at bounding box center [420, 267] width 148 height 24
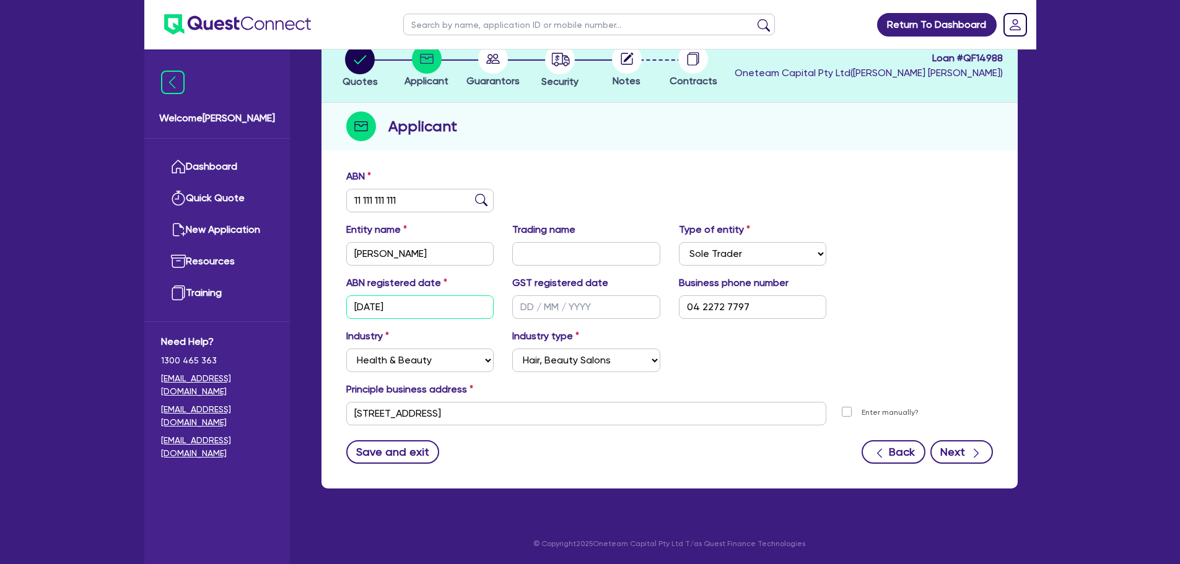
type input "01/01/2000"
click at [971, 458] on icon "button" at bounding box center [976, 453] width 12 height 12
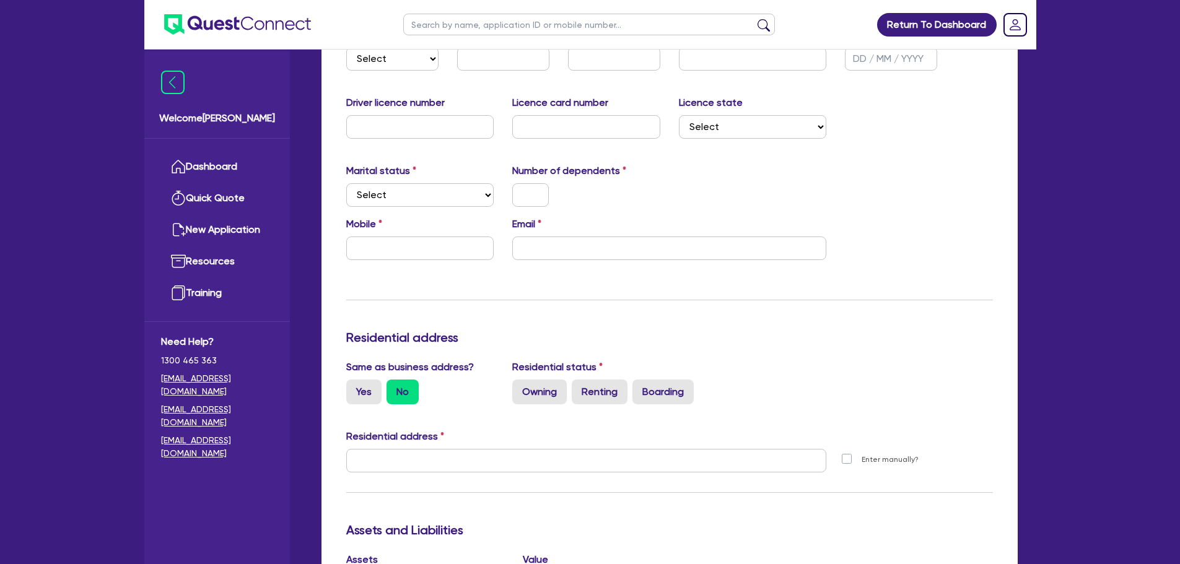
scroll to position [186, 0]
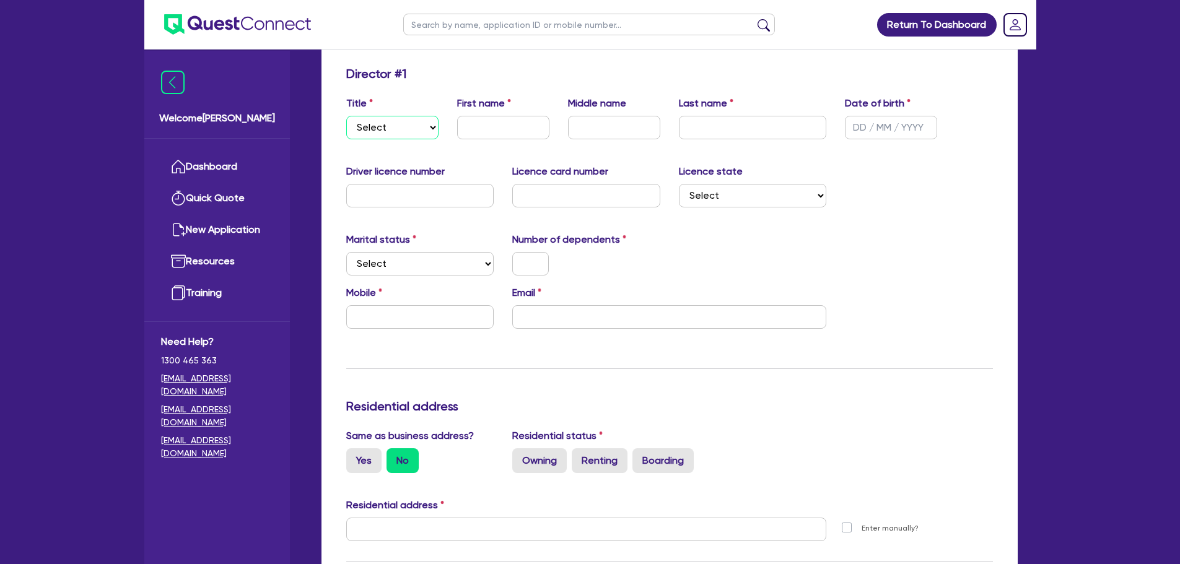
click at [414, 128] on select "Select Mr Mrs Ms Miss Dr" at bounding box center [392, 128] width 92 height 24
select select "MR"
click at [346, 116] on select "Select Mr Mrs Ms Miss Dr" at bounding box center [392, 128] width 92 height 24
click at [493, 122] on input "text" at bounding box center [503, 128] width 92 height 24
type input "Tom"
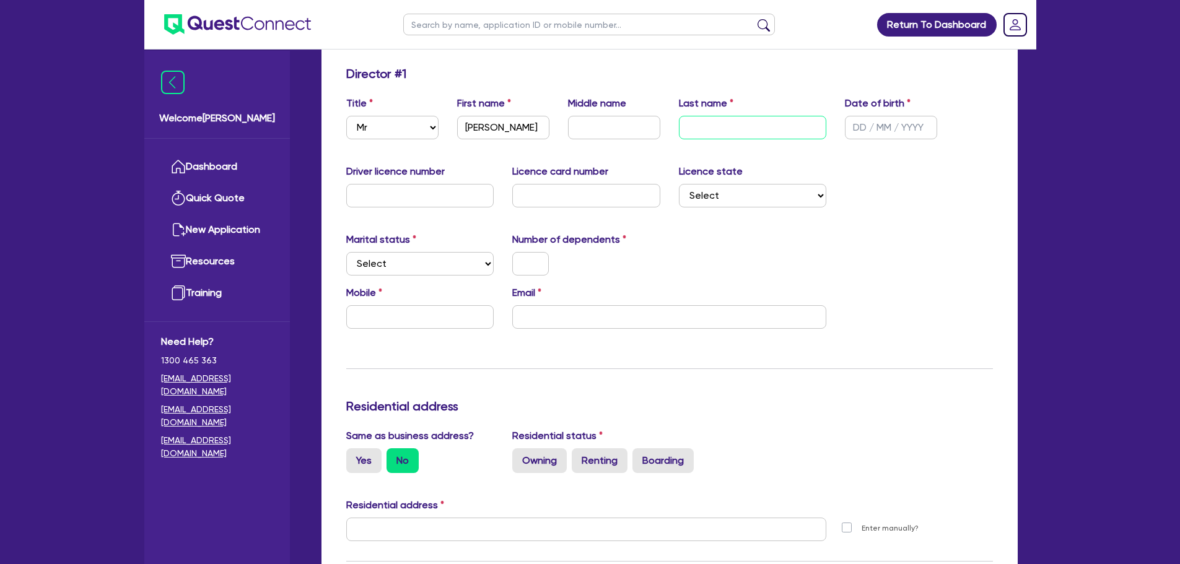
drag, startPoint x: 710, startPoint y: 126, endPoint x: 695, endPoint y: 129, distance: 15.3
click at [703, 126] on input "text" at bounding box center [753, 128] width 148 height 24
type input "Woodlock"
click at [894, 138] on input "text" at bounding box center [891, 128] width 92 height 24
drag, startPoint x: 482, startPoint y: 219, endPoint x: 487, endPoint y: 222, distance: 6.4
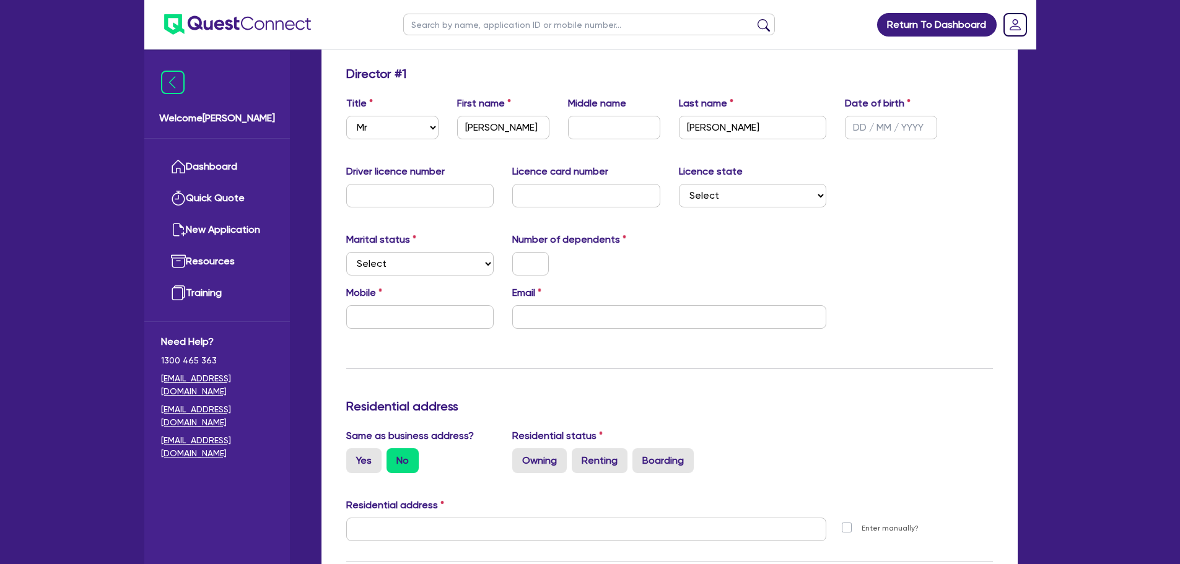
click at [482, 219] on div "Update residential status for Director #1 Boarding is only acceptable when the …" at bounding box center [669, 524] width 647 height 916
click at [430, 263] on select "Select Single Married De Facto / Partner" at bounding box center [420, 264] width 148 height 24
click at [600, 253] on div at bounding box center [586, 264] width 167 height 24
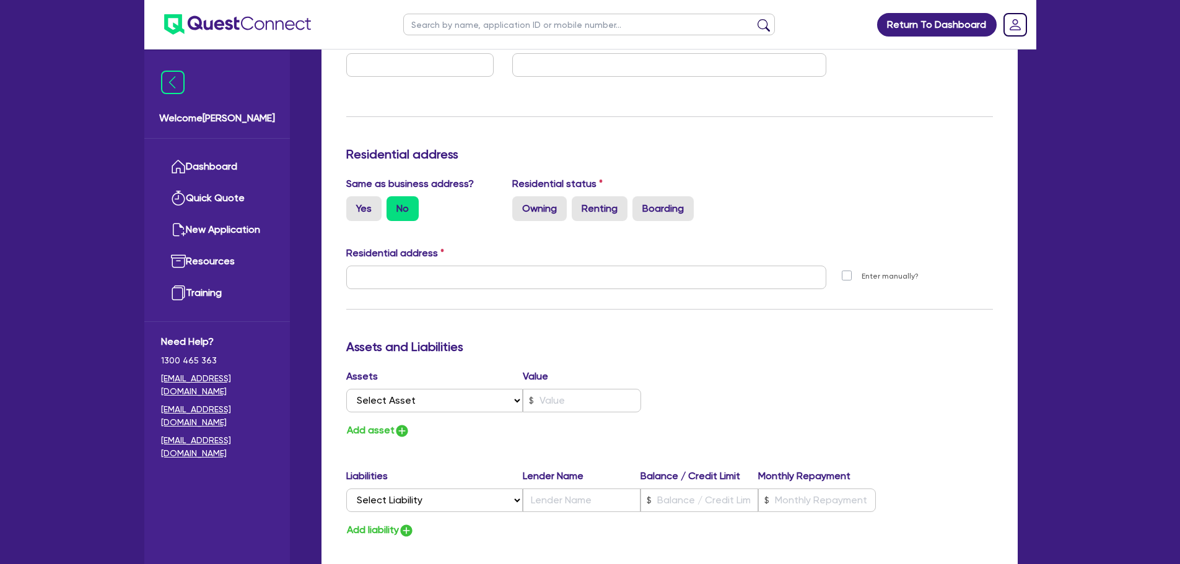
scroll to position [434, 0]
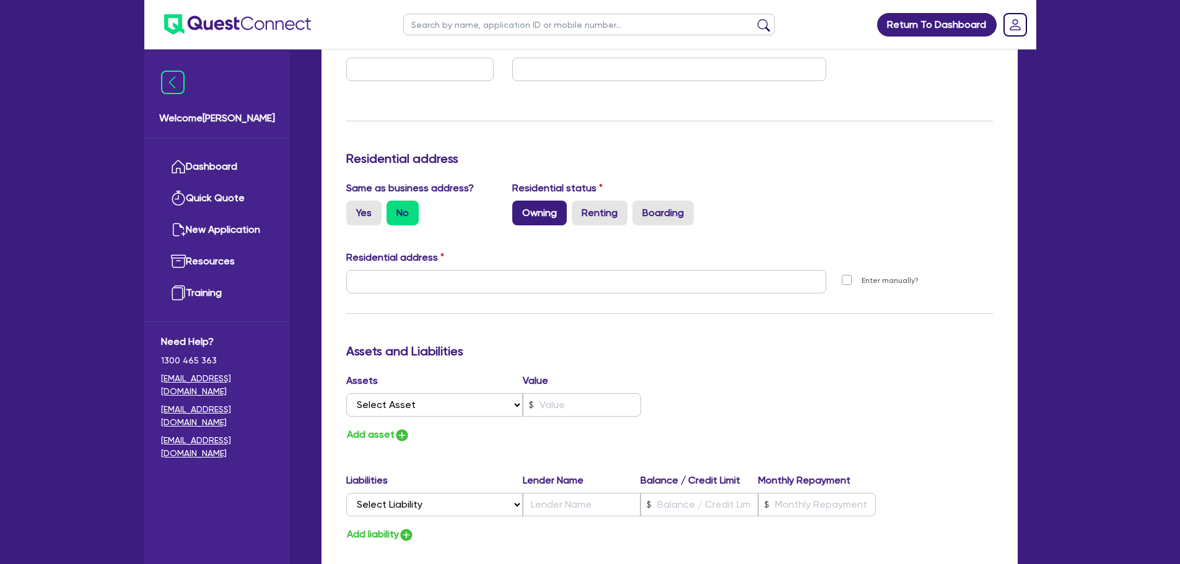
click at [538, 216] on label "Owning" at bounding box center [539, 213] width 55 height 25
click at [520, 209] on input "Owning" at bounding box center [516, 205] width 8 height 8
radio input "true"
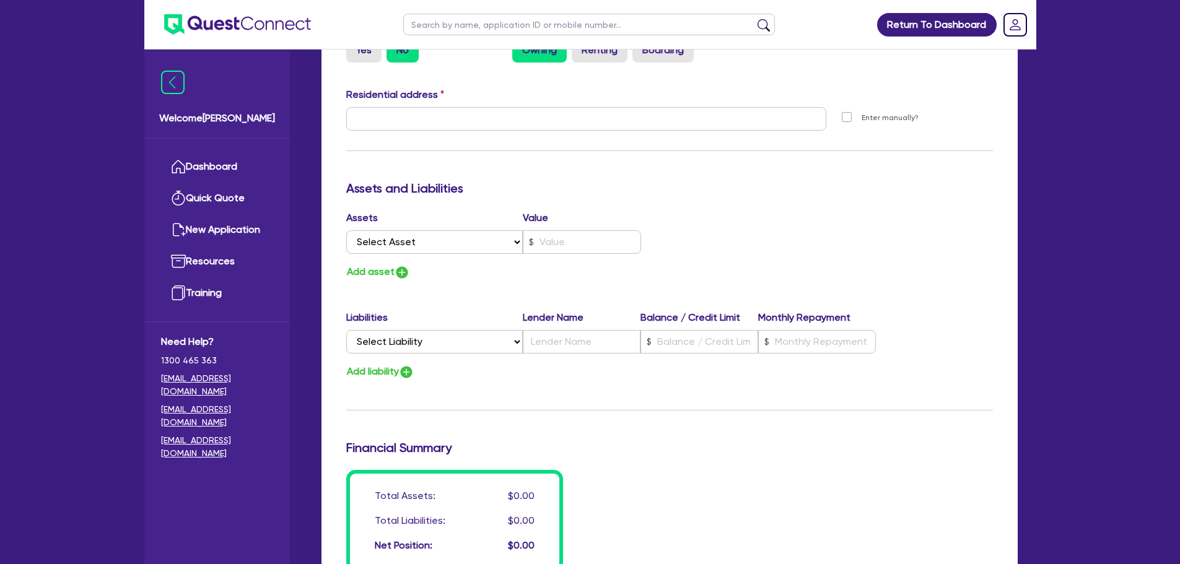
scroll to position [743, 0]
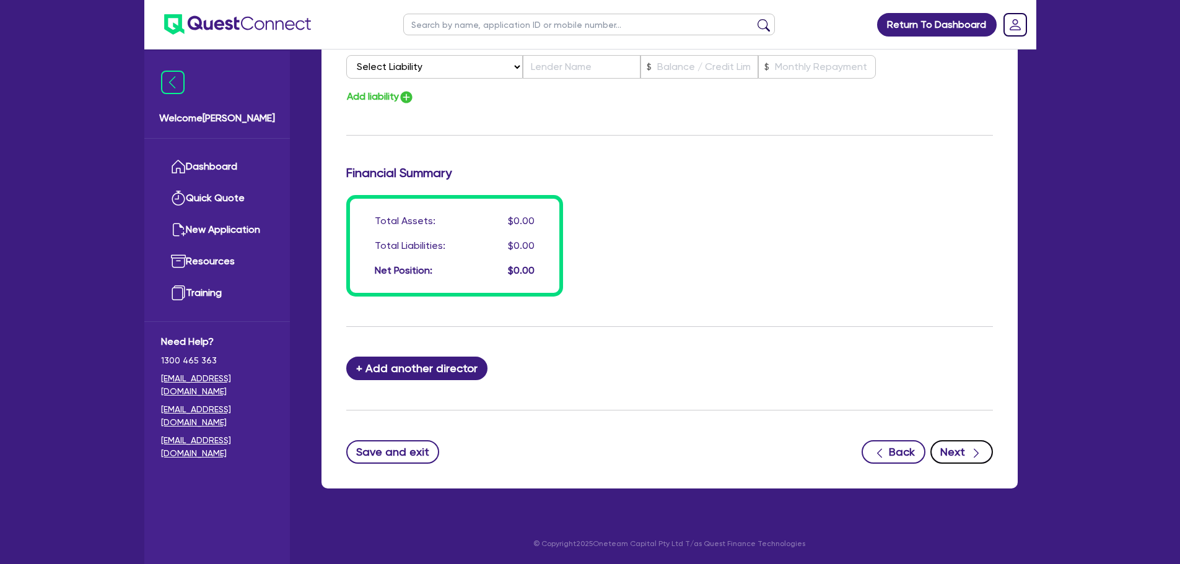
click at [971, 455] on icon "button" at bounding box center [976, 453] width 12 height 12
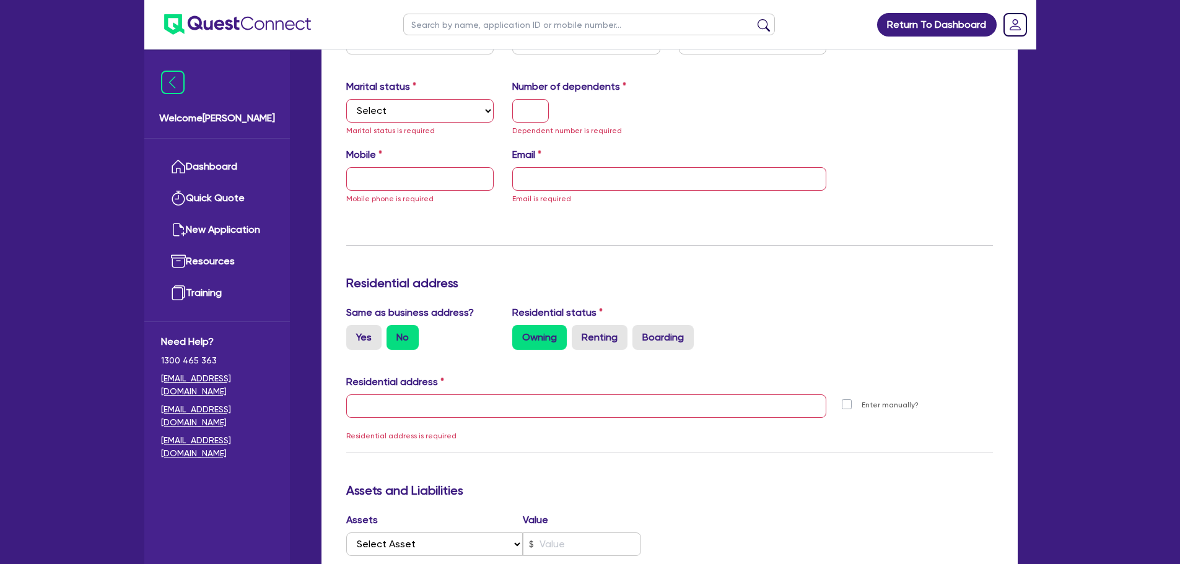
scroll to position [435, 0]
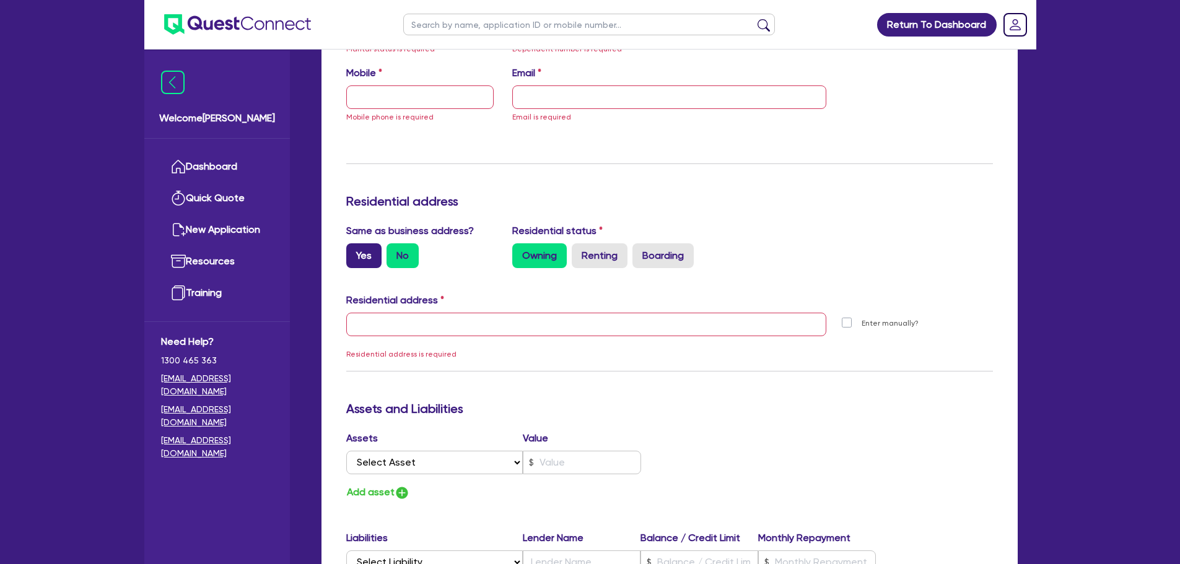
click at [365, 263] on label "Yes" at bounding box center [363, 255] width 35 height 25
click at [354, 251] on input "Yes" at bounding box center [350, 247] width 8 height 8
radio input "true"
type input "[STREET_ADDRESS]"
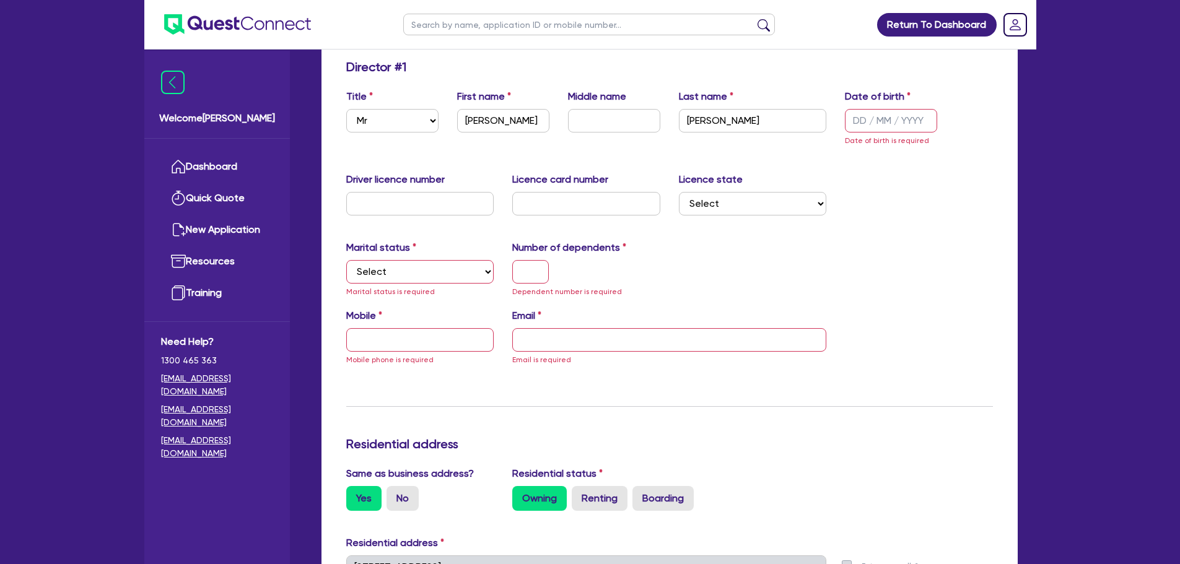
scroll to position [188, 0]
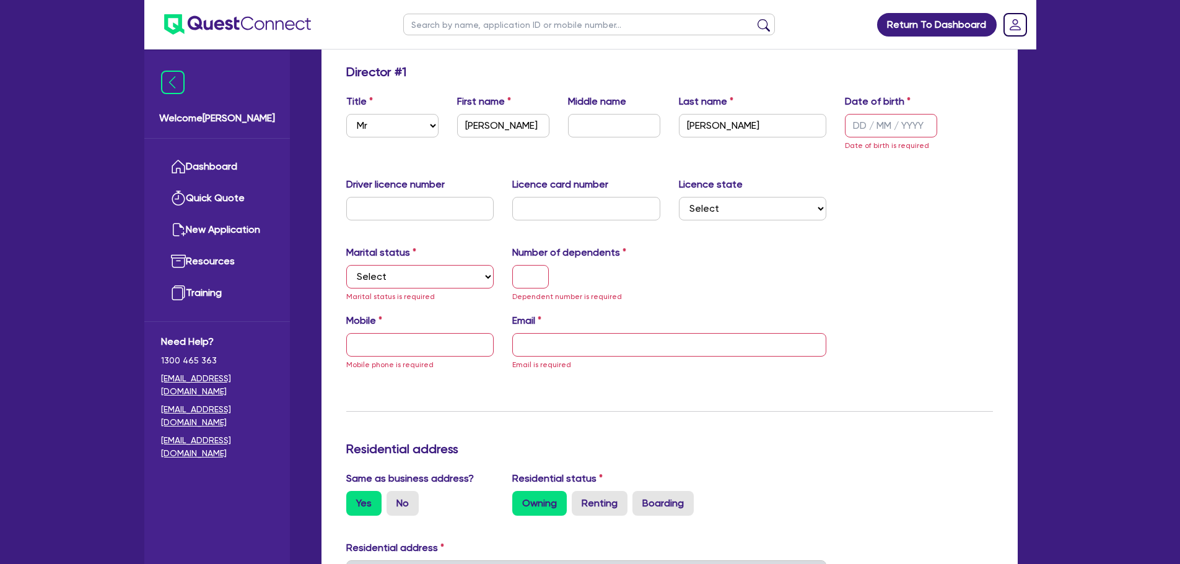
click at [397, 331] on div "Mobile Mobile phone is required" at bounding box center [420, 342] width 167 height 58
click at [408, 350] on input "text" at bounding box center [420, 345] width 148 height 24
click at [389, 349] on input "text" at bounding box center [420, 345] width 148 height 24
paste input "0422 727 797"
click at [596, 347] on input "email" at bounding box center [669, 345] width 314 height 24
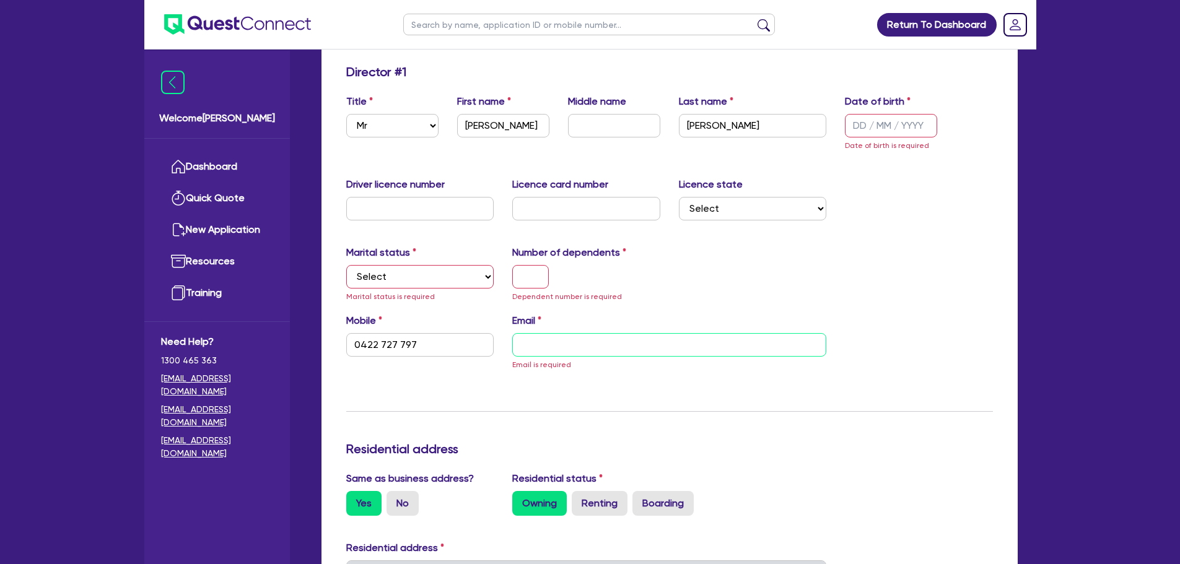
paste input "tomwoodlock@rocketmail.com"
type input "0422 727 797"
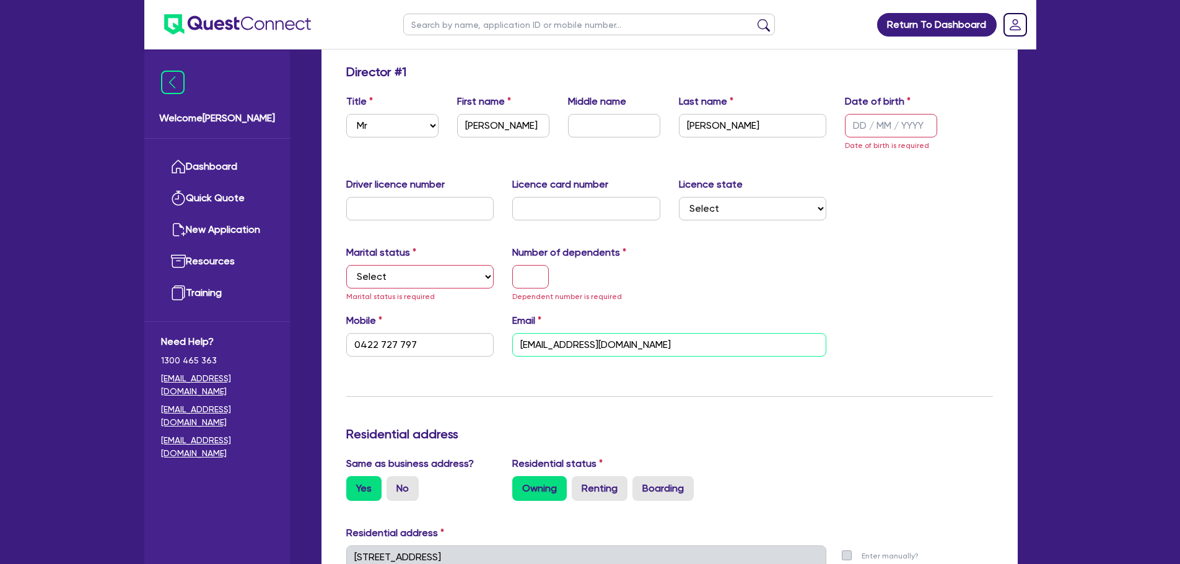
type input "tomwoodlock@rocketmail.com"
click at [533, 288] on div "Number of dependents Dependent number is required" at bounding box center [586, 274] width 167 height 58
click at [531, 283] on input "text" at bounding box center [530, 277] width 37 height 24
click at [520, 269] on input "text" at bounding box center [530, 277] width 37 height 24
click at [548, 281] on input "text" at bounding box center [530, 277] width 37 height 24
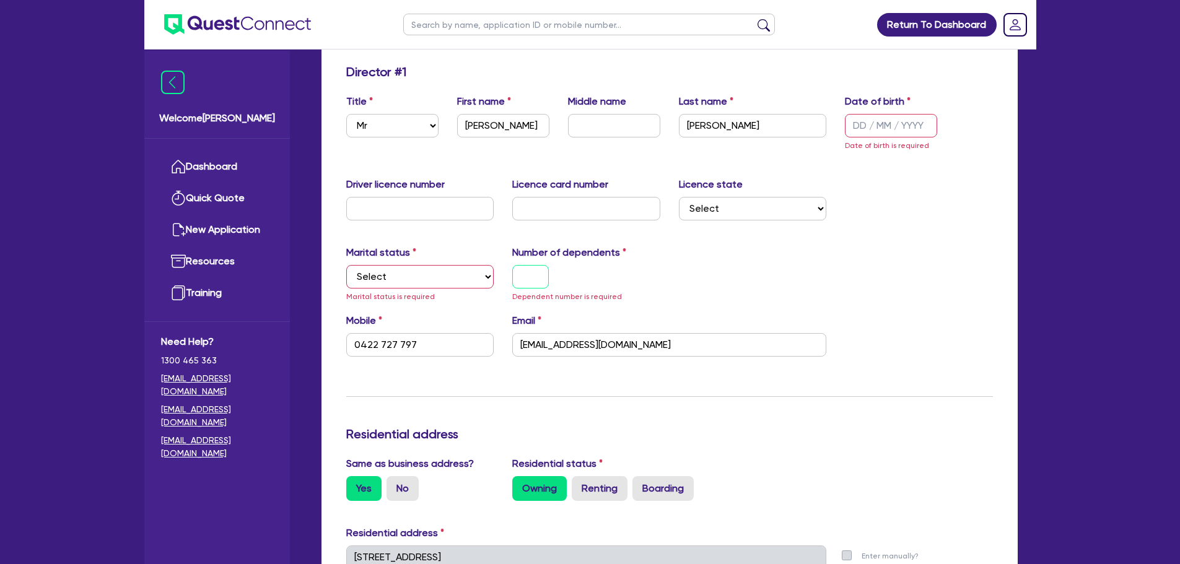
type input "0"
type input "0422 727 797"
type input "0"
click at [406, 283] on select "Select Single Married De Facto / Partner" at bounding box center [420, 277] width 148 height 24
select select "SINGLE"
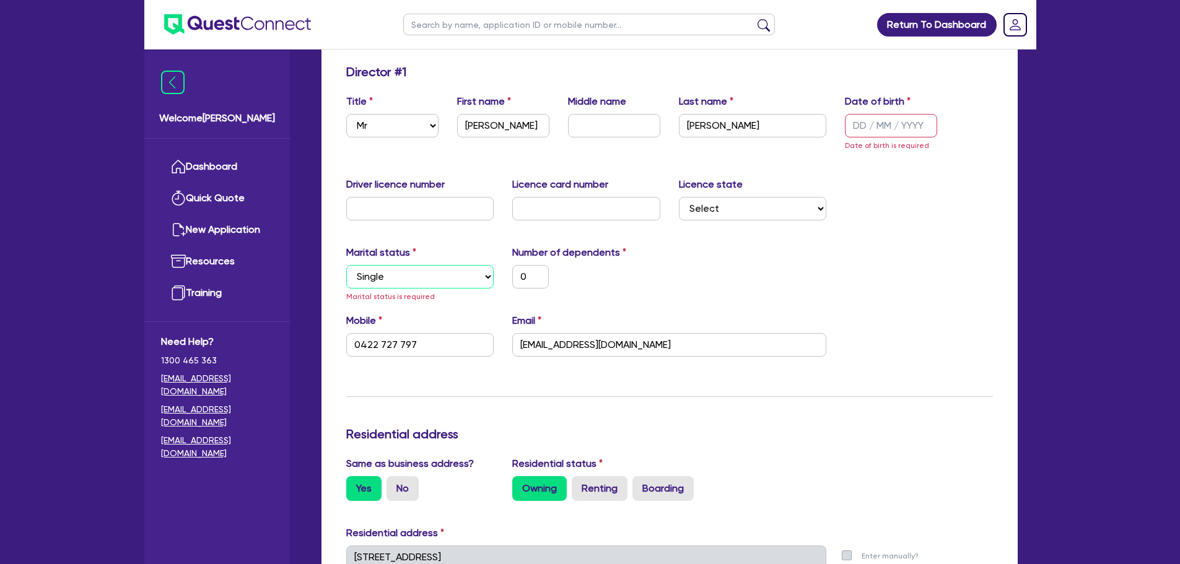
click at [346, 265] on select "Select Single Married De Facto / Partner" at bounding box center [420, 277] width 148 height 24
type input "0"
type input "0422 727 797"
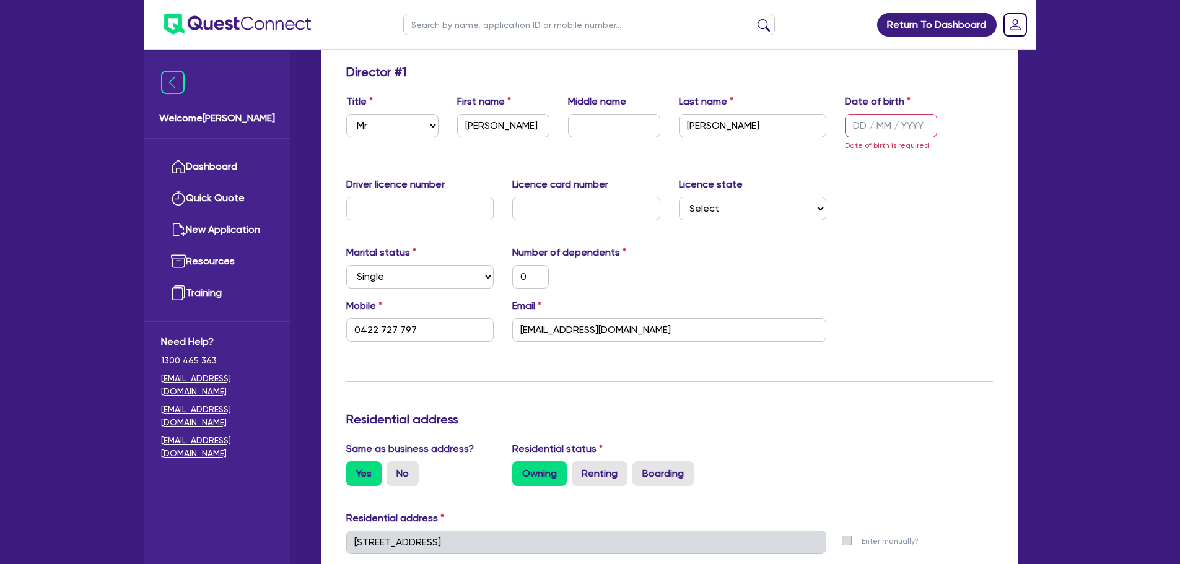
click at [600, 277] on div "0" at bounding box center [586, 277] width 167 height 24
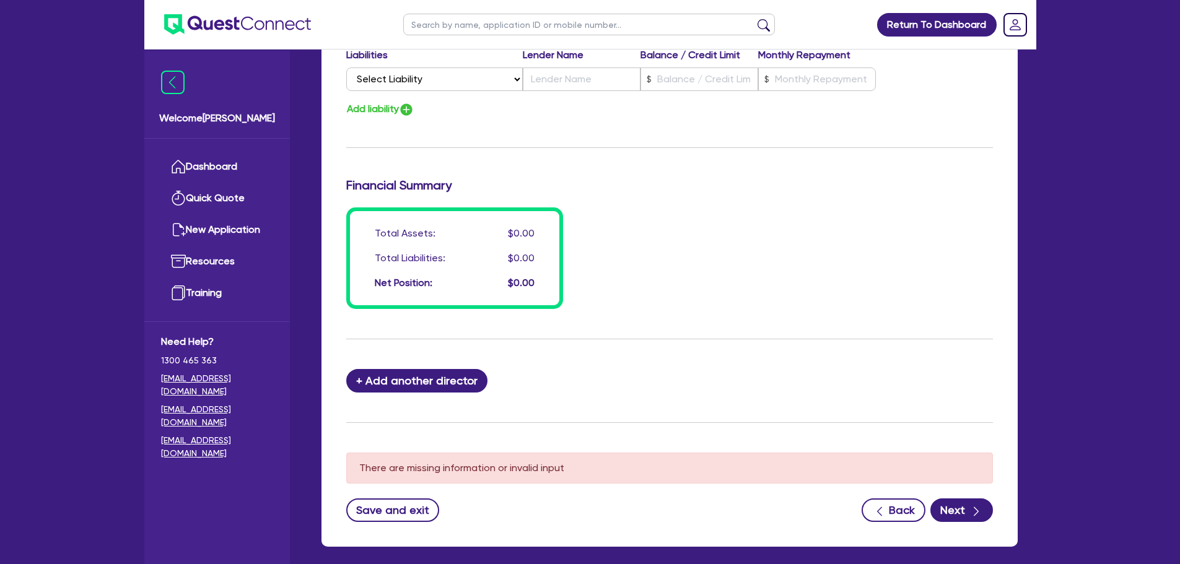
scroll to position [932, 0]
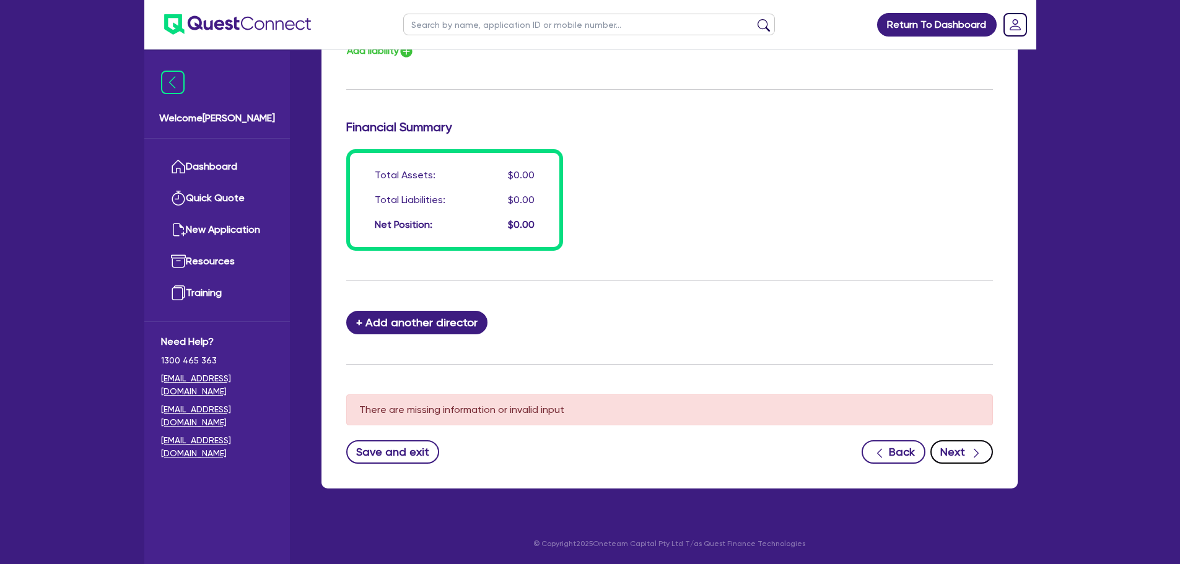
click at [953, 461] on button "Next" at bounding box center [961, 452] width 63 height 24
click at [964, 460] on button "Next" at bounding box center [961, 452] width 63 height 24
click at [967, 459] on button "Next" at bounding box center [961, 452] width 63 height 24
click at [968, 459] on button "Next" at bounding box center [961, 452] width 63 height 24
click at [967, 451] on button "Next" at bounding box center [961, 452] width 63 height 24
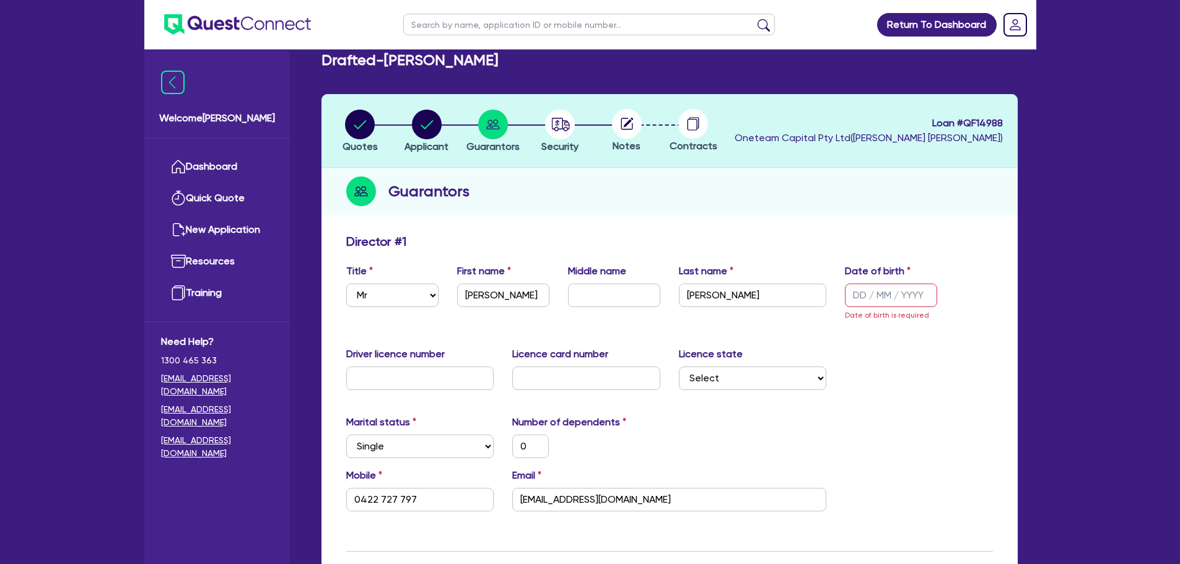
scroll to position [0, 0]
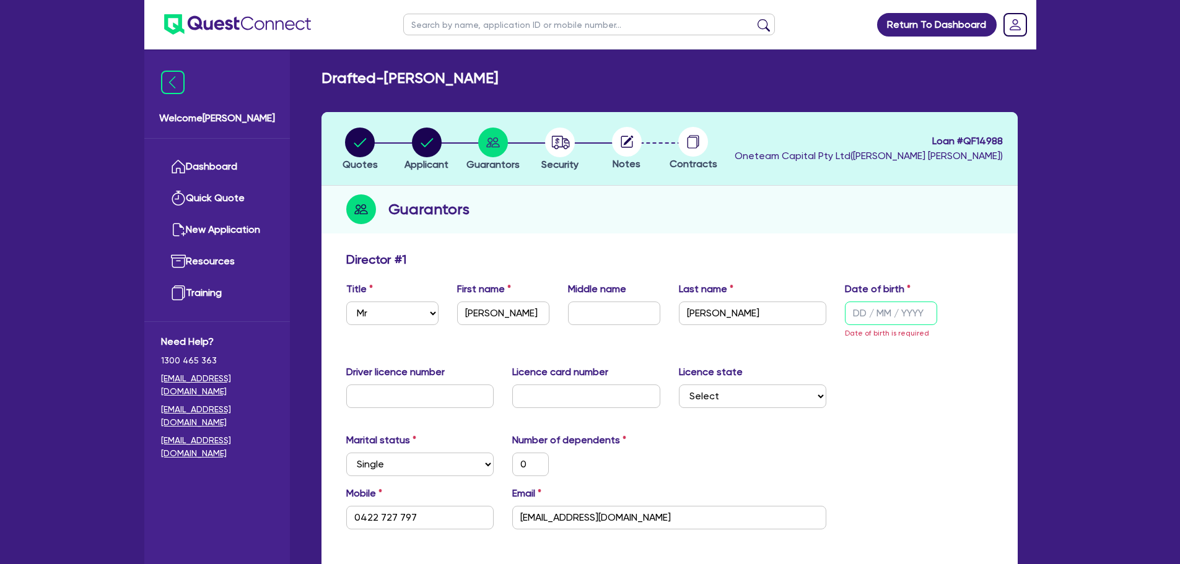
click at [901, 302] on input "text" at bounding box center [891, 314] width 92 height 24
type input "0 / /"
type input "0"
type input "0422 727 797"
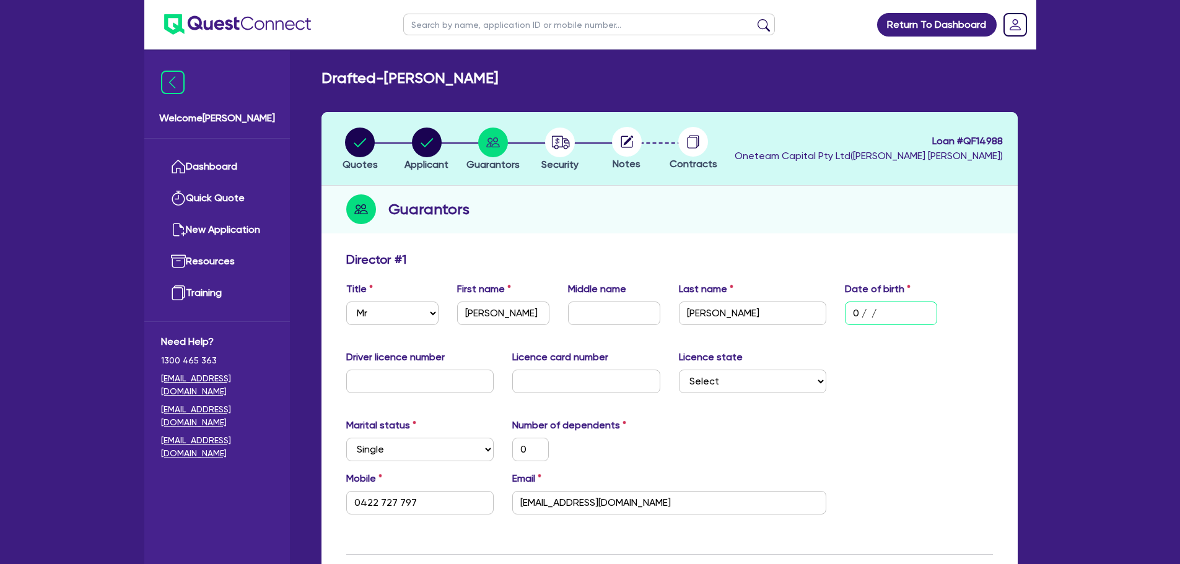
type input "01/ /"
type input "0"
type input "0422 727 797"
type input "01/0 /"
type input "0"
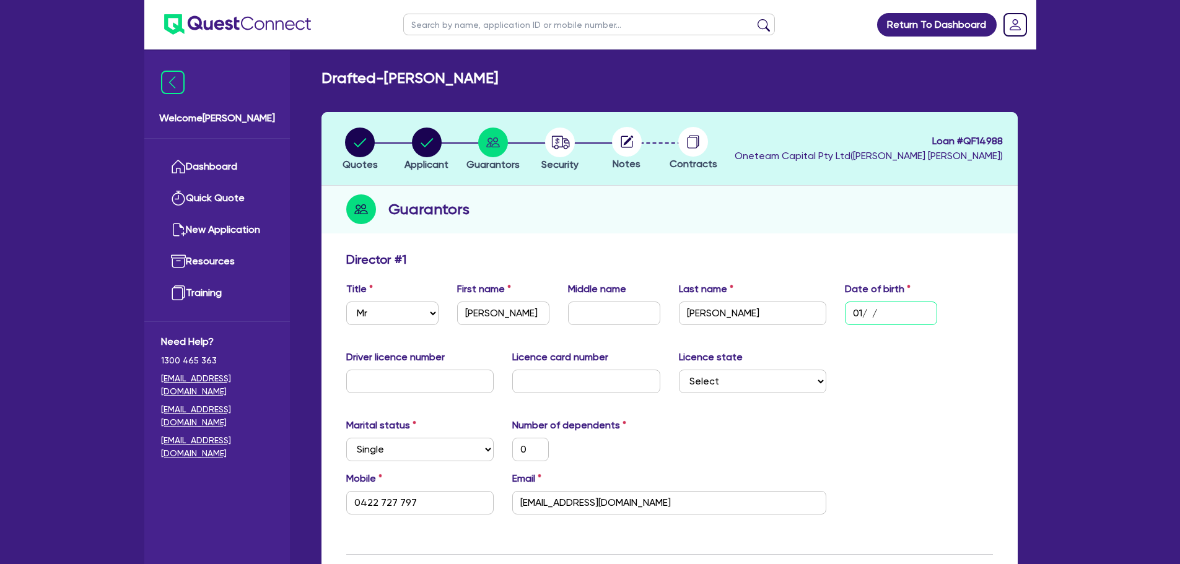
type input "0422 727 797"
type input "01/01/"
type input "0"
type input "0422 727 797"
type input "01/01/2"
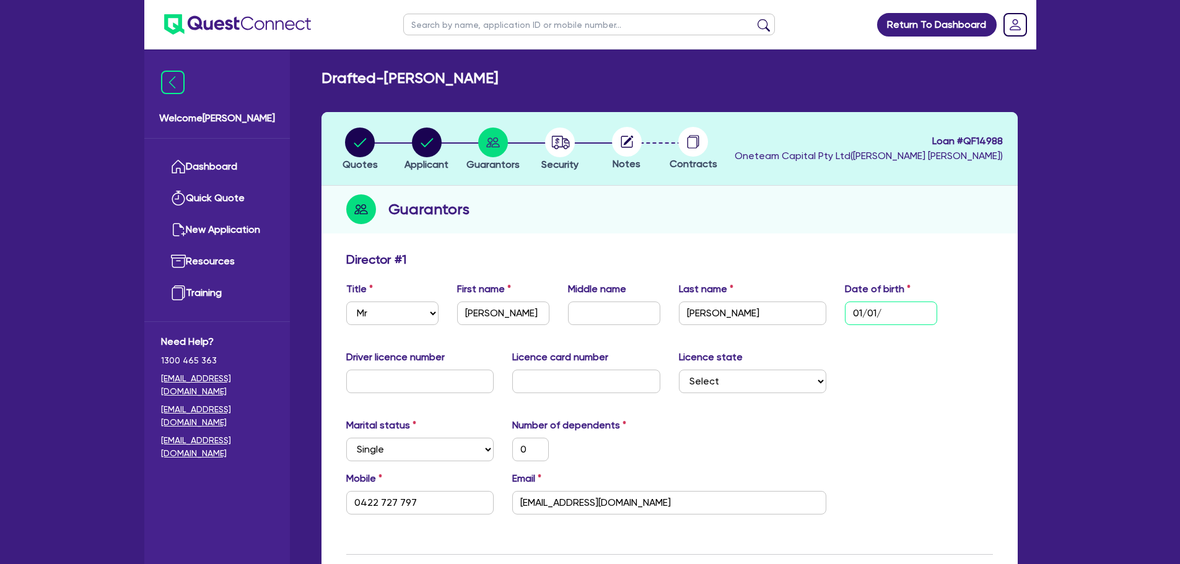
type input "0"
type input "0422 727 797"
type input "01/01/20"
type input "0"
type input "0422 727 797"
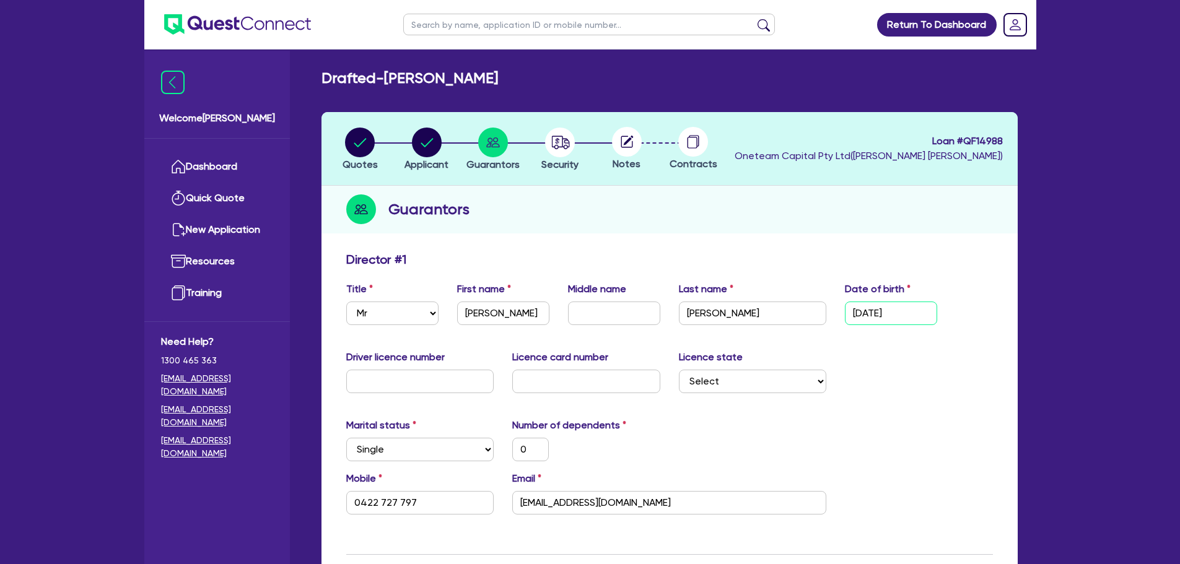
type input "01/01/200"
type input "0"
type input "0422 727 797"
type input "01/01/2000"
type input "0"
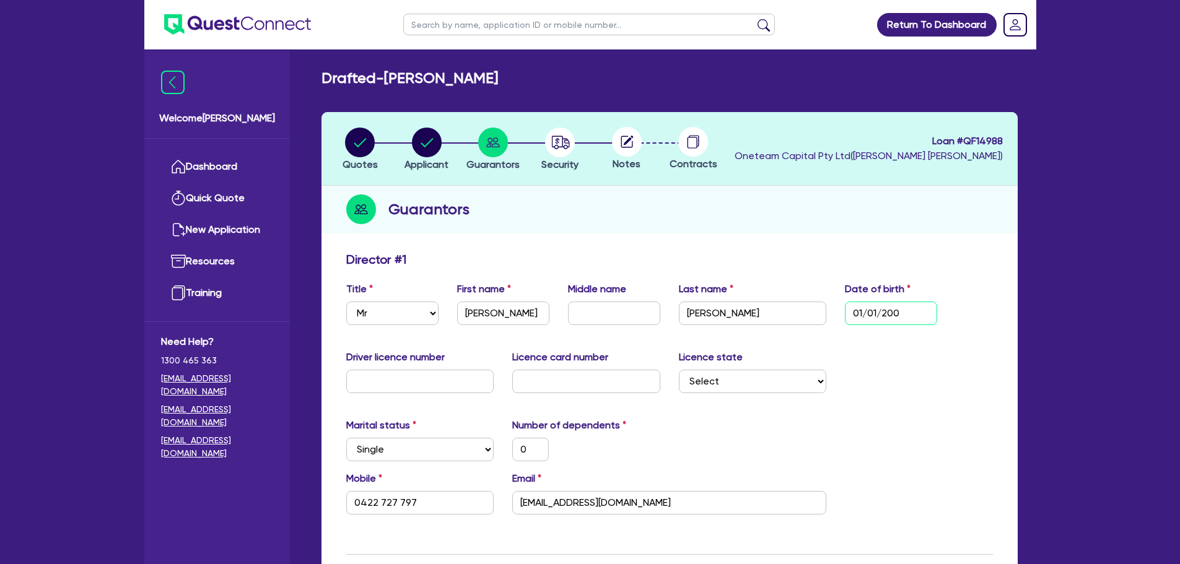
type input "0422 727 797"
type input "01/01/2000"
click at [957, 201] on div "Guarantors" at bounding box center [669, 210] width 696 height 48
drag, startPoint x: 923, startPoint y: 315, endPoint x: 943, endPoint y: 380, distance: 68.0
click at [837, 320] on div "Date of birth 01/01/2000" at bounding box center [890, 303] width 111 height 43
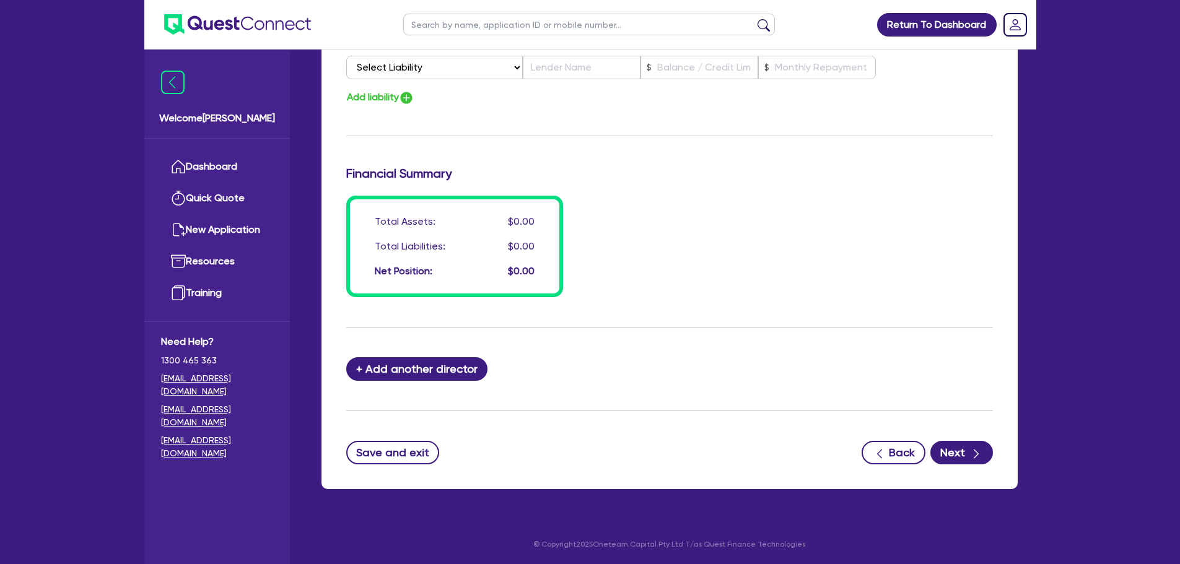
scroll to position [871, 0]
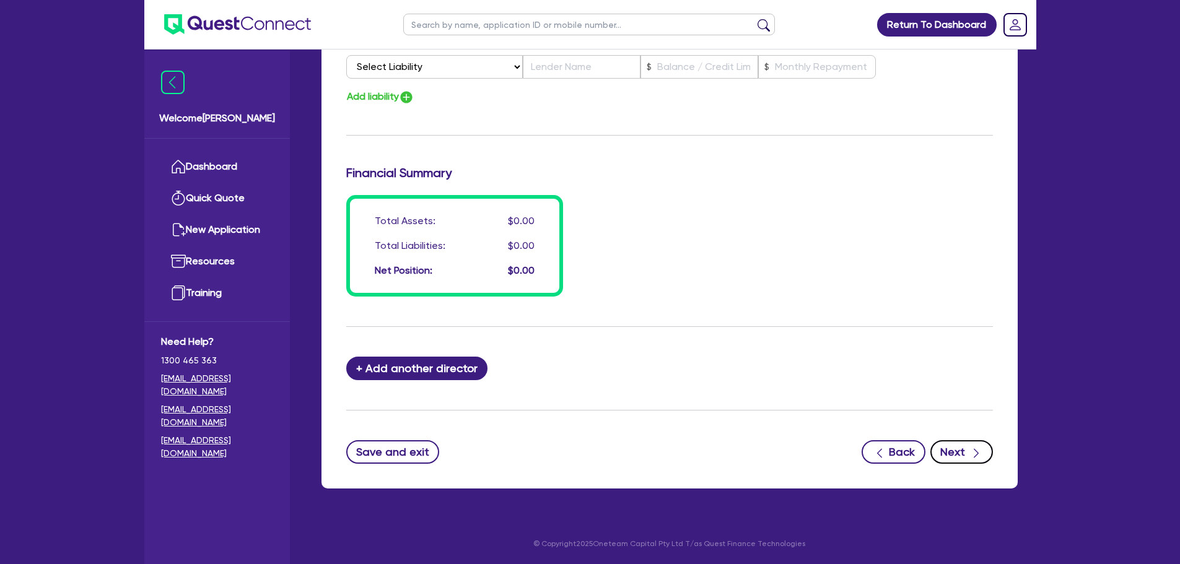
click at [967, 456] on button "Next" at bounding box center [961, 452] width 63 height 24
select select "CARS_AND_LIGHT_TRUCKS"
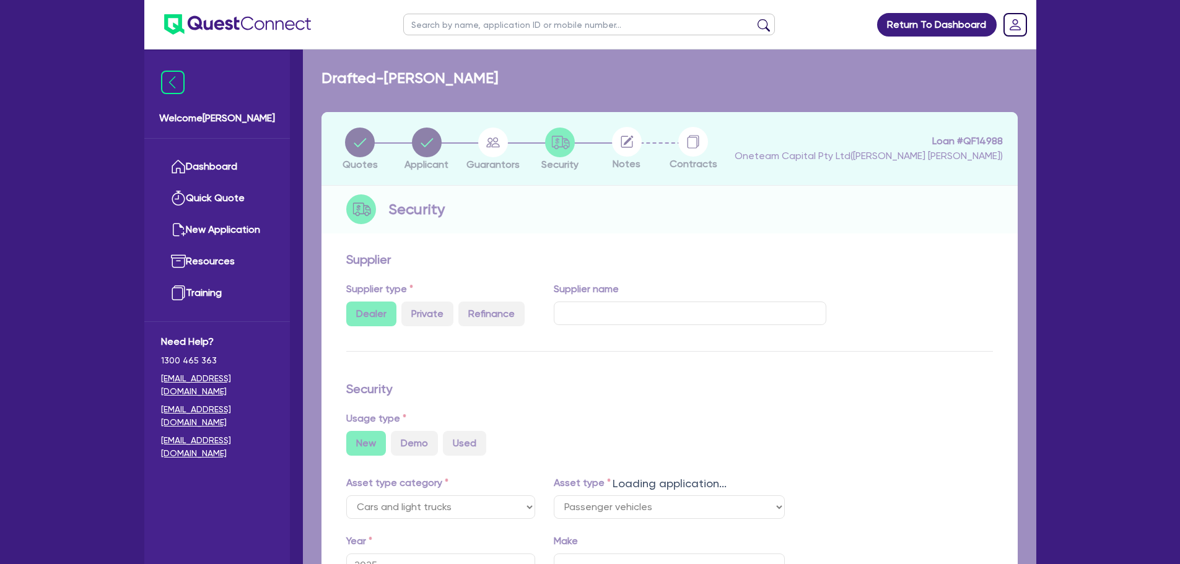
select select "PASSENGER_VEHICLES"
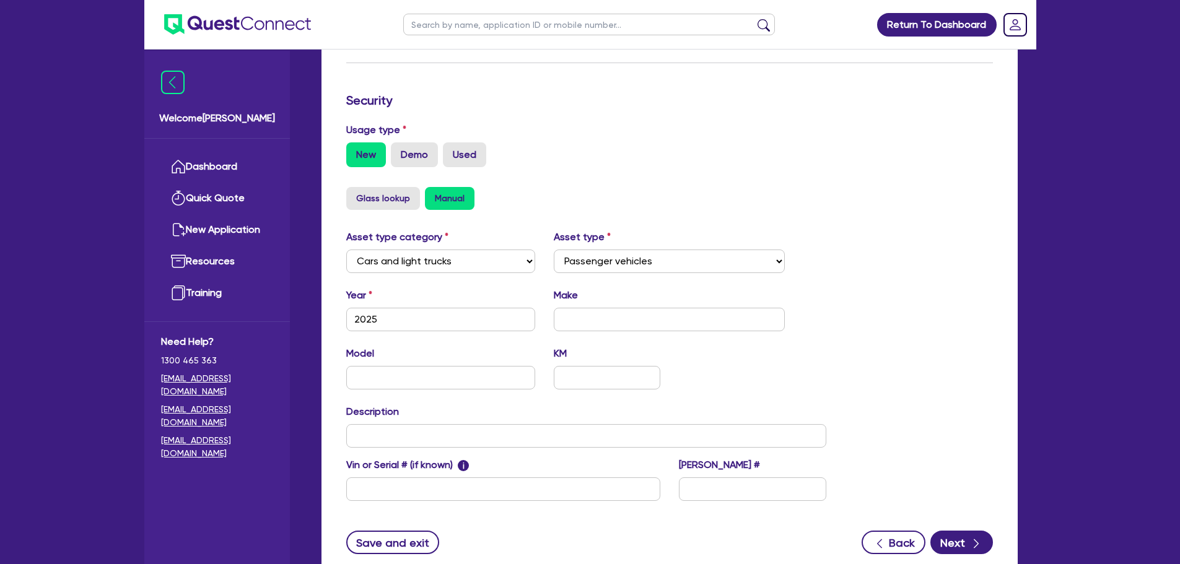
scroll to position [372, 0]
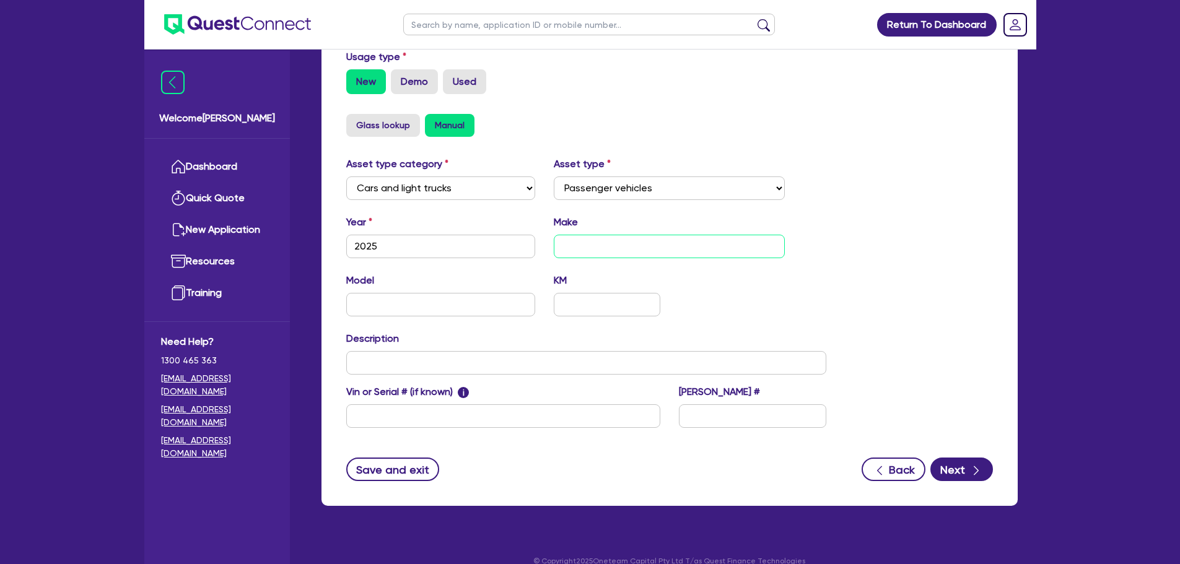
click at [604, 245] on input "text" at bounding box center [669, 247] width 231 height 24
type input "Harley Davidson"
click at [468, 294] on input "text" at bounding box center [441, 305] width 190 height 24
click at [963, 469] on button "Next" at bounding box center [961, 470] width 63 height 24
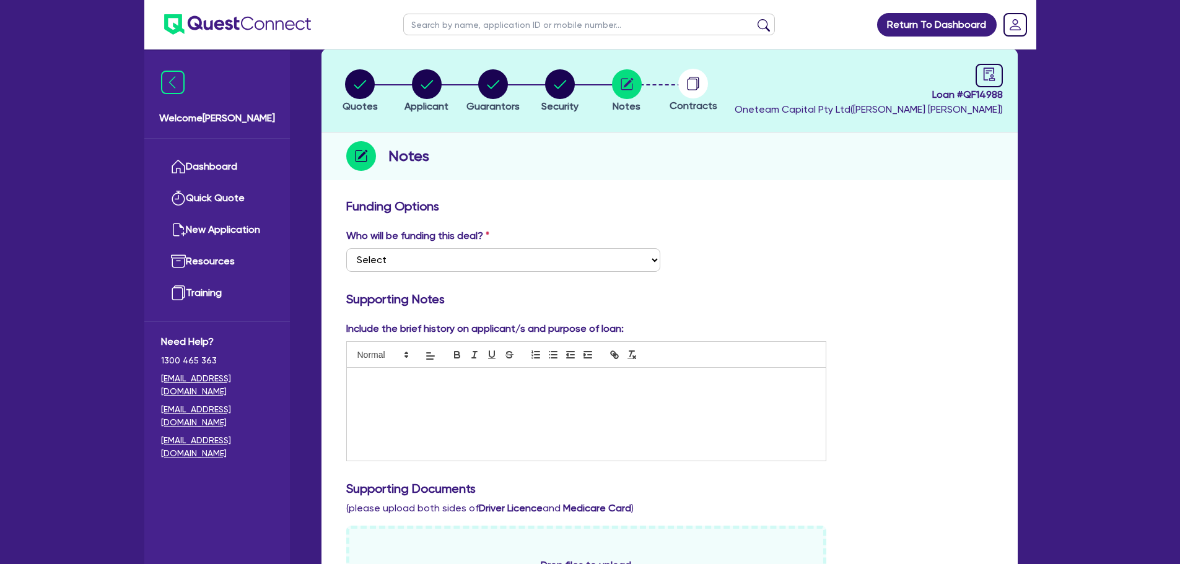
scroll to position [62, 0]
click at [590, 266] on select "Select I want Quest to fund 100% I will fund 100% I will co-fund with Quest Oth…" at bounding box center [503, 262] width 314 height 24
select select "Other"
click at [346, 250] on select "Select I want Quest to fund 100% I will fund 100% I will co-fund with Quest Oth…" at bounding box center [503, 262] width 314 height 24
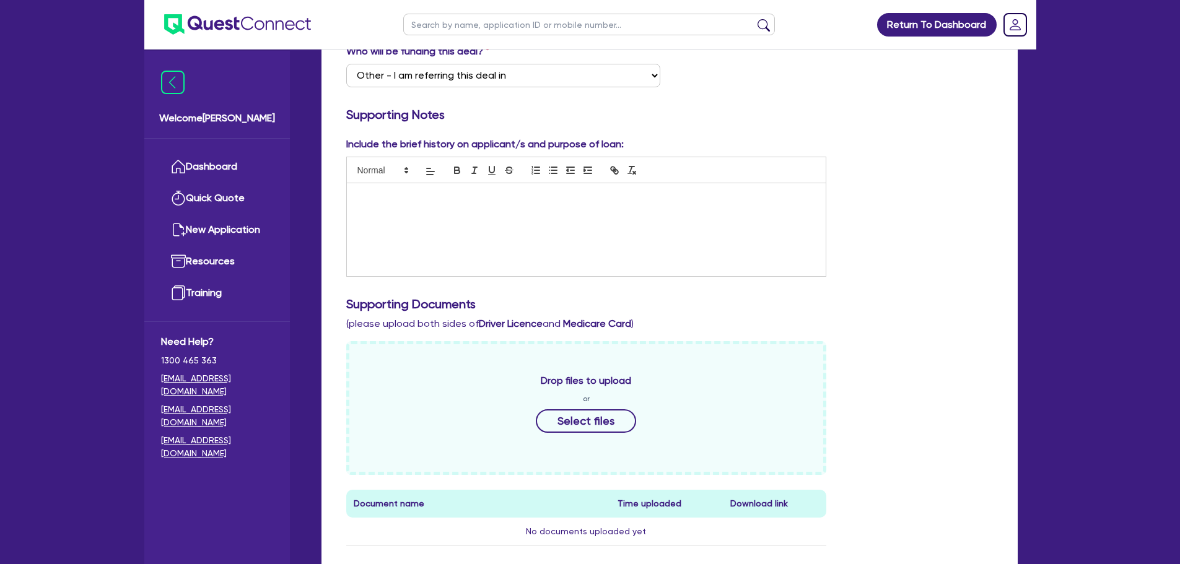
click at [696, 243] on div at bounding box center [586, 229] width 479 height 93
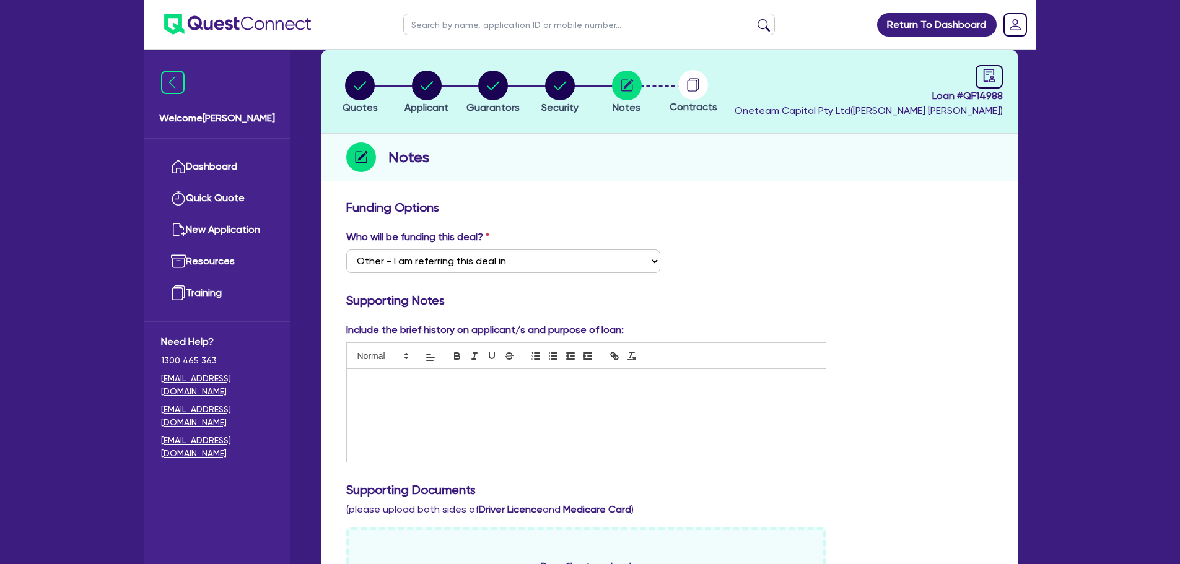
click at [929, 265] on div "Who will be funding this deal? Select I want Quest to fund 100% I will fund 100…" at bounding box center [669, 256] width 665 height 53
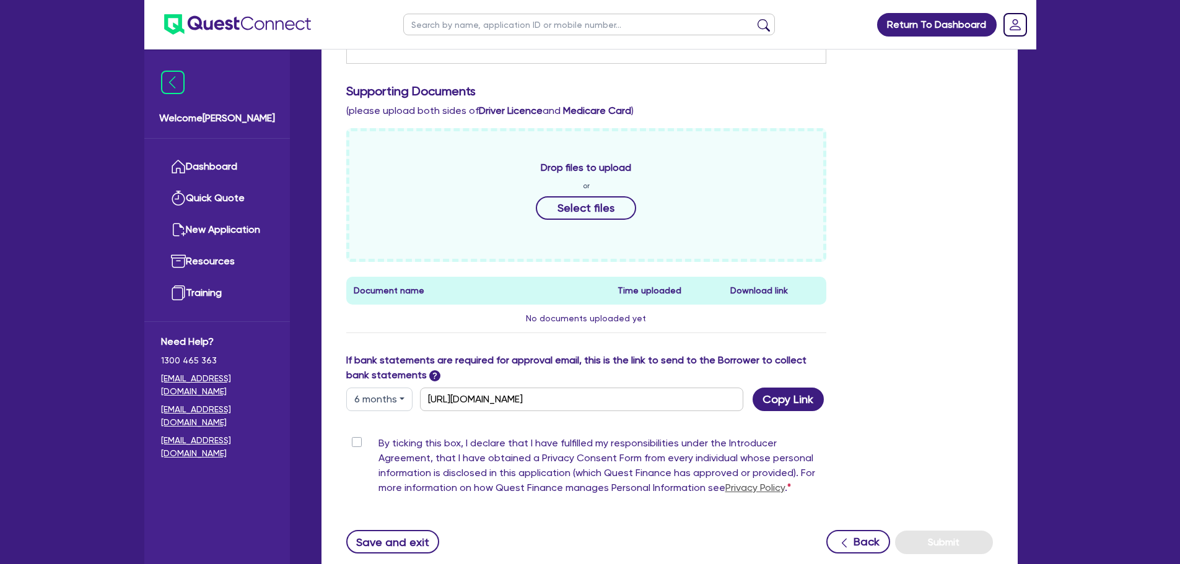
scroll to position [551, 0]
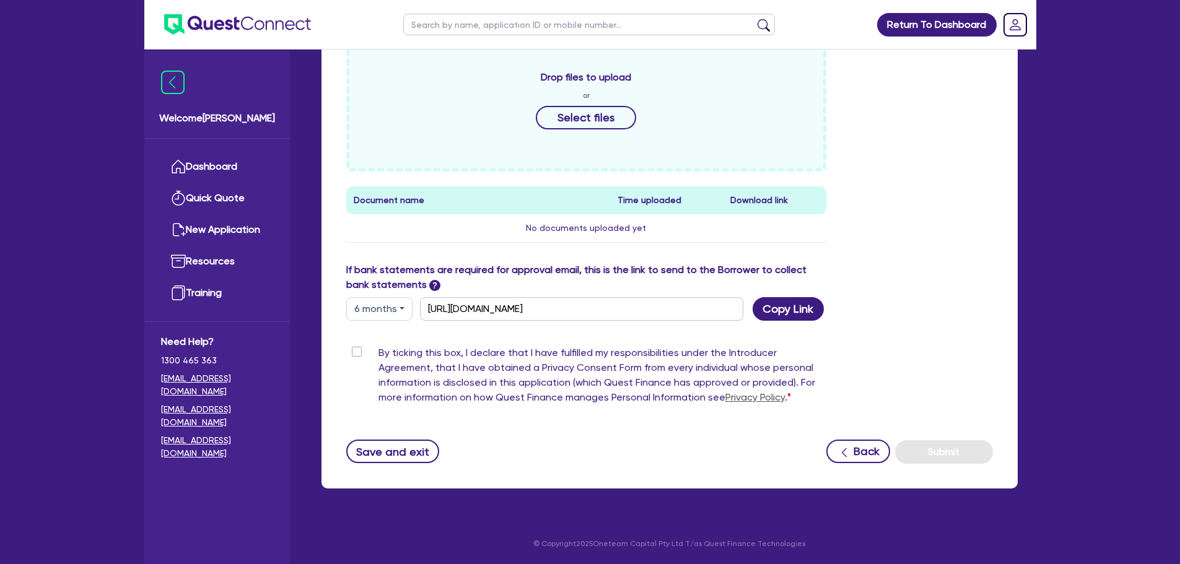
click at [389, 310] on button "6 months" at bounding box center [379, 309] width 66 height 24
click at [388, 334] on link "3 months" at bounding box center [396, 337] width 98 height 23
type input "https://scv.bankstatements.com.au/QUSE-QF14988"
click at [776, 315] on button "Copy Link" at bounding box center [787, 309] width 71 height 24
click at [404, 448] on button "Save and exit" at bounding box center [393, 452] width 94 height 24
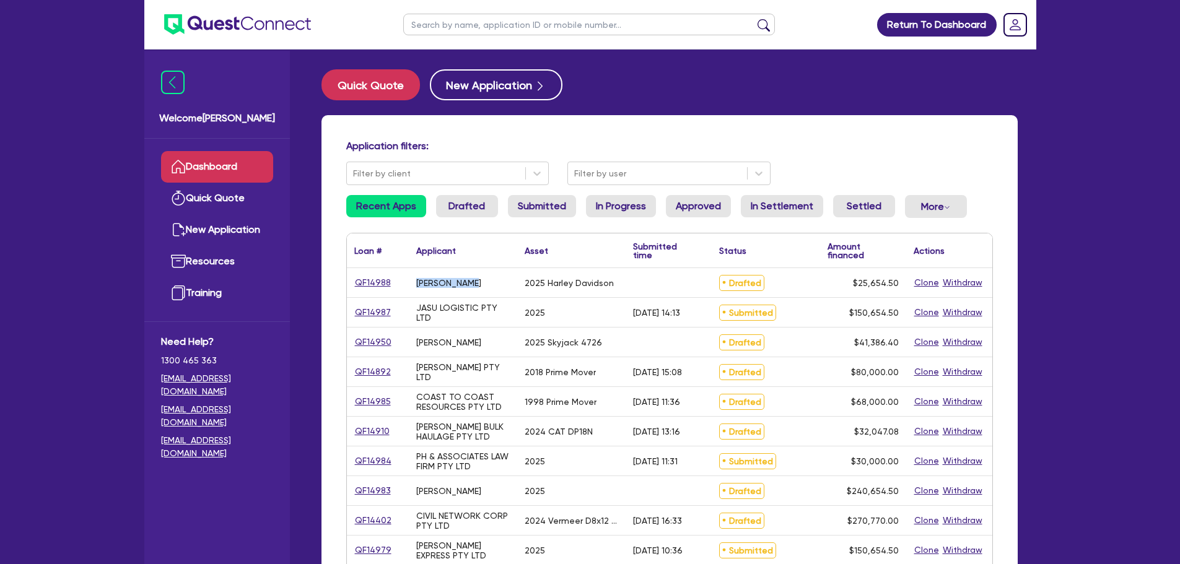
drag, startPoint x: 417, startPoint y: 285, endPoint x: 487, endPoint y: 287, distance: 70.0
click at [487, 287] on div "Tom Woodlock" at bounding box center [463, 282] width 108 height 29
click at [539, 295] on div "2025 Harley Davidson" at bounding box center [571, 282] width 108 height 29
click at [470, 23] on input "text" at bounding box center [589, 25] width 372 height 22
click at [660, 94] on div "Quick Quote New Application" at bounding box center [669, 84] width 696 height 31
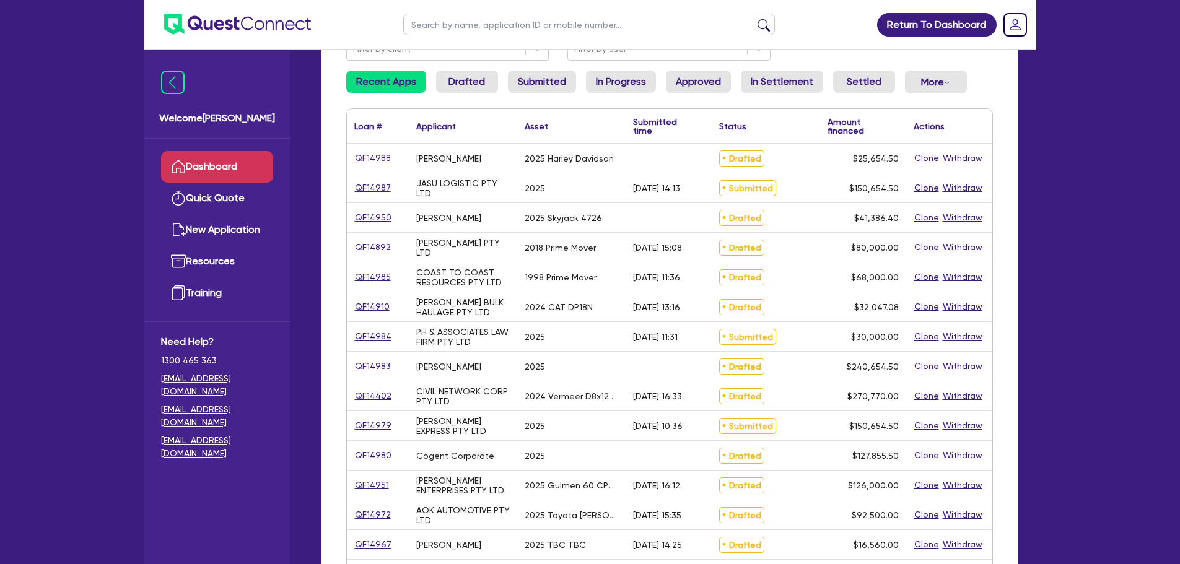
scroll to position [124, 0]
click at [486, 25] on input "text" at bounding box center [589, 25] width 372 height 22
type input "tyre supplies"
click at [754, 19] on button "submit" at bounding box center [764, 27] width 20 height 17
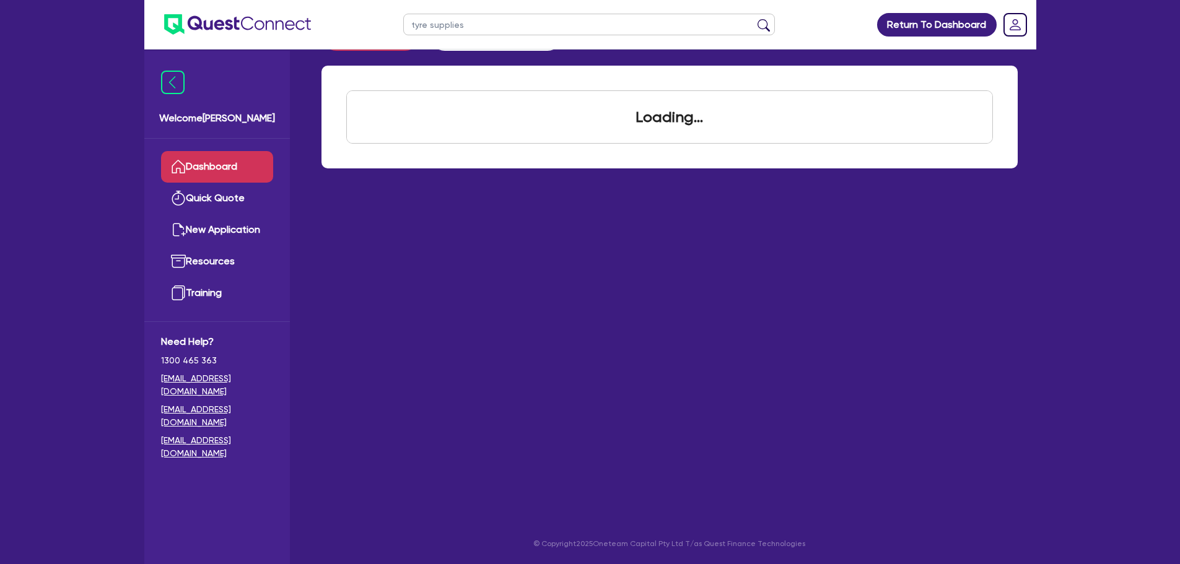
scroll to position [31, 0]
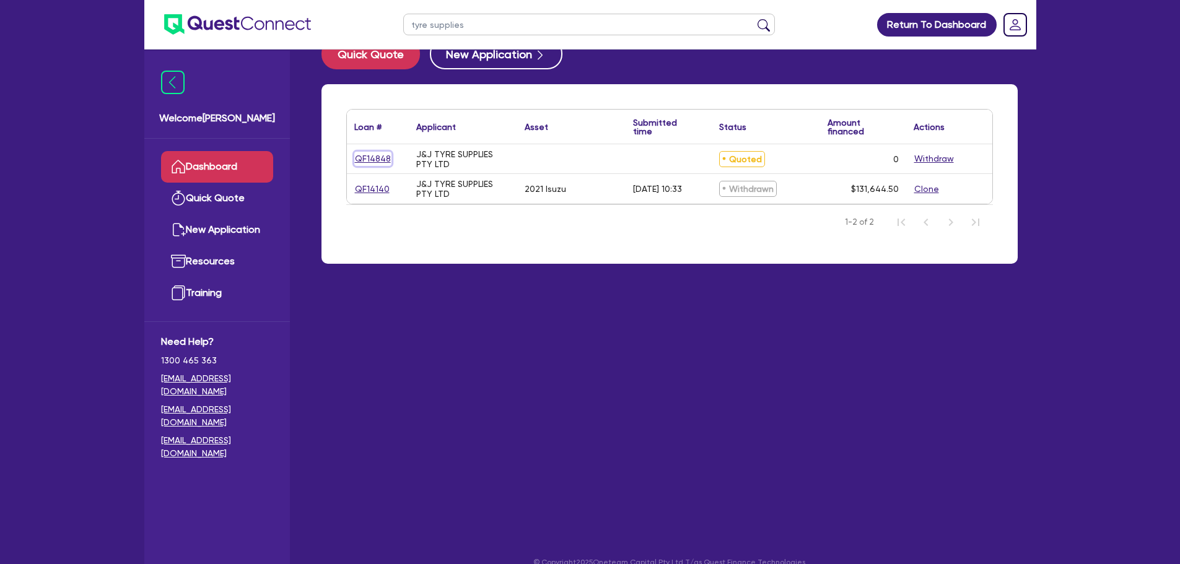
click at [359, 155] on link "QF14848" at bounding box center [372, 159] width 37 height 14
select select "CARS_AND_LIGHT_TRUCKS"
select select "PASSENGER_VEHICLES"
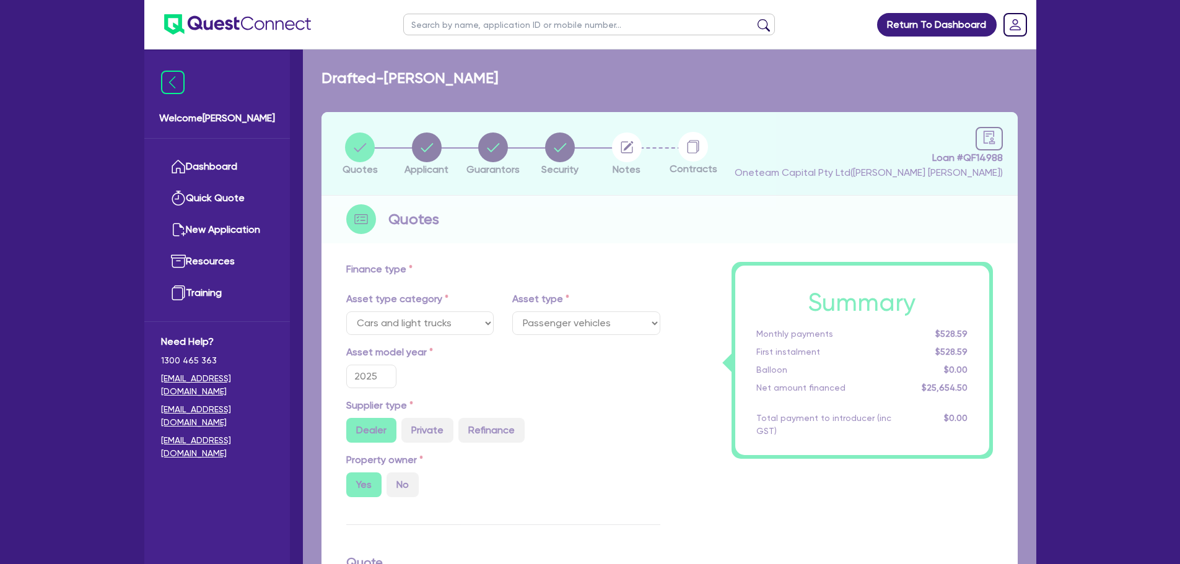
select select
radio input "false"
radio input "true"
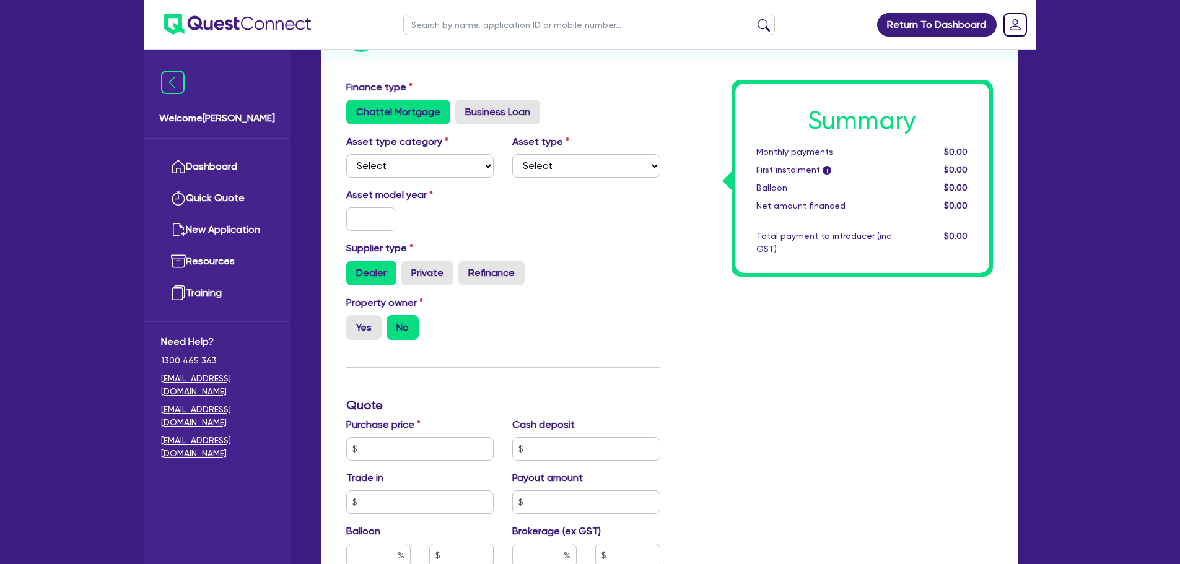
scroll to position [186, 0]
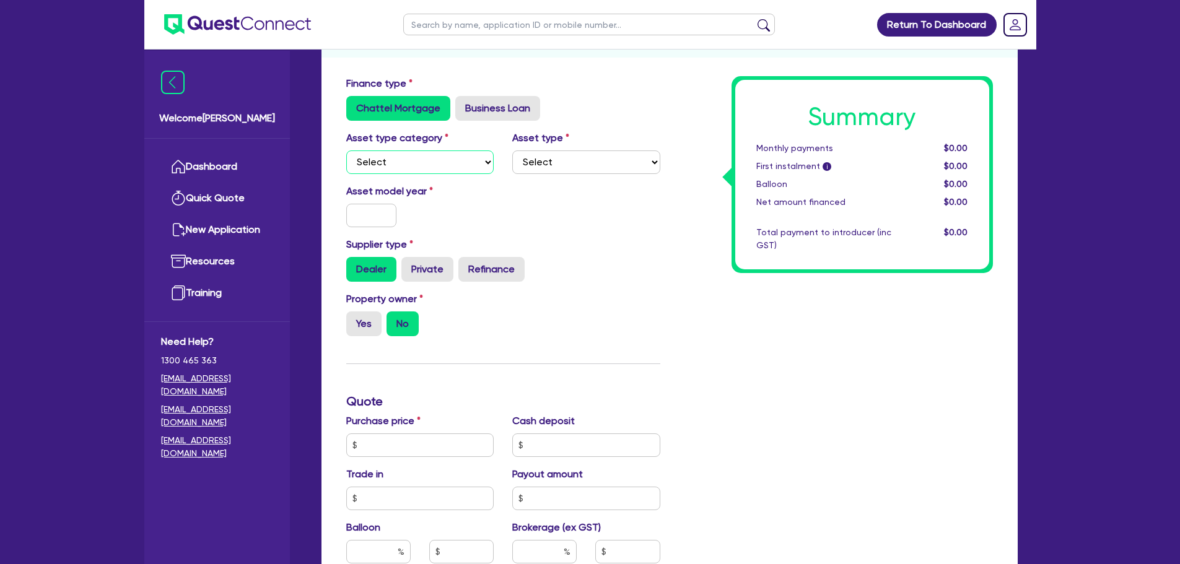
click at [452, 157] on select "Select Cars and light trucks Primary assets Secondary assets Tertiary assets" at bounding box center [420, 162] width 148 height 24
select select "CARS_AND_LIGHT_TRUCKS"
click at [346, 150] on select "Select Cars and light trucks Primary assets Secondary assets Tertiary assets" at bounding box center [420, 162] width 148 height 24
click at [547, 164] on select "Select Passenger vehicles Vans and utes Light trucks up to 4.5 tonne" at bounding box center [586, 162] width 148 height 24
click at [635, 76] on div "Finance type Chattel Mortgage Business Loan Asset type category Select Cars and…" at bounding box center [669, 466] width 696 height 793
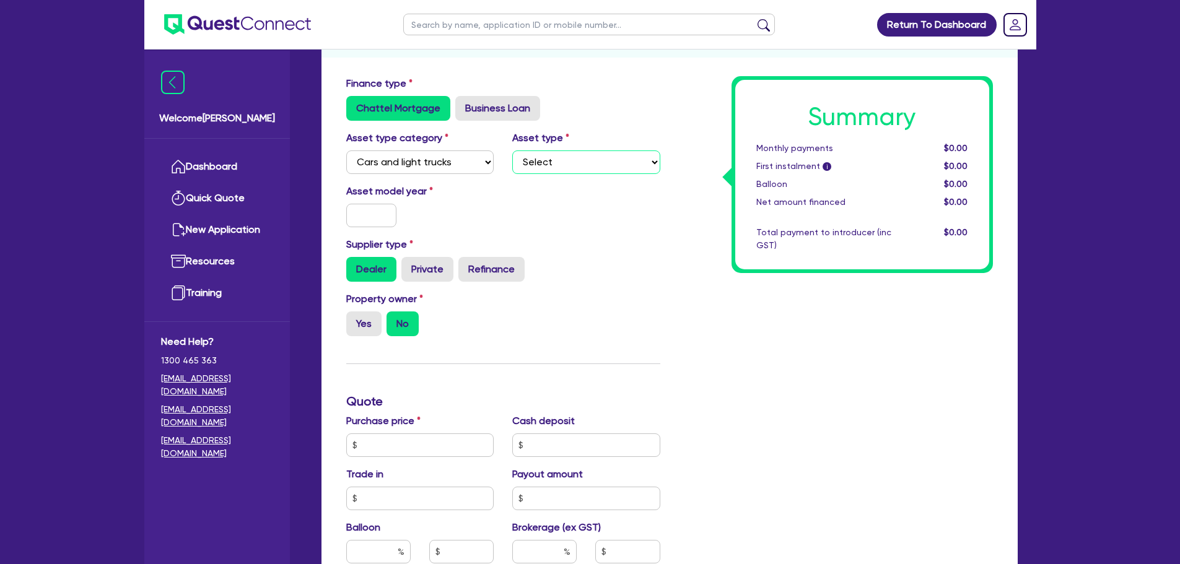
click at [598, 162] on select "Select Passenger vehicles Vans and utes Light trucks up to 4.5 tonne" at bounding box center [586, 162] width 148 height 24
click at [630, 108] on div "Chattel Mortgage Business Loan" at bounding box center [503, 108] width 314 height 25
click at [569, 166] on select "Select Passenger vehicles Vans and utes Light trucks up to 4.5 tonne" at bounding box center [586, 162] width 148 height 24
click at [694, 113] on div "Summary Monthly payments $0.00 First instalment i $0.00 Balloon $0.00 Net amoun…" at bounding box center [836, 438] width 333 height 724
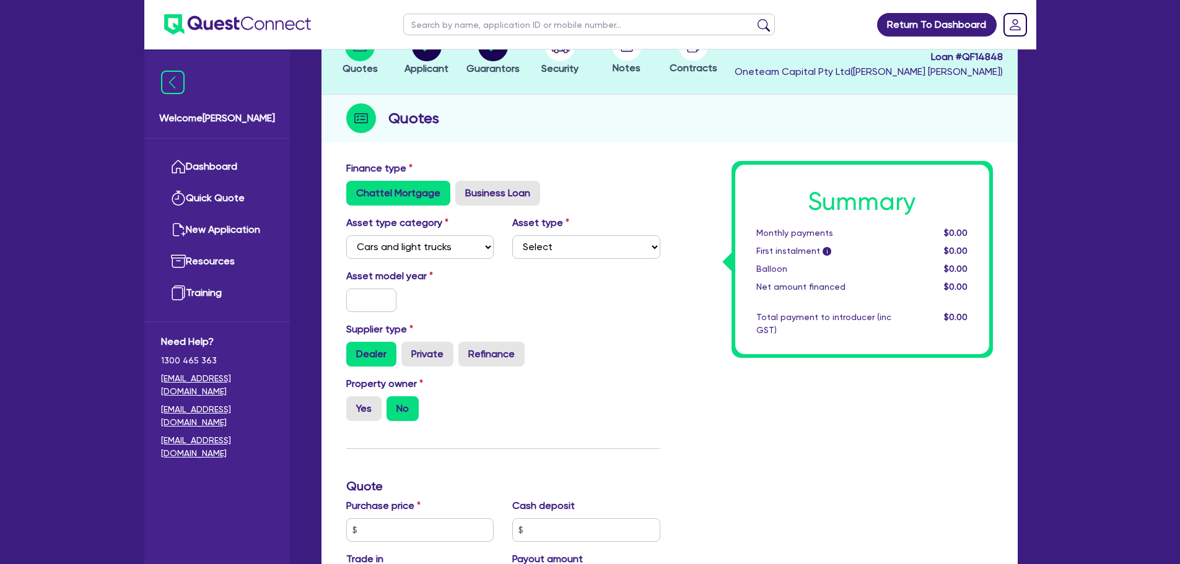
scroll to position [0, 0]
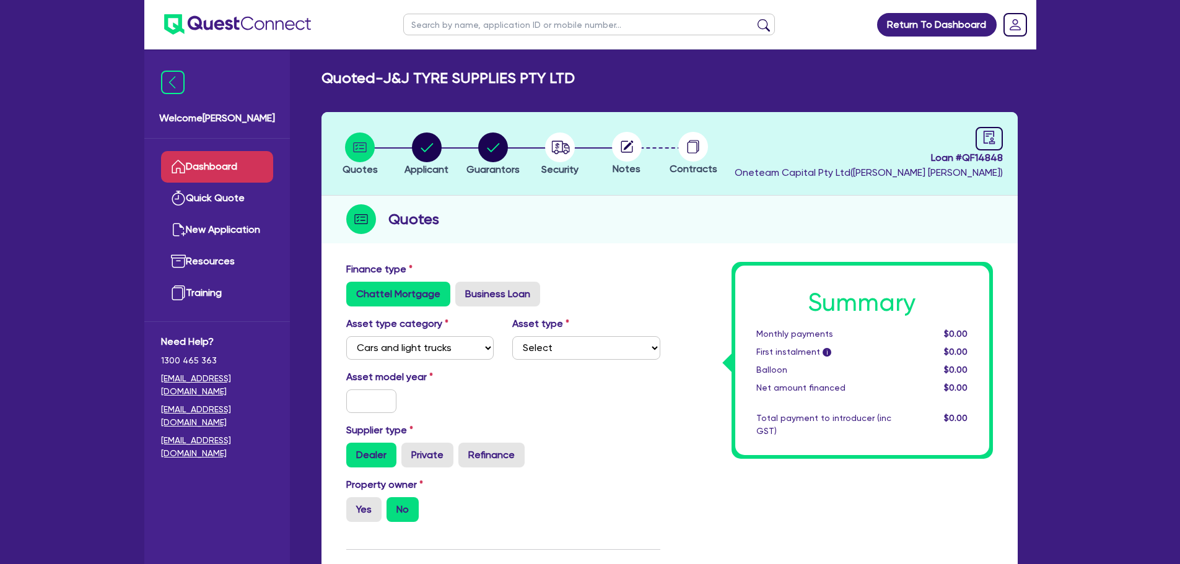
click at [209, 160] on link "Dashboard" at bounding box center [217, 167] width 112 height 32
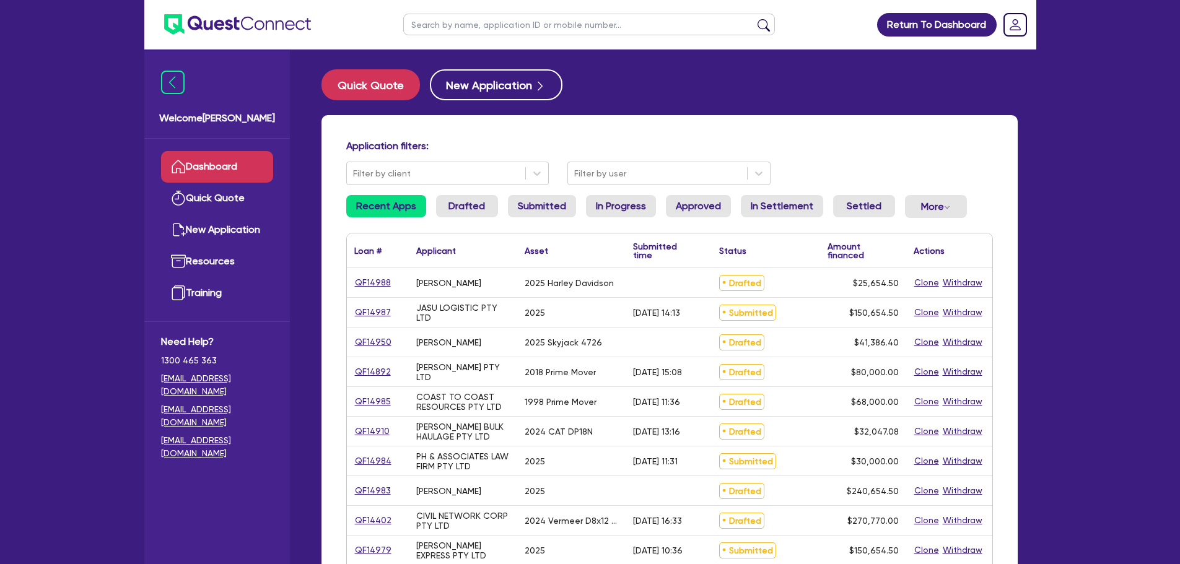
click at [557, 17] on input "text" at bounding box center [589, 25] width 372 height 22
type input "tyre"
click at [754, 19] on button "submit" at bounding box center [764, 27] width 20 height 17
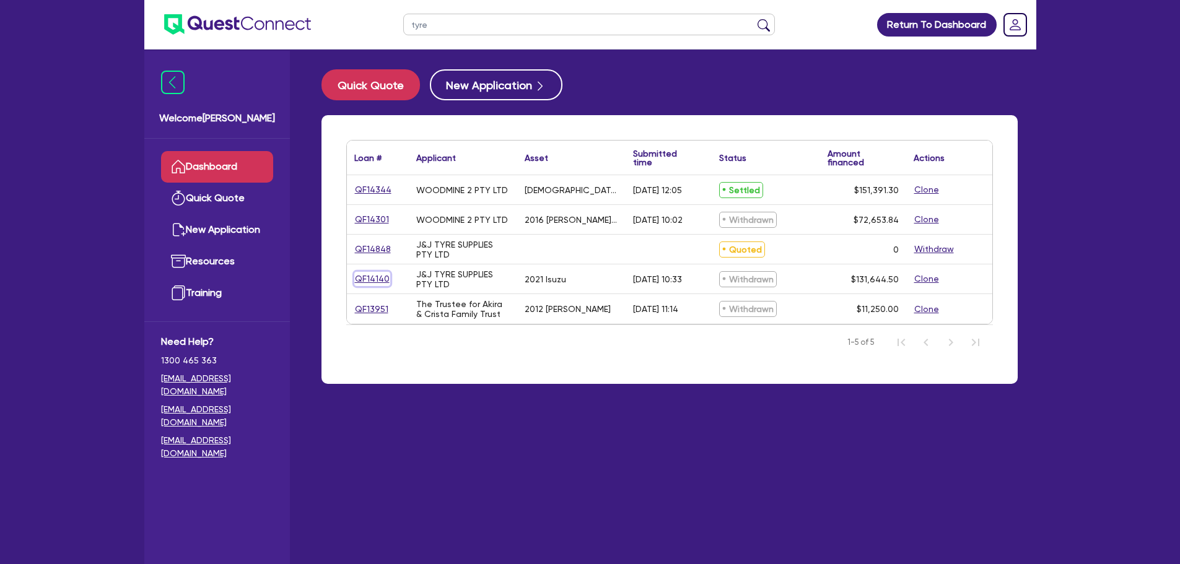
click at [369, 276] on link "QF14140" at bounding box center [372, 279] width 36 height 14
select select "PRIMARY_ASSETS"
select select "HEAVY_TRUCKS"
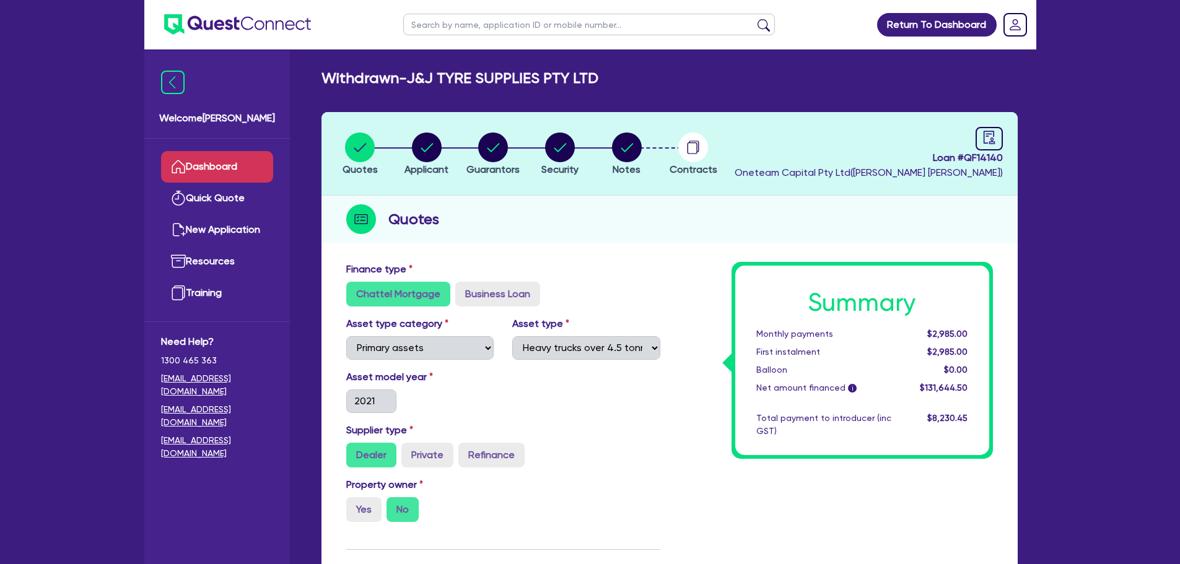
click at [230, 163] on link "Dashboard" at bounding box center [217, 167] width 112 height 32
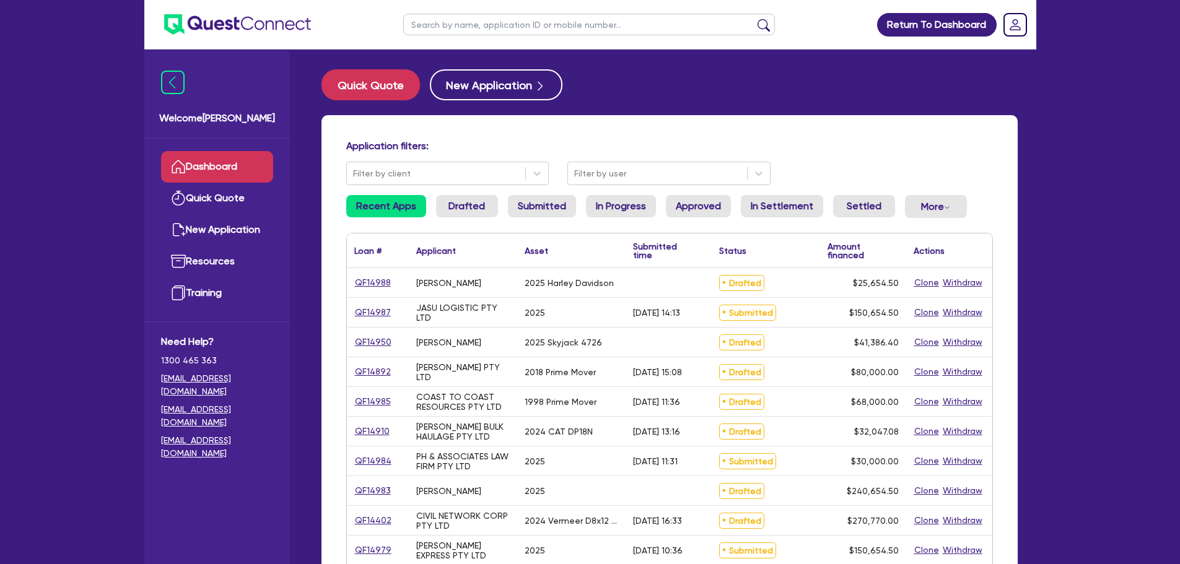
click at [660, 102] on div "Quick Quote New Application Application filters: Filter by client Filter by use…" at bounding box center [669, 503] width 733 height 868
click at [370, 316] on link "QF14987" at bounding box center [372, 312] width 37 height 14
select select "PRIMARY_ASSETS"
select select "TRAILERS"
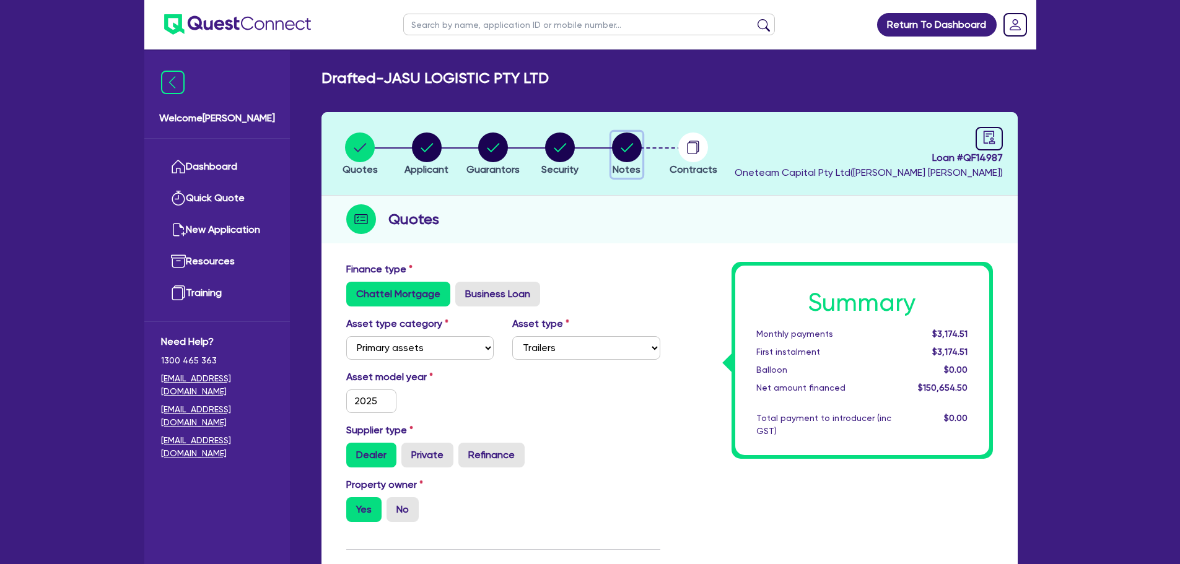
click at [637, 165] on span "Notes" at bounding box center [627, 170] width 28 height 12
select select "Other"
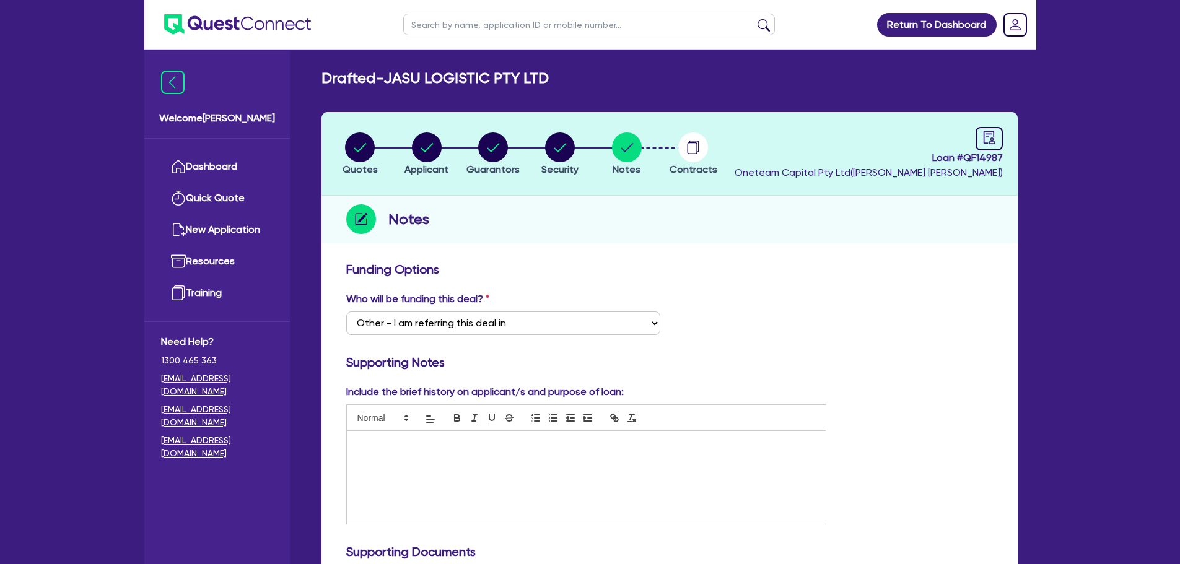
scroll to position [62, 0]
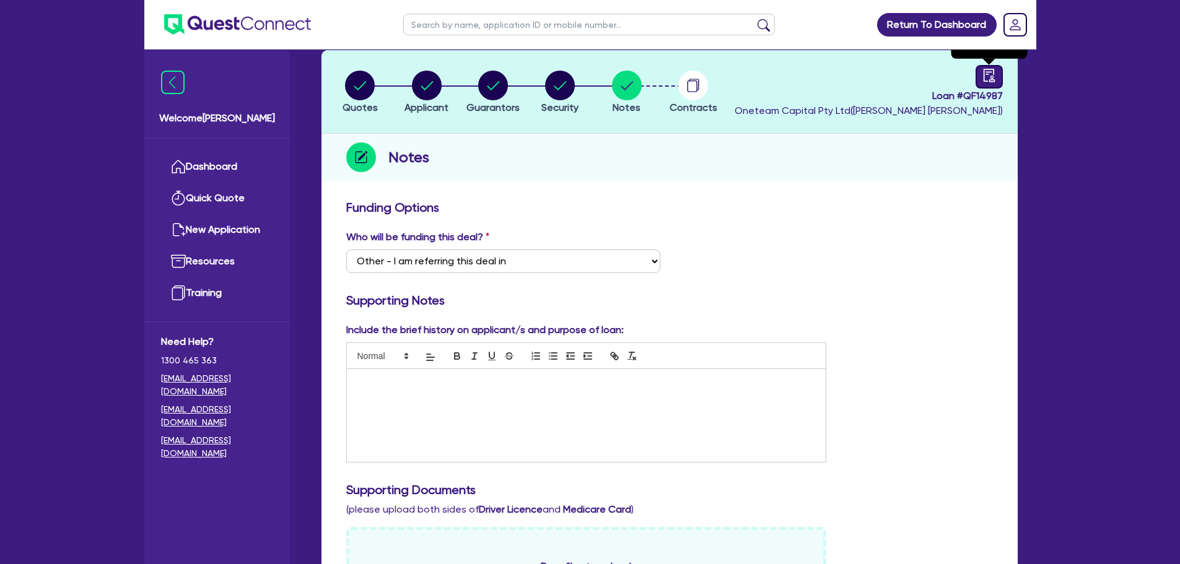
click at [981, 76] on link at bounding box center [988, 77] width 27 height 24
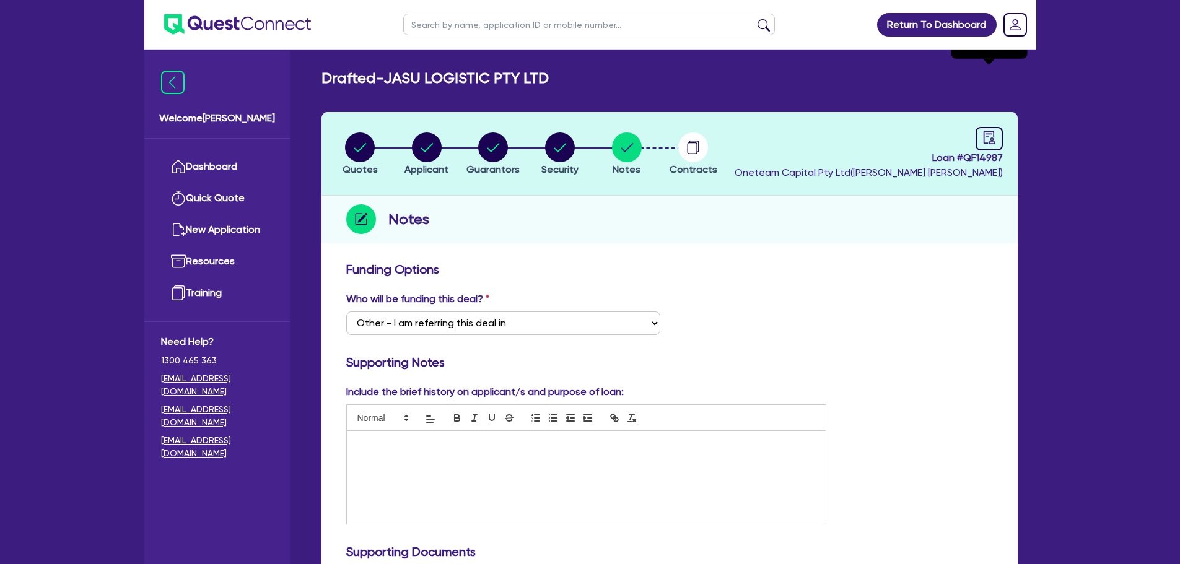
select select "DRAFTED_AMENDED"
select select "Other"
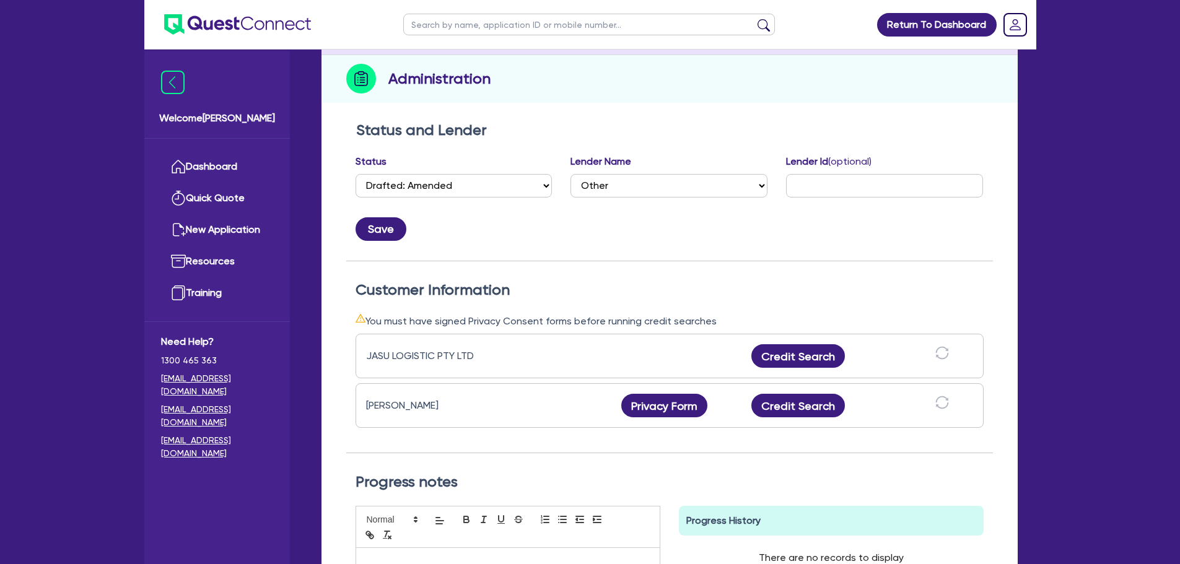
scroll to position [248, 0]
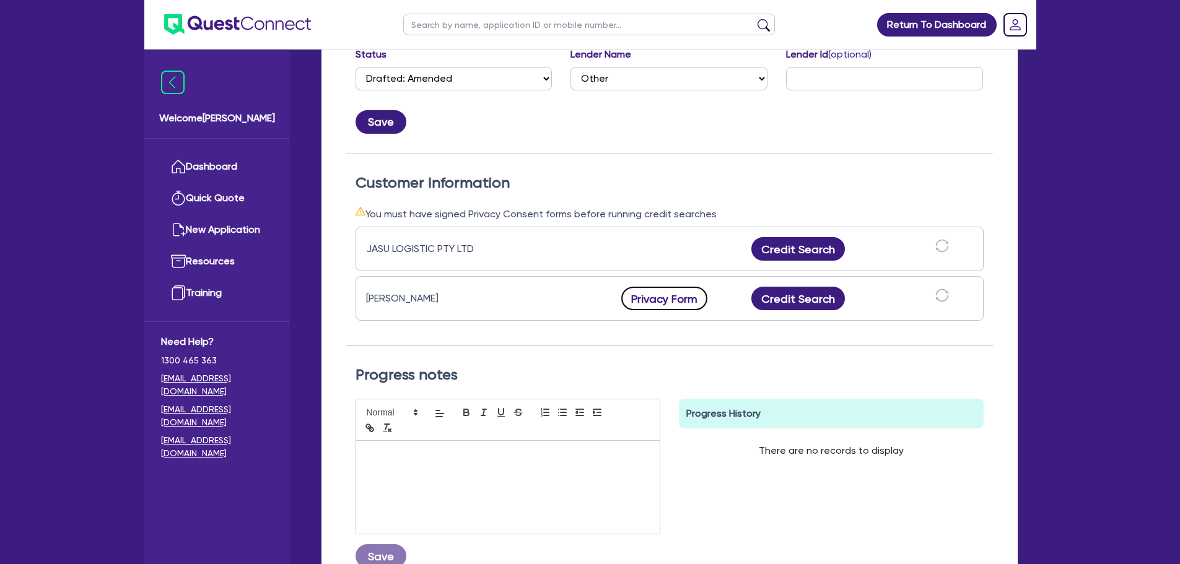
click at [684, 299] on button "Privacy Form" at bounding box center [664, 299] width 87 height 24
